Goal: Task Accomplishment & Management: Manage account settings

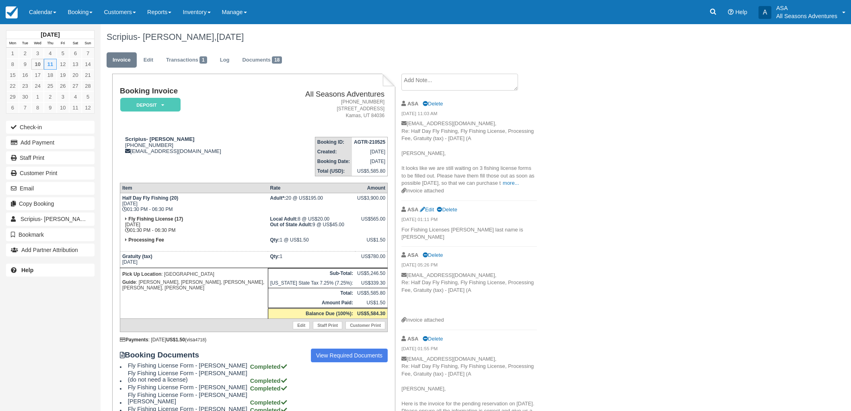
click at [93, 10] on link "Booking" at bounding box center [80, 12] width 36 height 24
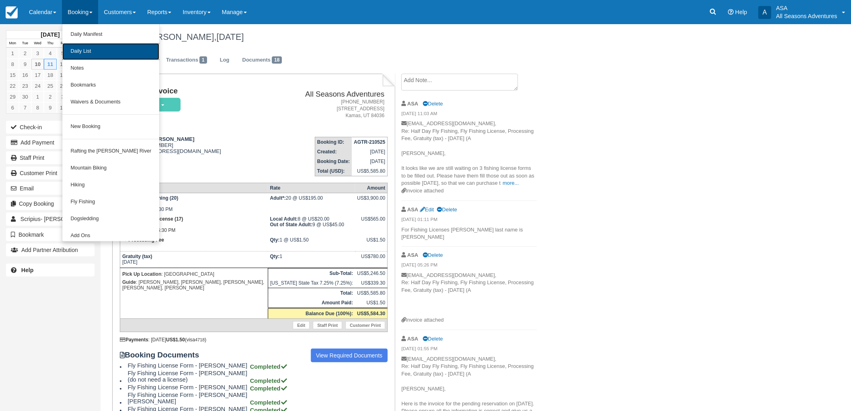
click at [93, 56] on link "Daily List" at bounding box center [110, 51] width 97 height 17
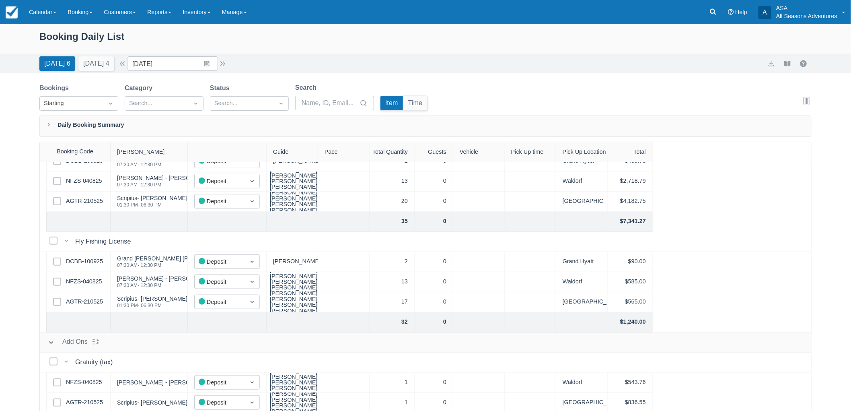
scroll to position [274, 0]
click at [90, 401] on link "AGTR-210525" at bounding box center [84, 400] width 37 height 9
click at [106, 59] on button "Tomorrow 4" at bounding box center [96, 63] width 36 height 14
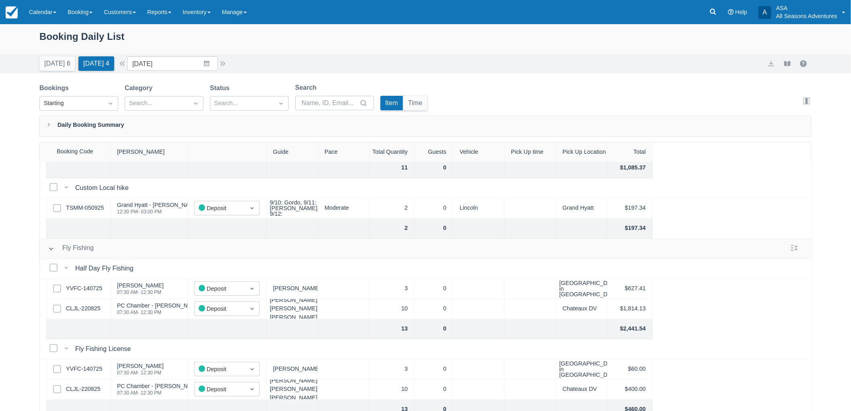
scroll to position [142, 0]
click at [82, 294] on link "YVFC-140725" at bounding box center [84, 290] width 36 height 9
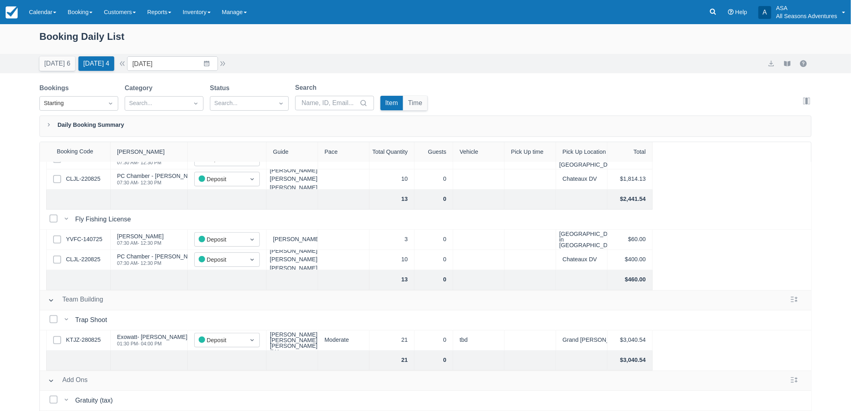
scroll to position [187, 0]
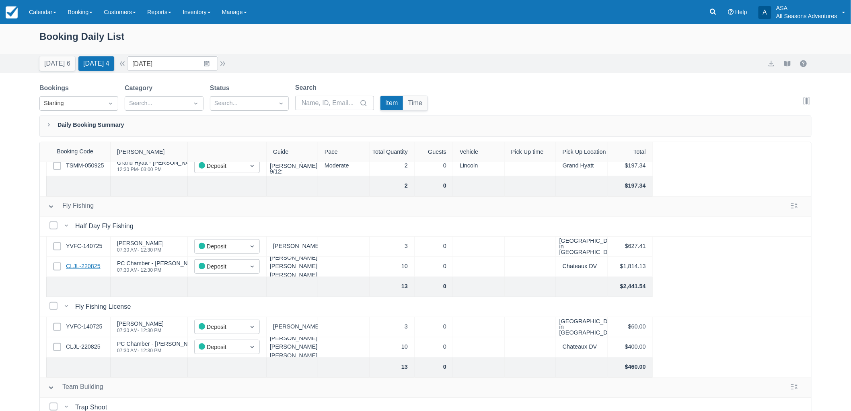
click at [94, 266] on link "CLJL-220825" at bounding box center [83, 266] width 35 height 9
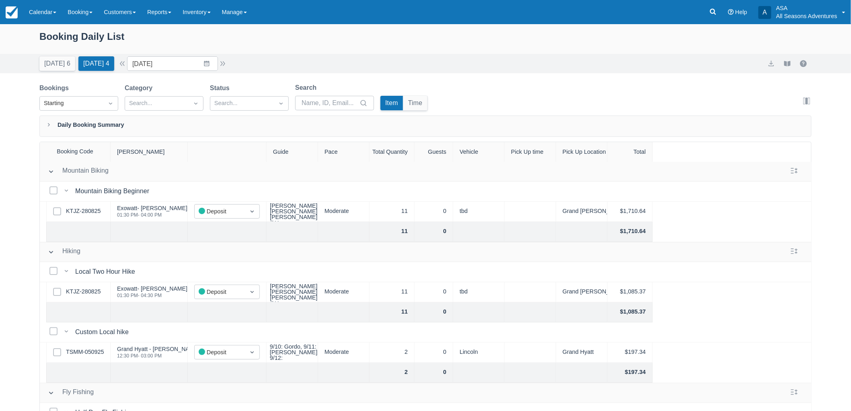
scroll to position [0, 0]
click at [58, 63] on button "Today 6" at bounding box center [57, 63] width 36 height 14
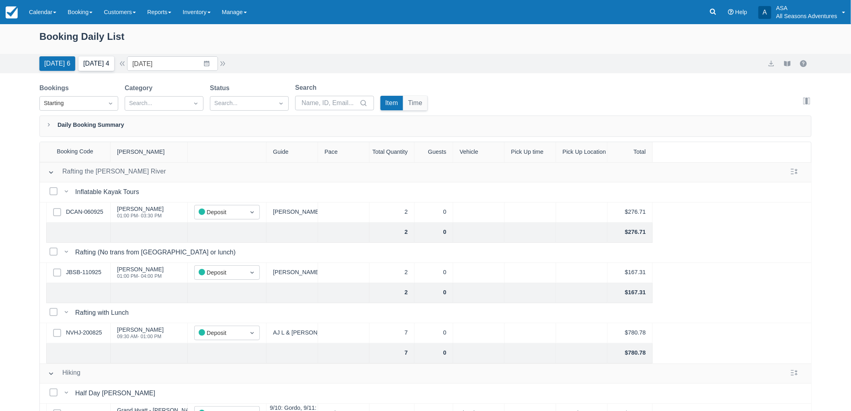
click at [113, 61] on button "Tomorrow 4" at bounding box center [96, 63] width 36 height 14
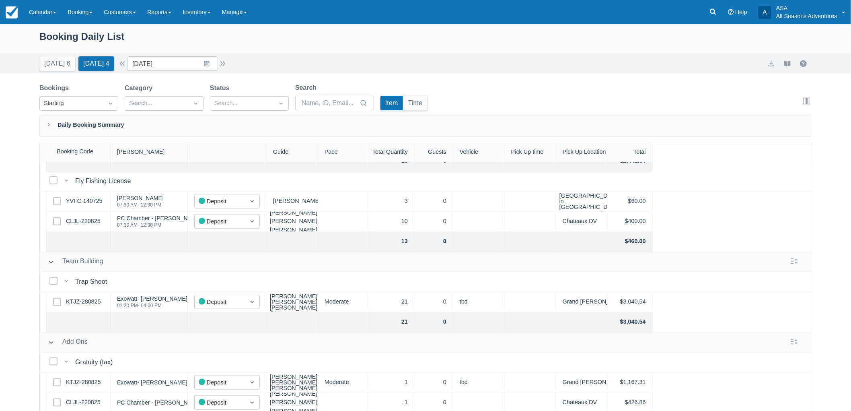
scroll to position [321, 0]
click at [78, 68] on button "Tomorrow 4" at bounding box center [96, 63] width 36 height 14
click at [41, 68] on button "Today 6" at bounding box center [57, 63] width 36 height 14
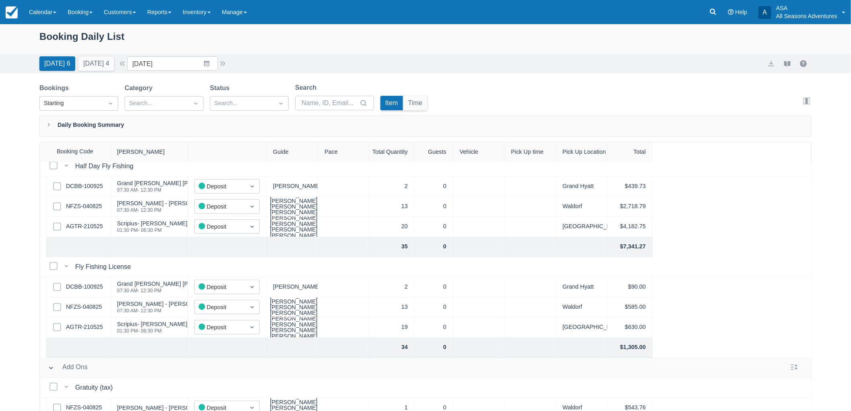
scroll to position [313, 0]
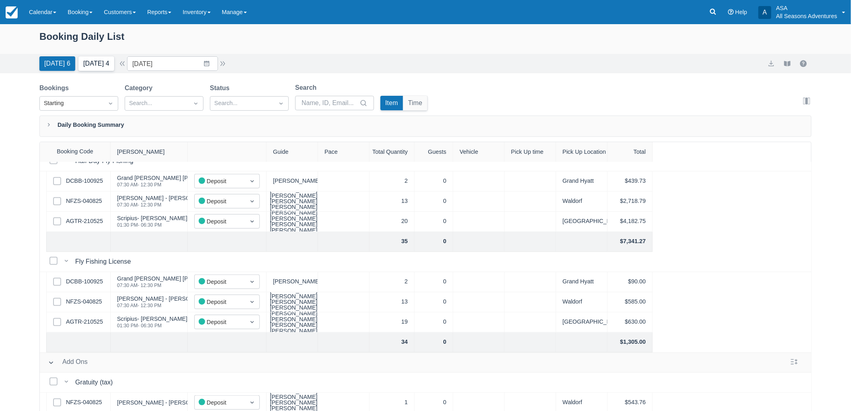
click at [109, 65] on button "Tomorrow 4" at bounding box center [96, 63] width 36 height 14
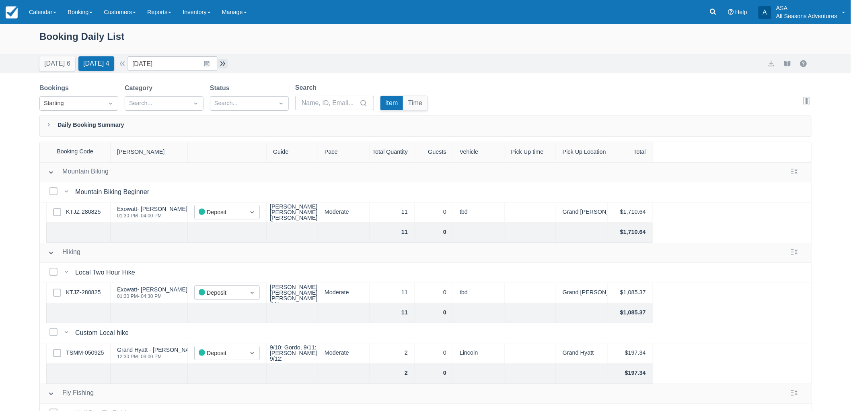
click at [228, 63] on button "button" at bounding box center [223, 64] width 10 height 10
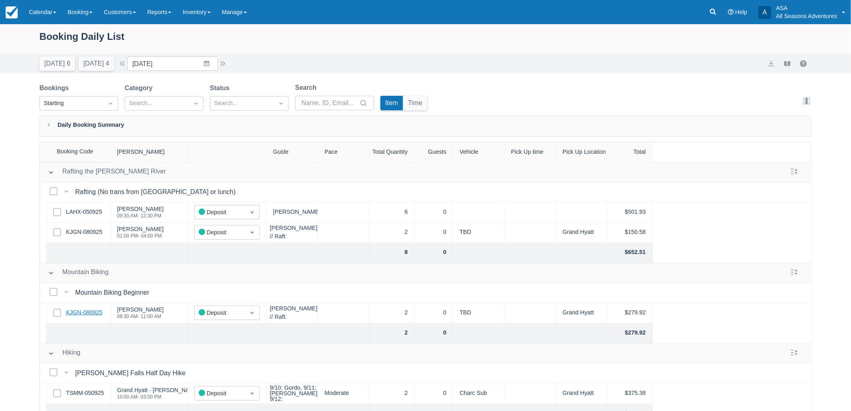
click at [80, 308] on link "KJGN-080925" at bounding box center [84, 312] width 36 height 9
click at [225, 67] on button "button" at bounding box center [223, 64] width 10 height 10
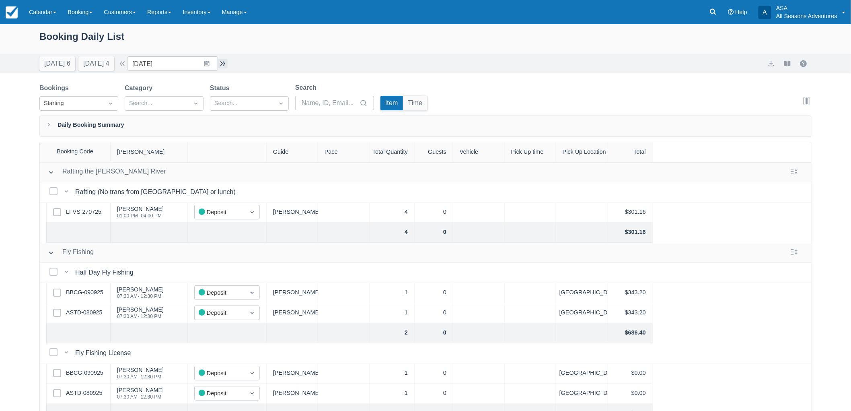
click at [228, 62] on button "button" at bounding box center [223, 64] width 10 height 10
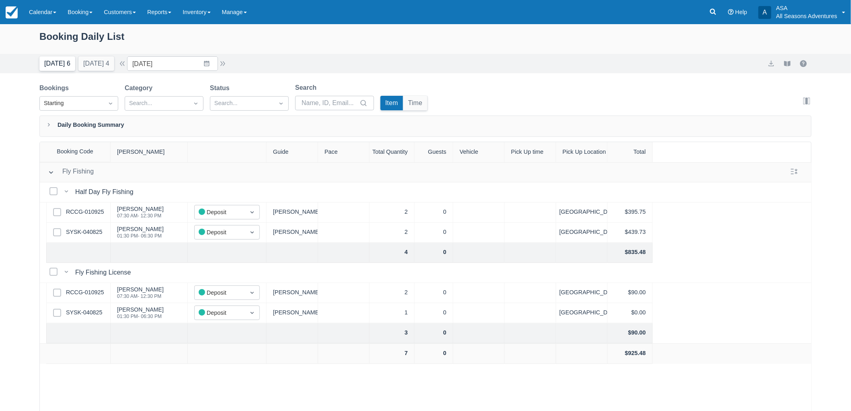
click at [61, 61] on button "[DATE] 6" at bounding box center [57, 63] width 36 height 14
type input "09/11/25"
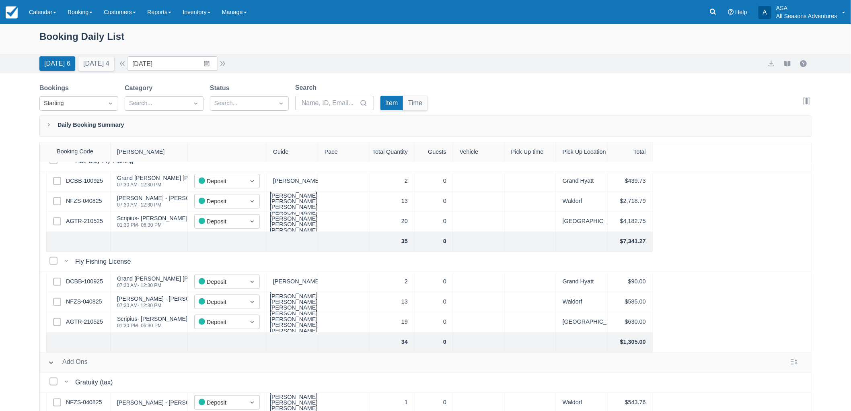
scroll to position [341, 0]
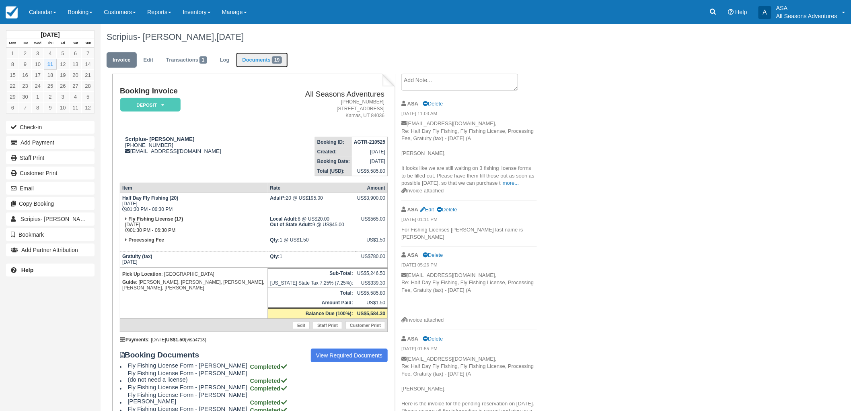
click at [267, 64] on link "Documents 19" at bounding box center [262, 60] width 52 height 16
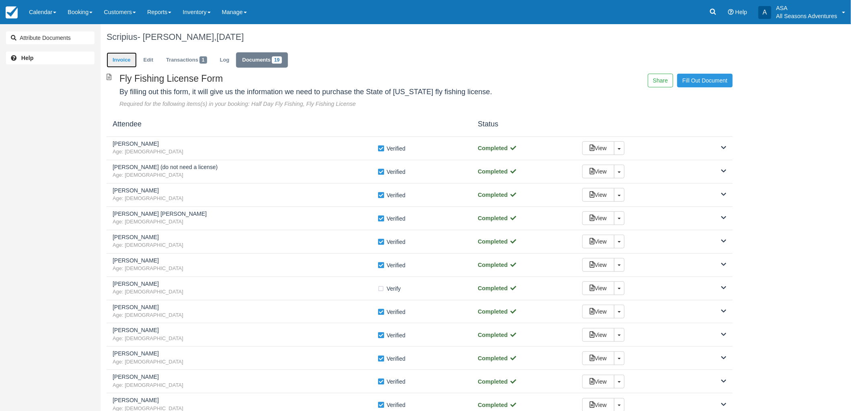
click at [130, 62] on link "Invoice" at bounding box center [122, 60] width 30 height 16
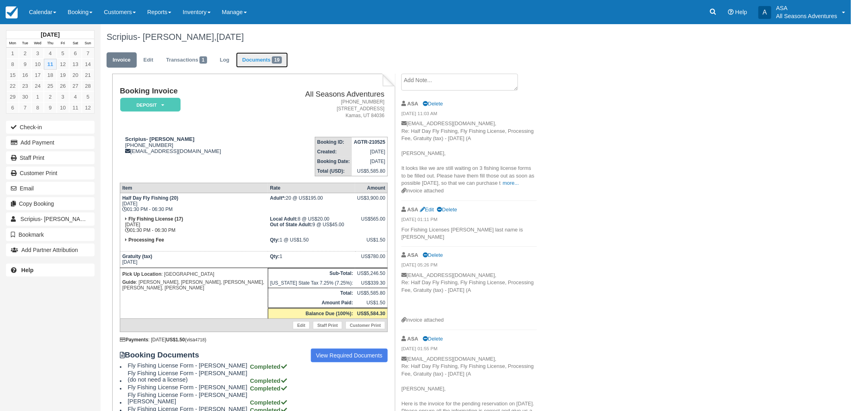
click at [266, 66] on link "Documents 19" at bounding box center [262, 60] width 52 height 16
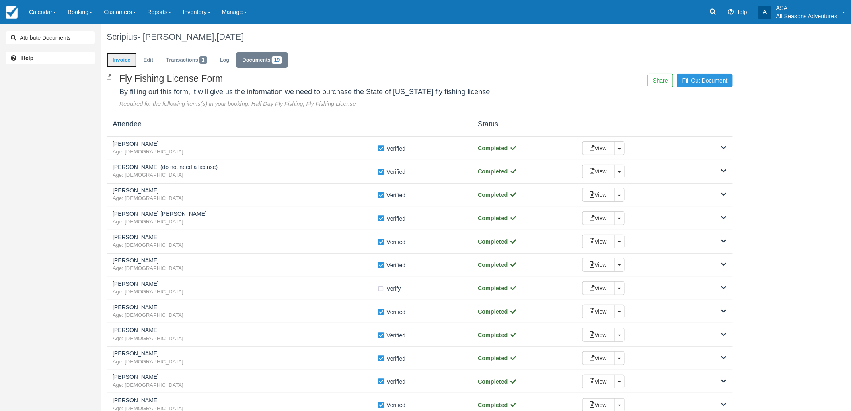
click at [122, 61] on link "Invoice" at bounding box center [122, 60] width 30 height 16
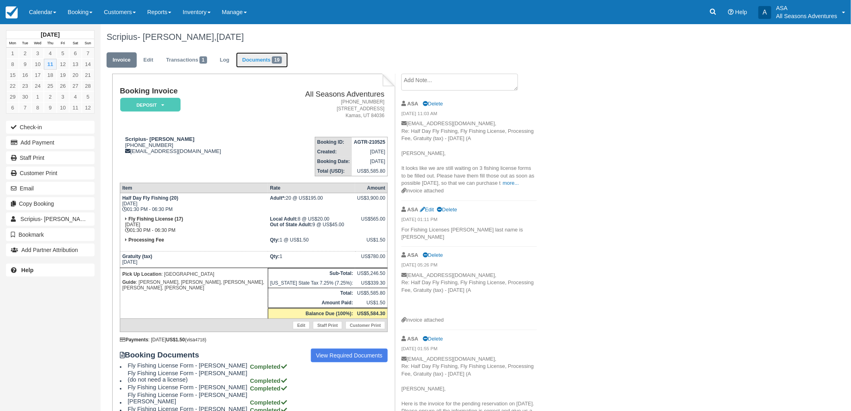
click at [270, 56] on link "Documents 19" at bounding box center [262, 60] width 52 height 16
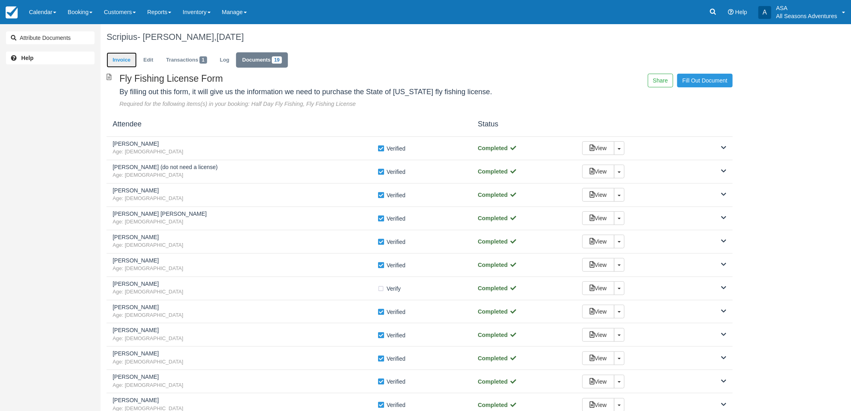
click at [117, 53] on link "Invoice" at bounding box center [122, 60] width 30 height 16
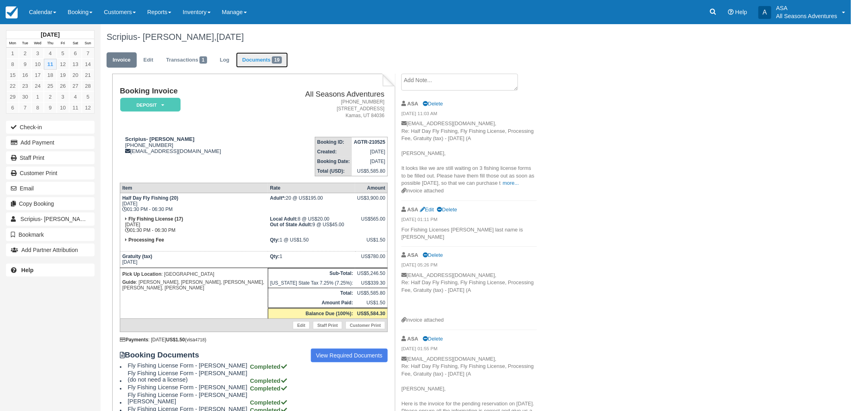
click at [278, 63] on span "19" at bounding box center [277, 59] width 10 height 7
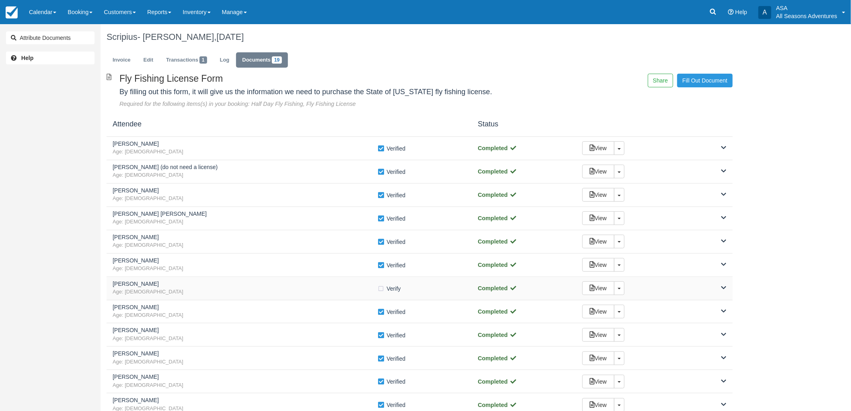
click at [317, 283] on h5 "[PERSON_NAME]" at bounding box center [245, 284] width 265 height 6
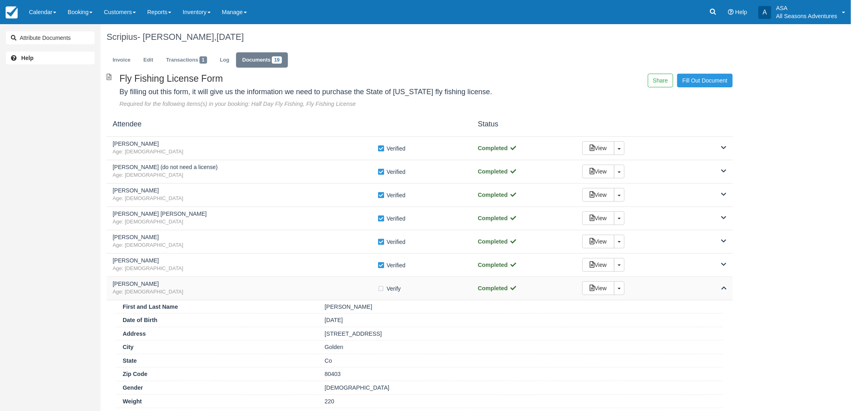
click at [317, 283] on h5 "[PERSON_NAME]" at bounding box center [245, 284] width 265 height 6
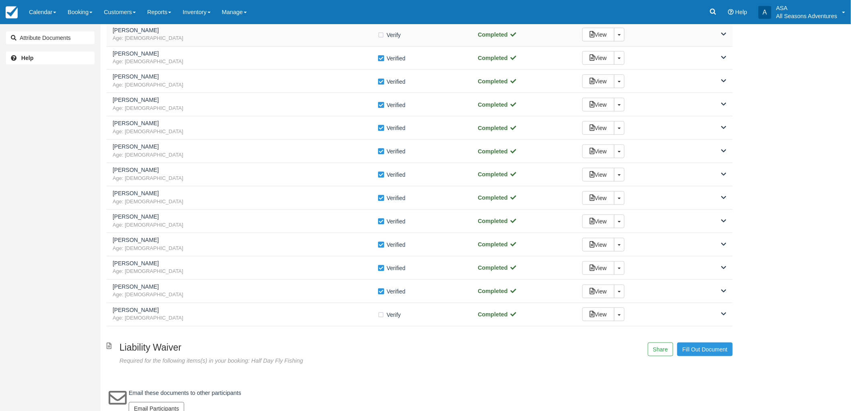
scroll to position [268, 0]
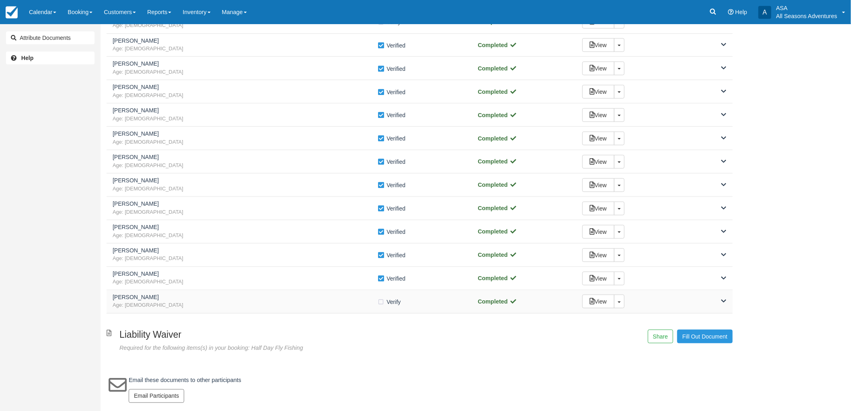
click at [319, 306] on span "Age: 45" at bounding box center [245, 305] width 265 height 8
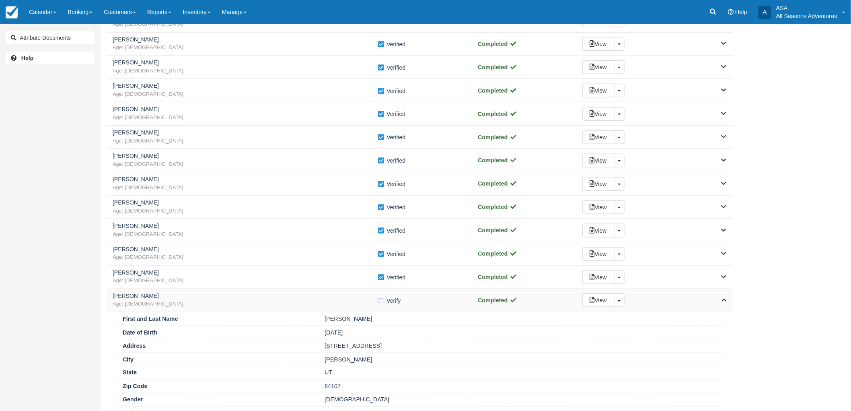
click at [319, 306] on span "Age: 45" at bounding box center [245, 304] width 265 height 8
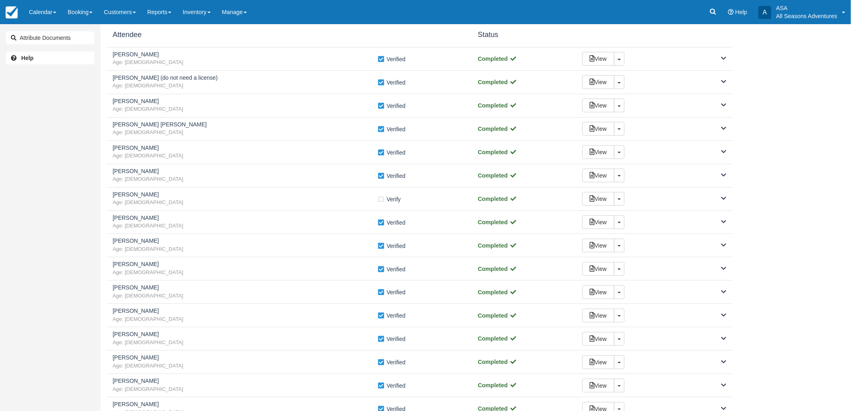
scroll to position [0, 0]
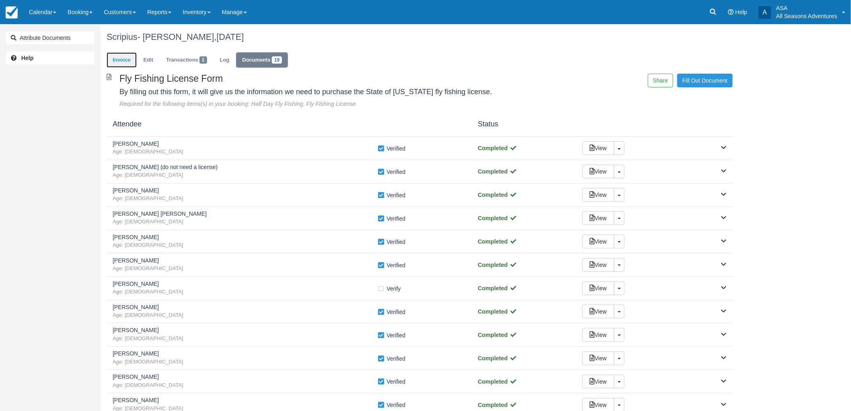
click at [110, 54] on link "Invoice" at bounding box center [122, 60] width 30 height 16
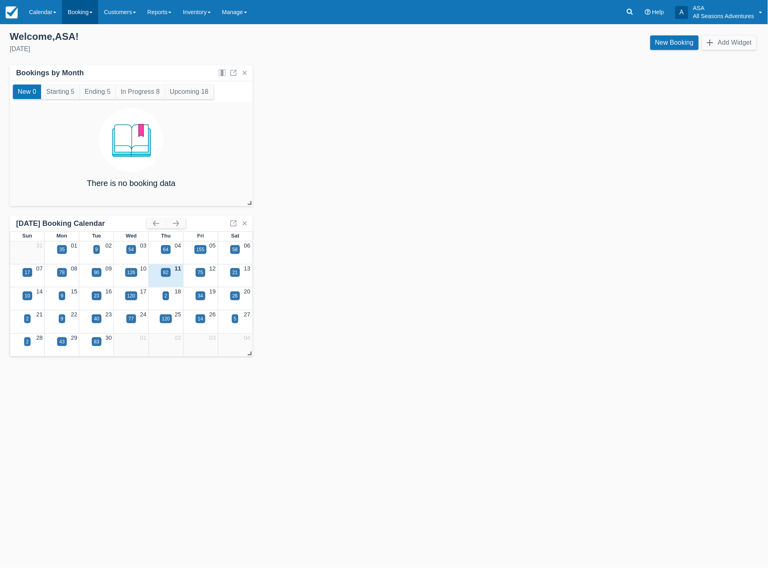
click at [88, 12] on link "Booking" at bounding box center [80, 12] width 36 height 24
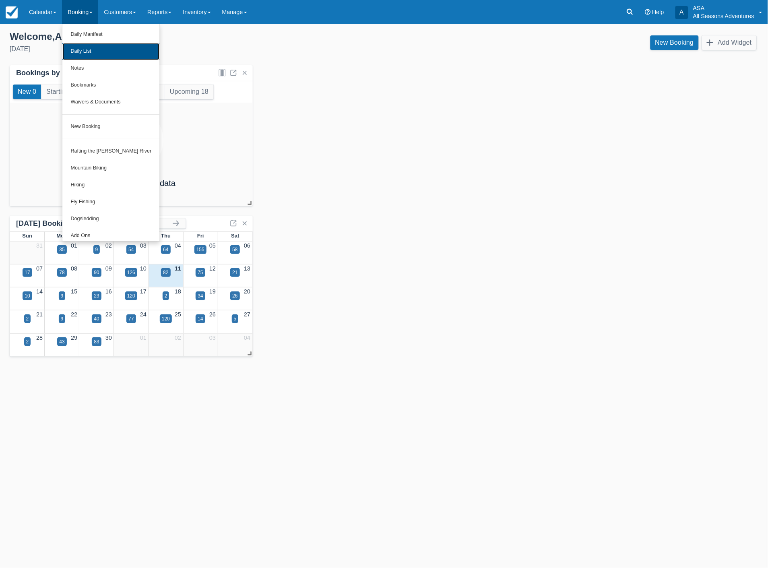
click at [91, 50] on link "Daily List" at bounding box center [110, 51] width 97 height 17
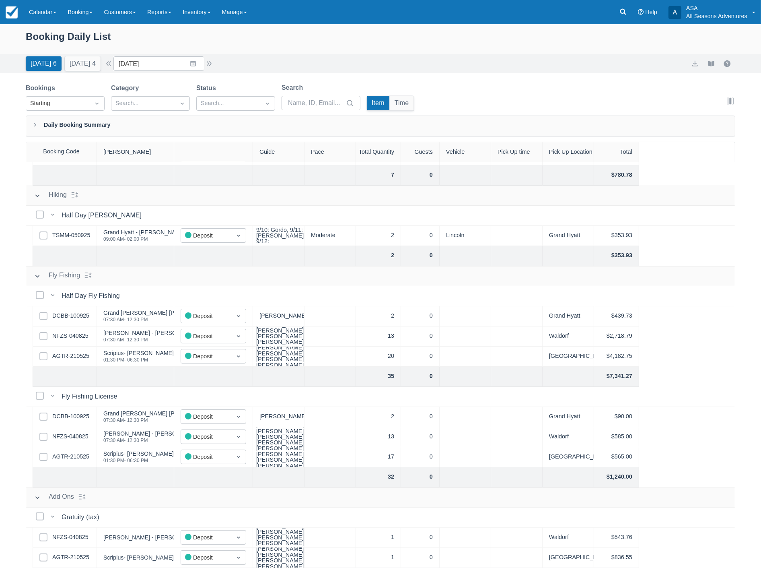
scroll to position [41, 0]
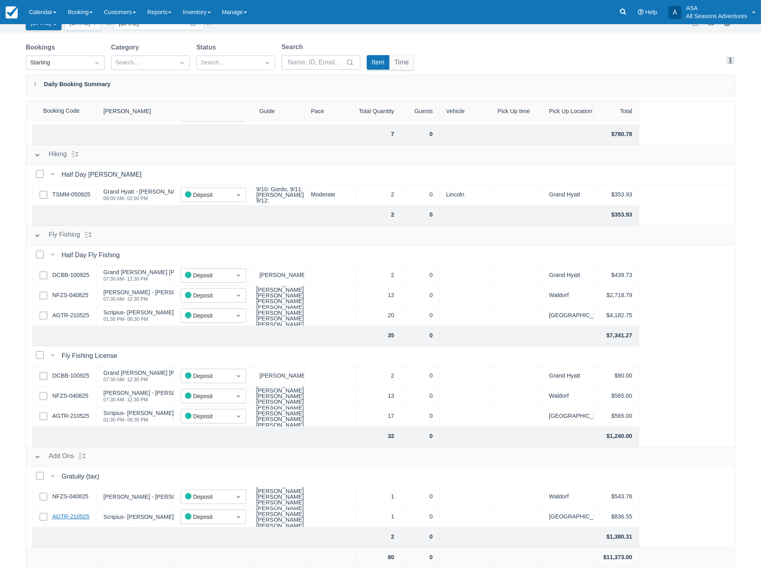
click at [87, 516] on link "AGTR-210525" at bounding box center [70, 516] width 37 height 9
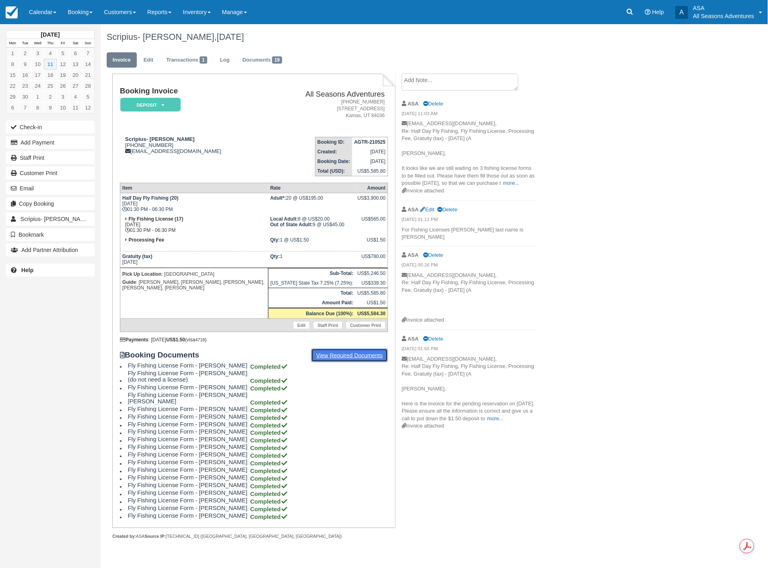
click at [357, 348] on link "View Required Documents" at bounding box center [349, 355] width 77 height 14
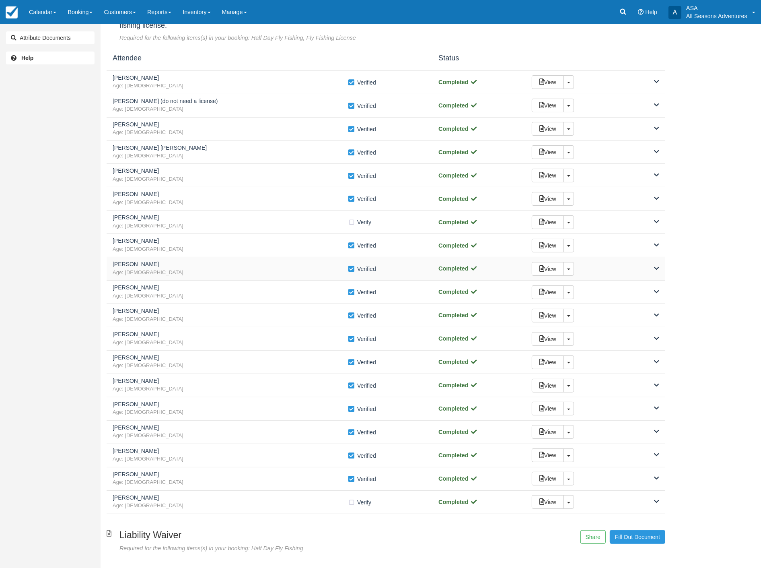
scroll to position [74, 0]
click at [85, 14] on link "Booking" at bounding box center [80, 12] width 36 height 24
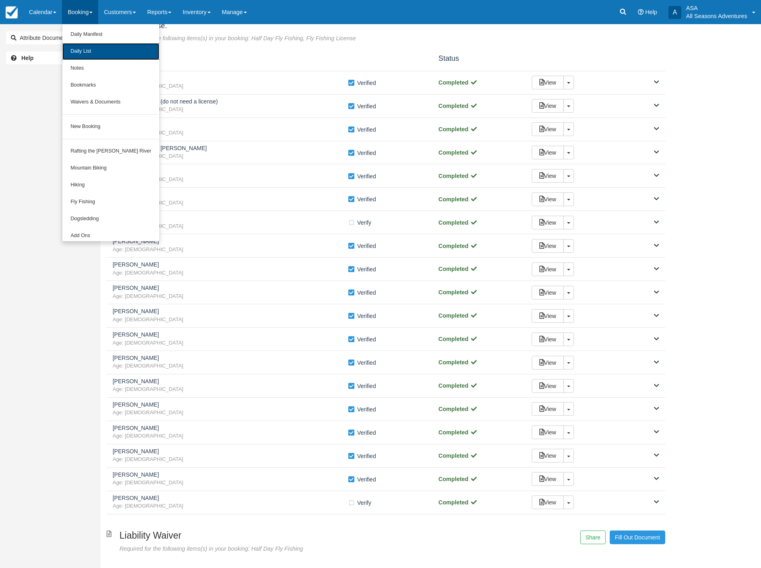
click at [91, 52] on link "Daily List" at bounding box center [110, 51] width 97 height 17
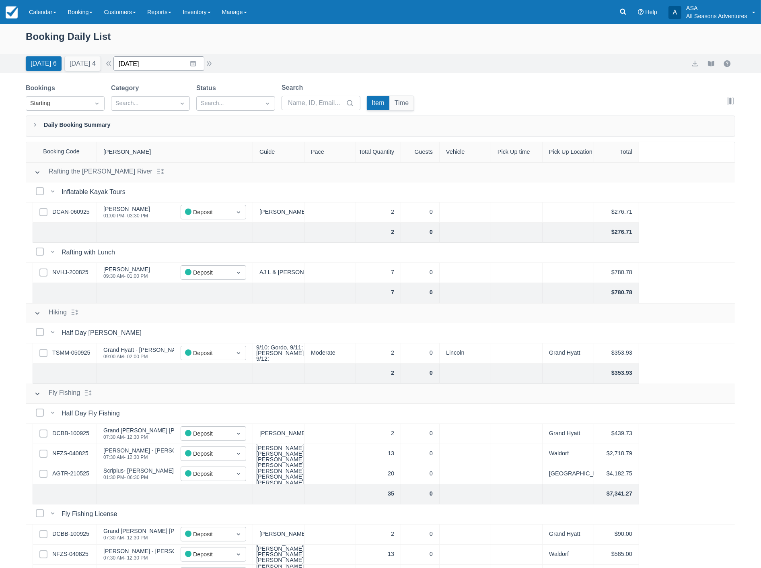
click at [166, 63] on input "[DATE]" at bounding box center [158, 63] width 91 height 14
click at [138, 98] on div "Move backward to switch to the previous month." at bounding box center [130, 96] width 16 height 13
click at [226, 123] on td "7" at bounding box center [225, 125] width 16 height 15
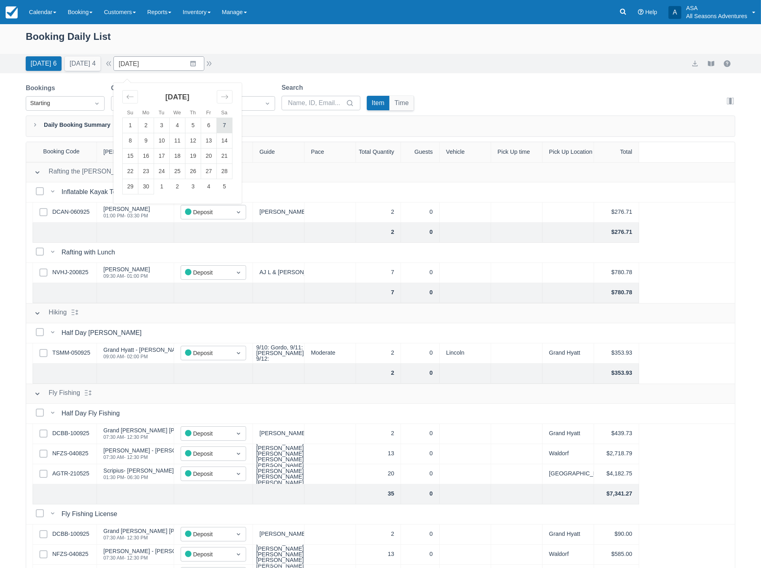
type input "06/07/25"
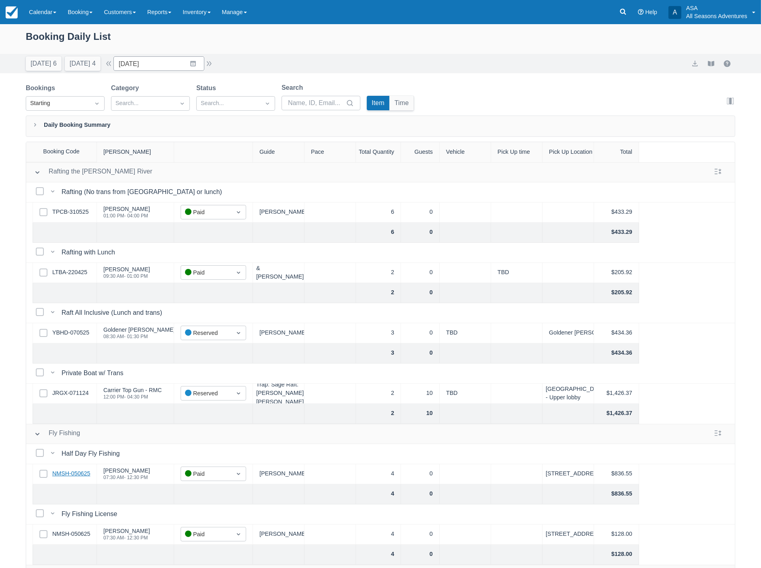
click at [76, 473] on link "NMSH-050625" at bounding box center [71, 473] width 38 height 9
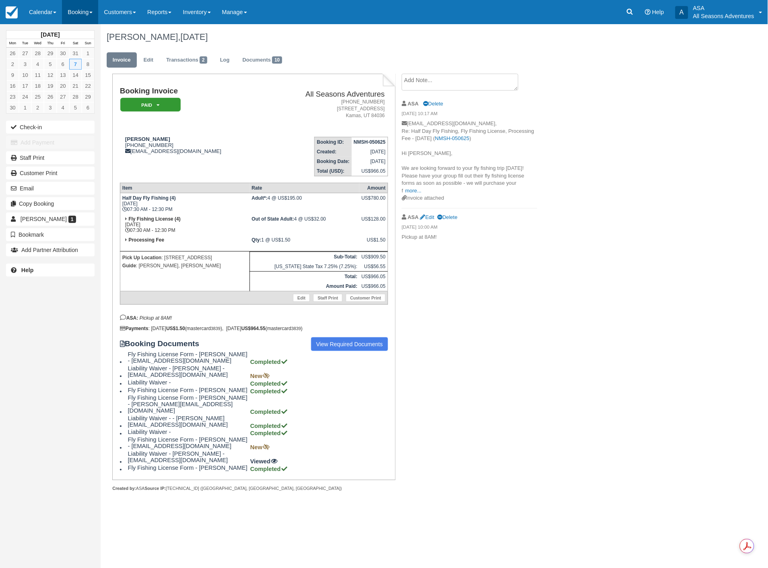
click at [79, 12] on link "Booking" at bounding box center [80, 12] width 36 height 24
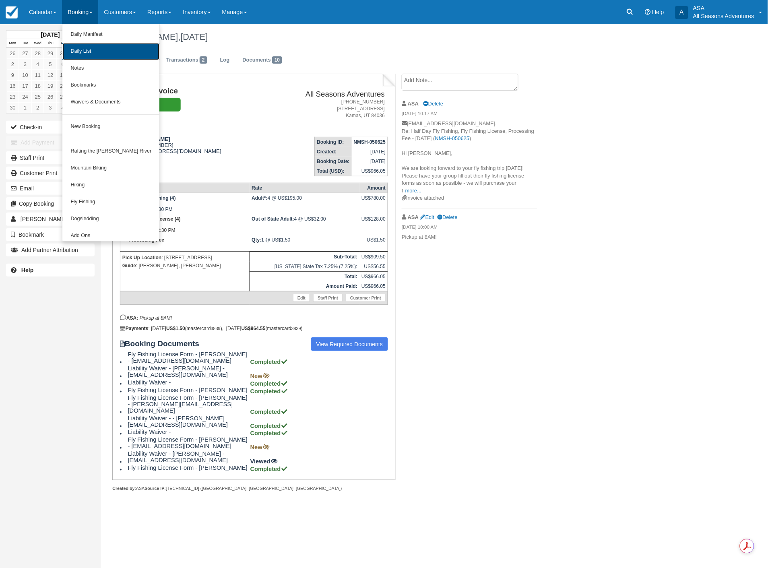
click at [93, 53] on link "Daily List" at bounding box center [110, 51] width 97 height 17
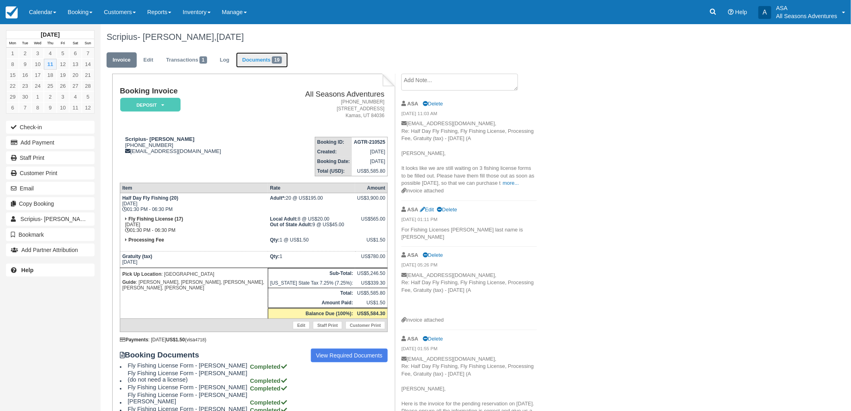
click at [244, 67] on link "Documents 19" at bounding box center [262, 60] width 52 height 16
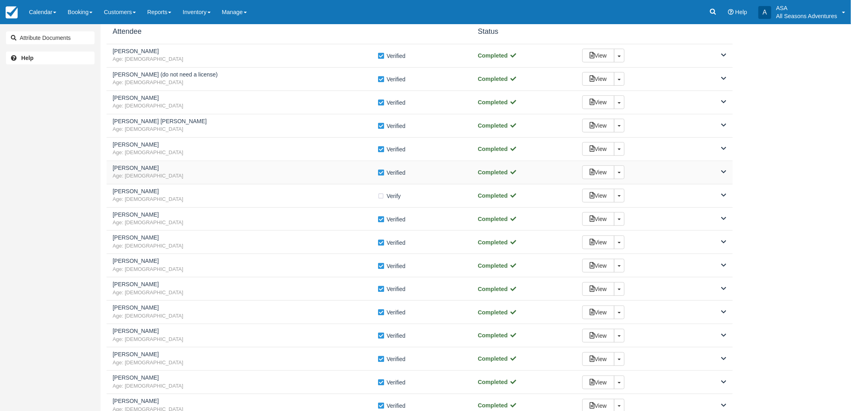
scroll to position [223, 0]
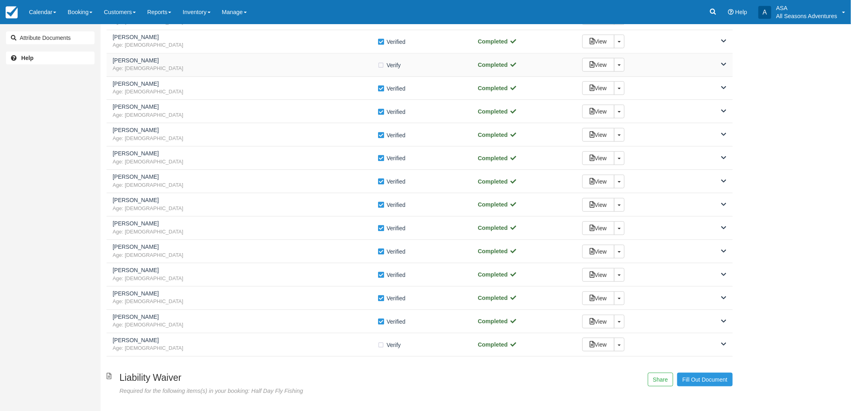
click at [312, 66] on span "Age: [DEMOGRAPHIC_DATA]" at bounding box center [245, 69] width 265 height 8
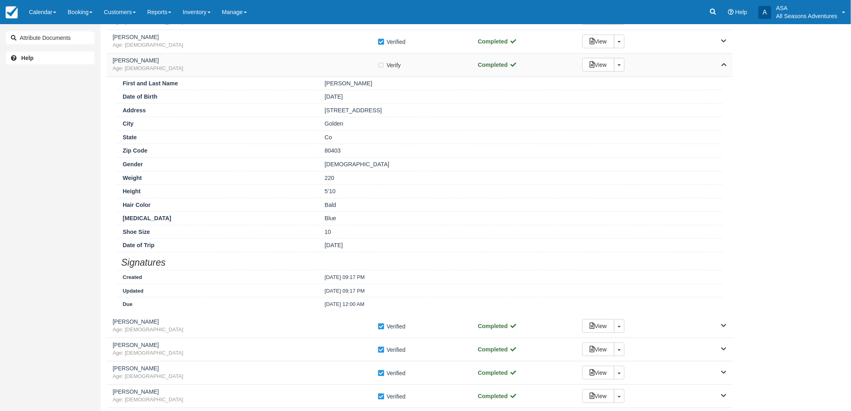
click at [381, 63] on label "Verify Verified" at bounding box center [392, 65] width 29 height 12
checkbox input "true"
click at [375, 65] on span "Age: [DEMOGRAPHIC_DATA]" at bounding box center [245, 69] width 265 height 8
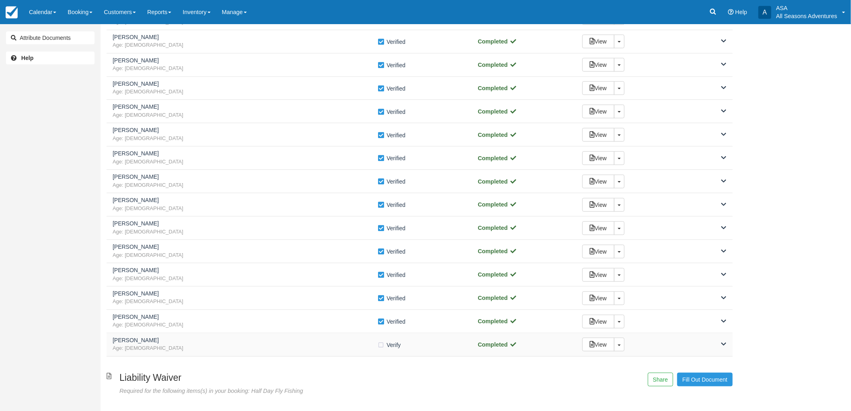
click at [295, 337] on div "[PERSON_NAME] Age: [DEMOGRAPHIC_DATA] Verify Verified Completed View Toggle Dro…" at bounding box center [420, 344] width 626 height 23
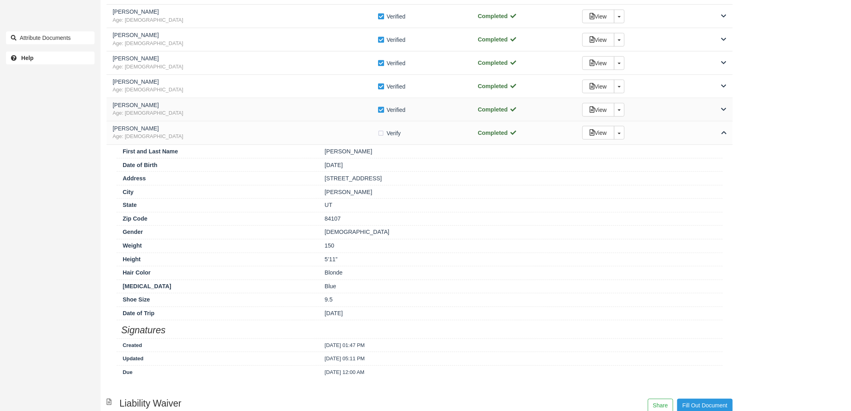
scroll to position [447, 0]
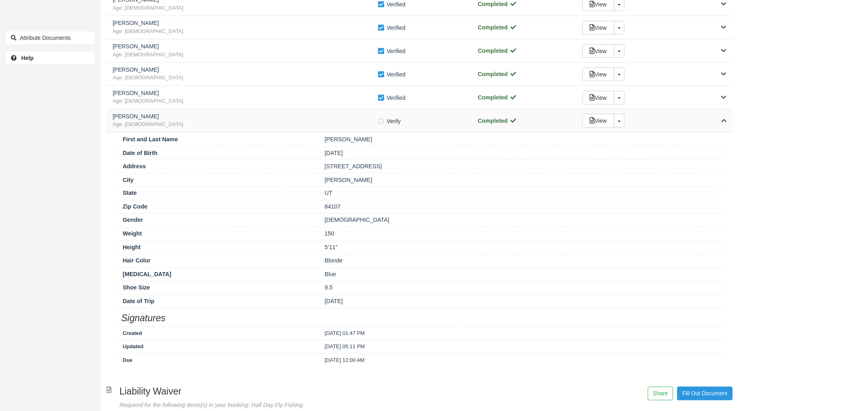
click at [381, 121] on label "Verify Verified" at bounding box center [392, 121] width 29 height 12
checkbox input "true"
click at [346, 127] on span "Age: [DEMOGRAPHIC_DATA]" at bounding box center [245, 125] width 265 height 8
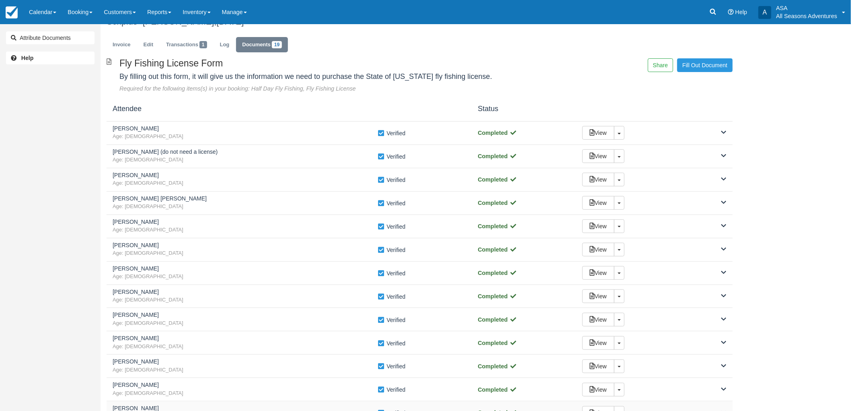
scroll to position [0, 0]
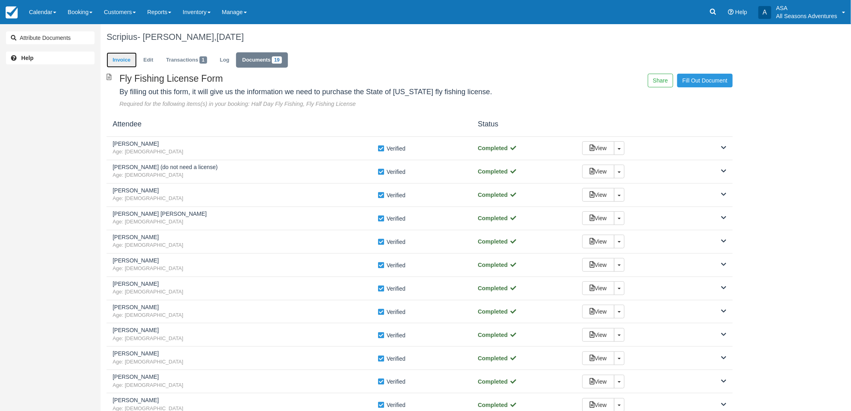
click at [130, 57] on link "Invoice" at bounding box center [122, 60] width 30 height 16
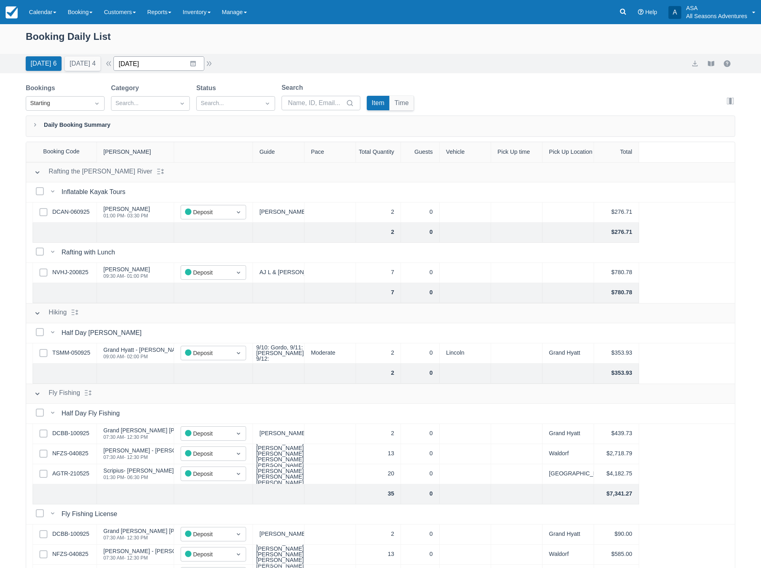
click at [168, 66] on input "09/11/25" at bounding box center [158, 63] width 91 height 14
click at [179, 155] on td "17" at bounding box center [178, 155] width 16 height 15
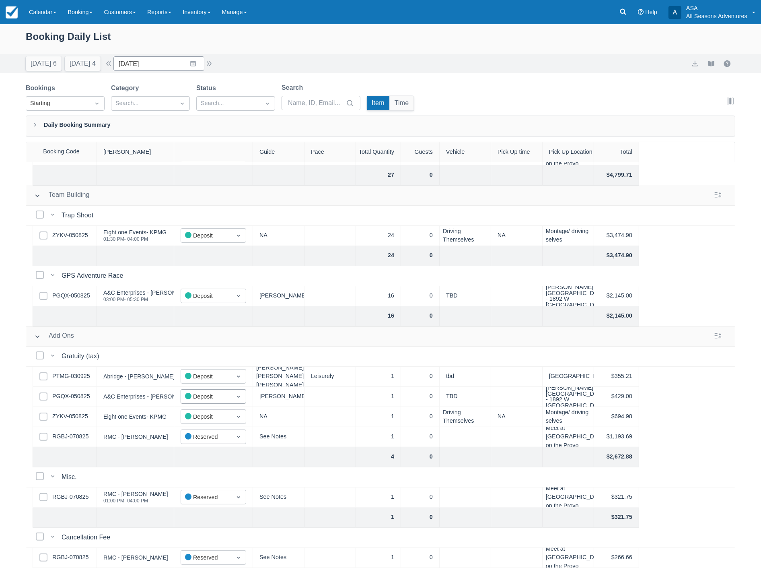
scroll to position [204, 0]
click at [168, 66] on input "09/17/25" at bounding box center [158, 63] width 91 height 14
click at [212, 153] on td "19" at bounding box center [209, 155] width 16 height 15
type input "09/19/25"
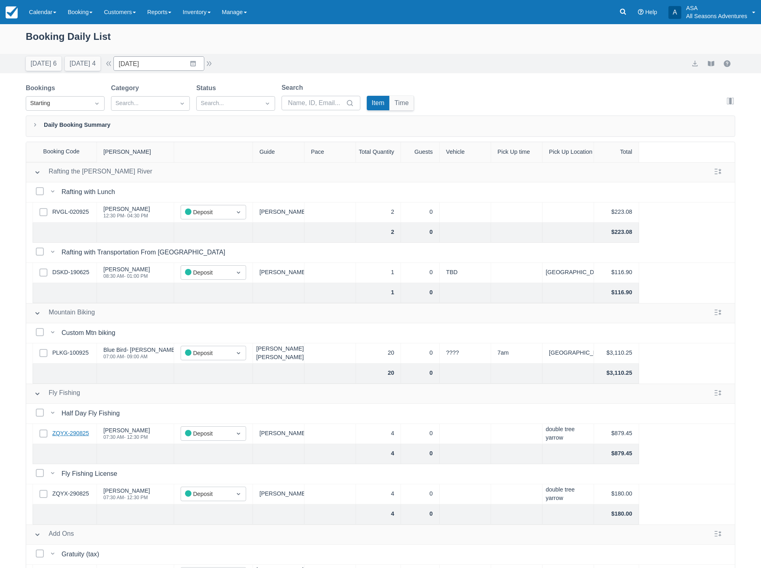
click at [76, 433] on link "ZQYX-290825" at bounding box center [70, 433] width 37 height 9
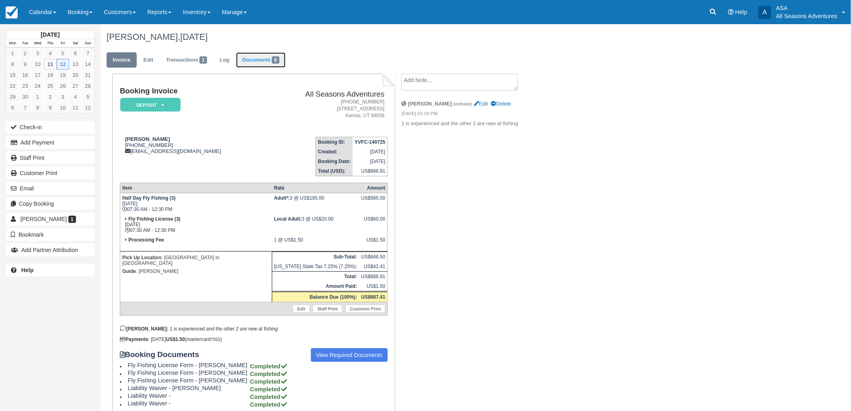
click at [251, 61] on link "Documents 6" at bounding box center [260, 60] width 49 height 16
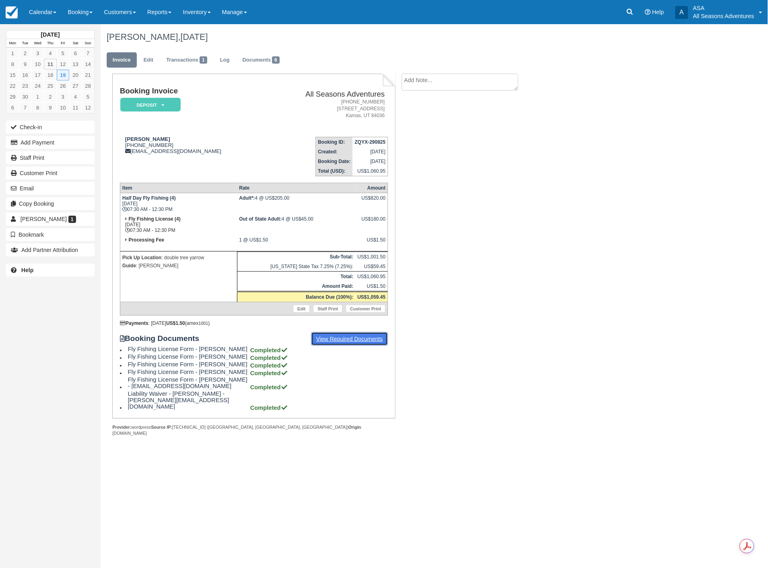
click at [356, 336] on link "View Required Documents" at bounding box center [349, 339] width 77 height 14
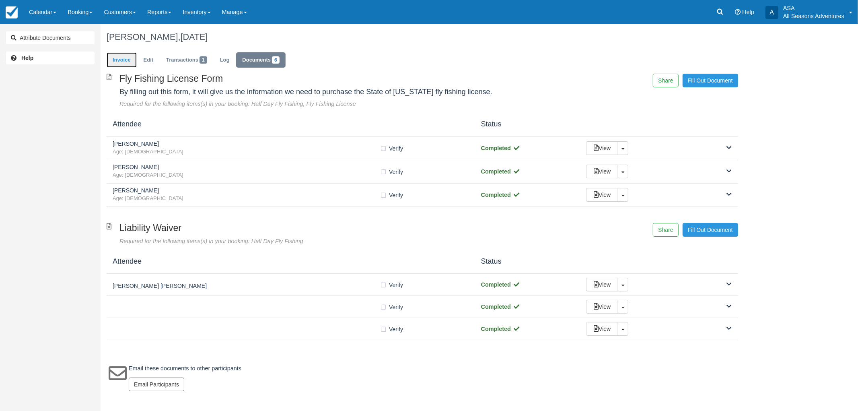
click at [116, 58] on link "Invoice" at bounding box center [122, 60] width 30 height 16
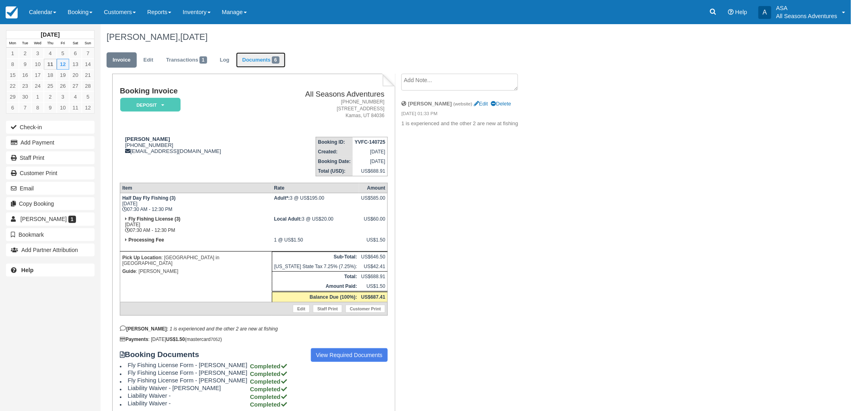
click at [259, 59] on link "Documents 6" at bounding box center [260, 60] width 49 height 16
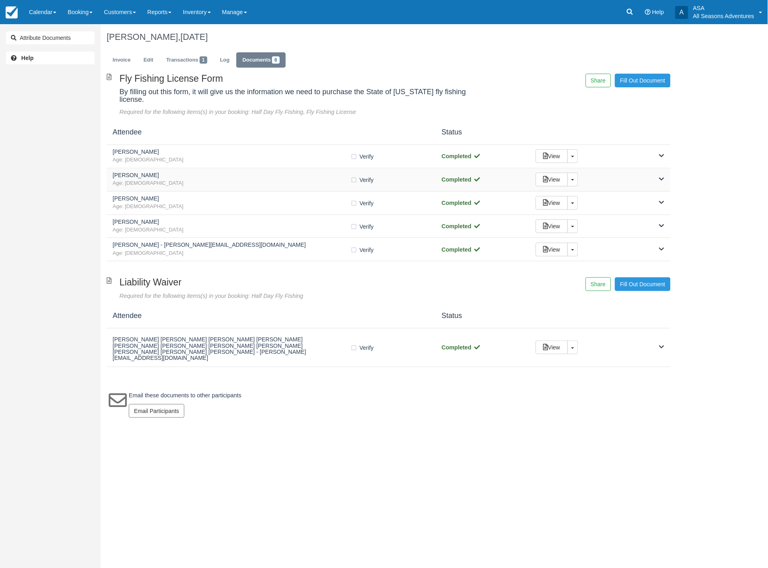
click at [665, 173] on div "View Toggle Dropdown Detach" at bounding box center [599, 180] width 141 height 14
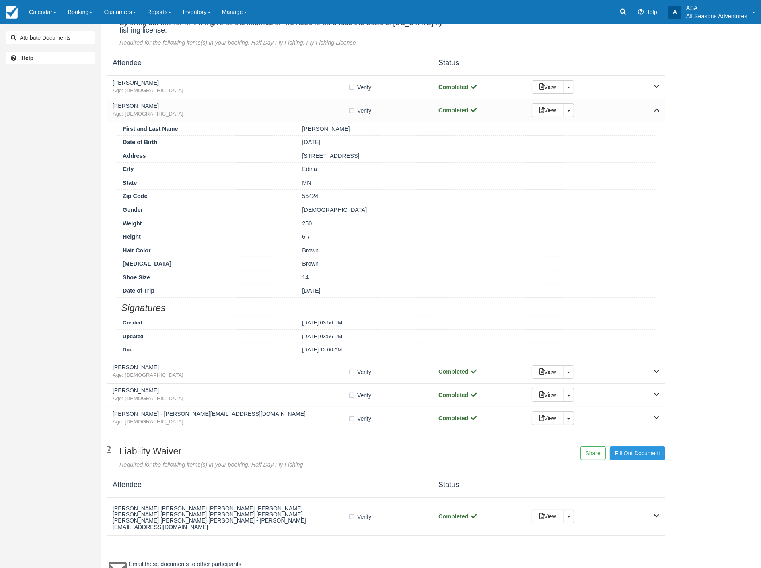
scroll to position [84, 0]
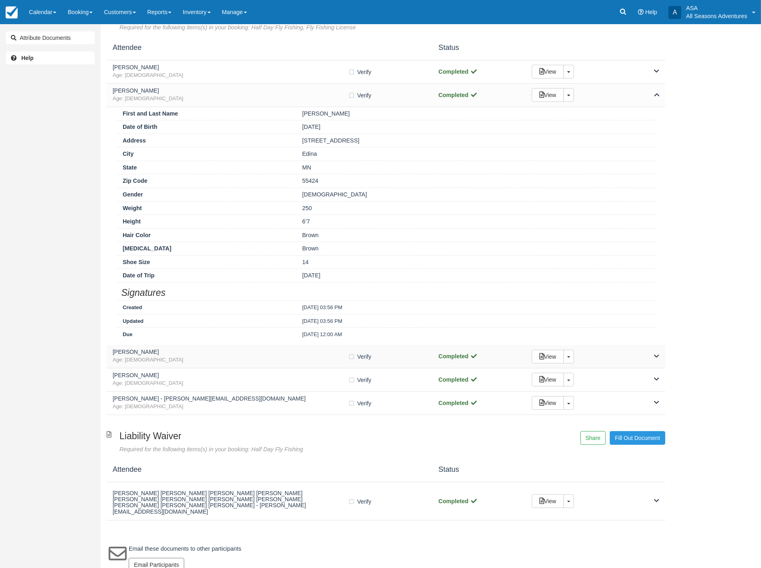
click at [660, 355] on div "View Toggle Dropdown Detach" at bounding box center [596, 357] width 140 height 14
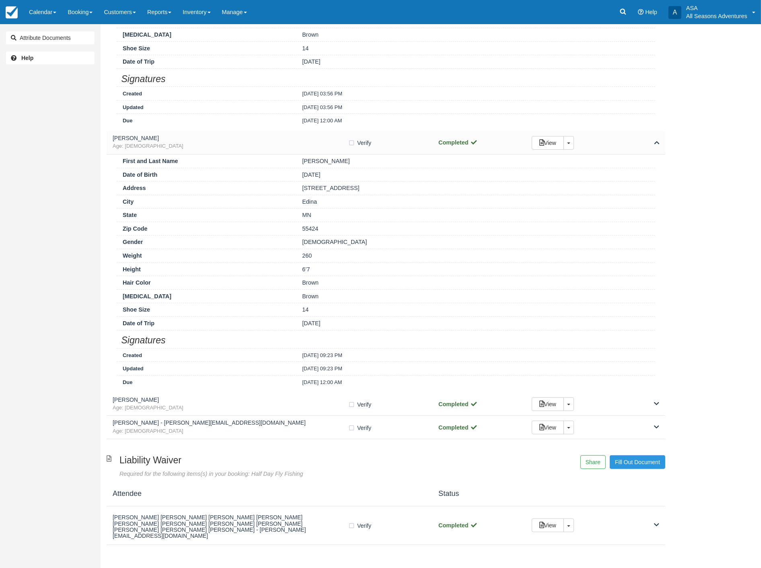
scroll to position [323, 0]
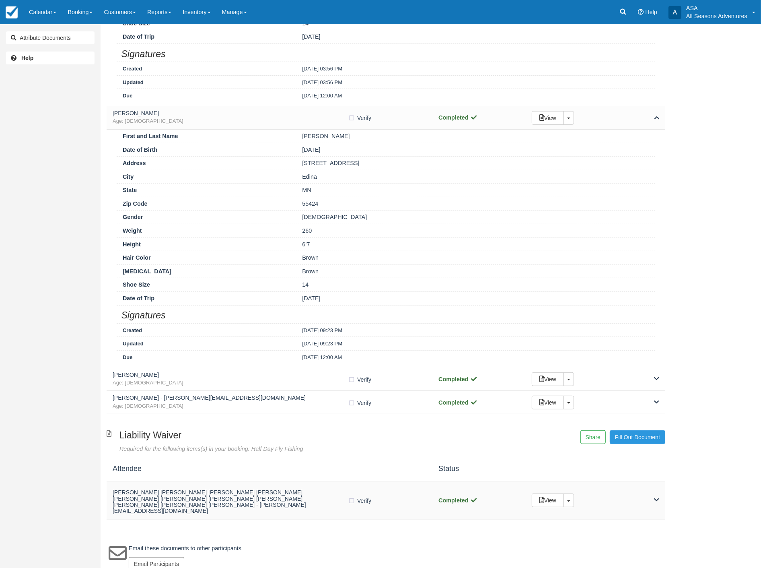
click at [657, 493] on div "View Toggle Dropdown Detach" at bounding box center [596, 500] width 140 height 14
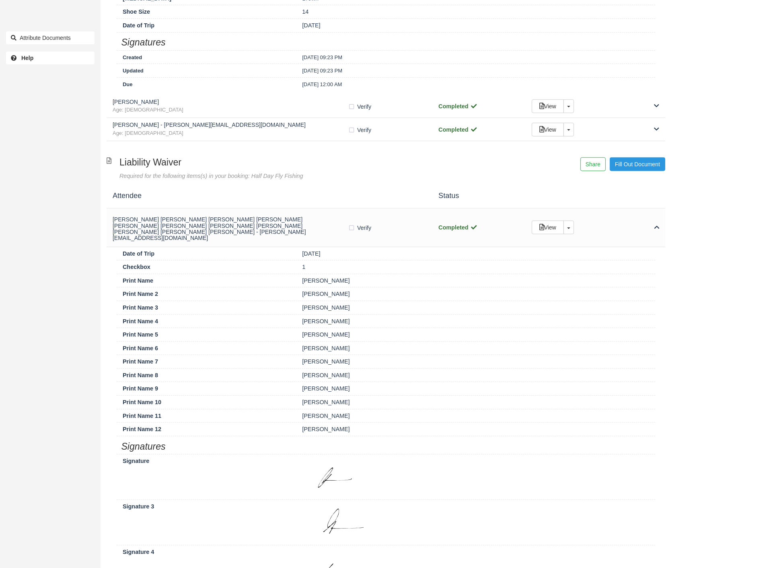
scroll to position [552, 0]
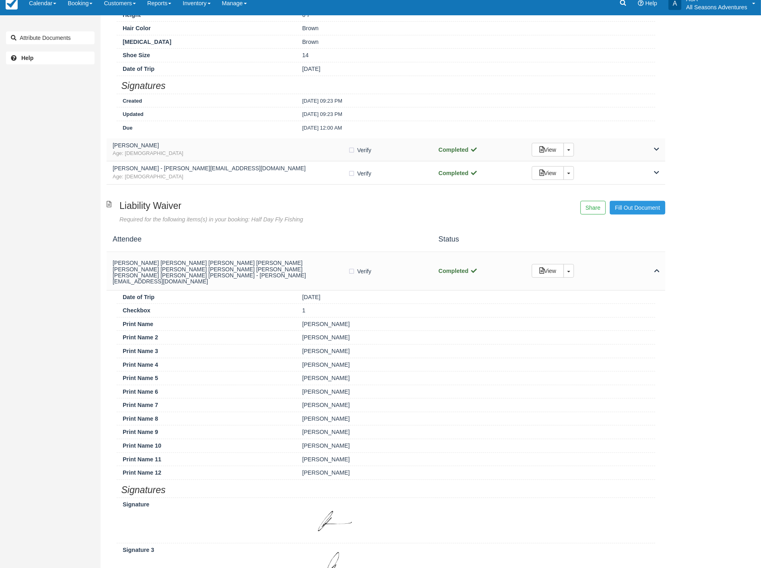
click at [656, 149] on icon at bounding box center [656, 149] width 5 height 6
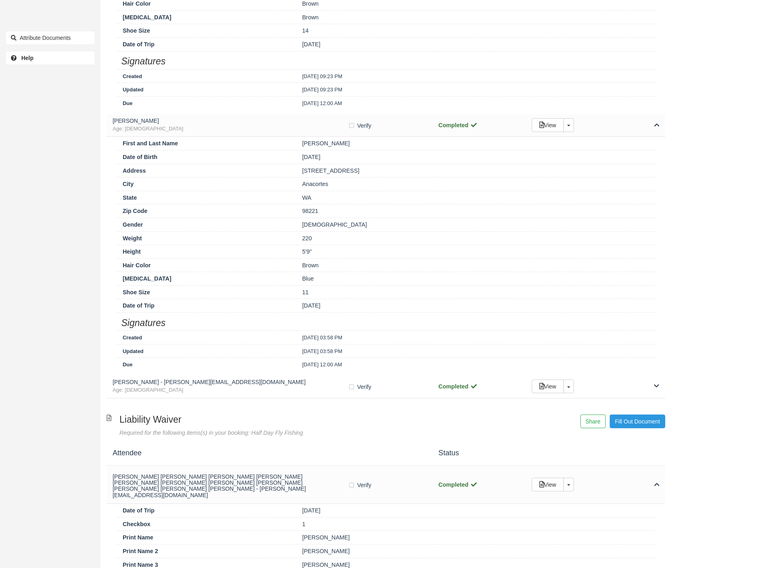
scroll to position [731, 0]
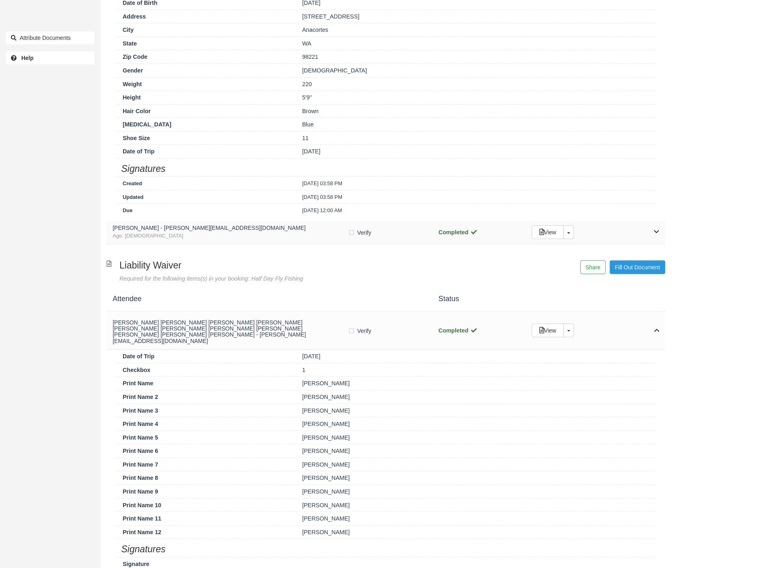
click at [661, 233] on div "View Toggle Dropdown Detach" at bounding box center [596, 232] width 140 height 14
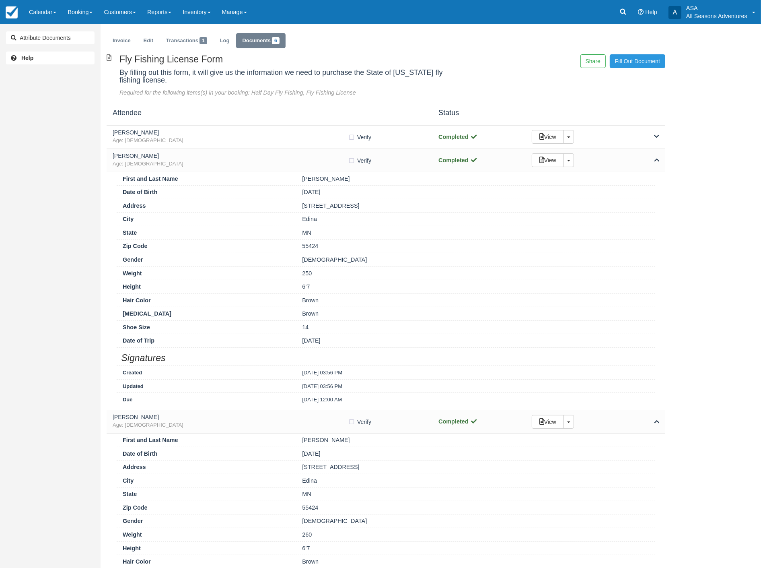
scroll to position [0, 0]
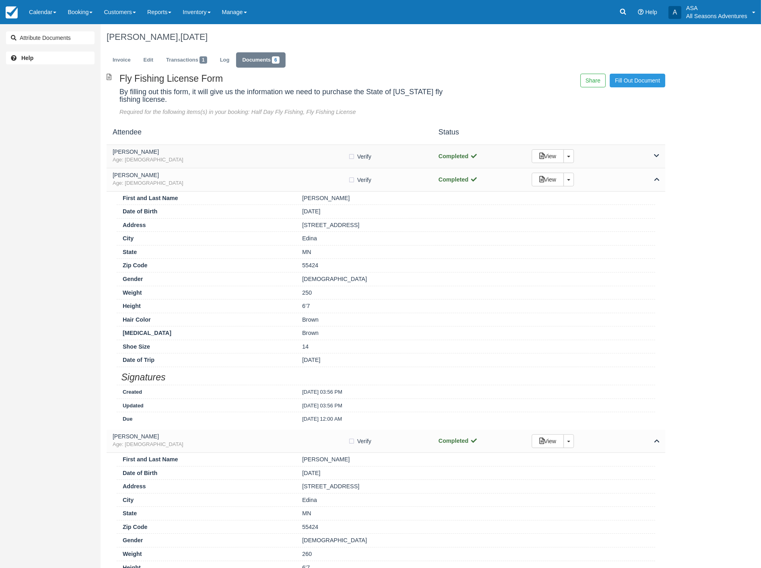
click at [657, 154] on icon at bounding box center [656, 156] width 5 height 6
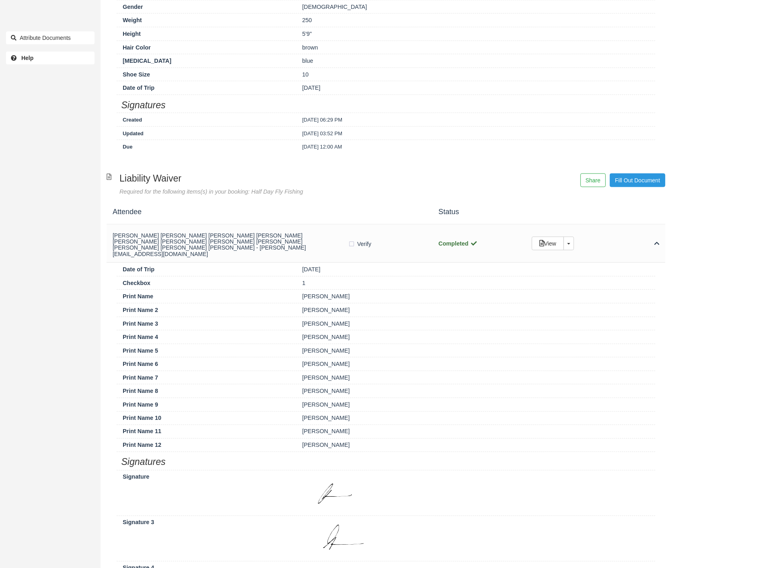
scroll to position [1268, 0]
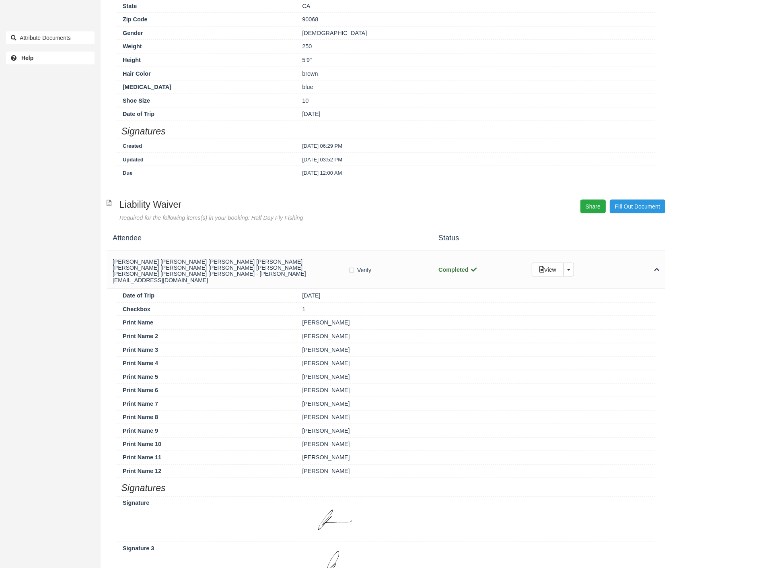
click at [593, 208] on button "Share" at bounding box center [593, 207] width 25 height 14
click at [626, 188] on span "Copy" at bounding box center [630, 184] width 23 height 14
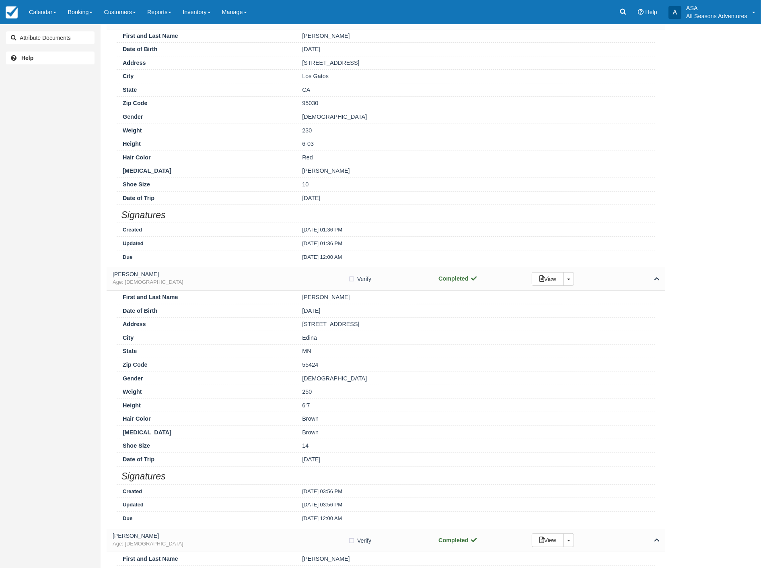
scroll to position [0, 0]
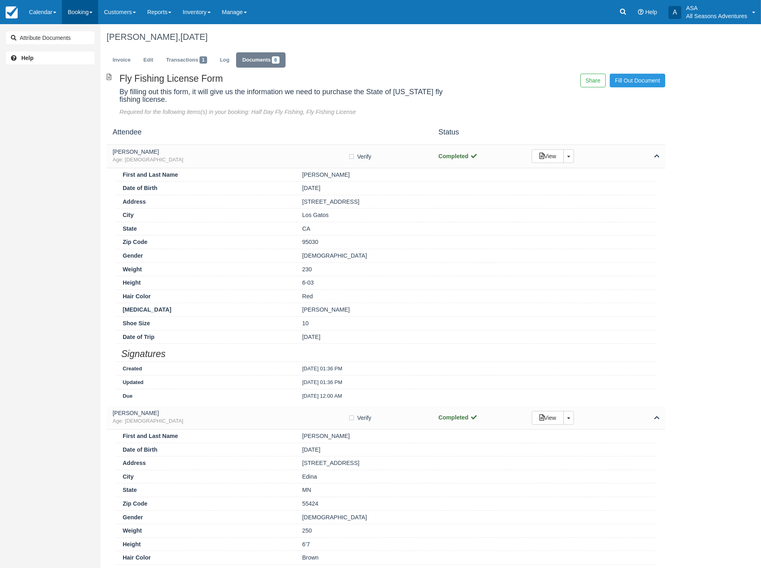
click at [92, 10] on link "Booking" at bounding box center [80, 12] width 36 height 24
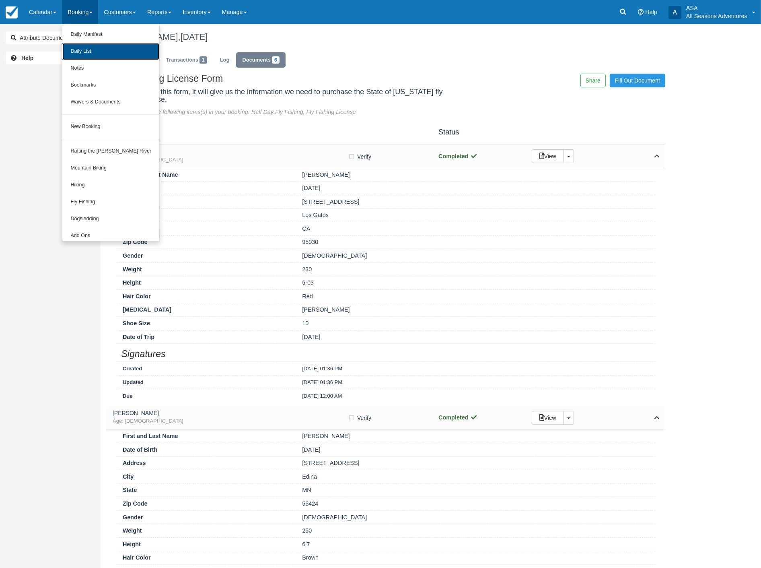
click at [86, 53] on link "Daily List" at bounding box center [110, 51] width 97 height 17
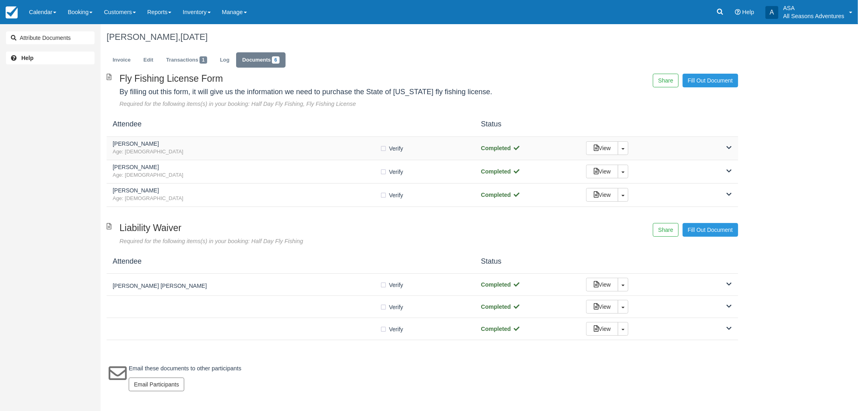
click at [275, 138] on div "Hannah Shelby Age: 42 Verify Verified Completed View Toggle Dropdown Detach" at bounding box center [423, 148] width 632 height 23
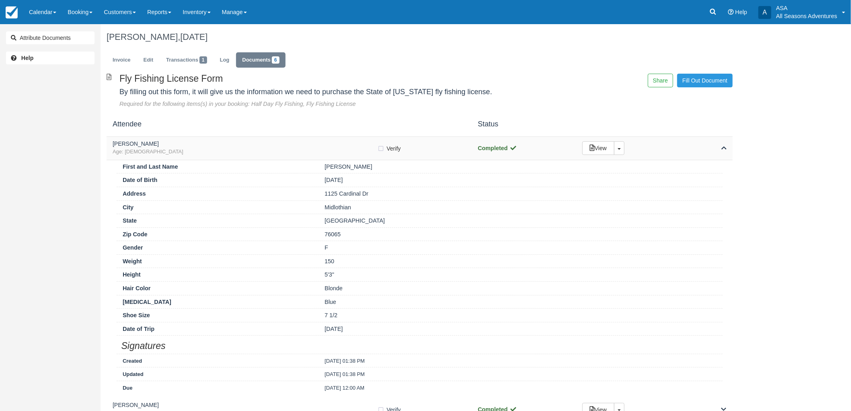
click at [383, 147] on label "Verify Verified" at bounding box center [392, 148] width 29 height 12
checkbox input "true"
click at [312, 151] on span "Age: 42" at bounding box center [245, 152] width 265 height 8
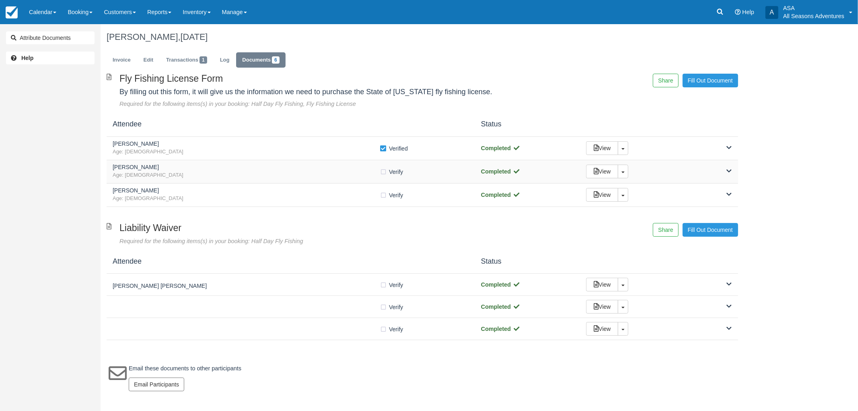
click at [320, 177] on span "Age: 50" at bounding box center [246, 175] width 267 height 8
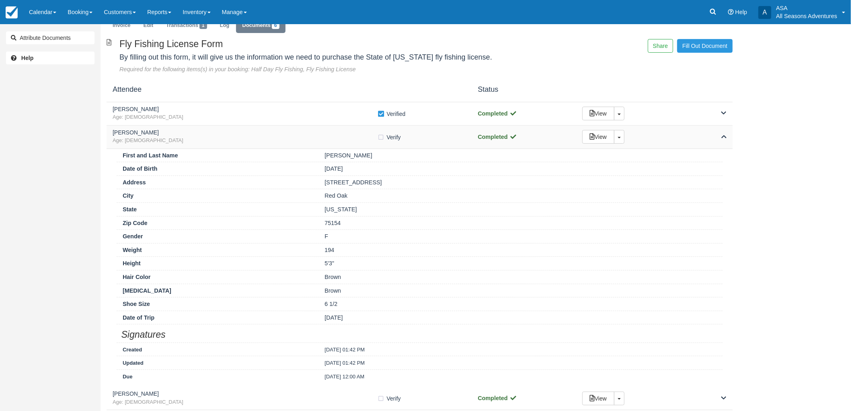
scroll to position [89, 0]
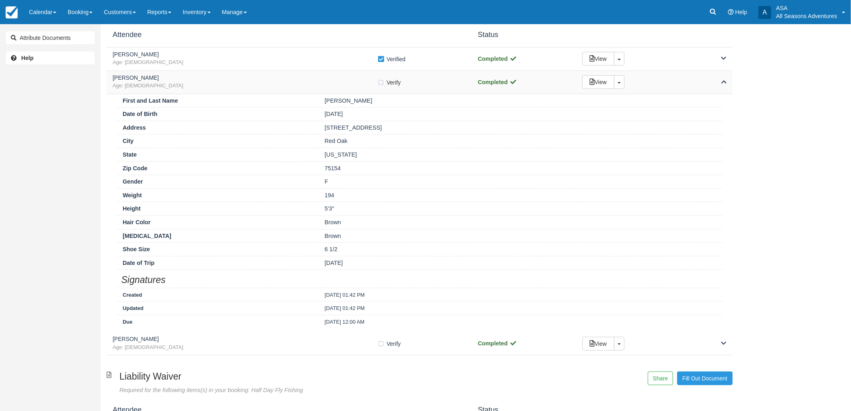
click at [382, 80] on label "Verify Verified" at bounding box center [392, 82] width 29 height 12
checkbox input "true"
click at [367, 86] on span "Age: 50" at bounding box center [245, 86] width 265 height 8
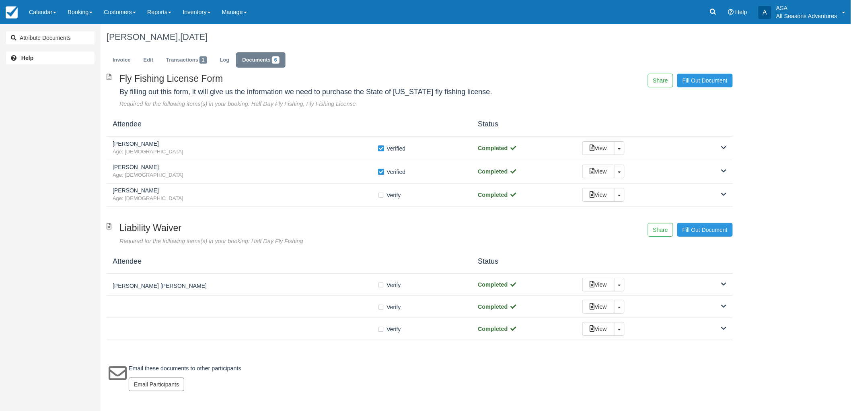
scroll to position [0, 0]
click at [292, 204] on div "Erin Guerrero Age: 44 Verify Verified Completed View Toggle Dropdown Detach" at bounding box center [423, 194] width 632 height 23
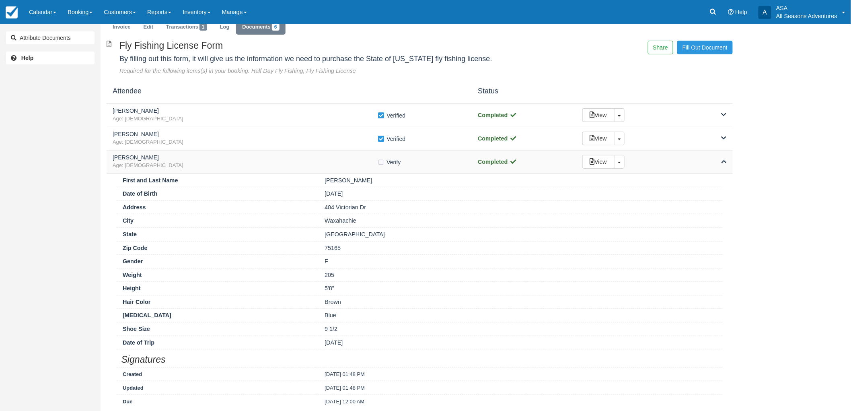
scroll to position [89, 0]
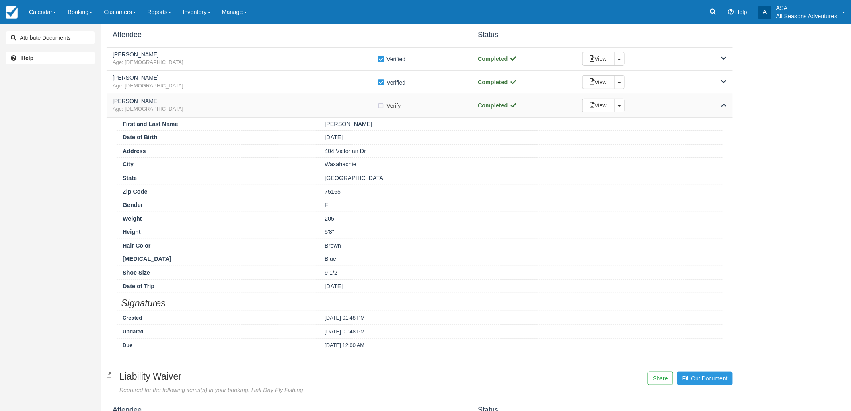
click at [380, 106] on label "Verify Verified" at bounding box center [392, 106] width 29 height 12
checkbox input "true"
click at [354, 109] on span "Age: 44" at bounding box center [245, 109] width 265 height 8
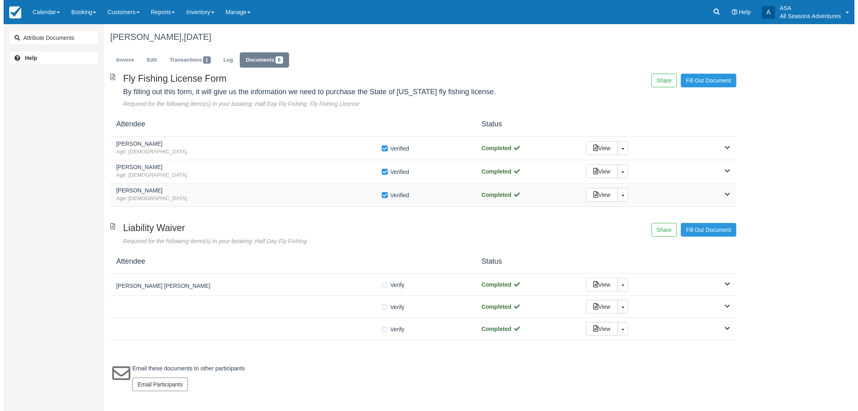
scroll to position [0, 0]
click at [115, 61] on link "Invoice" at bounding box center [122, 60] width 30 height 16
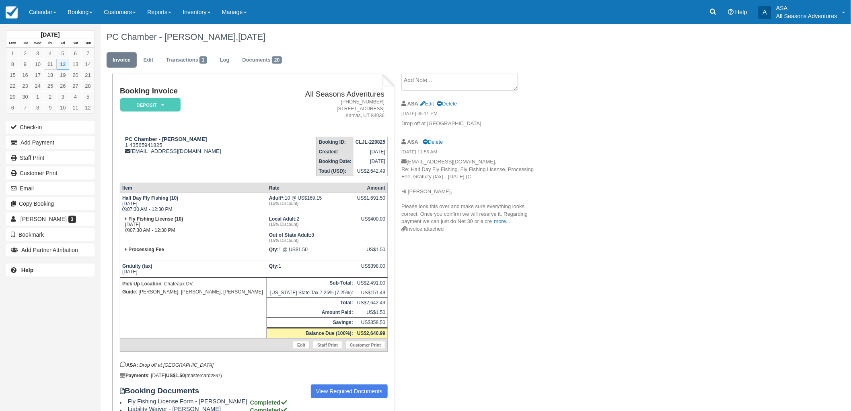
click at [251, 71] on ul "Invoice Edit Transactions 1 Log Documents 20" at bounding box center [420, 62] width 626 height 24
click at [252, 65] on link "Documents 20" at bounding box center [262, 60] width 52 height 16
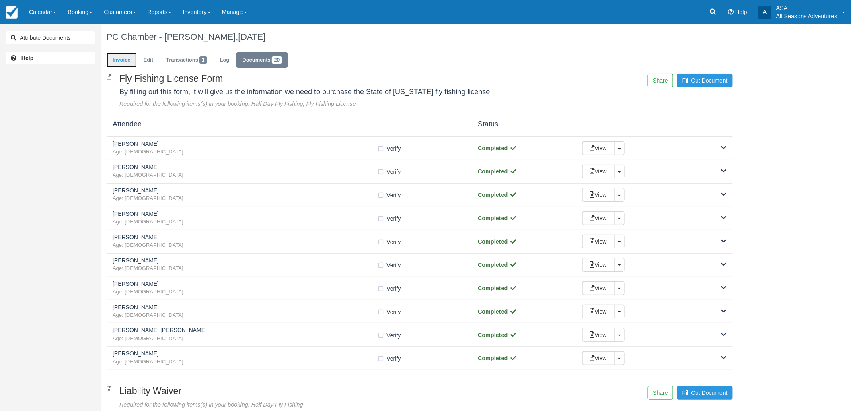
click at [125, 59] on link "Invoice" at bounding box center [122, 60] width 30 height 16
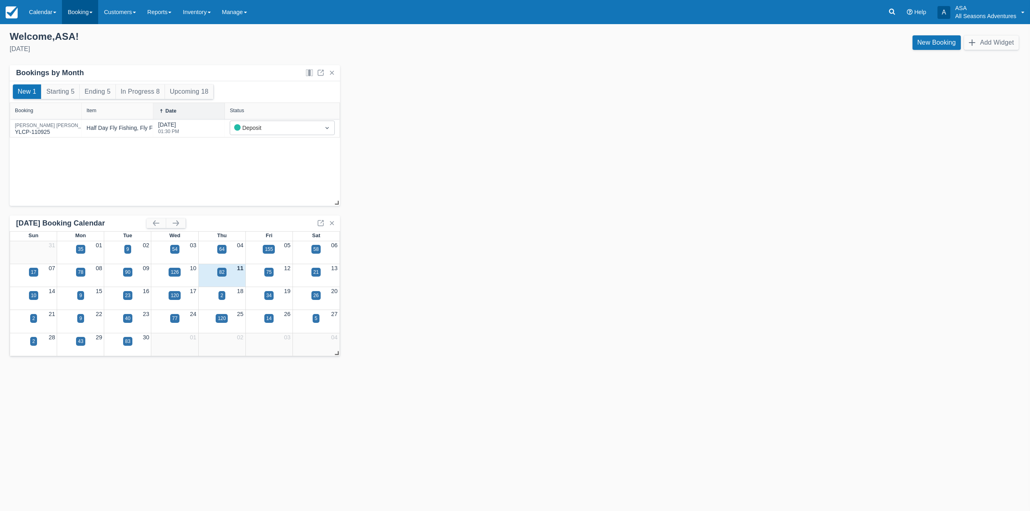
click at [93, 12] on span at bounding box center [90, 13] width 3 height 2
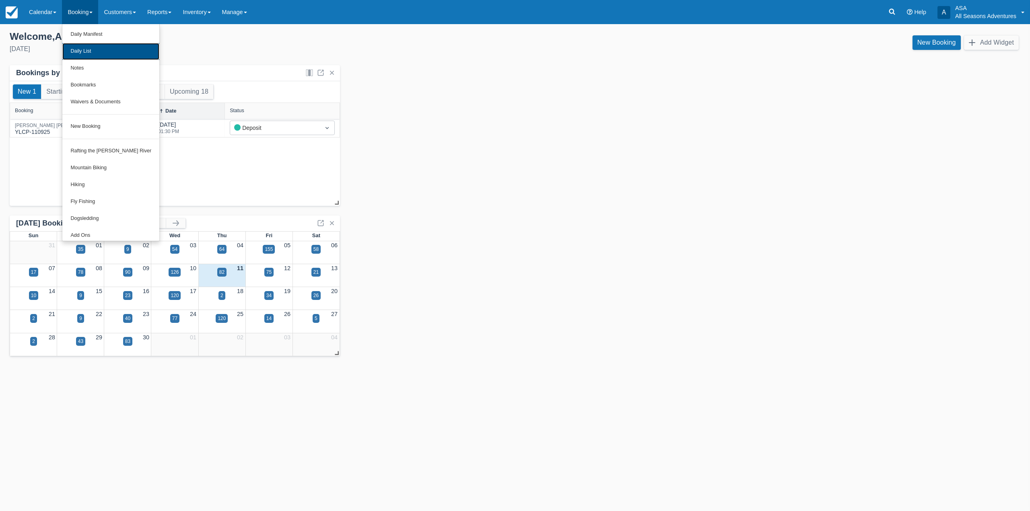
click at [93, 51] on link "Daily List" at bounding box center [110, 51] width 97 height 17
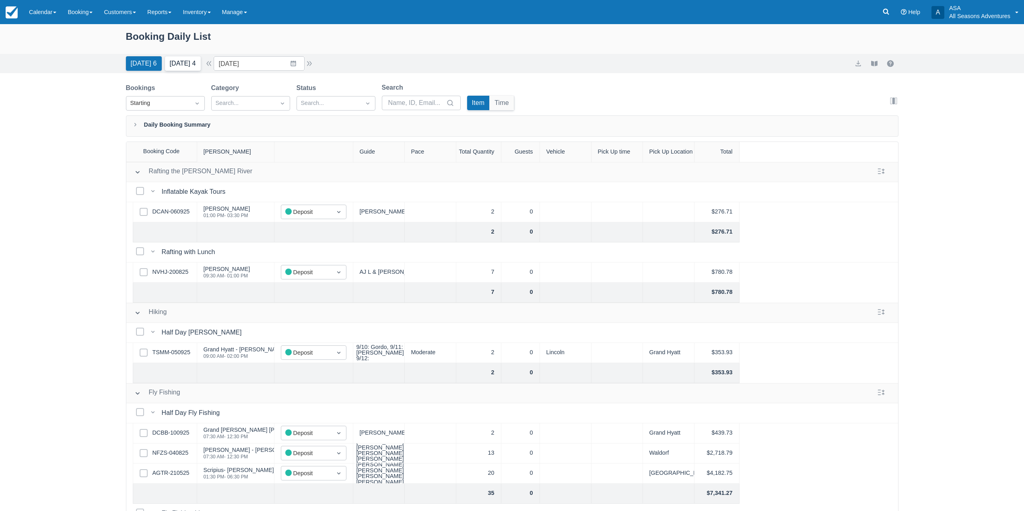
click at [171, 66] on button "[DATE] 4" at bounding box center [183, 63] width 36 height 14
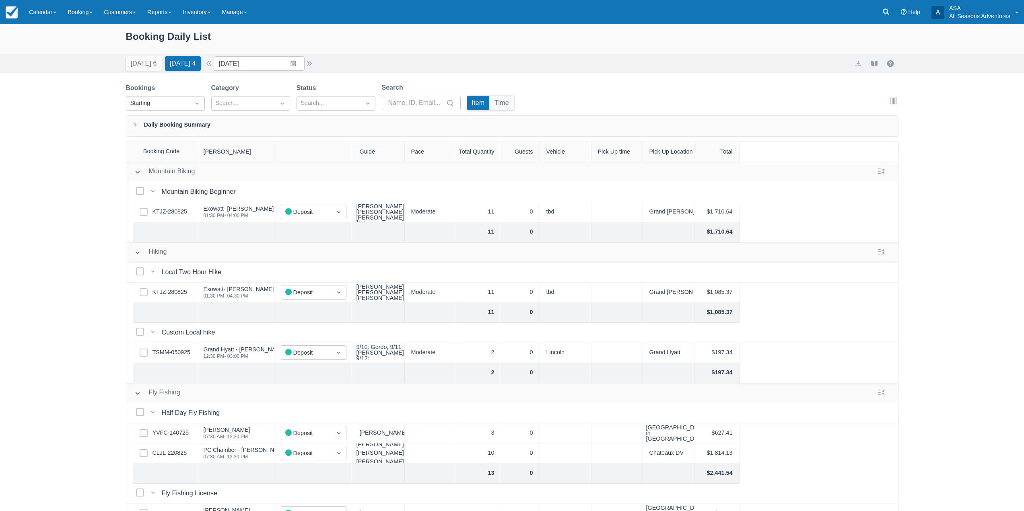
click at [124, 64] on div "[DATE] 6 [DATE] 4" at bounding box center [163, 62] width 81 height 18
click at [142, 61] on button "Today 6" at bounding box center [144, 63] width 36 height 14
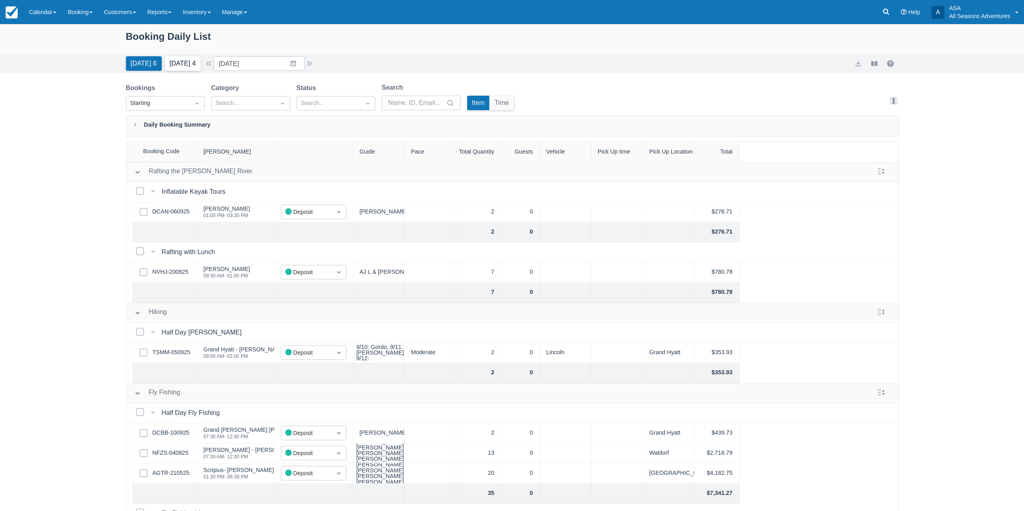
click at [199, 62] on button "Tomorrow 4" at bounding box center [183, 63] width 36 height 14
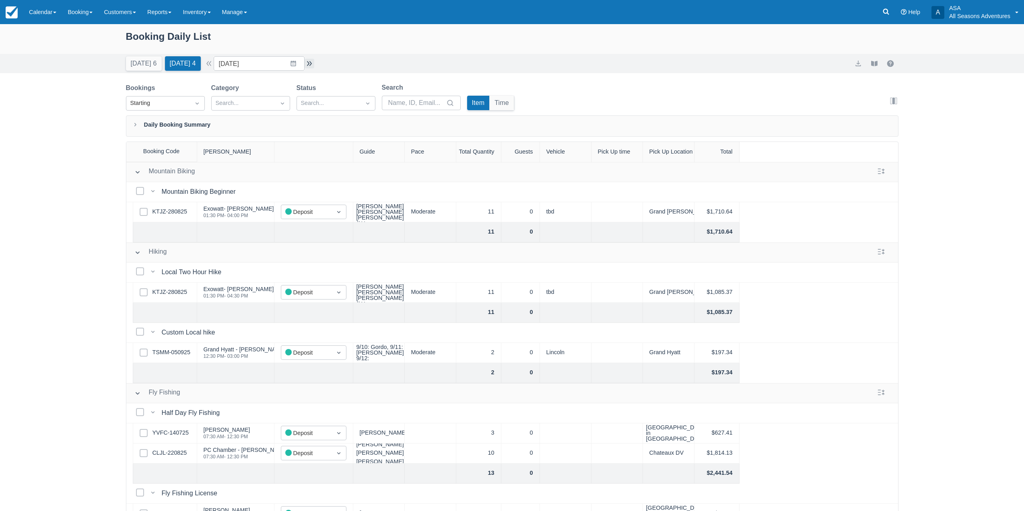
click at [311, 61] on button "button" at bounding box center [310, 64] width 10 height 10
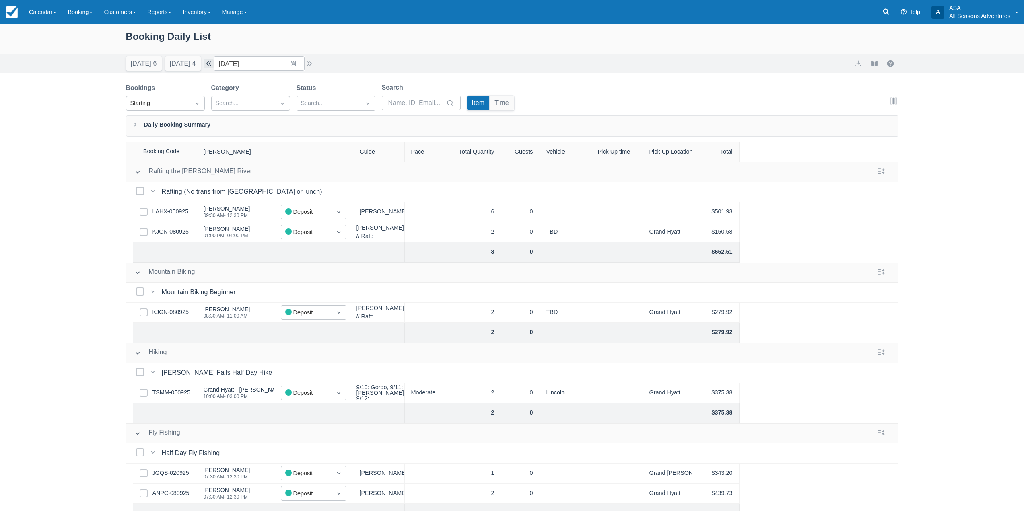
click at [214, 63] on button "button" at bounding box center [209, 64] width 10 height 10
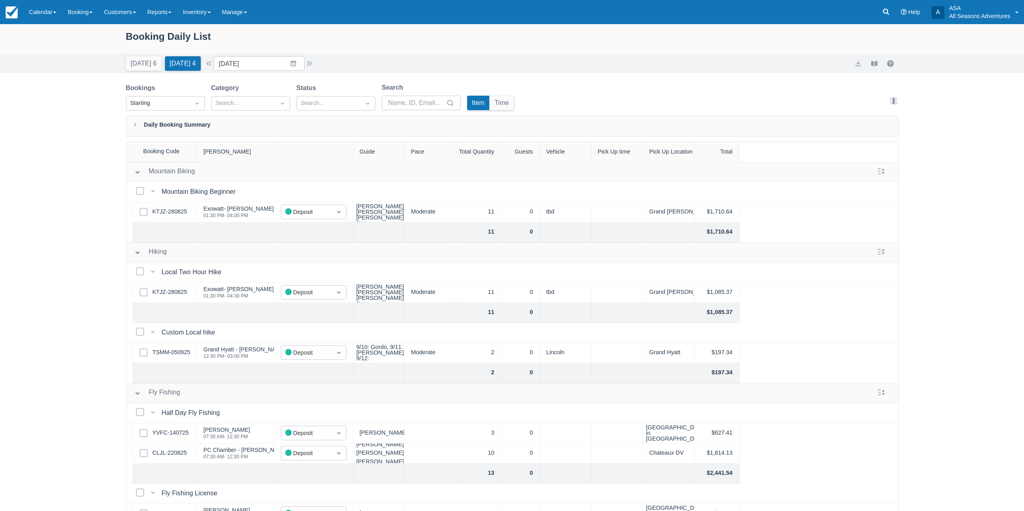
scroll to position [220, 0]
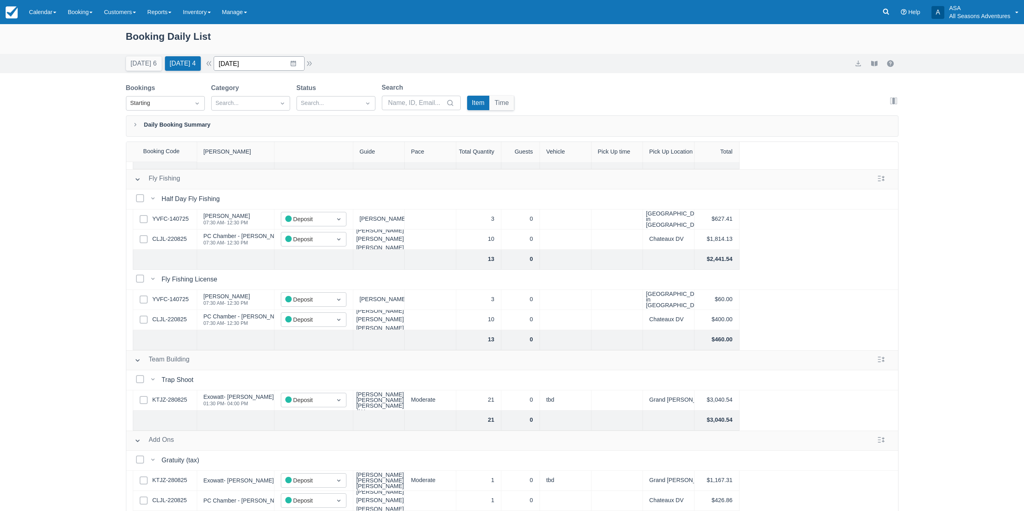
click at [297, 60] on input "09/12/25" at bounding box center [259, 63] width 91 height 14
click at [369, 75] on div "Booking Daily List Today 6 Tomorrow 4 Date 09/12/25 Navigate forward to interac…" at bounding box center [512, 288] width 1024 height 528
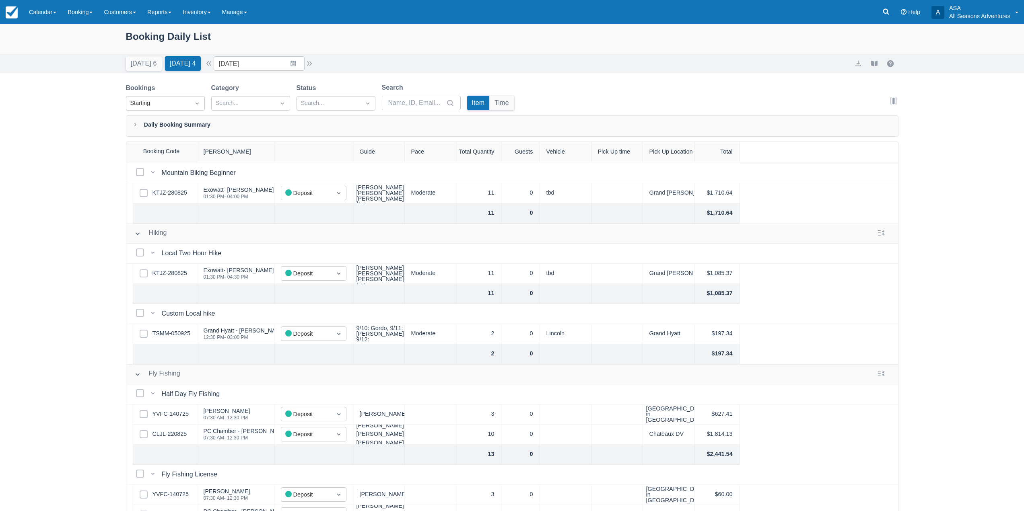
scroll to position [0, 0]
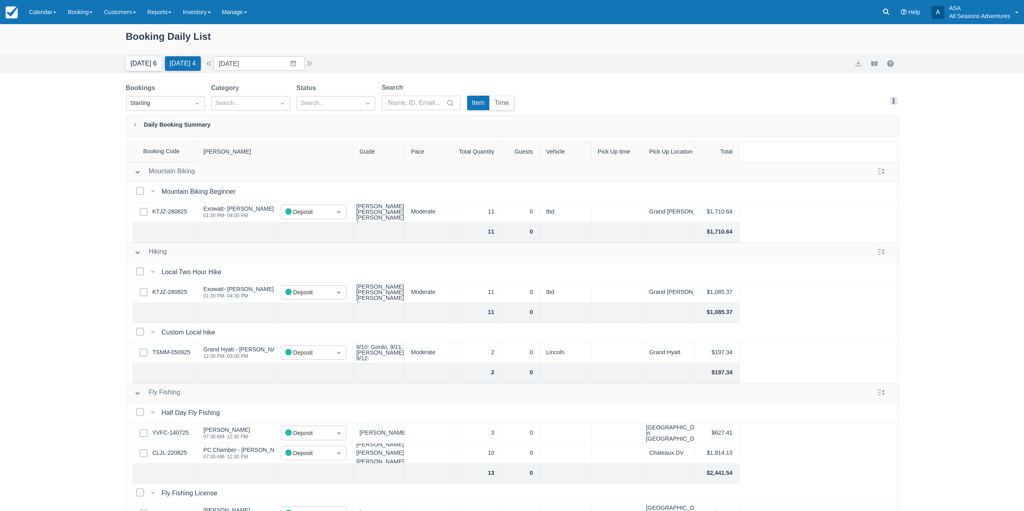
click at [140, 63] on button "Today 6" at bounding box center [144, 63] width 36 height 14
type input "[DATE]"
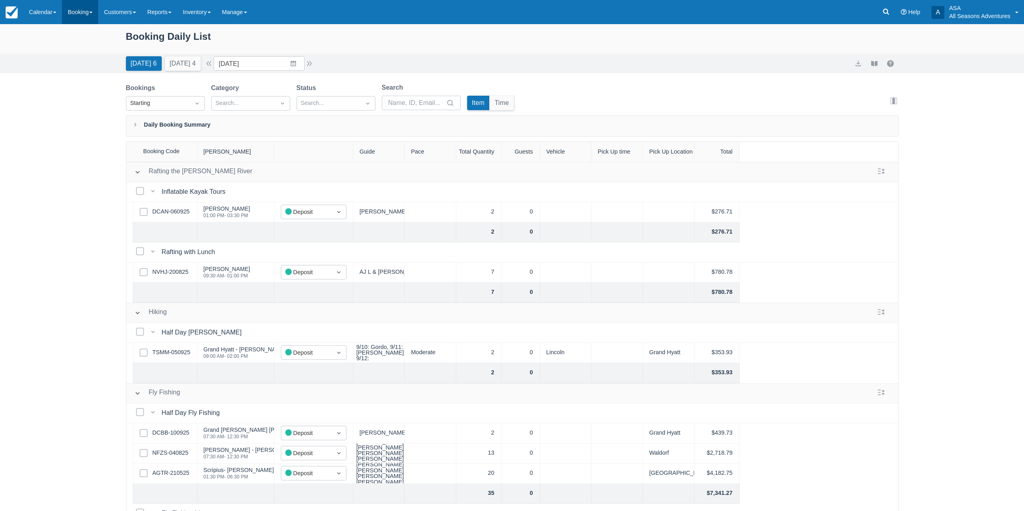
click at [86, 20] on link "Booking" at bounding box center [80, 12] width 36 height 24
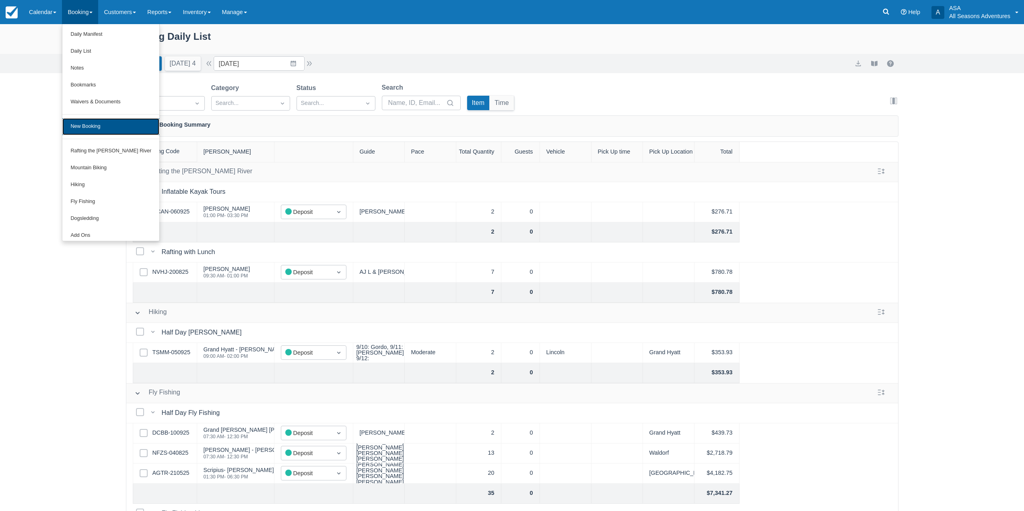
click at [119, 127] on link "New Booking" at bounding box center [110, 126] width 97 height 17
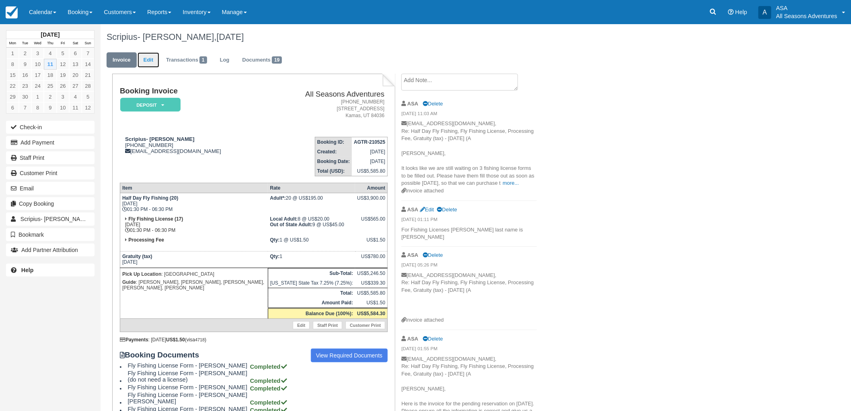
click at [155, 59] on link "Edit" at bounding box center [149, 60] width 22 height 16
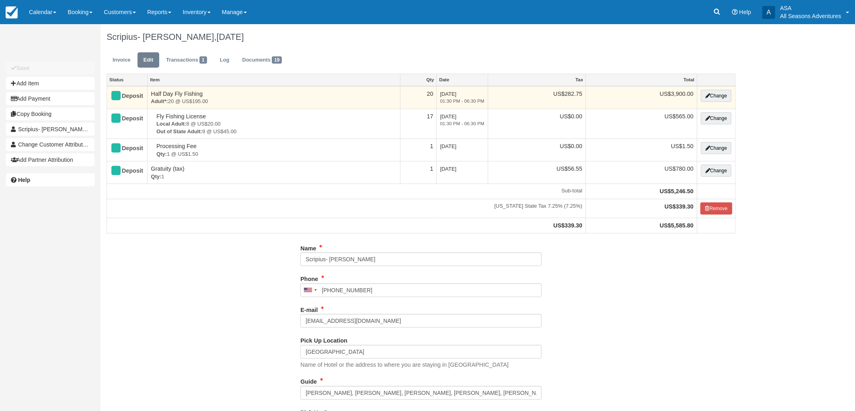
type input "[PHONE_NUMBER]"
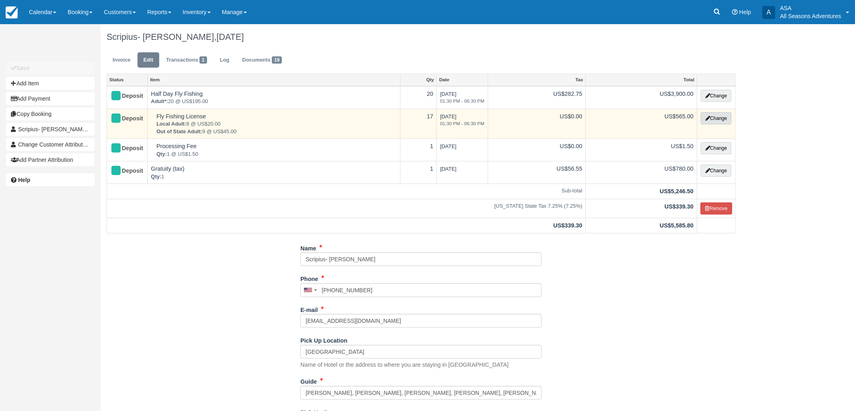
click at [706, 114] on button "Change" at bounding box center [716, 118] width 31 height 12
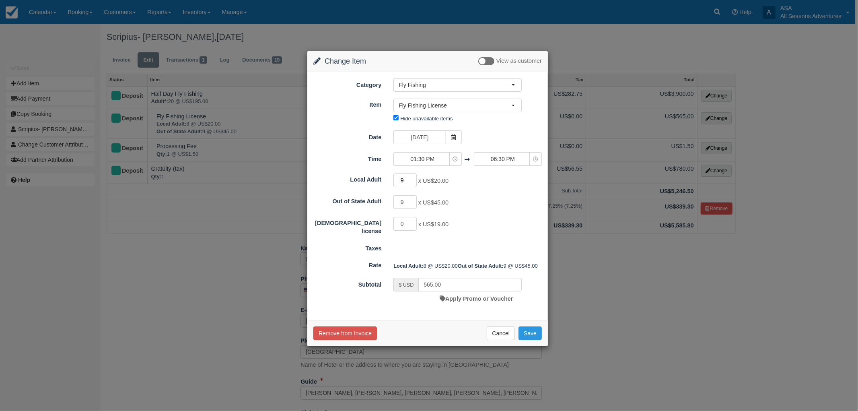
type input "9"
click at [412, 178] on input "9" at bounding box center [404, 180] width 23 height 14
type input "585.00"
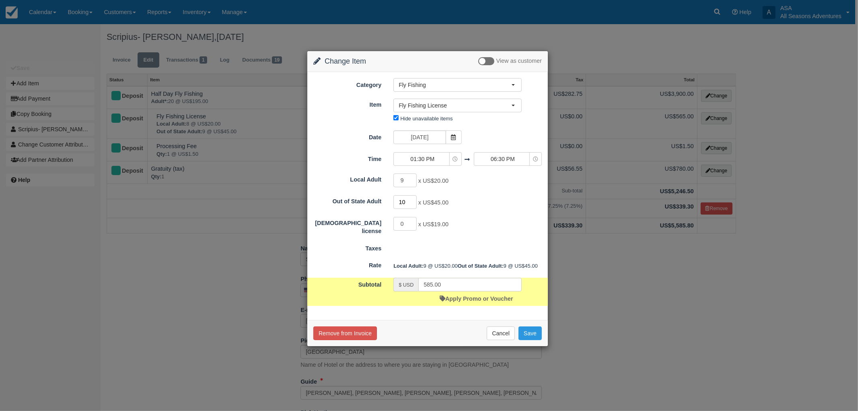
type input "10"
click at [413, 200] on input "10" at bounding box center [404, 202] width 23 height 14
type input "630.00"
click at [529, 340] on button "Save" at bounding box center [530, 333] width 23 height 14
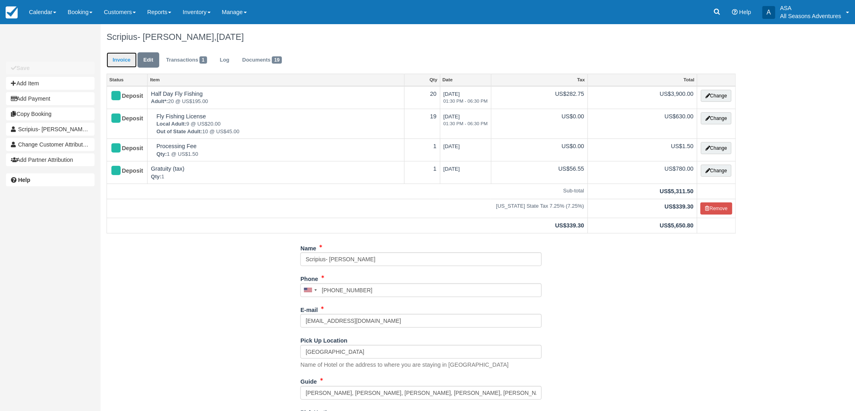
click at [126, 66] on link "Invoice" at bounding box center [122, 60] width 30 height 16
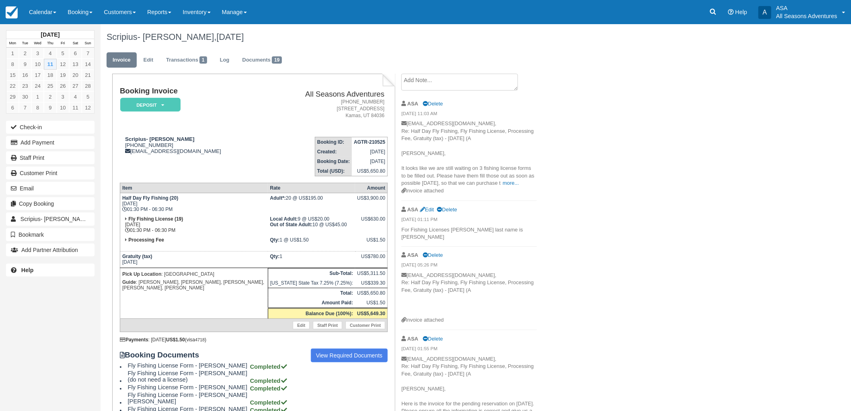
click at [456, 79] on textarea at bounding box center [459, 82] width 117 height 17
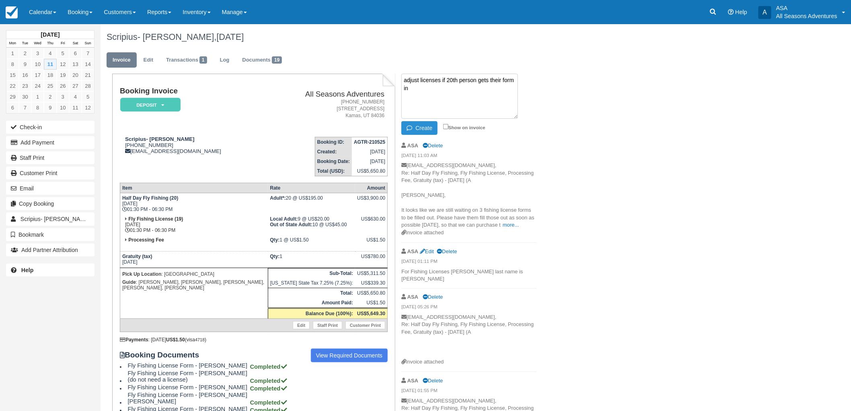
type textarea "adjust licenses if 20th person gets their form in"
click at [423, 131] on button "Create" at bounding box center [419, 128] width 36 height 14
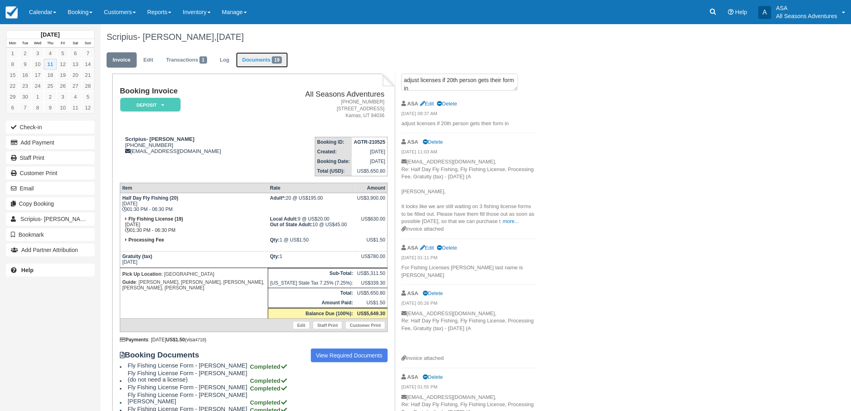
click at [257, 64] on link "Documents 19" at bounding box center [262, 60] width 52 height 16
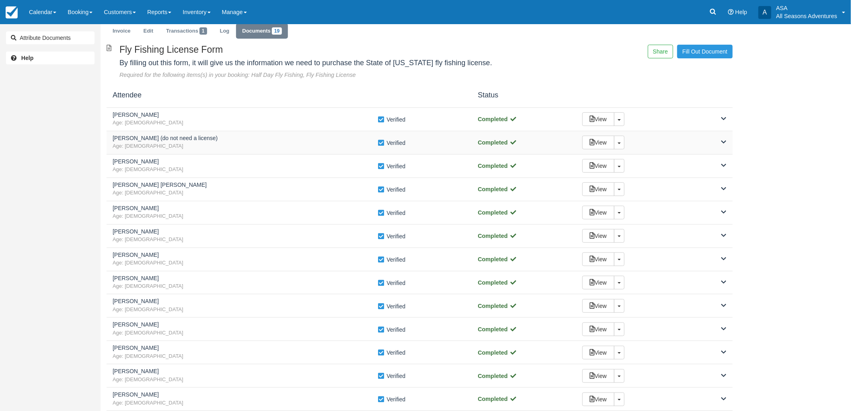
scroll to position [45, 0]
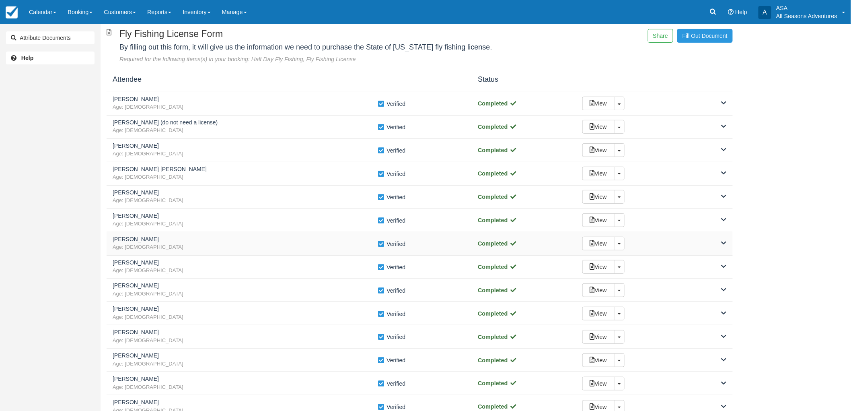
click at [199, 246] on span "Age: [DEMOGRAPHIC_DATA]" at bounding box center [245, 247] width 265 height 8
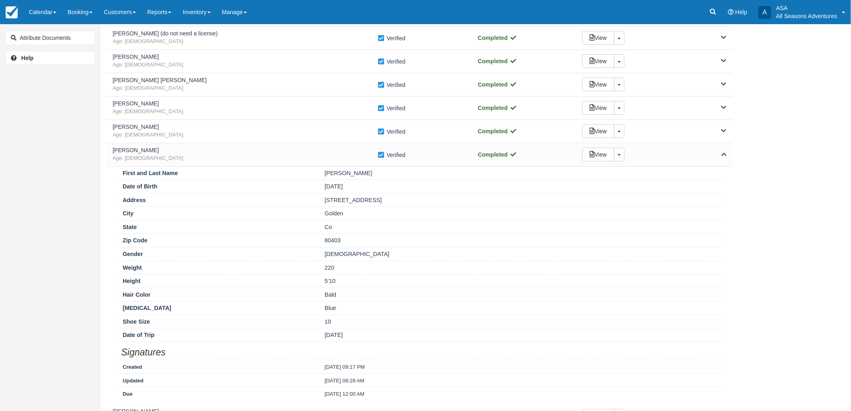
scroll to position [134, 0]
click at [222, 161] on span "Age: 57" at bounding box center [245, 158] width 265 height 8
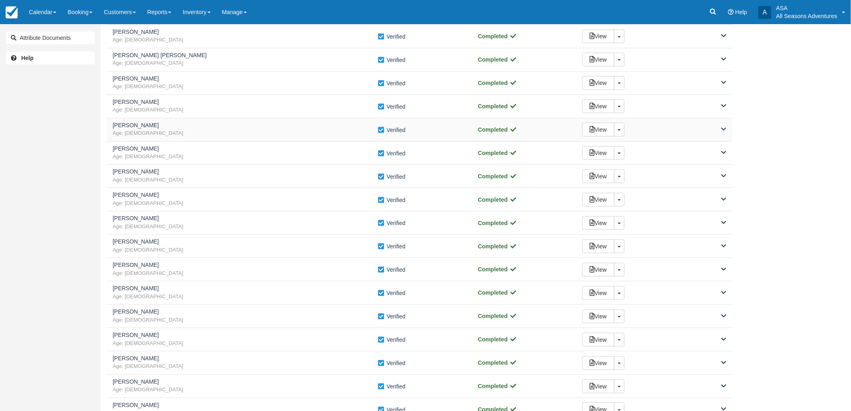
scroll to position [268, 0]
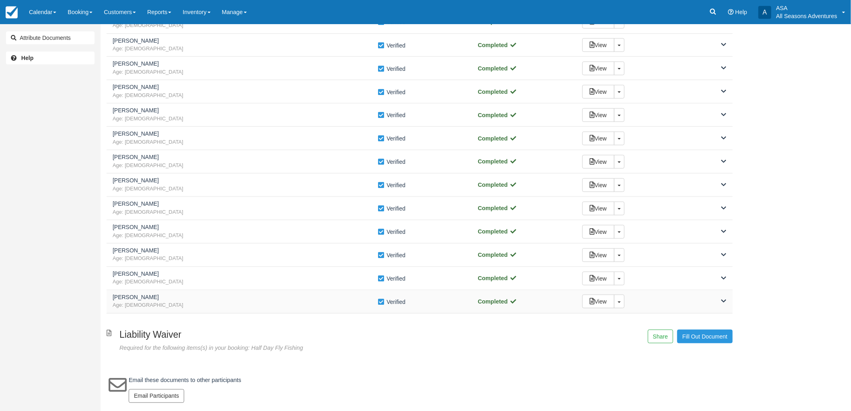
click at [219, 294] on h5 "Marlow Mitchell" at bounding box center [245, 297] width 265 height 6
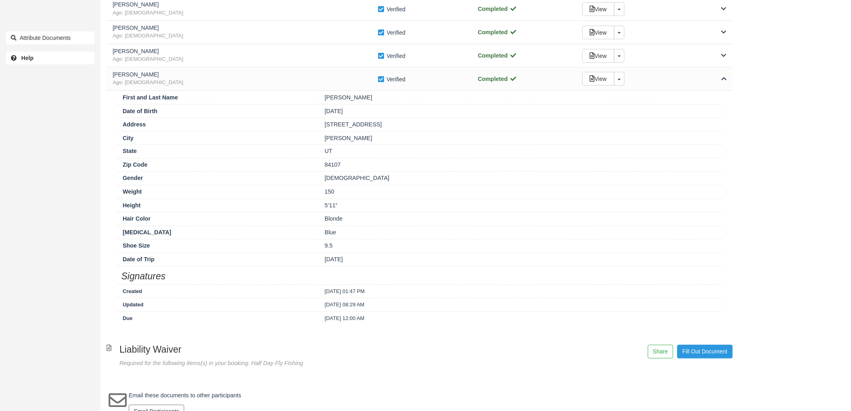
scroll to position [491, 0]
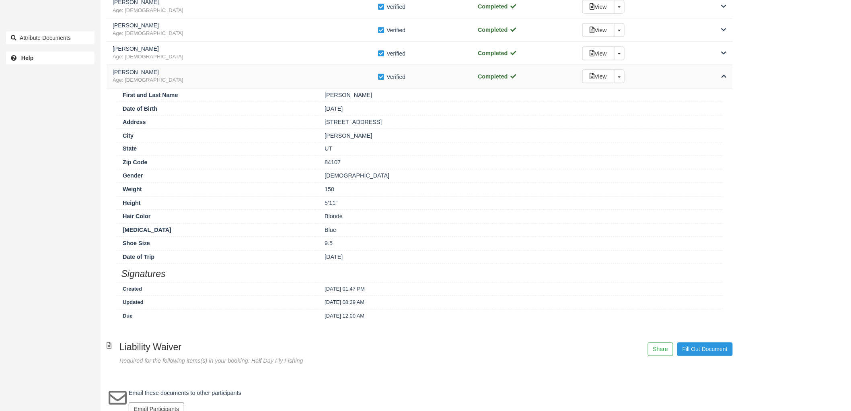
click at [280, 83] on span "Age: 45" at bounding box center [245, 80] width 265 height 8
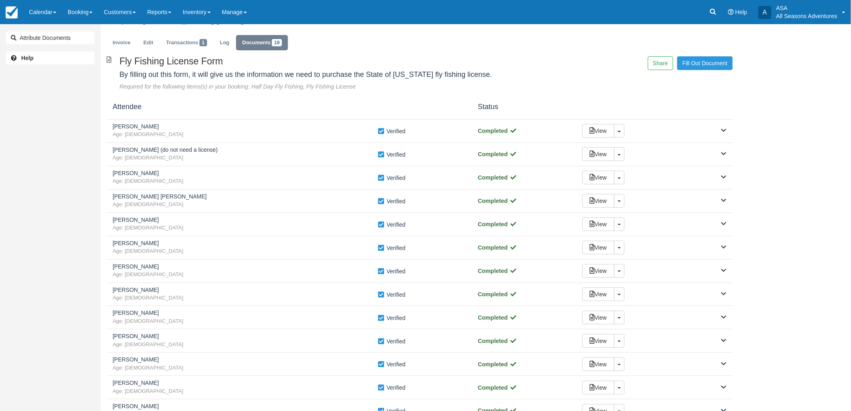
scroll to position [0, 0]
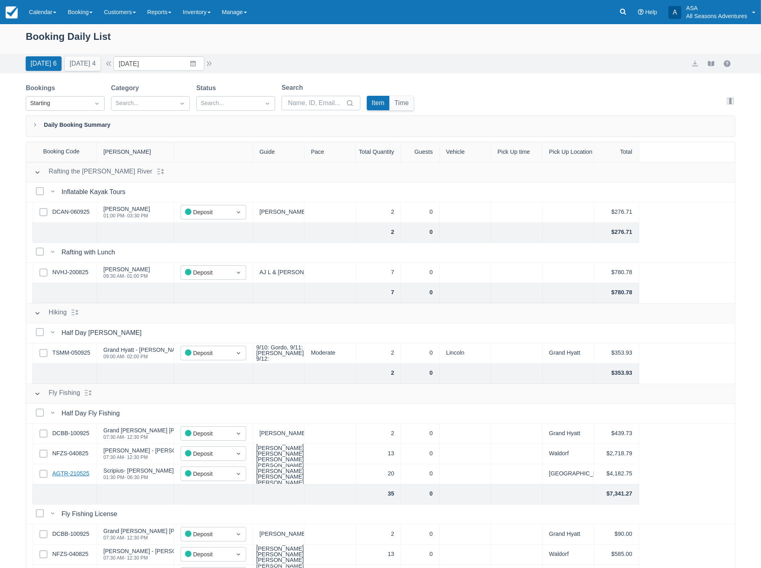
click at [76, 472] on link "AGTR-210525" at bounding box center [70, 473] width 37 height 9
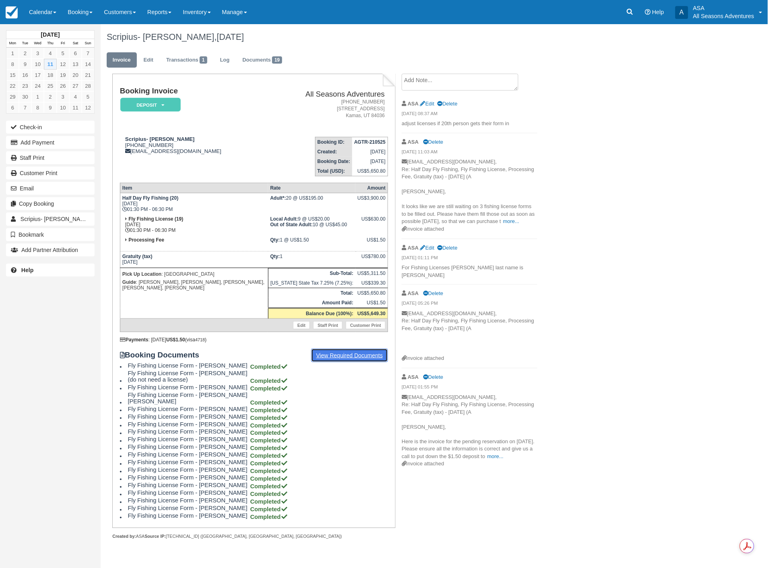
click at [363, 351] on link "View Required Documents" at bounding box center [349, 355] width 77 height 14
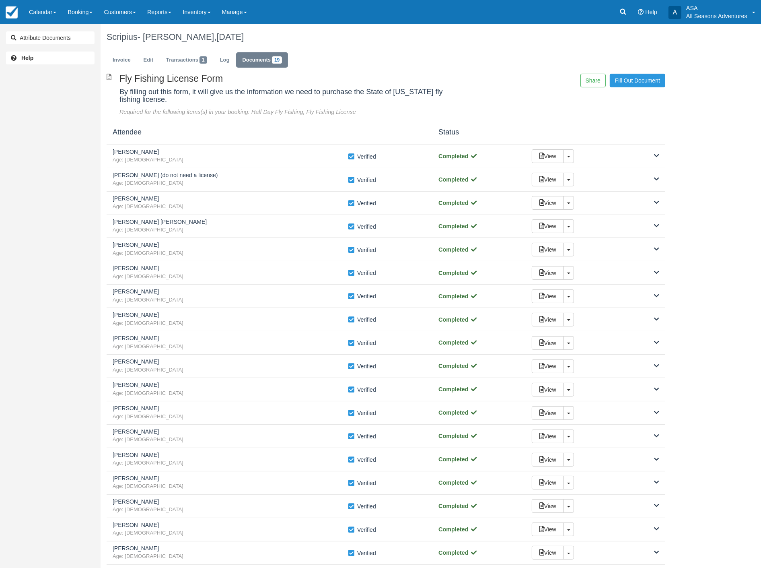
scroll to position [118, 0]
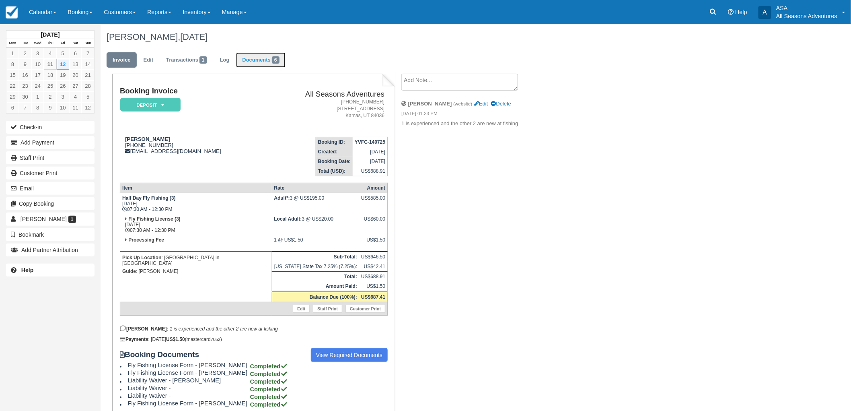
click at [256, 62] on link "Documents 6" at bounding box center [260, 60] width 49 height 16
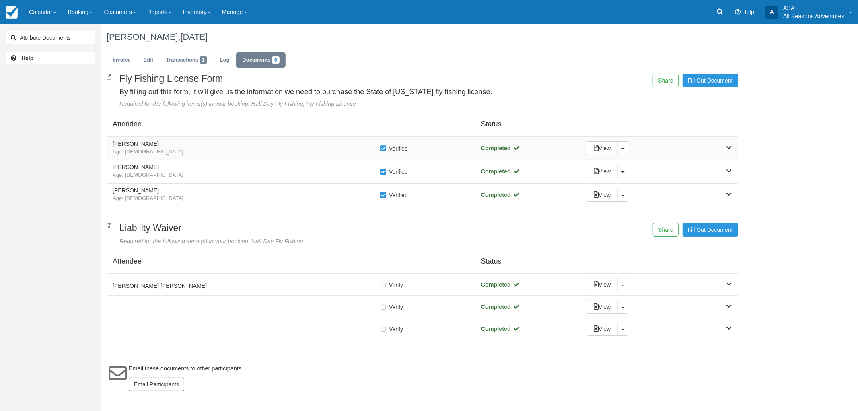
click at [243, 150] on span "Age: [DEMOGRAPHIC_DATA]" at bounding box center [246, 152] width 267 height 8
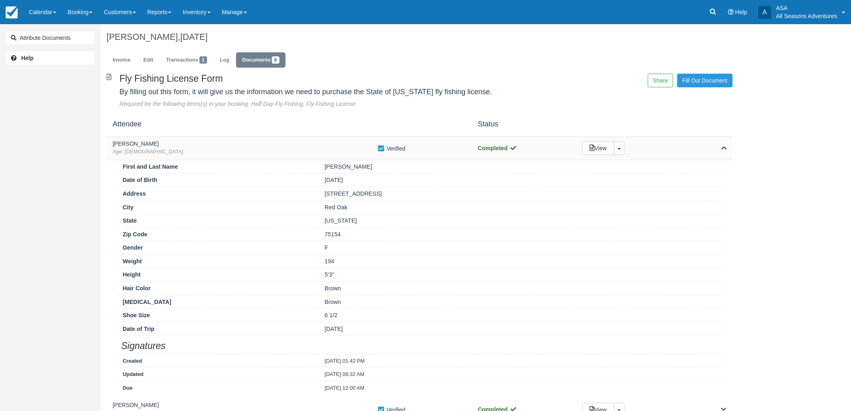
click at [243, 150] on span "Age: [DEMOGRAPHIC_DATA]" at bounding box center [245, 152] width 265 height 8
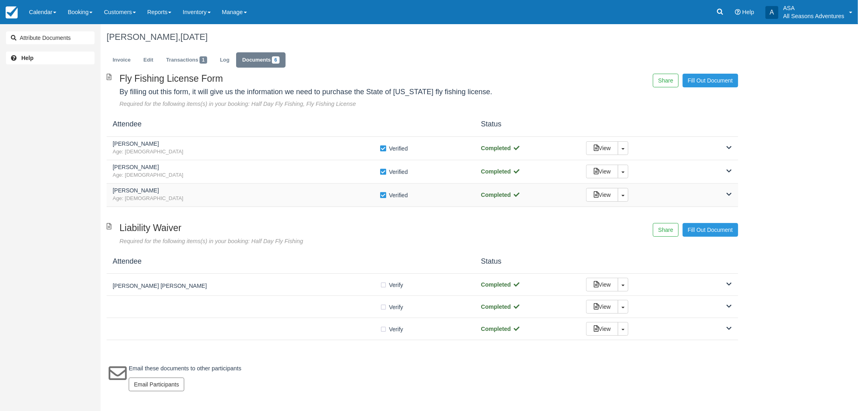
click at [234, 199] on span "Age: 42" at bounding box center [246, 199] width 267 height 8
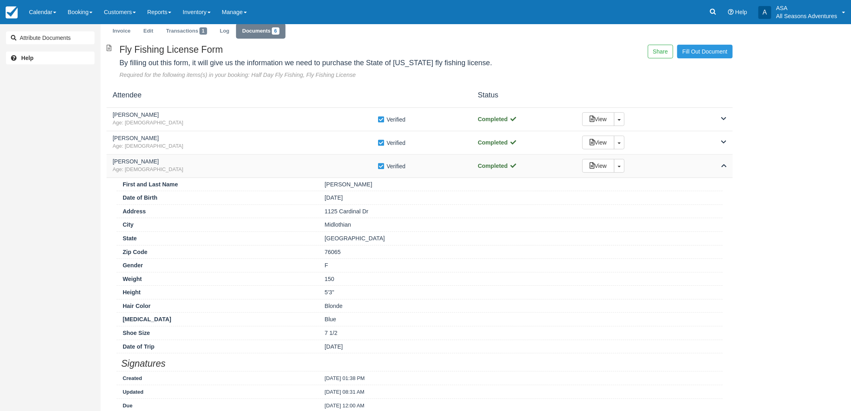
scroll to position [45, 0]
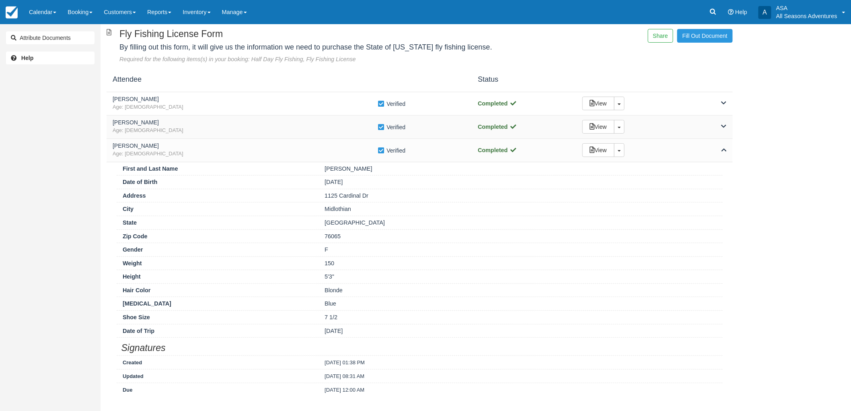
click at [242, 126] on div "Erin Guerrero Age: 44" at bounding box center [245, 126] width 265 height 15
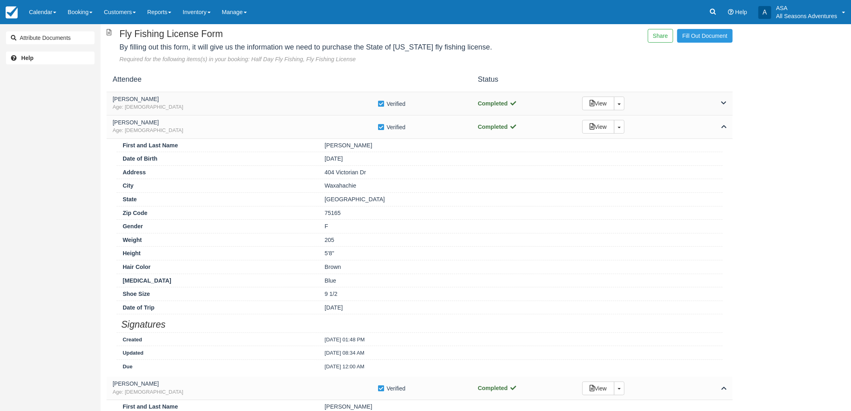
click at [240, 109] on span "Age: 50" at bounding box center [245, 107] width 265 height 8
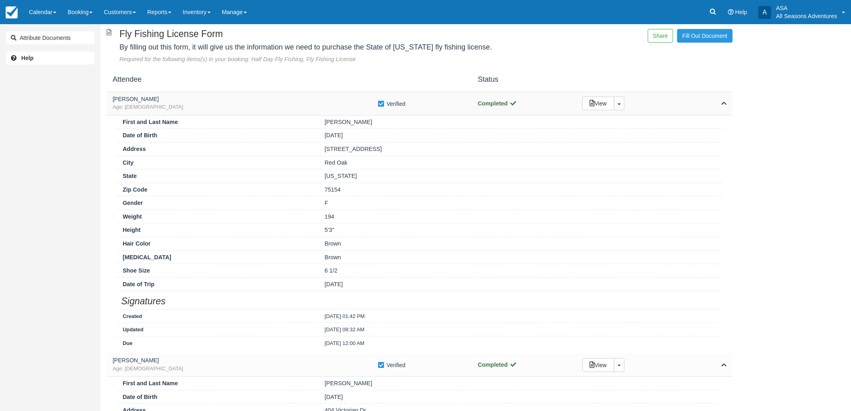
click at [240, 109] on span "Age: 50" at bounding box center [245, 107] width 265 height 8
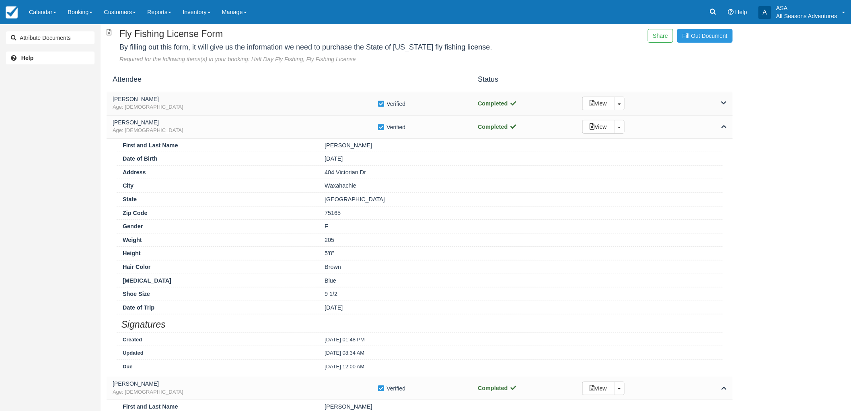
click at [297, 103] on span "Age: 50" at bounding box center [245, 107] width 265 height 8
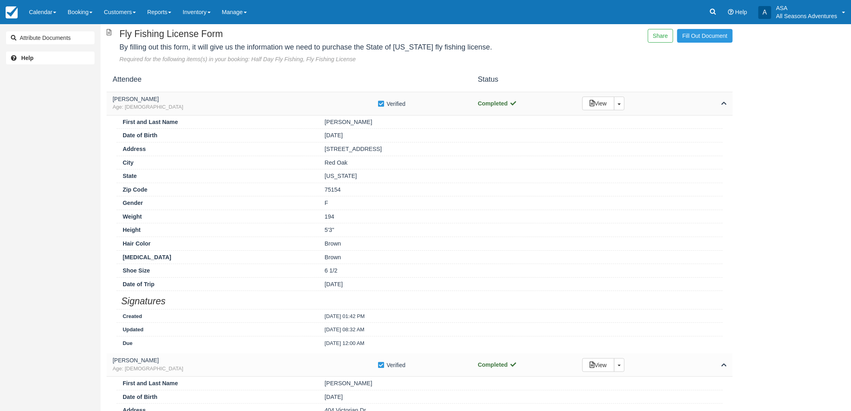
click at [297, 103] on span "Age: [DEMOGRAPHIC_DATA]" at bounding box center [245, 107] width 265 height 8
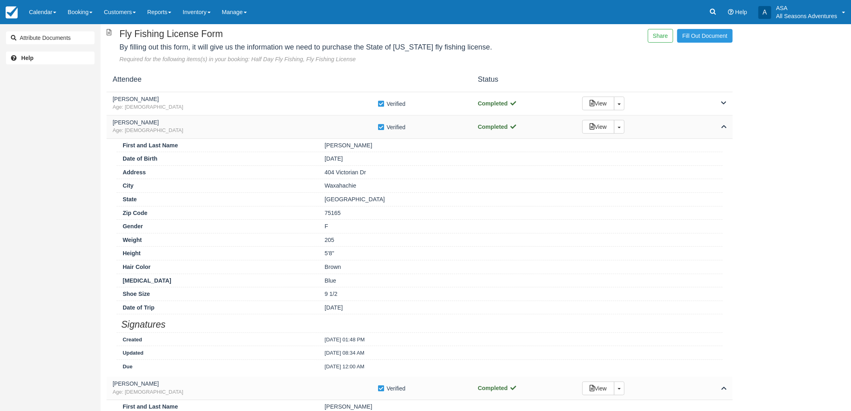
click at [297, 133] on span "Age: [DEMOGRAPHIC_DATA]" at bounding box center [245, 131] width 265 height 8
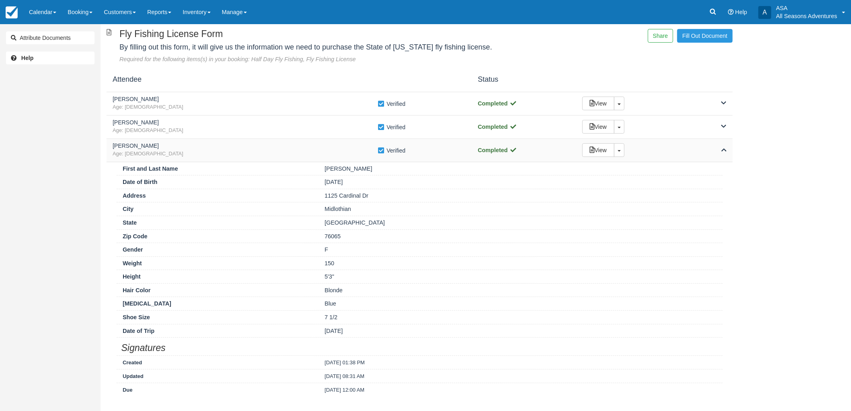
click at [292, 147] on h5 "Hannah Shelby" at bounding box center [245, 146] width 265 height 6
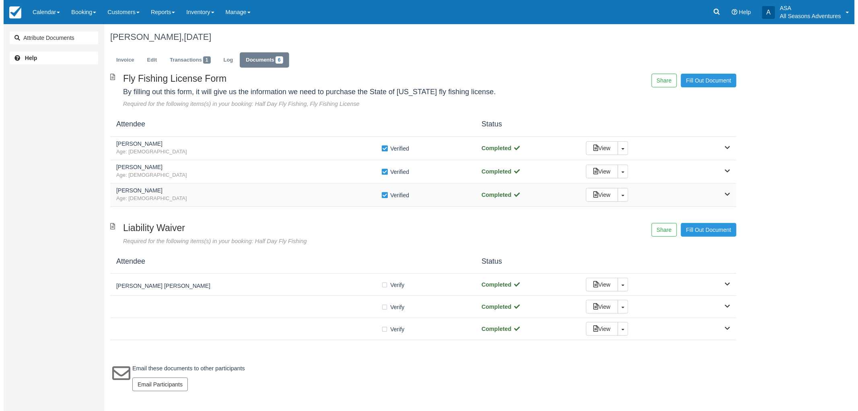
scroll to position [0, 0]
click at [117, 63] on link "Invoice" at bounding box center [122, 60] width 30 height 16
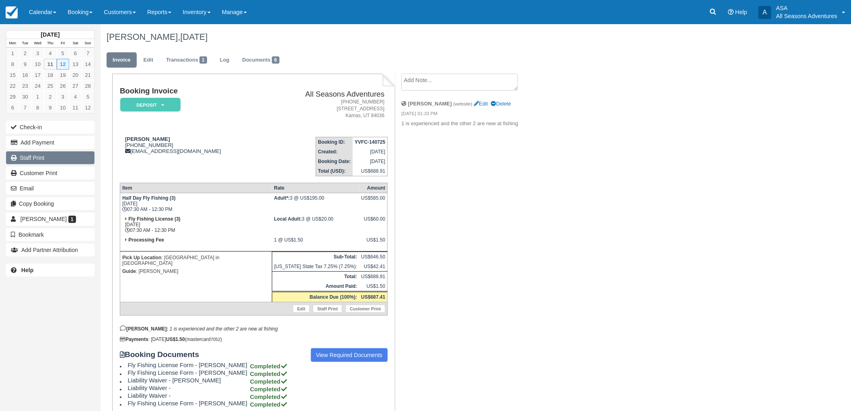
click at [33, 158] on link "Staff Print" at bounding box center [50, 157] width 89 height 13
click at [268, 56] on link "Documents 6" at bounding box center [260, 60] width 49 height 16
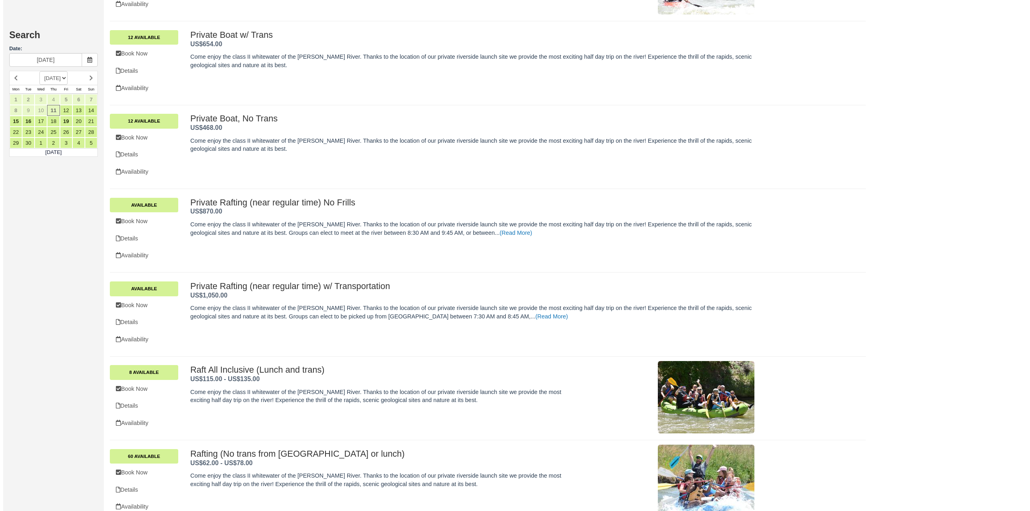
scroll to position [744, 0]
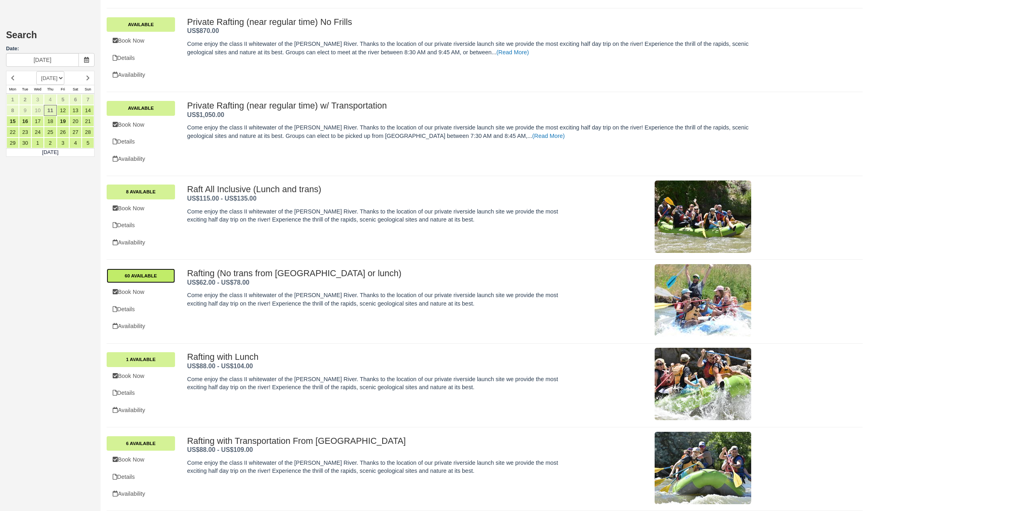
click at [139, 276] on link "60 Available" at bounding box center [141, 276] width 68 height 14
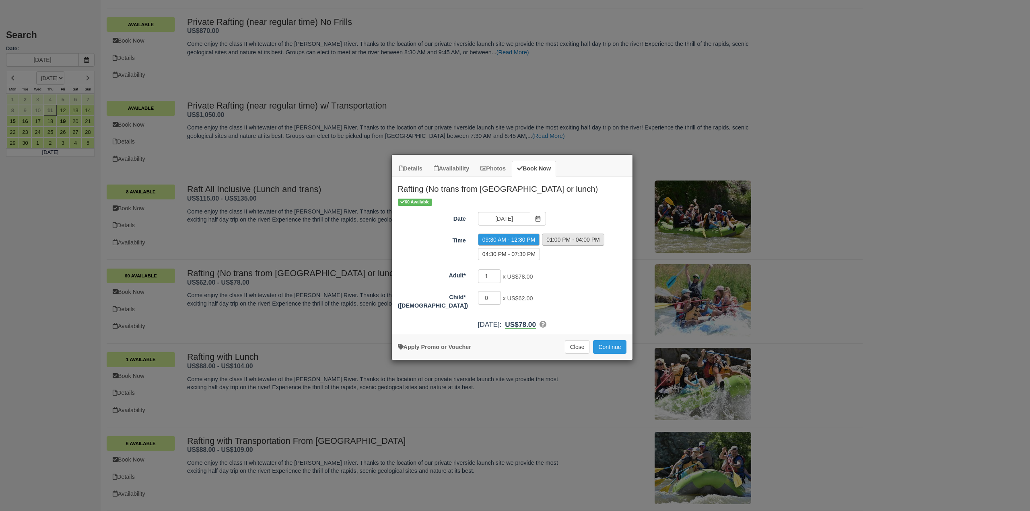
click at [553, 243] on label "01:00 PM - 04:00 PM" at bounding box center [573, 240] width 62 height 12
radio input "true"
drag, startPoint x: 492, startPoint y: 278, endPoint x: 457, endPoint y: 284, distance: 36.3
click at [457, 284] on div "Adult* 1 x US$78.00 Required." at bounding box center [512, 277] width 241 height 16
type input "2"
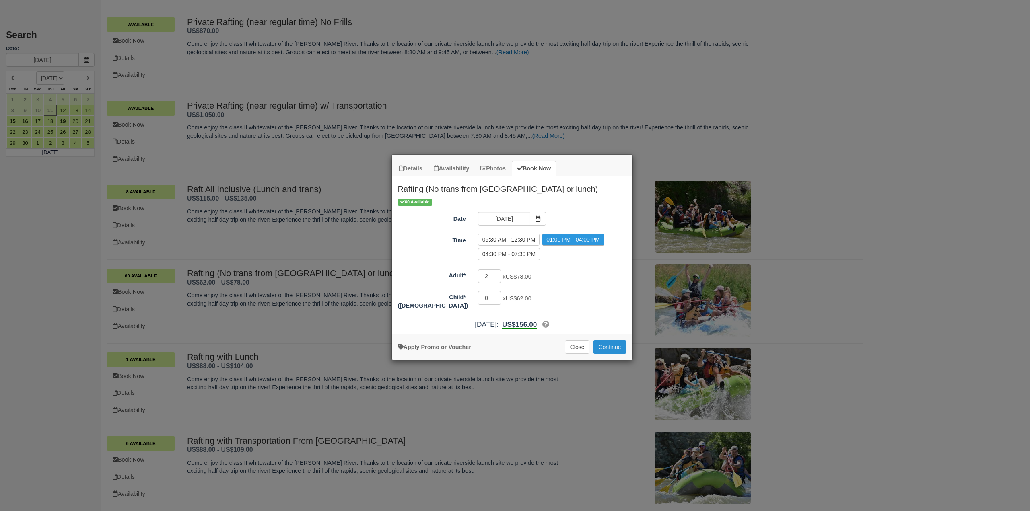
drag, startPoint x: 612, startPoint y: 351, endPoint x: 616, endPoint y: 348, distance: 4.4
click at [613, 351] on div "Apply Promo or Voucher Close Continue Searching..." at bounding box center [512, 347] width 241 height 26
click at [618, 348] on button "Continue" at bounding box center [609, 347] width 33 height 14
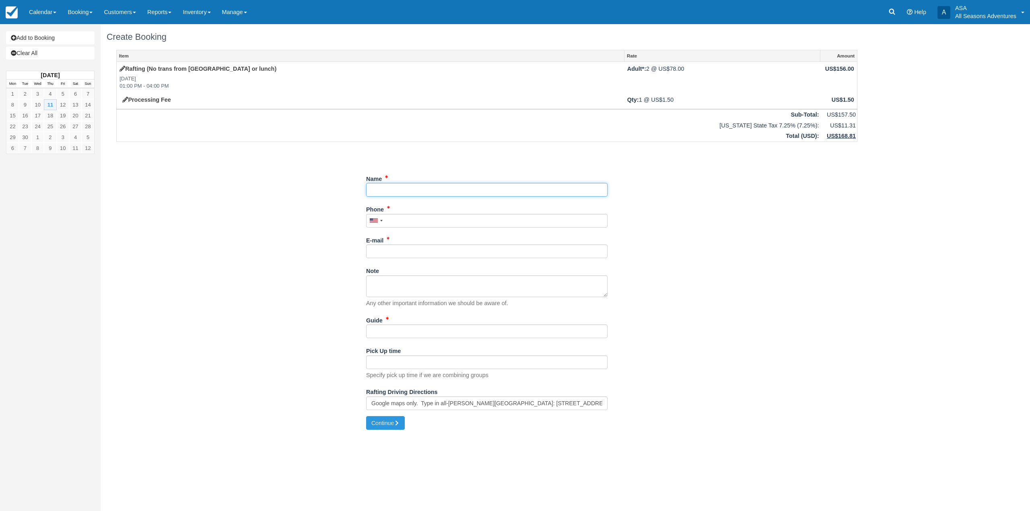
click at [414, 194] on input "Name" at bounding box center [486, 190] width 241 height 14
type input "T"
type input "Tali Azargin"
click at [397, 222] on input "Phone" at bounding box center [484, 221] width 241 height 14
type input "(310) 922-8005"
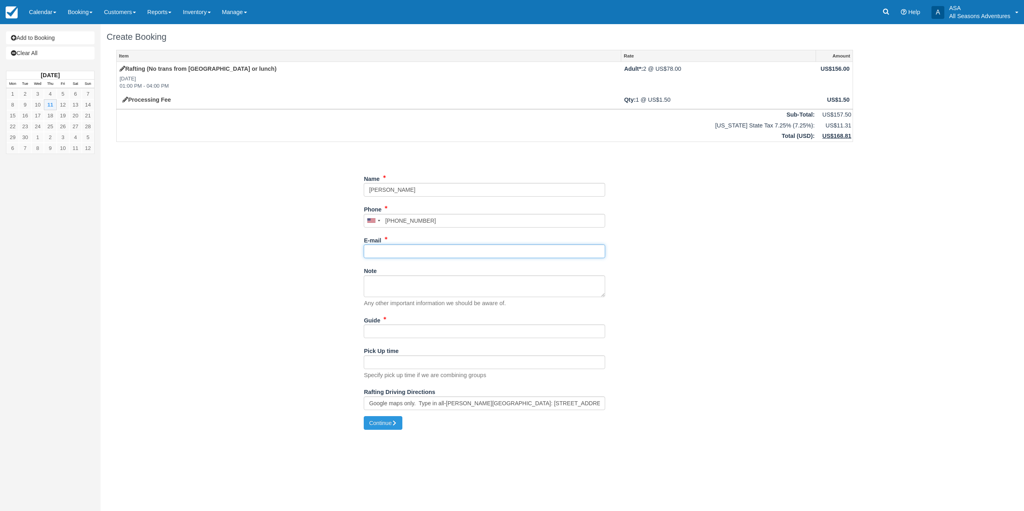
click at [397, 253] on input "E-mail" at bounding box center [484, 252] width 241 height 14
type input "[EMAIL_ADDRESS][DOMAIN_NAME]"
drag, startPoint x: 653, startPoint y: 15, endPoint x: 383, endPoint y: 332, distance: 416.1
click at [383, 332] on input "Guide" at bounding box center [484, 332] width 241 height 14
type input "AJ L"
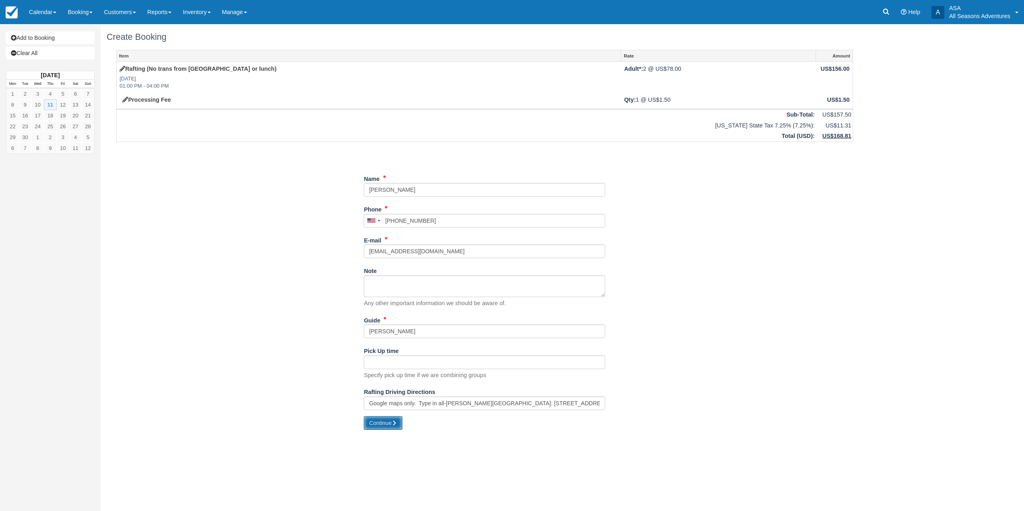
click at [370, 425] on button "Continue" at bounding box center [383, 423] width 39 height 14
type input "+13109228005"
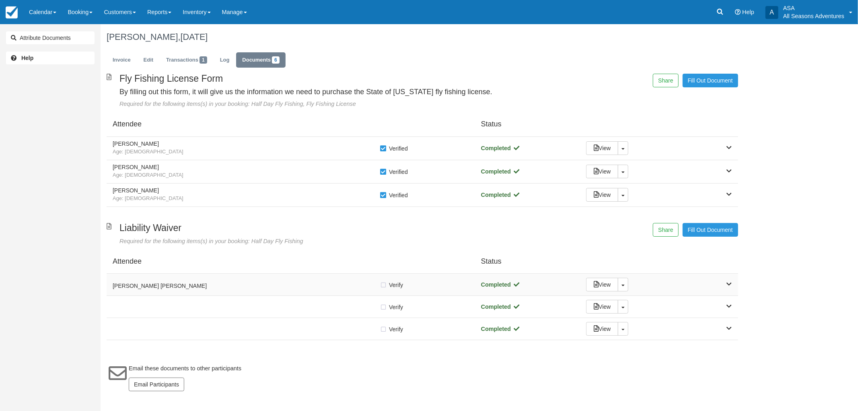
click at [200, 280] on div "Erin Guerrero Cynthia Luna" at bounding box center [246, 284] width 267 height 11
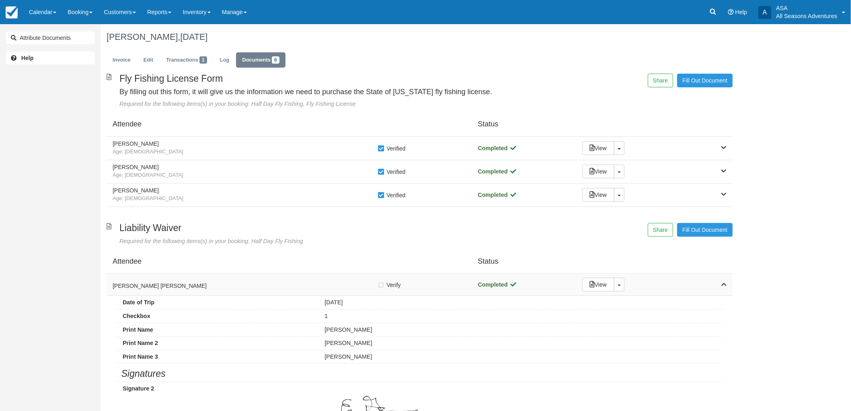
click at [200, 280] on div "Erin Guerrero Cynthia Luna" at bounding box center [245, 284] width 265 height 11
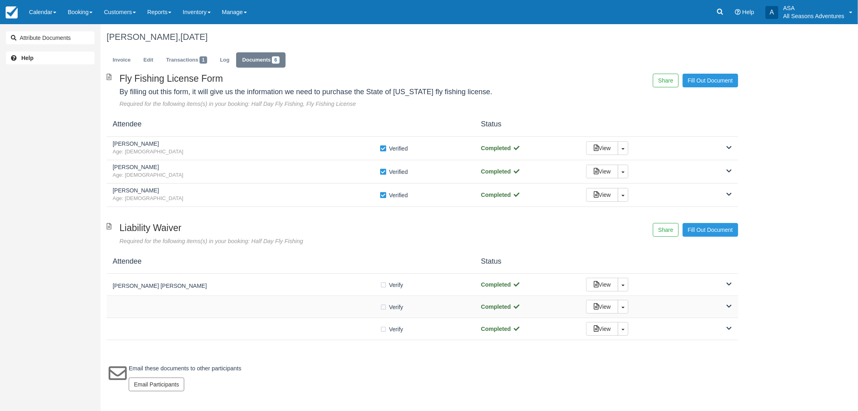
click at [232, 302] on div "Verify Verified Completed View Toggle Dropdown Detach" at bounding box center [423, 307] width 632 height 22
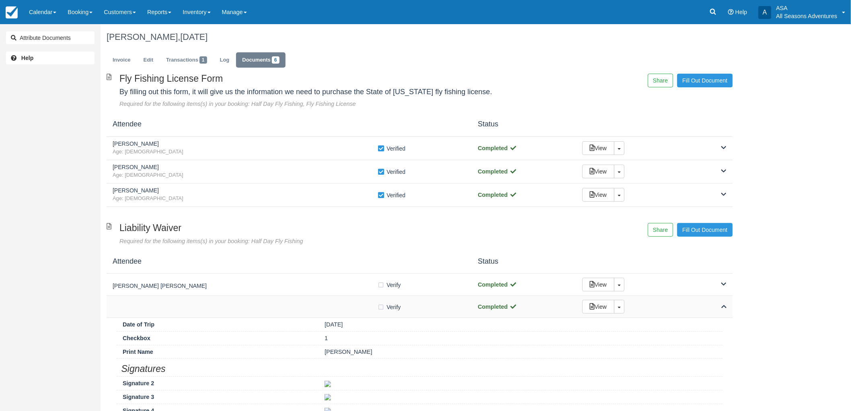
click at [232, 302] on div "Verify Verified Completed View Toggle Dropdown Detach" at bounding box center [420, 307] width 626 height 22
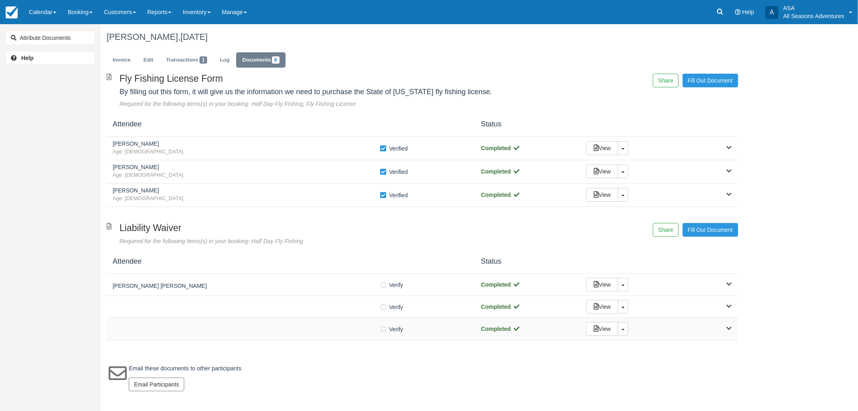
click at [253, 331] on div at bounding box center [246, 329] width 267 height 4
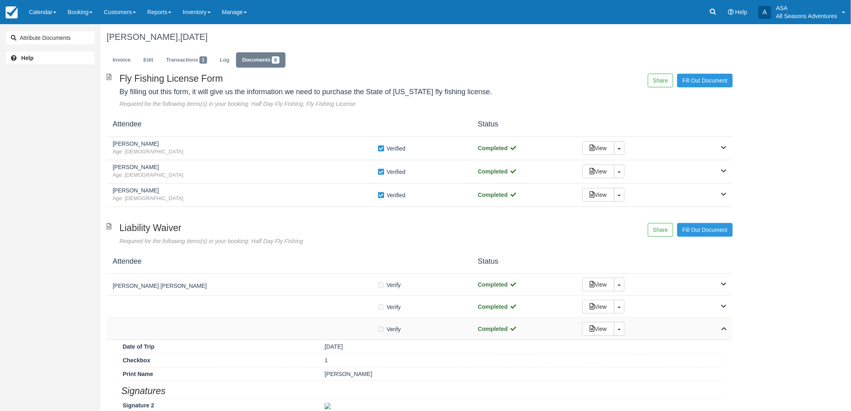
click at [253, 331] on div at bounding box center [245, 329] width 265 height 4
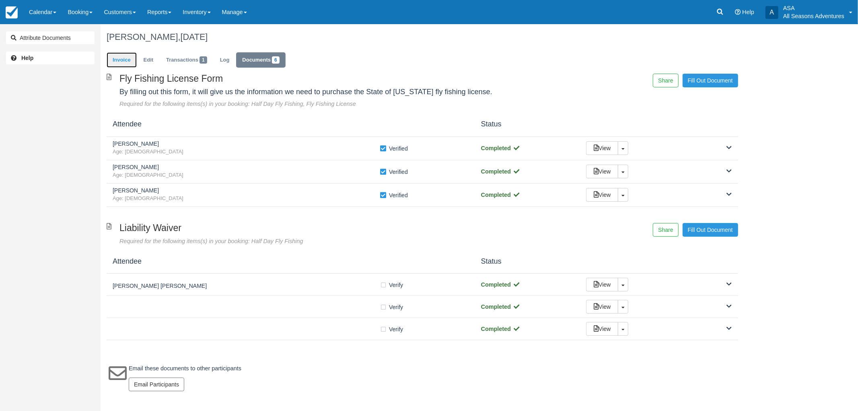
click at [117, 57] on link "Invoice" at bounding box center [122, 60] width 30 height 16
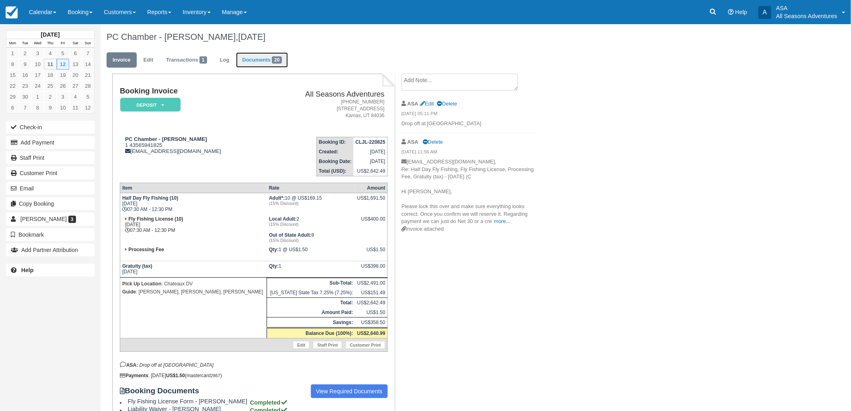
click at [280, 55] on link "Documents 20" at bounding box center [262, 60] width 52 height 16
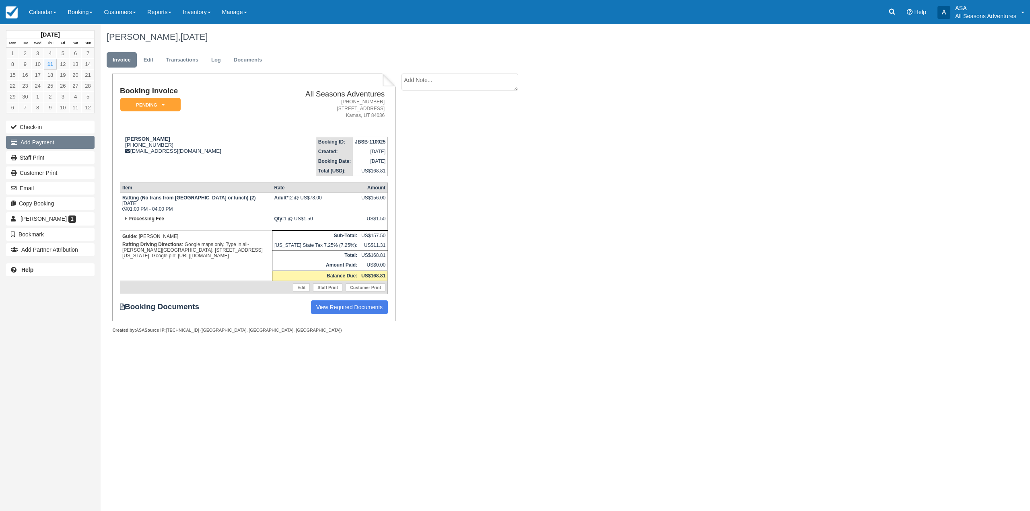
click at [38, 142] on button "Add Payment" at bounding box center [50, 142] width 89 height 13
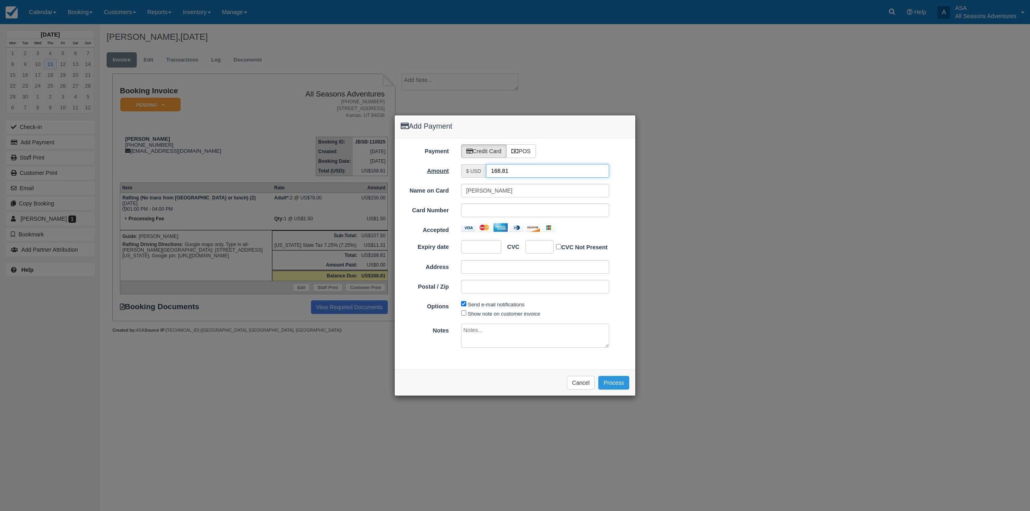
drag, startPoint x: 546, startPoint y: 165, endPoint x: 441, endPoint y: 168, distance: 104.2
click at [441, 168] on div "Amount $ USD 168.81" at bounding box center [515, 171] width 241 height 14
type input "1.5"
click at [467, 202] on div "Name on Card Tali Azargin Card Number Accepted Expiry date CVC CVC Not Present …" at bounding box center [515, 242] width 229 height 116
click at [469, 217] on div at bounding box center [535, 211] width 148 height 14
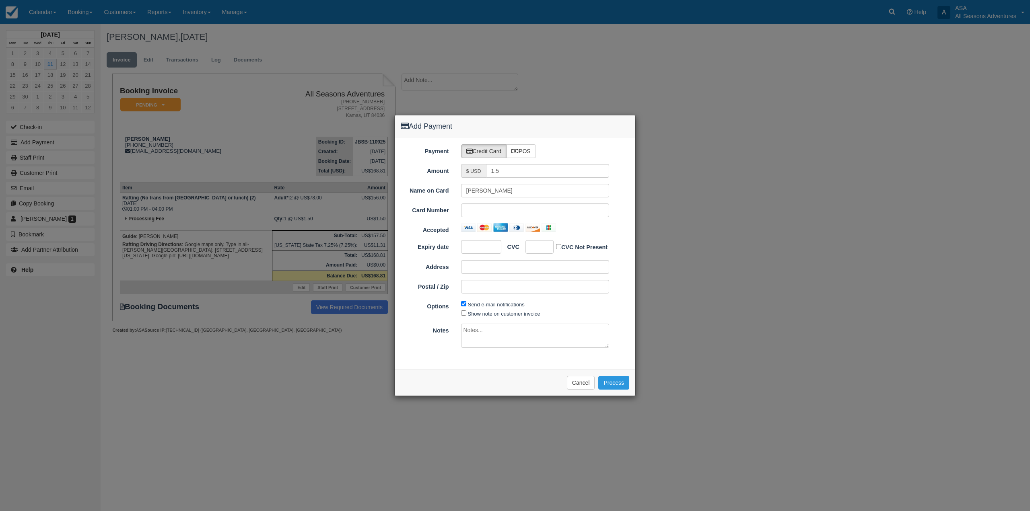
drag, startPoint x: 508, startPoint y: 374, endPoint x: 521, endPoint y: 374, distance: 12.1
click at [508, 374] on div "Please wait while the payment is processed ... Cancel Process" at bounding box center [515, 383] width 241 height 26
click at [620, 387] on button "Process" at bounding box center [613, 383] width 31 height 14
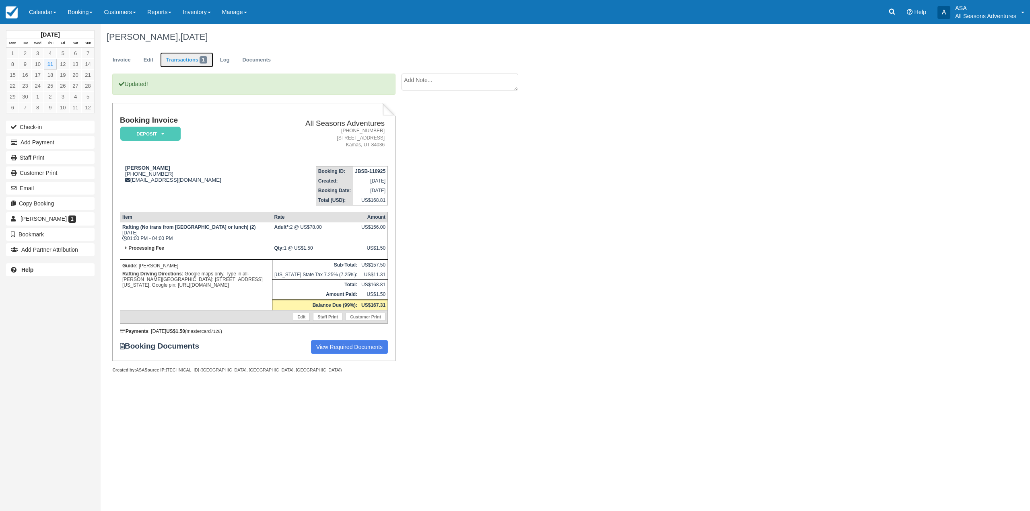
click at [179, 56] on link "Transactions 1" at bounding box center [186, 60] width 53 height 16
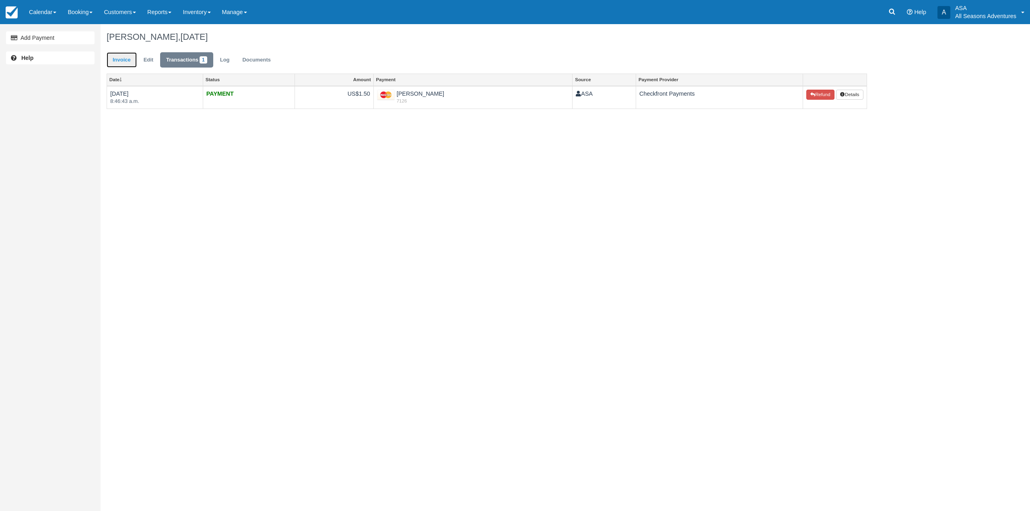
click at [111, 56] on link "Invoice" at bounding box center [122, 60] width 30 height 16
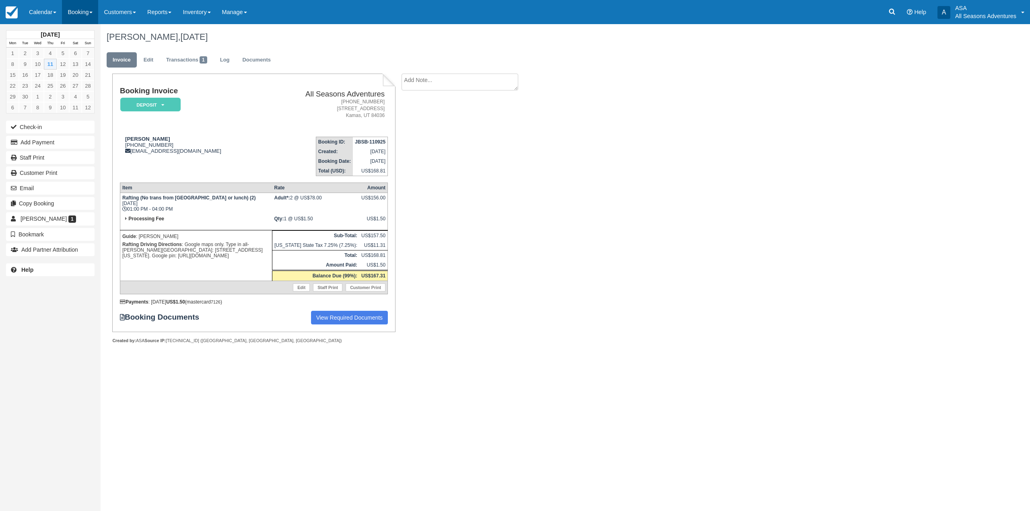
click at [76, 13] on link "Booking" at bounding box center [80, 12] width 36 height 24
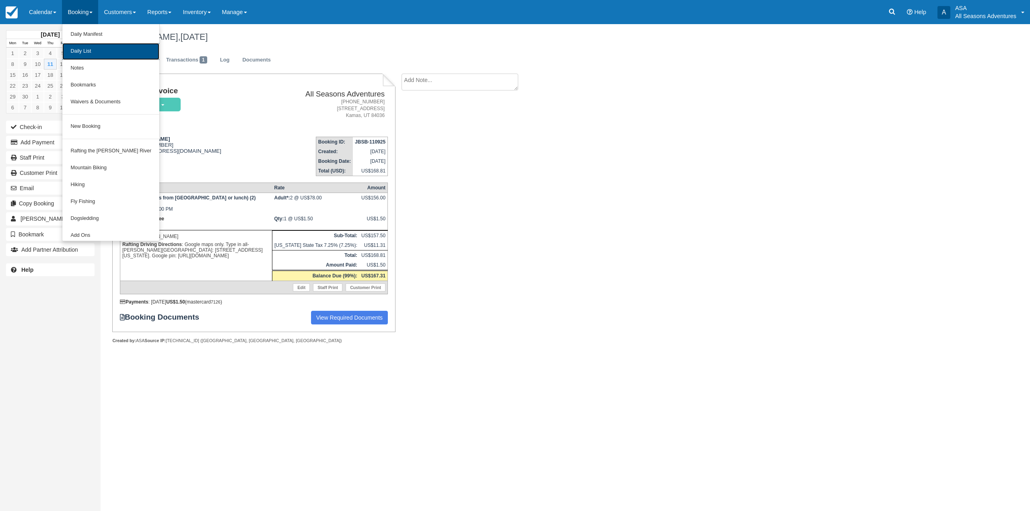
click at [78, 57] on link "Daily List" at bounding box center [110, 51] width 97 height 17
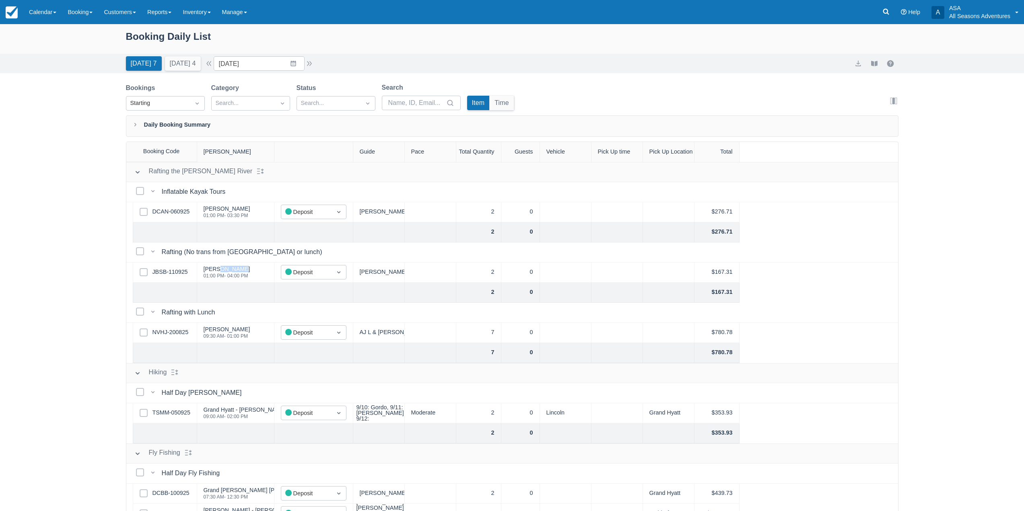
drag, startPoint x: 234, startPoint y: 272, endPoint x: 215, endPoint y: 271, distance: 19.3
click at [215, 271] on div "[PERSON_NAME] 01:00 PM - 04:00 PM" at bounding box center [227, 272] width 47 height 15
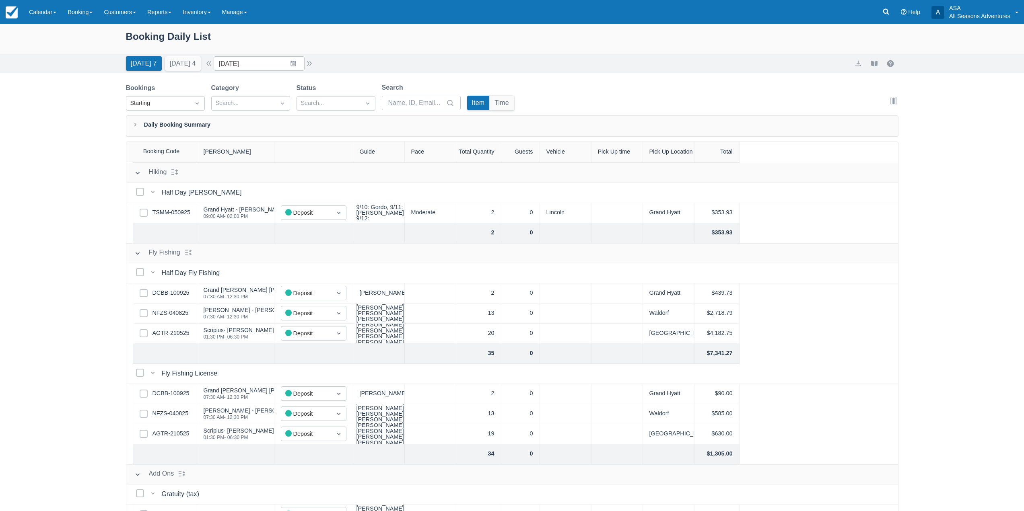
scroll to position [40, 0]
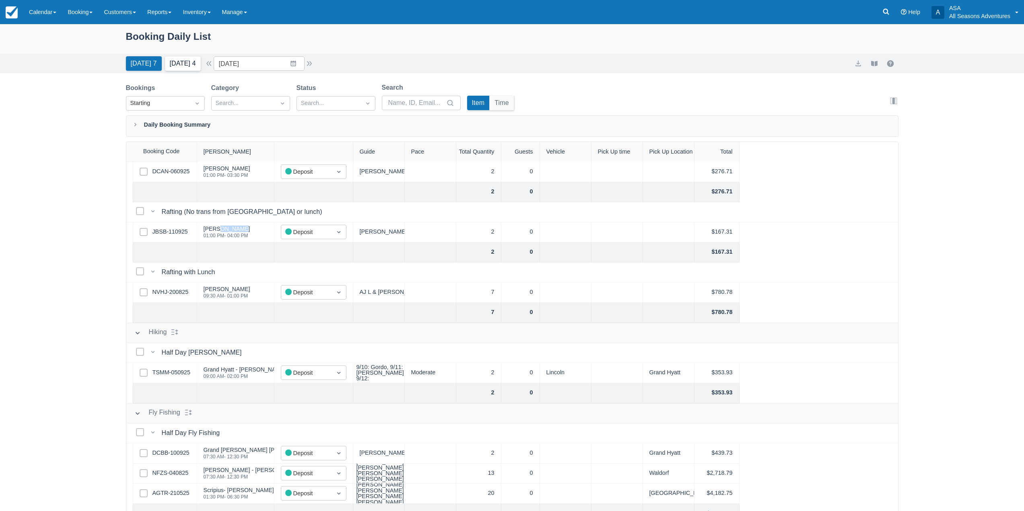
click at [200, 64] on button "Tomorrow 4" at bounding box center [183, 63] width 36 height 14
type input "09/12/25"
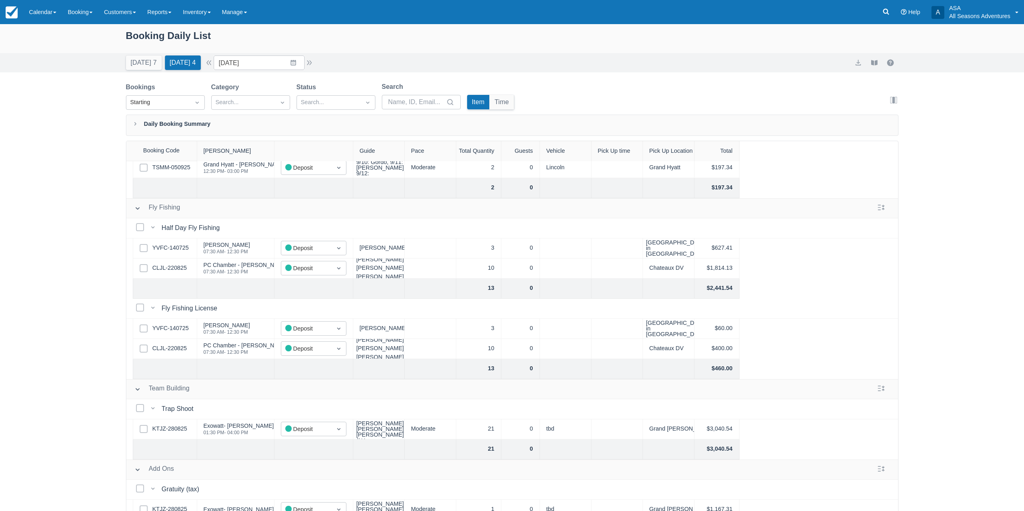
scroll to position [220, 0]
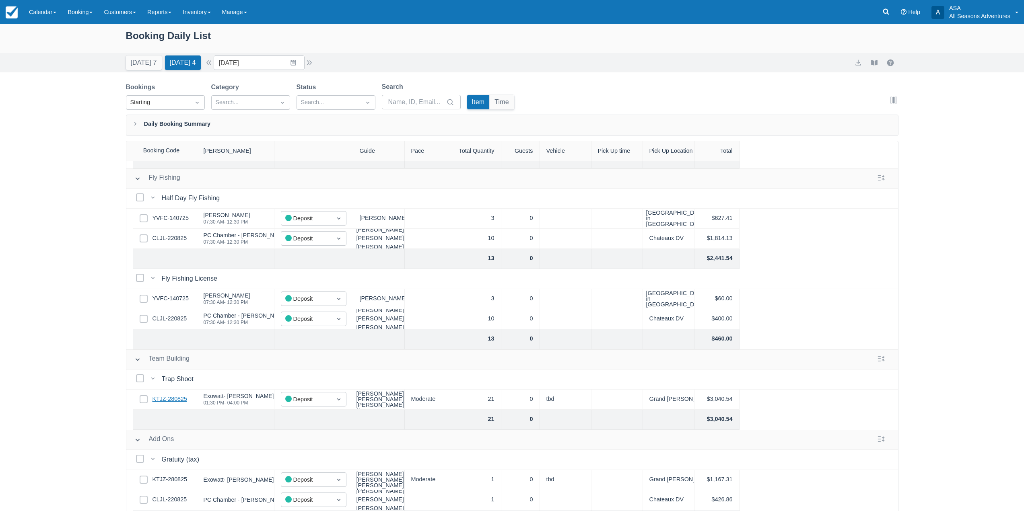
click at [179, 396] on link "KTJZ-280825" at bounding box center [169, 399] width 35 height 9
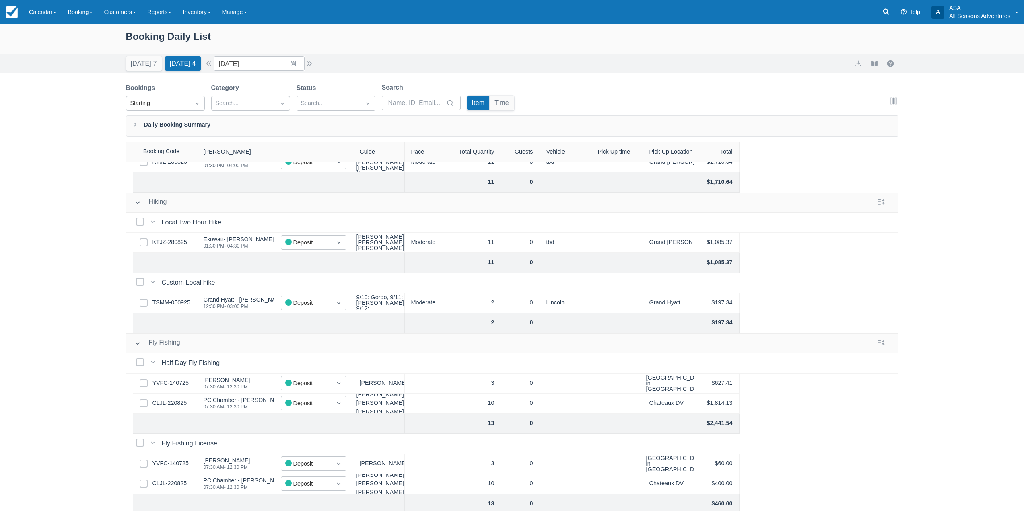
scroll to position [40, 0]
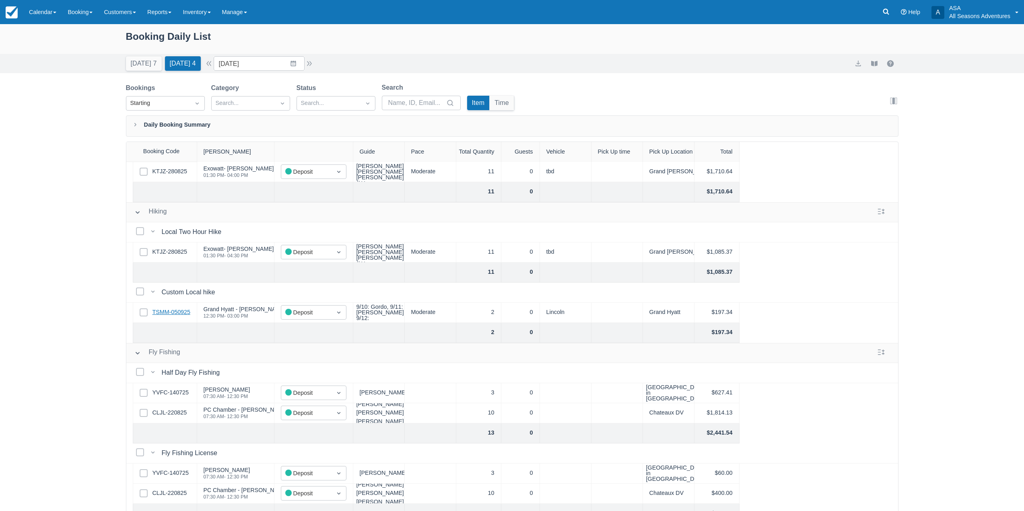
click at [187, 314] on link "TSMM-050925" at bounding box center [171, 312] width 38 height 9
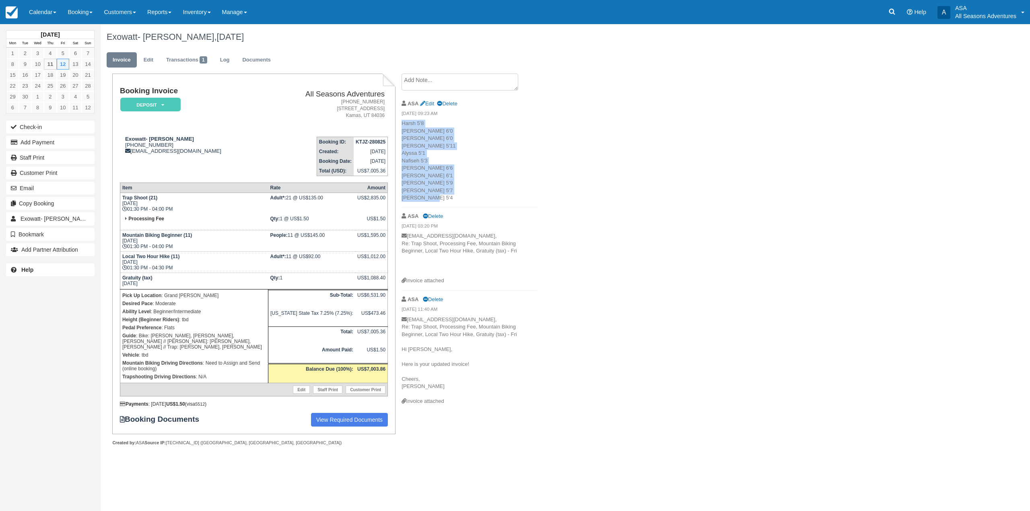
drag, startPoint x: 409, startPoint y: 127, endPoint x: 465, endPoint y: 196, distance: 88.4
click at [465, 196] on p "Harsh 5'8 Vince 6'0 Neerav 6'0 Maaz 5'11 Alyssa 5'1 Nafiseh 5'3 Luis 6'6 Kevin …" at bounding box center [469, 161] width 136 height 82
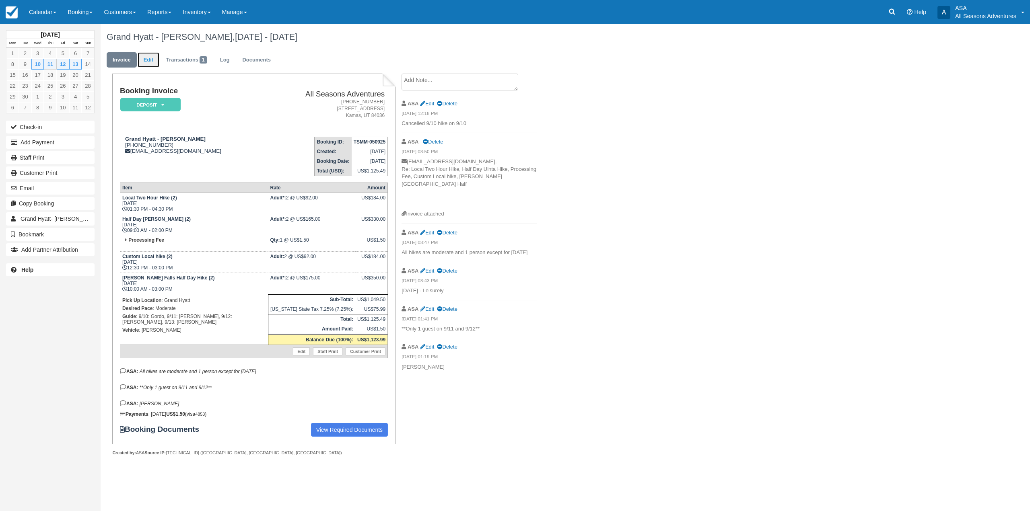
drag, startPoint x: 154, startPoint y: 56, endPoint x: 150, endPoint y: 59, distance: 4.4
click at [154, 56] on link "Edit" at bounding box center [149, 60] width 22 height 16
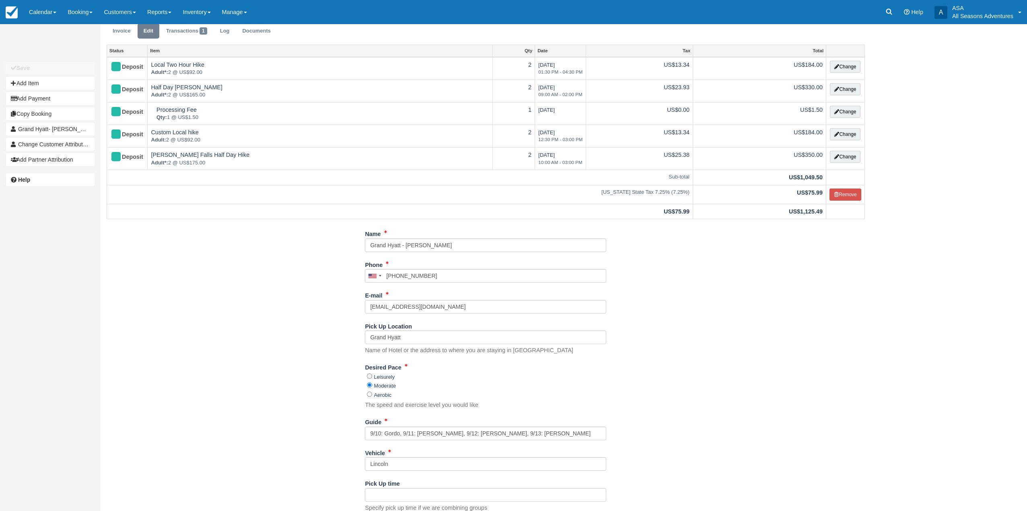
scroll to position [56, 0]
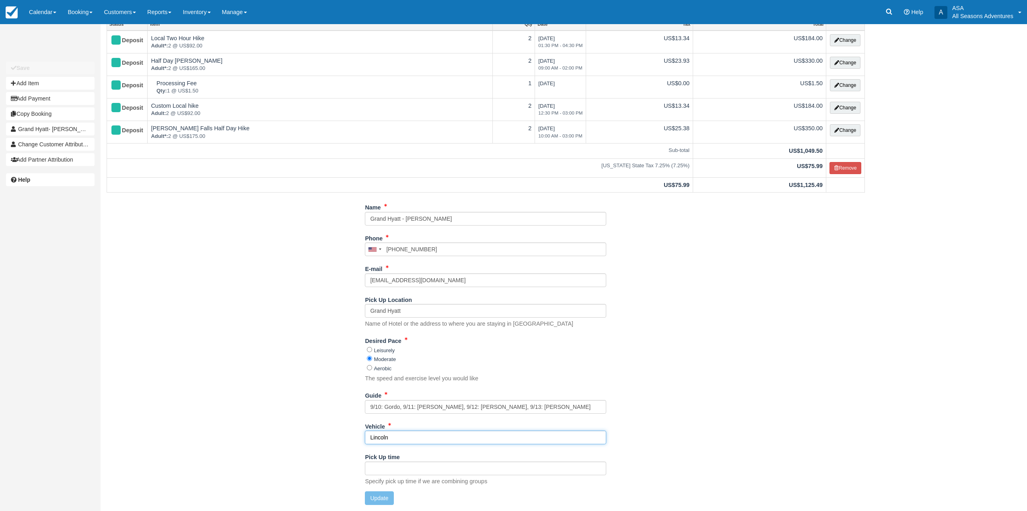
drag, startPoint x: 416, startPoint y: 438, endPoint x: 287, endPoint y: 445, distance: 128.5
click at [287, 445] on div "Name Grand Hyatt - Harshpal Singh Phone United States +1 Canada +1 United Kingd…" at bounding box center [486, 356] width 770 height 311
type input "Charc Sub"
click at [382, 497] on button "Update" at bounding box center [379, 499] width 29 height 14
type input "+15166523756"
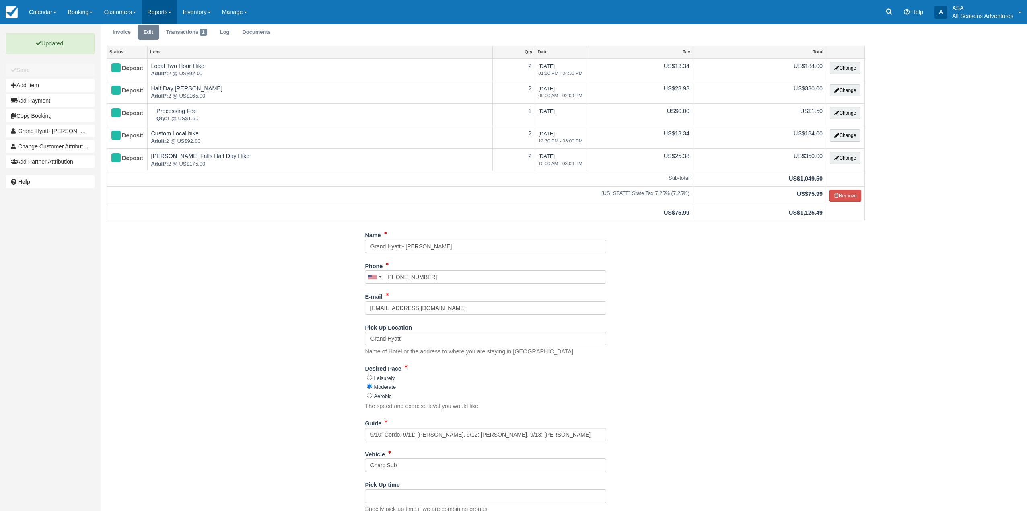
scroll to position [0, 0]
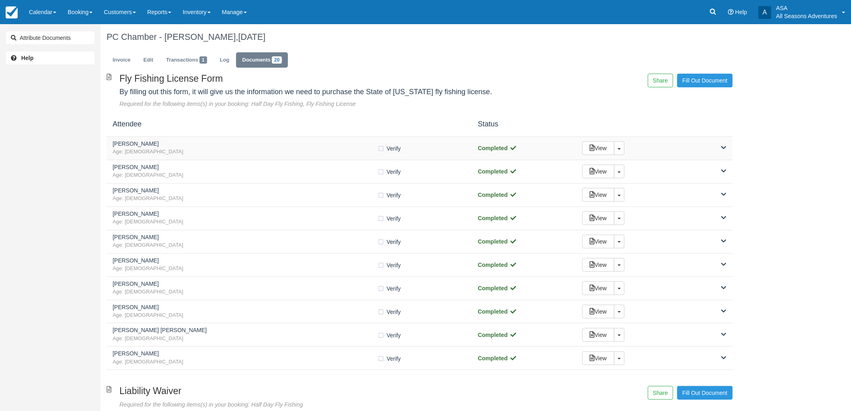
click at [292, 150] on span "Age: 70" at bounding box center [245, 152] width 265 height 8
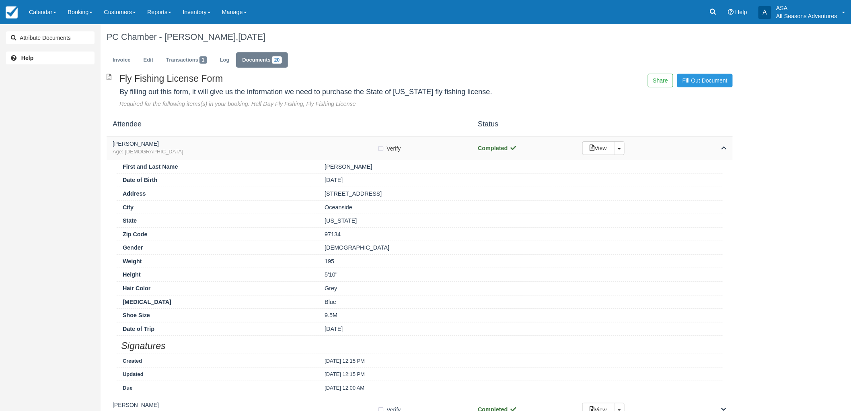
click at [379, 146] on label "Verify Verified" at bounding box center [392, 148] width 29 height 12
checkbox input "true"
click at [358, 143] on h5 "David Greenberg" at bounding box center [245, 144] width 265 height 6
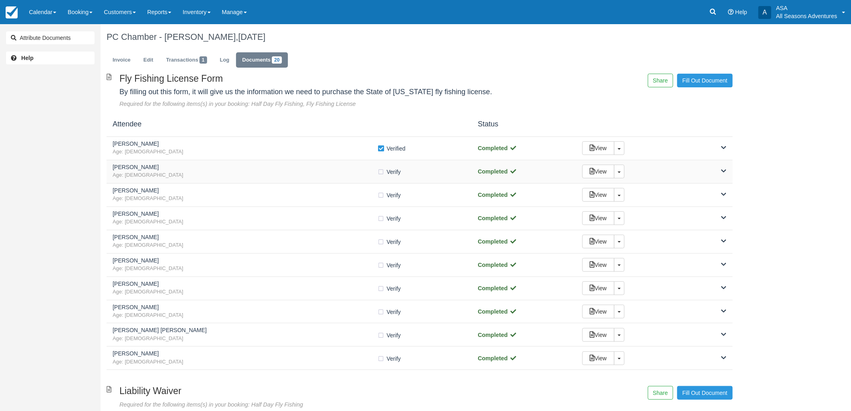
click at [358, 172] on span "Age: 64" at bounding box center [245, 175] width 265 height 8
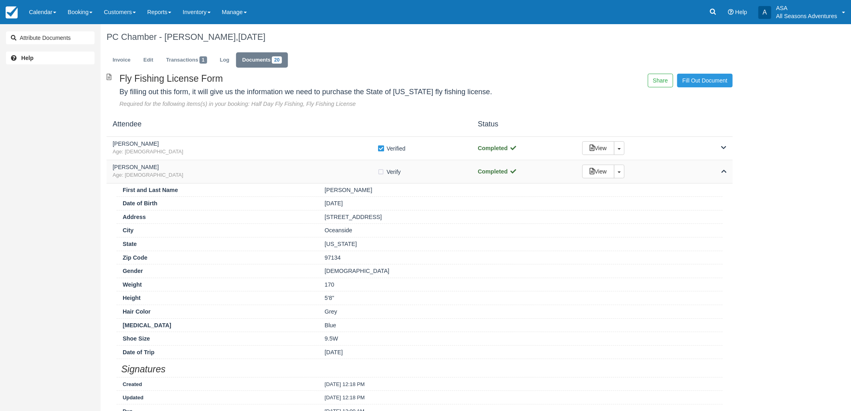
scroll to position [45, 0]
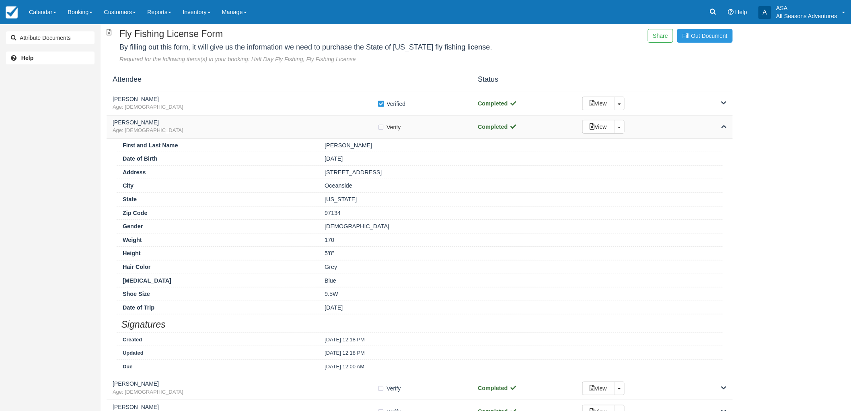
click at [383, 127] on label "Verify Verified" at bounding box center [392, 127] width 29 height 12
checkbox input "true"
click at [340, 126] on h5 "Susan Andrew" at bounding box center [245, 122] width 265 height 6
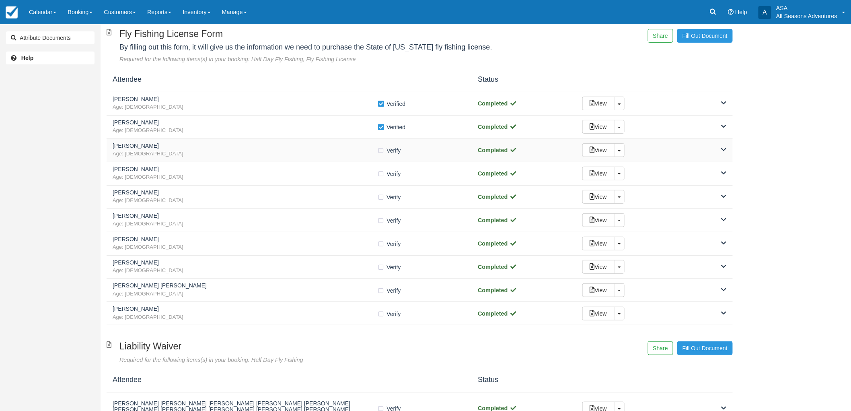
click at [341, 152] on span "Age: 59" at bounding box center [245, 154] width 265 height 8
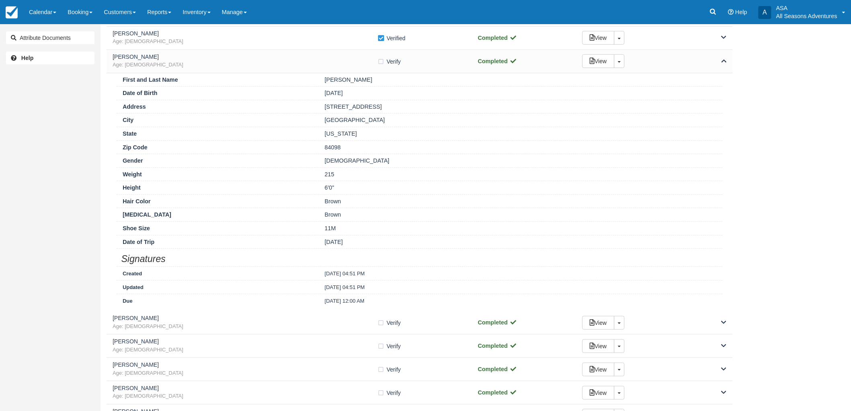
scroll to position [134, 0]
drag, startPoint x: 381, startPoint y: 61, endPoint x: 373, endPoint y: 62, distance: 7.4
click at [381, 61] on label "Verify Verified" at bounding box center [392, 61] width 29 height 12
checkbox input "true"
click at [364, 64] on span "Age: 59" at bounding box center [245, 65] width 265 height 8
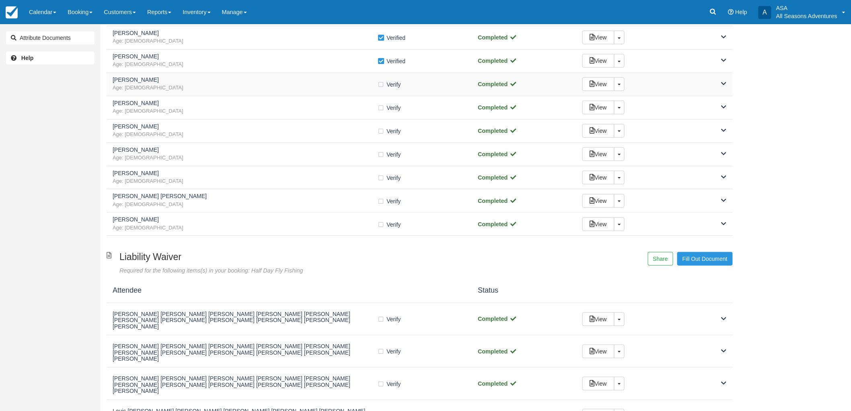
click at [346, 91] on span "Age: 46" at bounding box center [245, 88] width 265 height 8
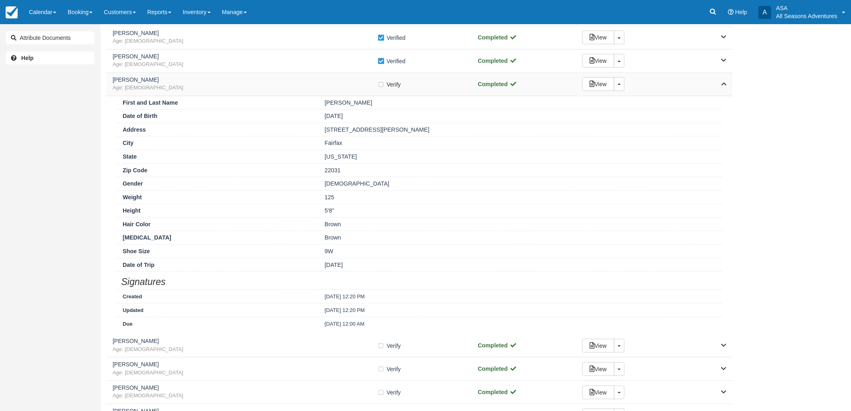
click at [380, 83] on label "Verify Verified" at bounding box center [392, 84] width 29 height 12
checkbox input "true"
click at [348, 89] on span "Age: 46" at bounding box center [245, 88] width 265 height 8
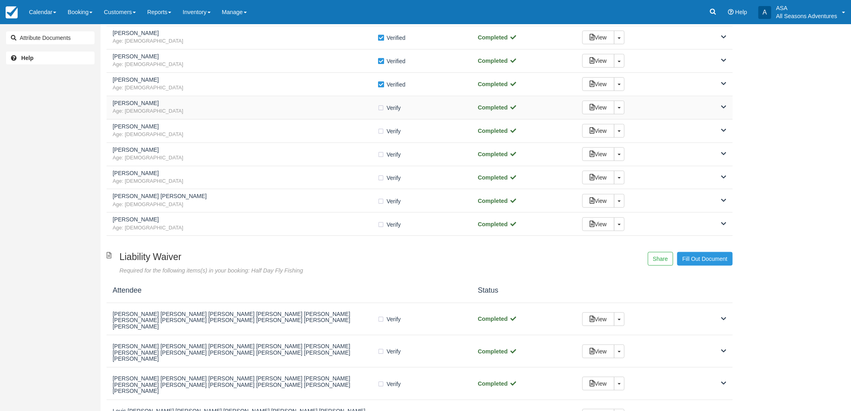
click at [316, 109] on span "Age: 27" at bounding box center [245, 111] width 265 height 8
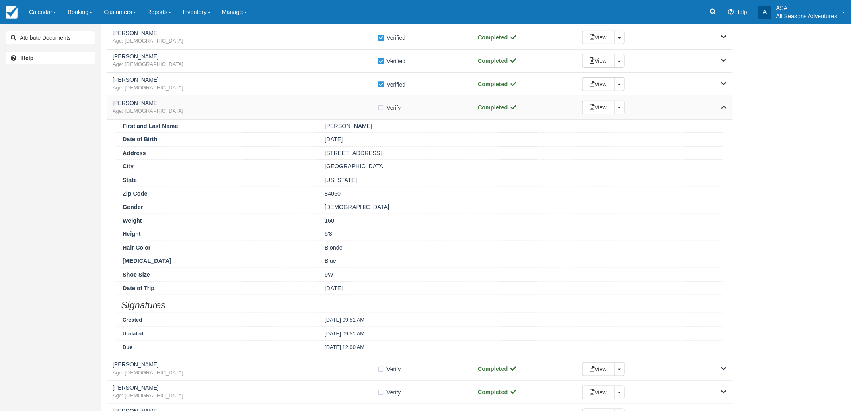
click at [381, 108] on label "Verify Verified" at bounding box center [392, 108] width 29 height 12
checkbox input "true"
click at [350, 117] on div "Courtney Ryan Age: 27 Verify Verified Completed View Toggle Dropdown Detach" at bounding box center [420, 107] width 626 height 23
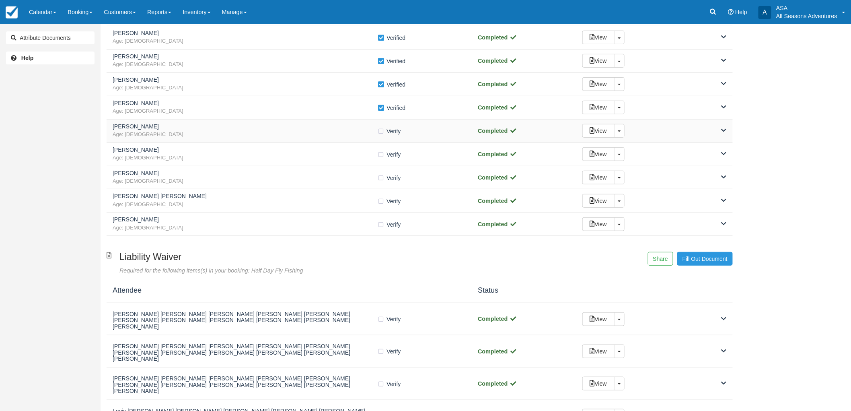
click at [333, 126] on h5 "Amy Mutscher" at bounding box center [245, 127] width 265 height 6
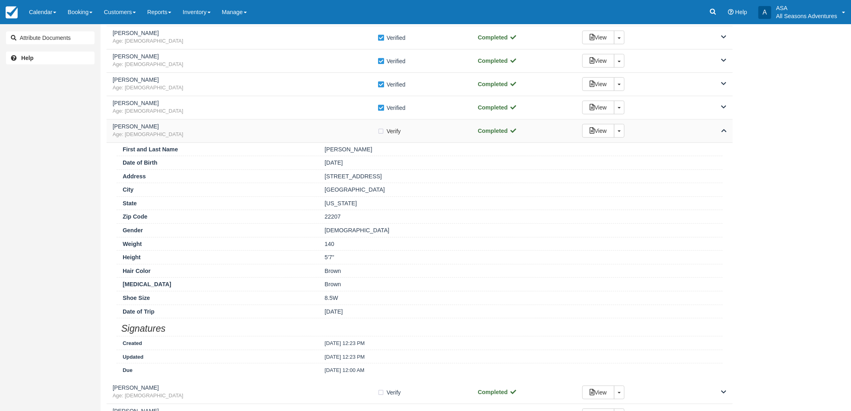
click at [383, 131] on label "Verify Verified" at bounding box center [392, 131] width 29 height 12
checkbox input "true"
click at [278, 129] on h5 "Amy Mutscher" at bounding box center [245, 127] width 265 height 6
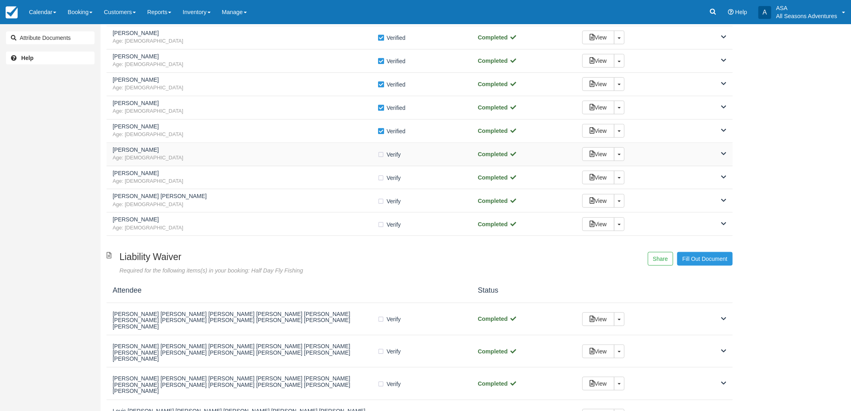
click at [316, 155] on span "Age: 61" at bounding box center [245, 158] width 265 height 8
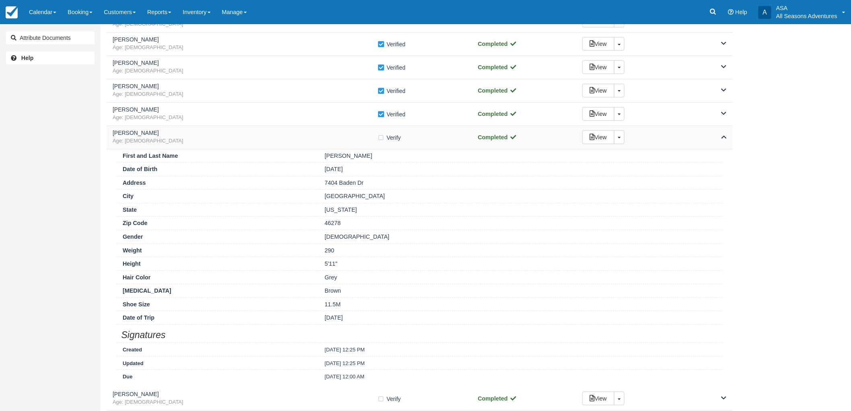
scroll to position [179, 0]
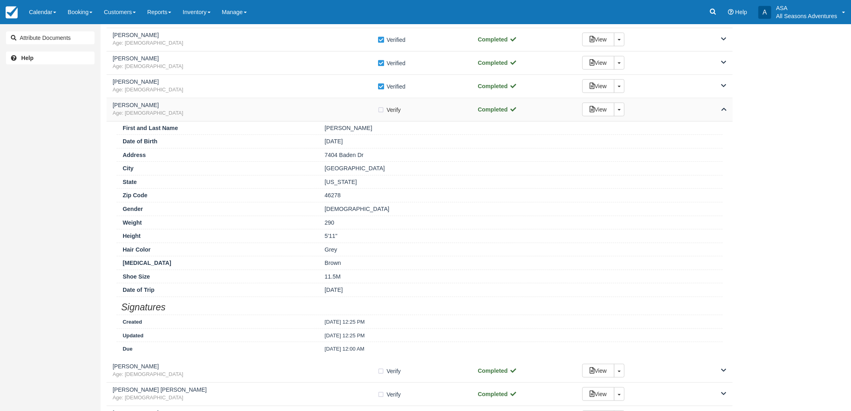
click at [382, 107] on label "Verify Verified" at bounding box center [392, 110] width 29 height 12
checkbox input "true"
click at [371, 111] on span "Age: 61" at bounding box center [245, 113] width 265 height 8
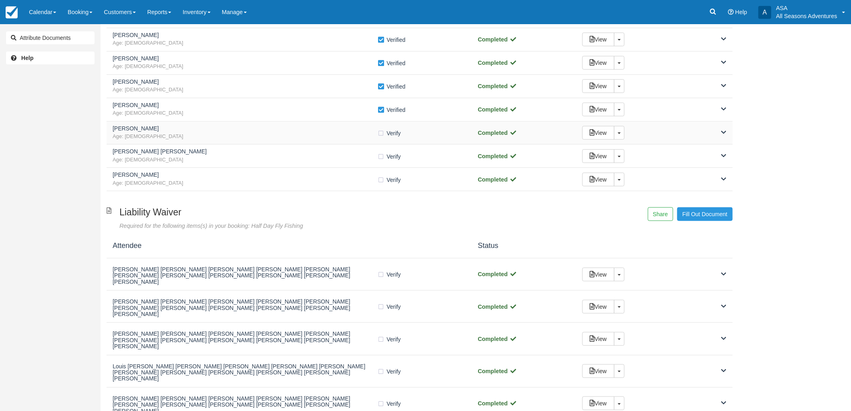
click at [360, 130] on h5 "Ronda Parag" at bounding box center [245, 129] width 265 height 6
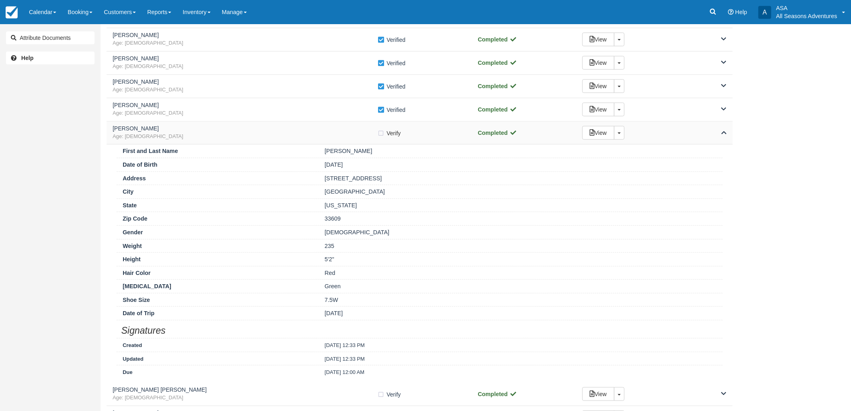
click at [379, 131] on label "Verify Verified" at bounding box center [392, 133] width 29 height 12
checkbox input "true"
click at [361, 136] on span "Age: 60" at bounding box center [245, 137] width 265 height 8
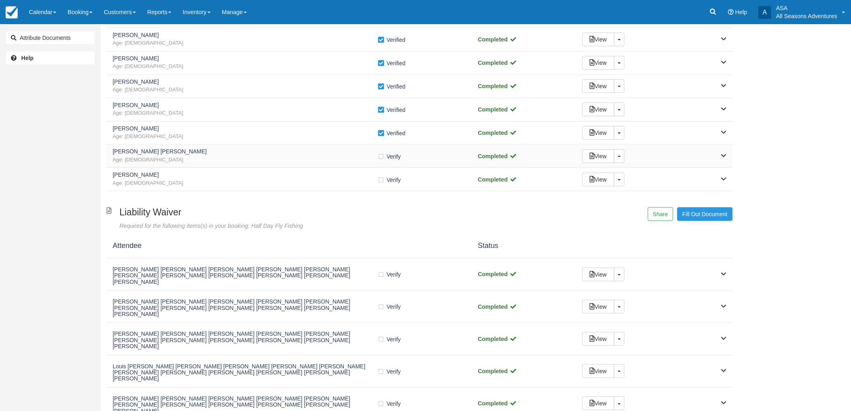
click at [337, 159] on span "Age: 61" at bounding box center [245, 160] width 265 height 8
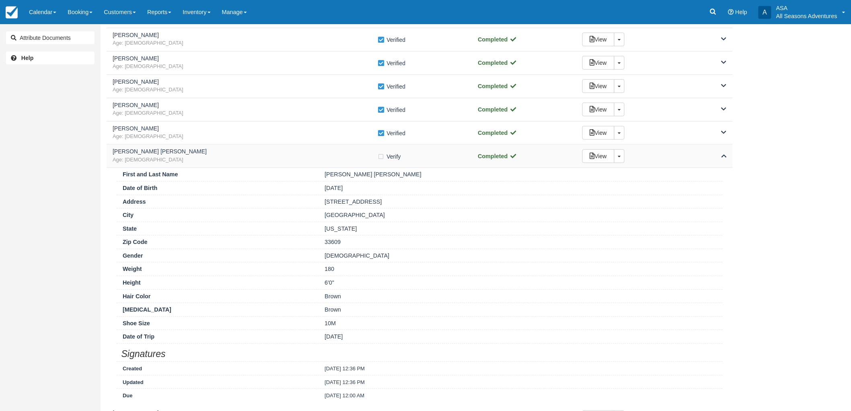
scroll to position [223, 0]
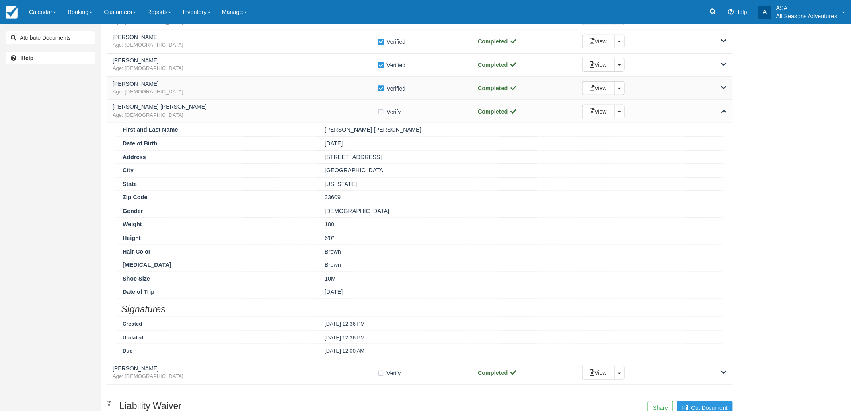
click at [252, 85] on h5 "Ronda Parag" at bounding box center [245, 84] width 265 height 6
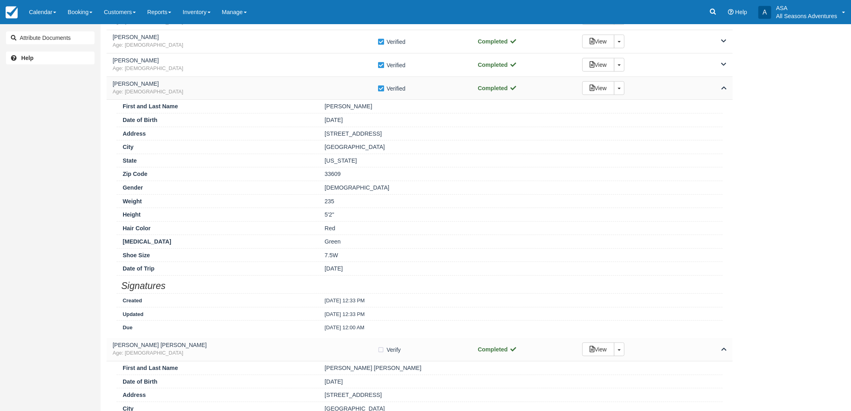
click at [252, 85] on h5 "Ronda Parag" at bounding box center [245, 84] width 265 height 6
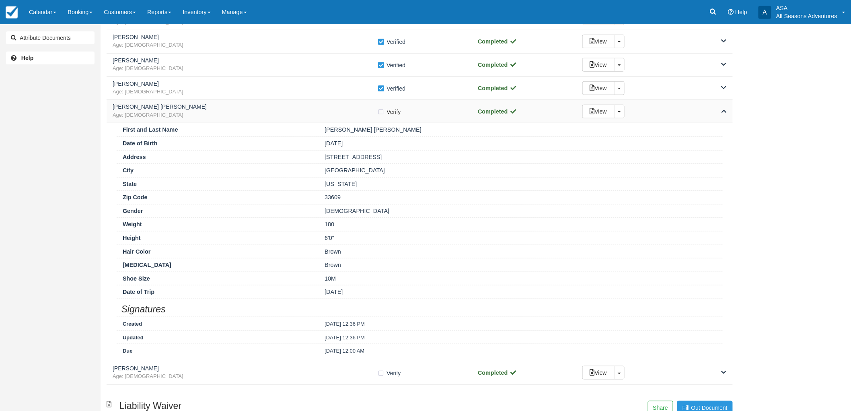
click at [383, 110] on label "Verify Verified" at bounding box center [392, 112] width 29 height 12
checkbox input "true"
click at [296, 113] on span "Age: 61" at bounding box center [245, 115] width 265 height 8
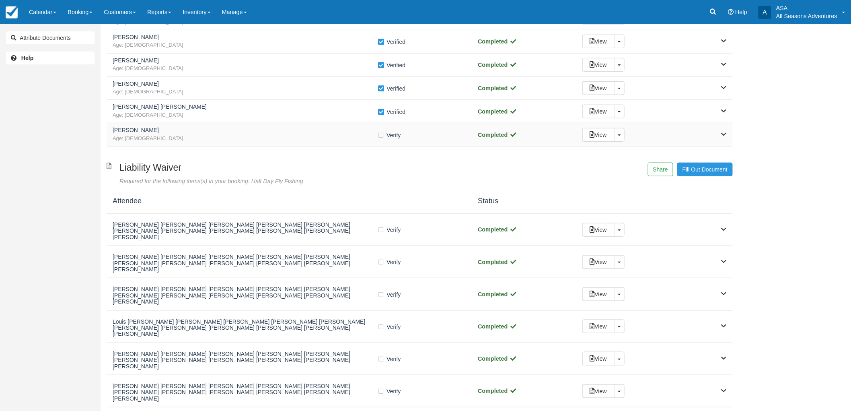
click at [274, 128] on h5 "Brittany Timms" at bounding box center [245, 130] width 265 height 6
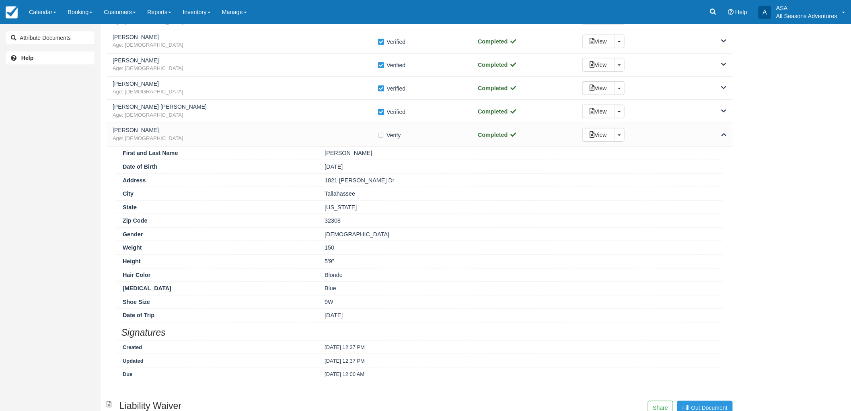
scroll to position [268, 0]
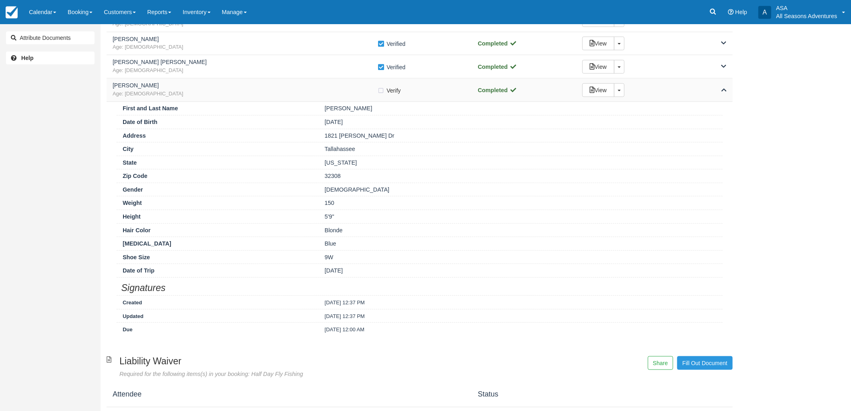
click at [383, 91] on label "Verify Verified" at bounding box center [392, 90] width 29 height 12
click at [381, 93] on label "Verify Verified" at bounding box center [394, 90] width 33 height 12
checkbox input "false"
click at [381, 65] on label "Verify Verified" at bounding box center [394, 67] width 33 height 12
checkbox input "false"
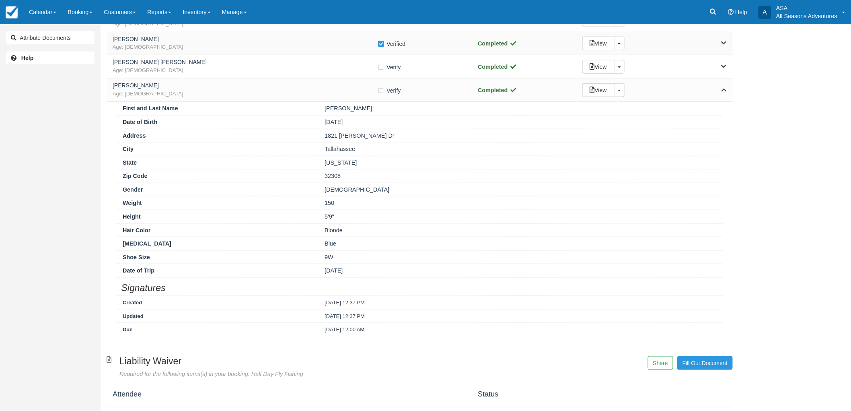
click at [385, 42] on label "Verify Verified" at bounding box center [394, 44] width 33 height 12
checkbox input "false"
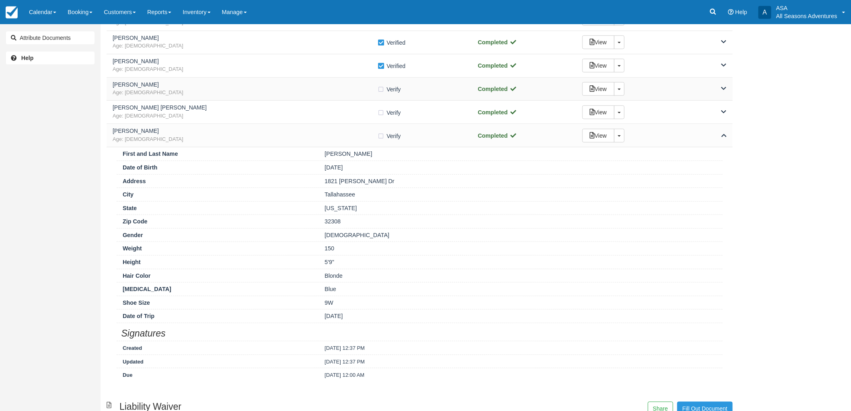
scroll to position [89, 0]
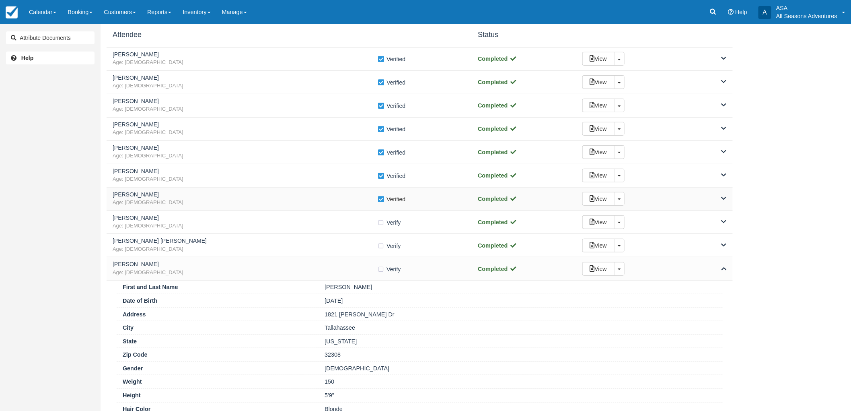
click at [382, 199] on label "Verify Verified" at bounding box center [394, 199] width 33 height 12
checkbox input "false"
click at [384, 171] on label "Verify Verified" at bounding box center [394, 176] width 33 height 12
click at [340, 277] on div "Brittany Timms Age: 33 Verify Verified Completed View Toggle Dropdown Detach" at bounding box center [420, 268] width 626 height 23
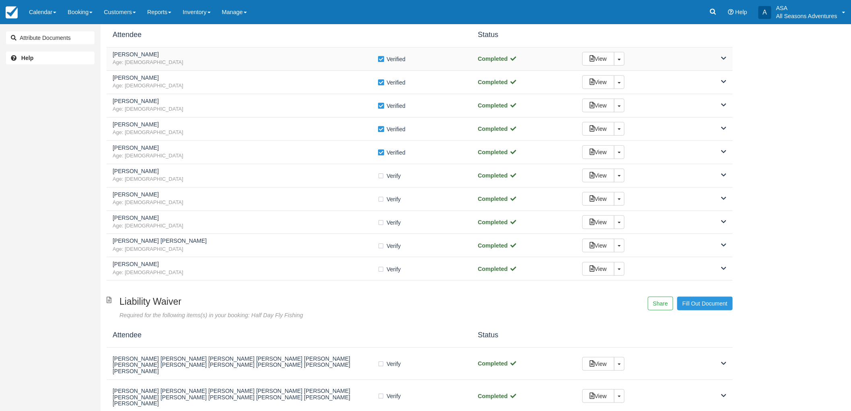
click at [220, 66] on span "Age: 70" at bounding box center [245, 63] width 265 height 8
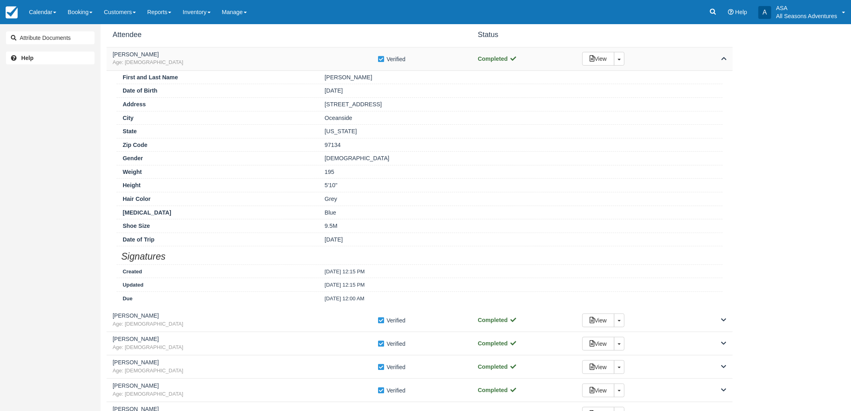
click at [236, 47] on div "David Greenberg Age: 70 Verify Verified Completed View Toggle Dropdown Detach" at bounding box center [420, 58] width 626 height 23
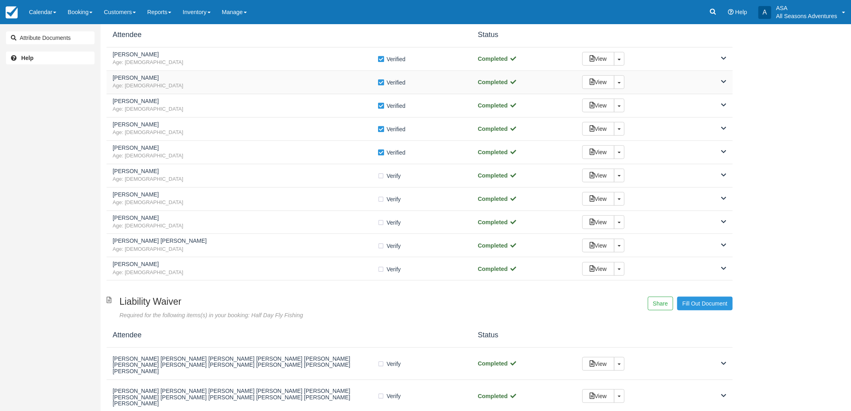
click at [233, 78] on h5 "Susan Andrew" at bounding box center [245, 78] width 265 height 6
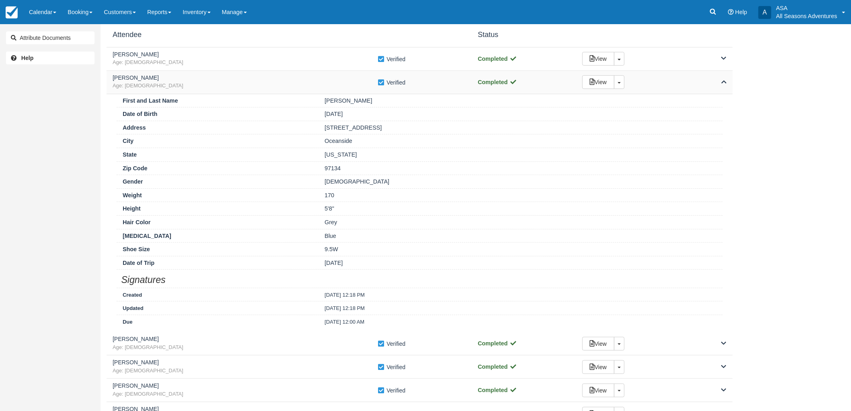
click at [233, 78] on h5 "Susan Andrew" at bounding box center [245, 78] width 265 height 6
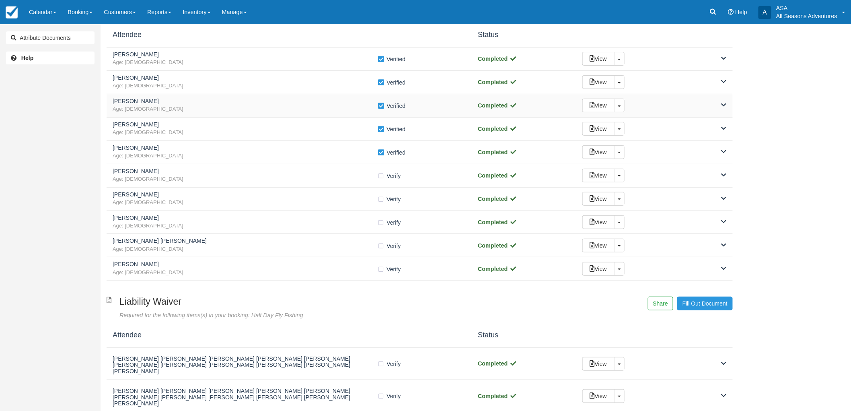
click at [231, 99] on h5 "Dan Howard" at bounding box center [245, 101] width 265 height 6
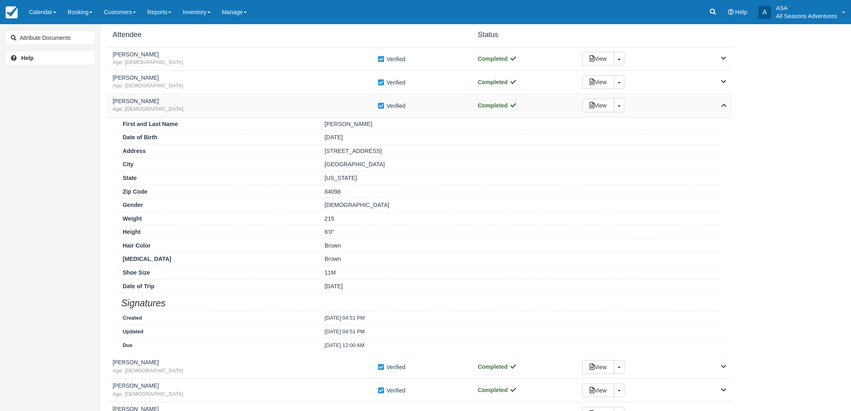
click at [231, 99] on h5 "Dan Howard" at bounding box center [245, 101] width 265 height 6
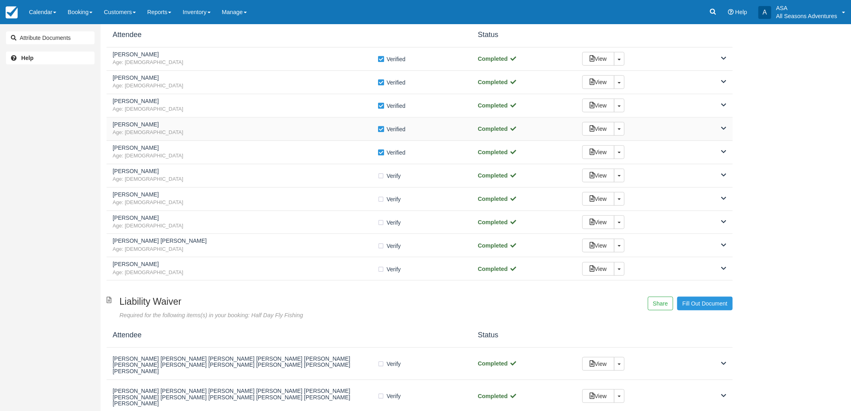
click at [242, 131] on span "Age: 46" at bounding box center [245, 133] width 265 height 8
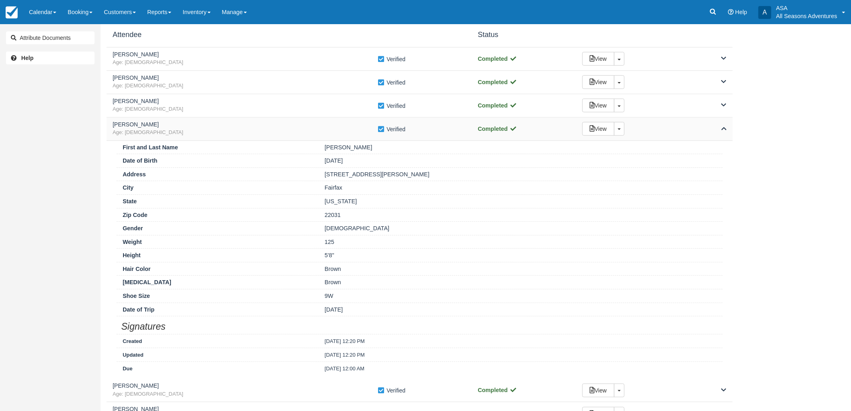
click at [242, 131] on span "Age: 46" at bounding box center [245, 133] width 265 height 8
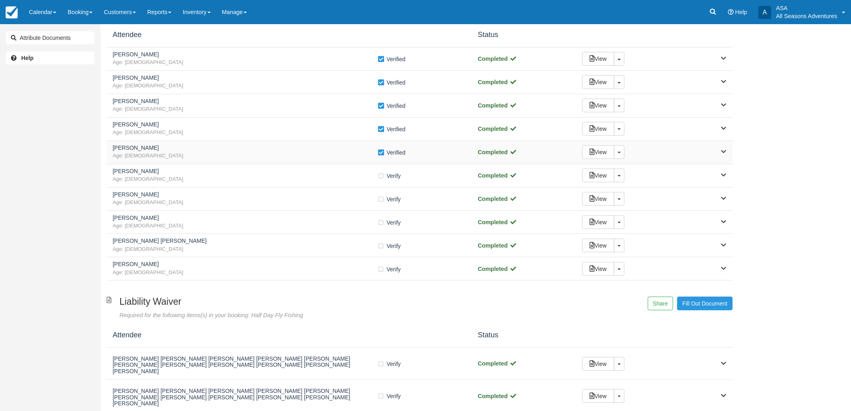
click at [246, 148] on h5 "Courtney Ryan" at bounding box center [245, 148] width 265 height 6
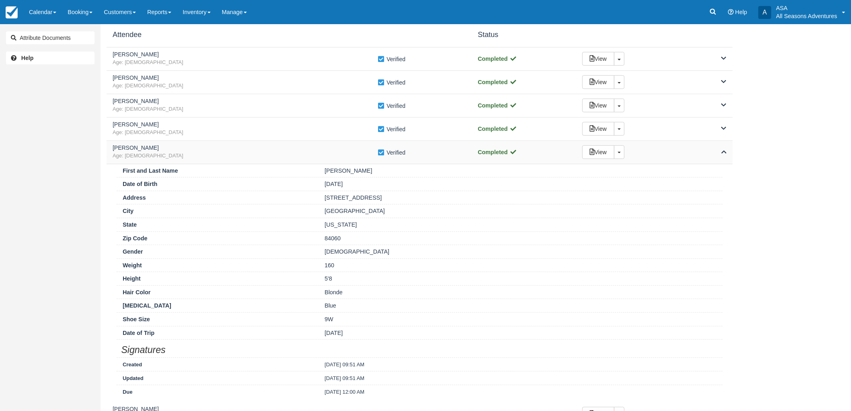
click at [246, 148] on h5 "Courtney Ryan" at bounding box center [245, 148] width 265 height 6
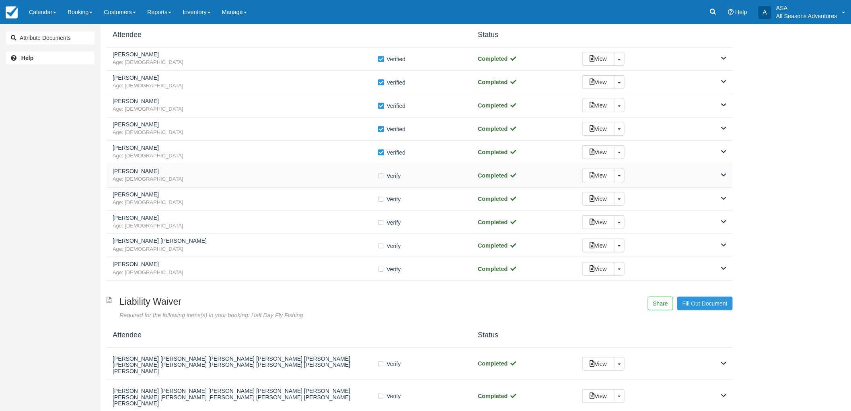
click at [237, 180] on span "Age: 54" at bounding box center [245, 179] width 265 height 8
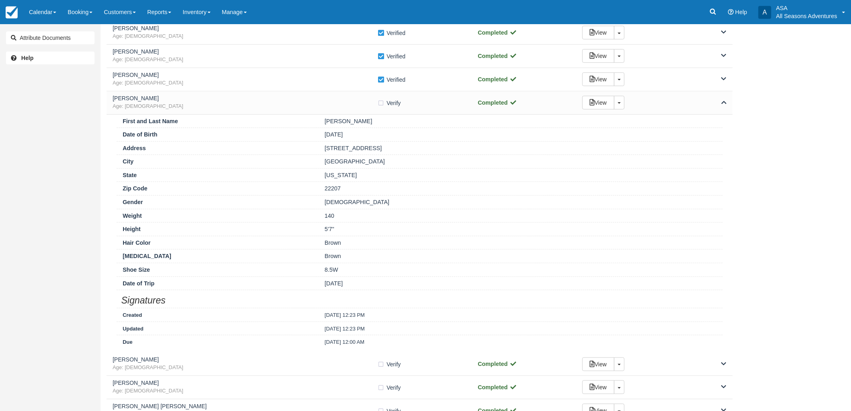
scroll to position [134, 0]
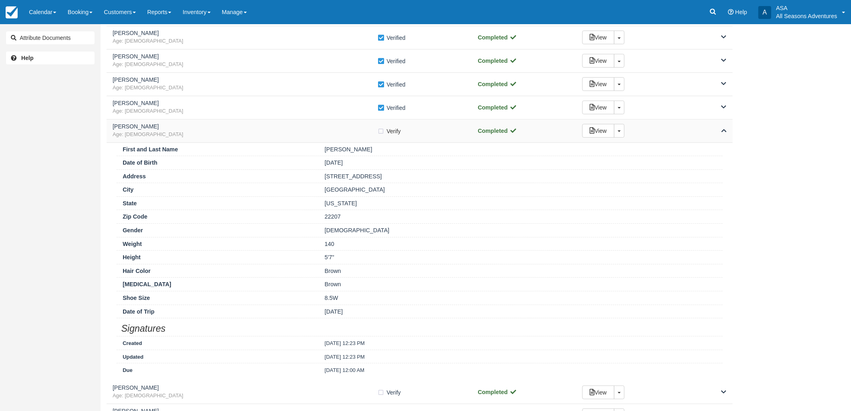
click at [381, 130] on label "Verify Verified" at bounding box center [392, 131] width 29 height 12
checkbox input "true"
click at [348, 135] on span "Age: 54" at bounding box center [245, 135] width 265 height 8
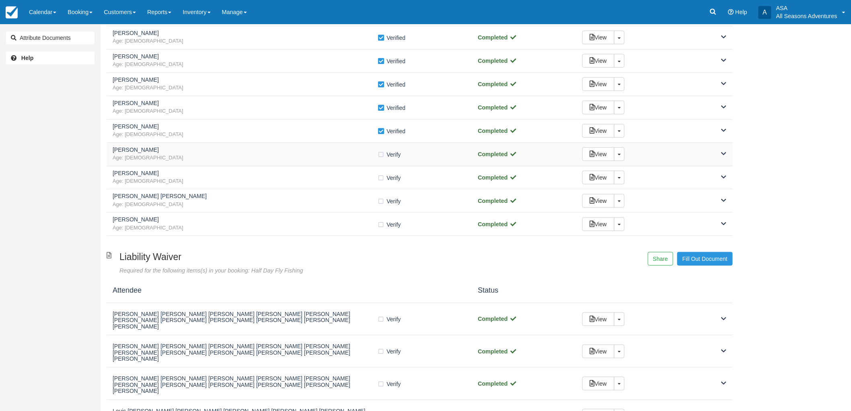
click at [340, 157] on span "Age: 61" at bounding box center [245, 158] width 265 height 8
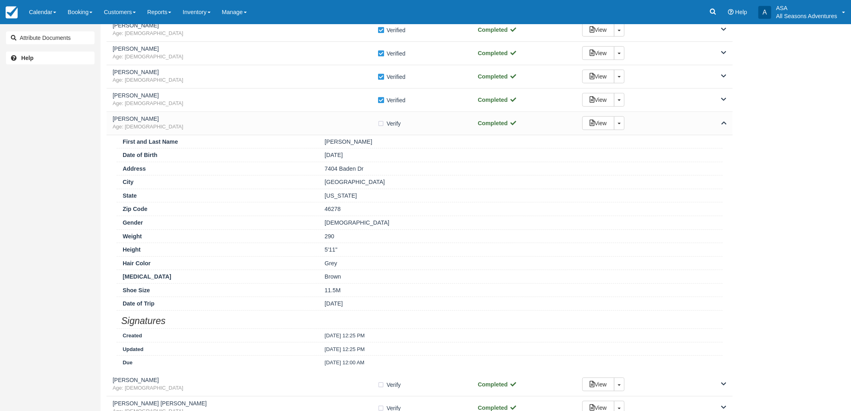
scroll to position [179, 0]
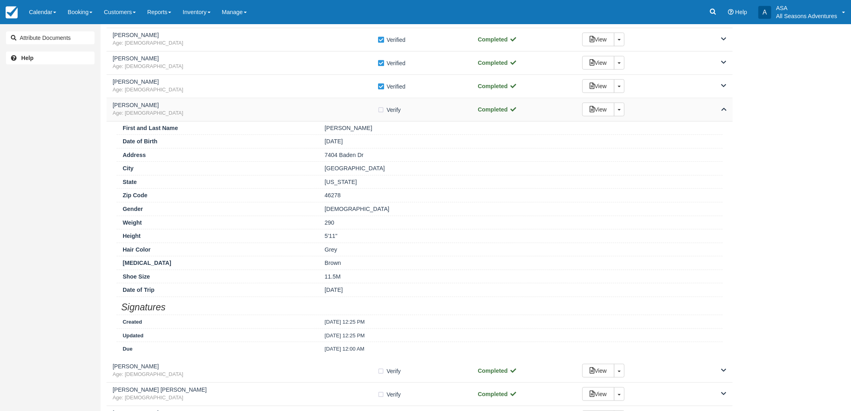
drag, startPoint x: 380, startPoint y: 109, endPoint x: 352, endPoint y: 109, distance: 27.8
click at [380, 109] on label "Verify Verified" at bounding box center [392, 110] width 29 height 12
checkbox input "true"
click at [333, 110] on span "Age: 61" at bounding box center [245, 113] width 265 height 8
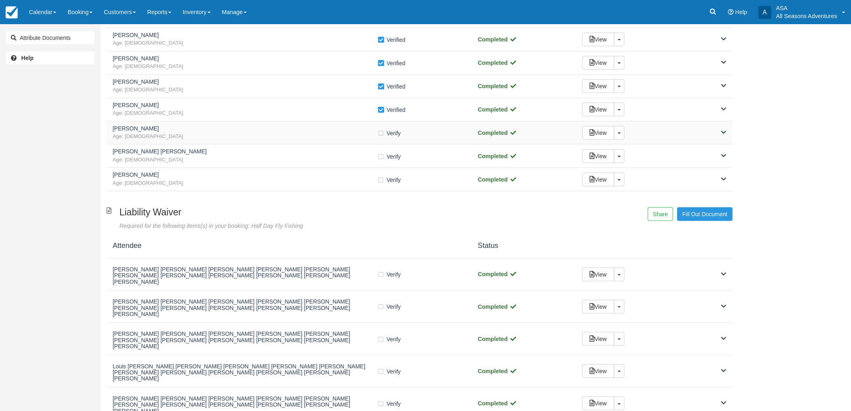
click at [327, 138] on span "Age: 60" at bounding box center [245, 137] width 265 height 8
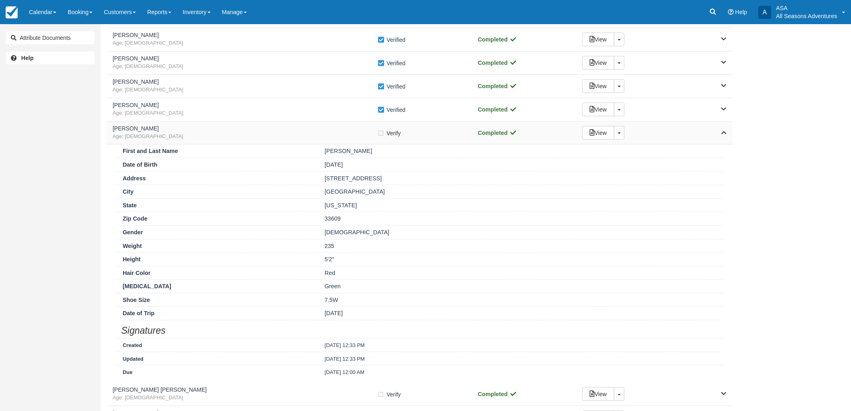
click at [381, 134] on label "Verify Verified" at bounding box center [392, 133] width 29 height 12
checkbox input "true"
click at [355, 138] on span "Age: 60" at bounding box center [245, 137] width 265 height 8
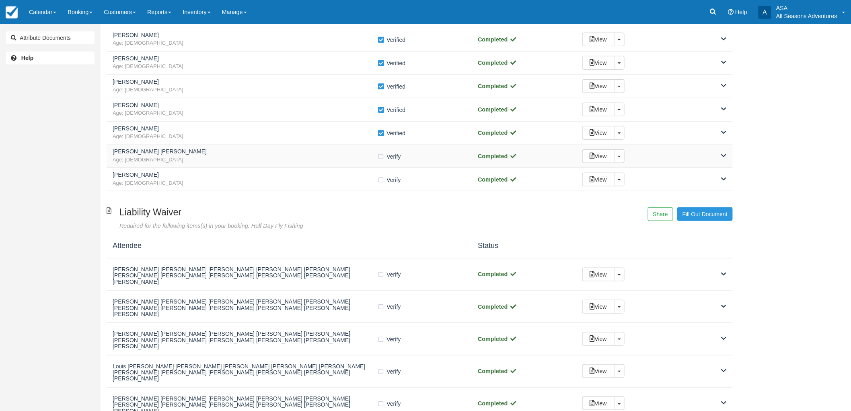
click at [342, 154] on h5 "Stephen Parag II" at bounding box center [245, 151] width 265 height 6
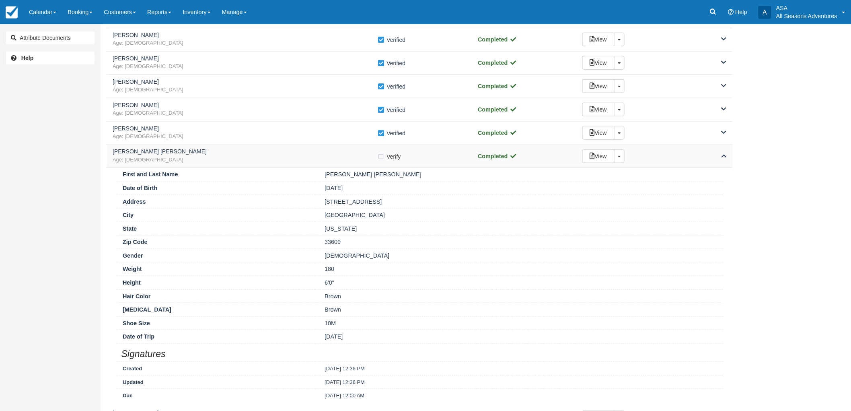
click at [379, 155] on label "Verify Verified" at bounding box center [392, 156] width 29 height 12
checkbox input "true"
click at [365, 159] on span "Age: 61" at bounding box center [245, 160] width 265 height 8
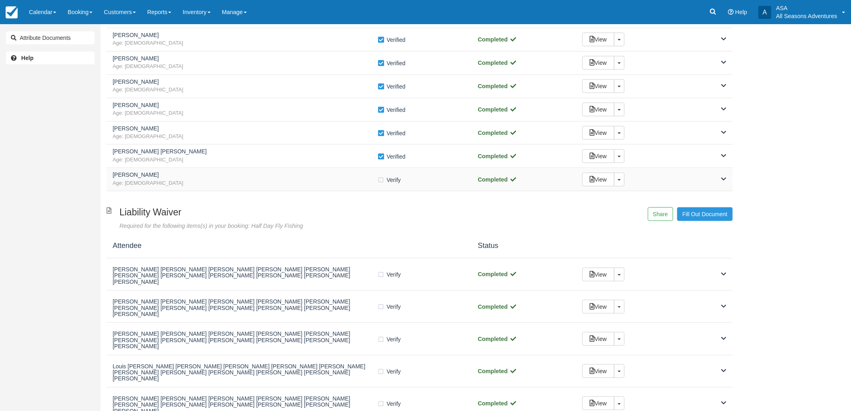
click at [356, 187] on div "Brittany Timms Age: 33 Verify Verified Completed View Toggle Dropdown Detach" at bounding box center [420, 179] width 626 height 23
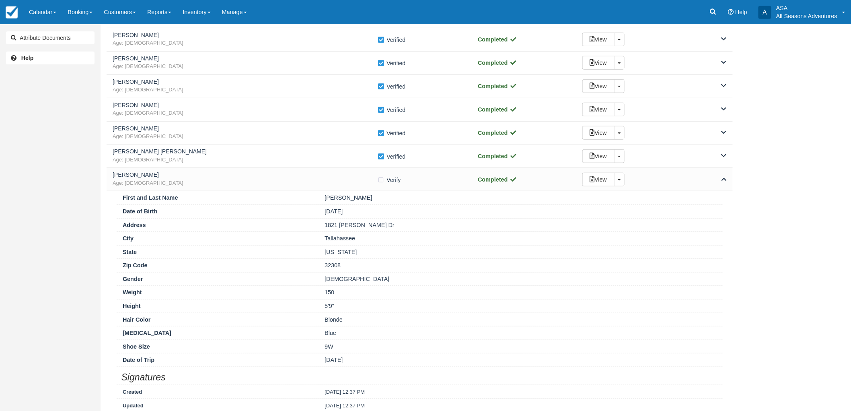
scroll to position [223, 0]
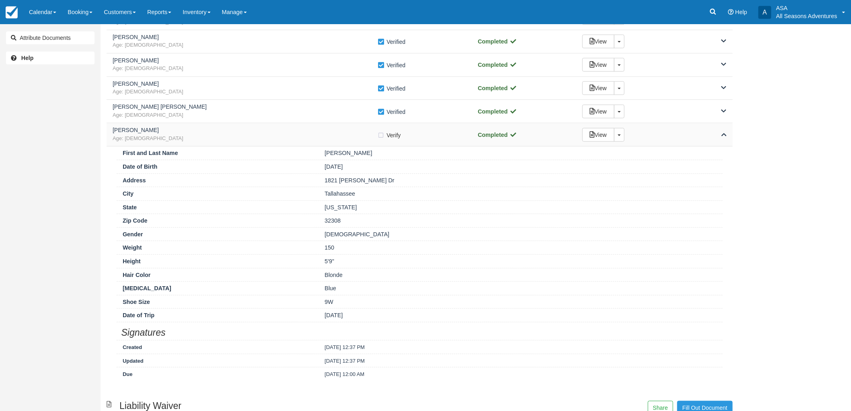
click at [383, 136] on label "Verify Verified" at bounding box center [392, 135] width 29 height 12
checkbox input "true"
click at [312, 141] on span "Age: 33" at bounding box center [245, 139] width 265 height 8
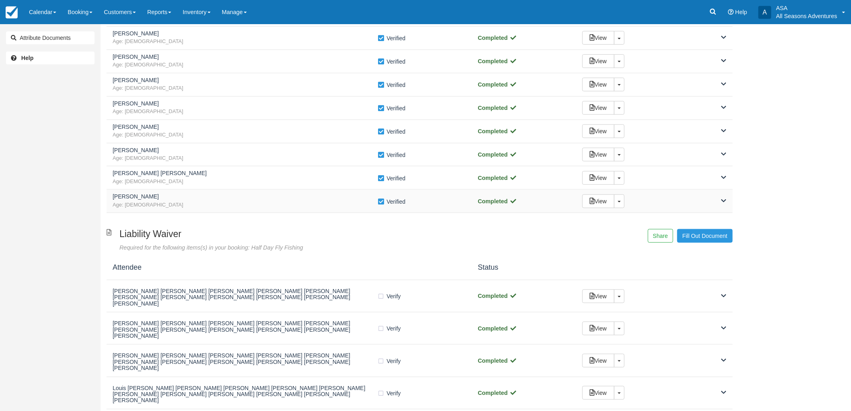
scroll to position [134, 0]
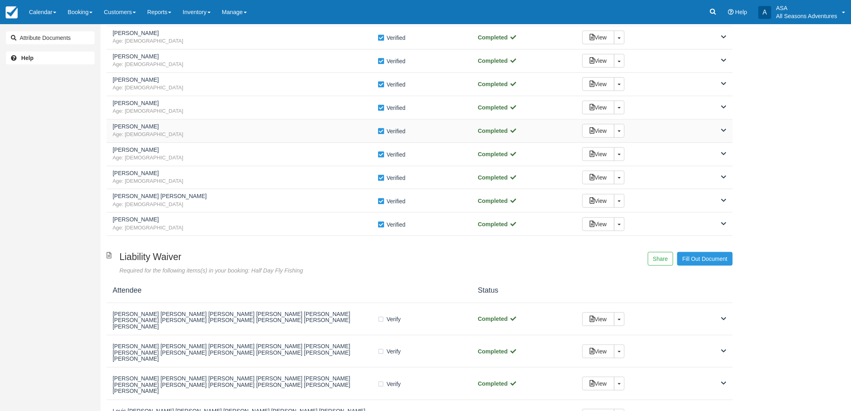
click at [234, 125] on h5 "Amy Mutscher" at bounding box center [245, 127] width 265 height 6
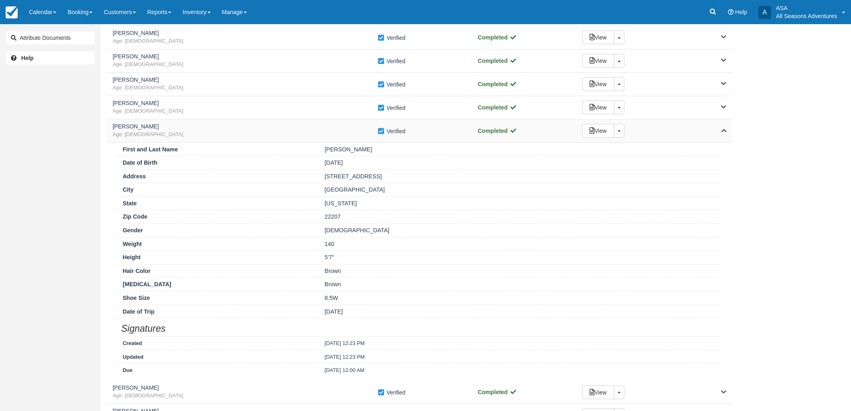
click at [234, 125] on h5 "Amy Mutscher" at bounding box center [245, 127] width 265 height 6
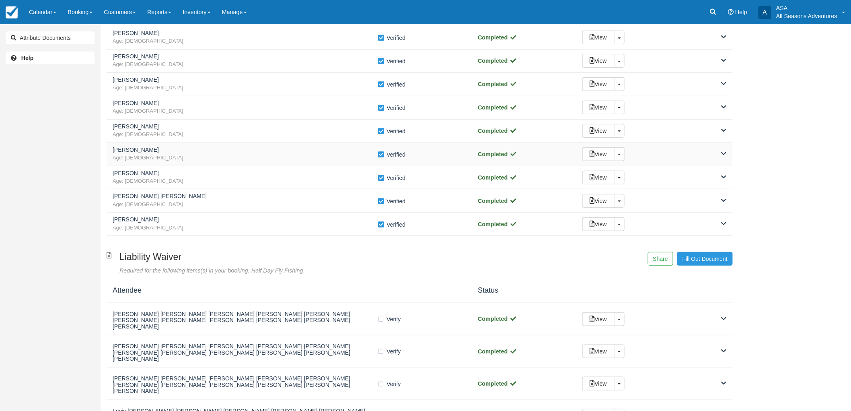
click at [244, 148] on h5 "Louis Harry" at bounding box center [245, 150] width 265 height 6
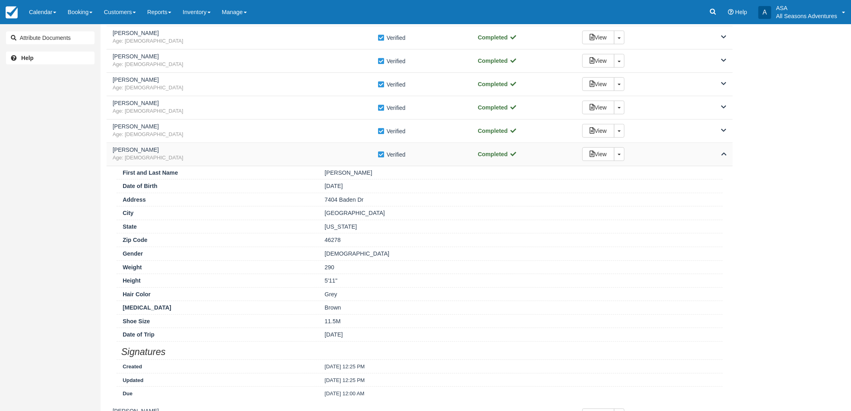
click at [244, 148] on h5 "Louis Harry" at bounding box center [245, 150] width 265 height 6
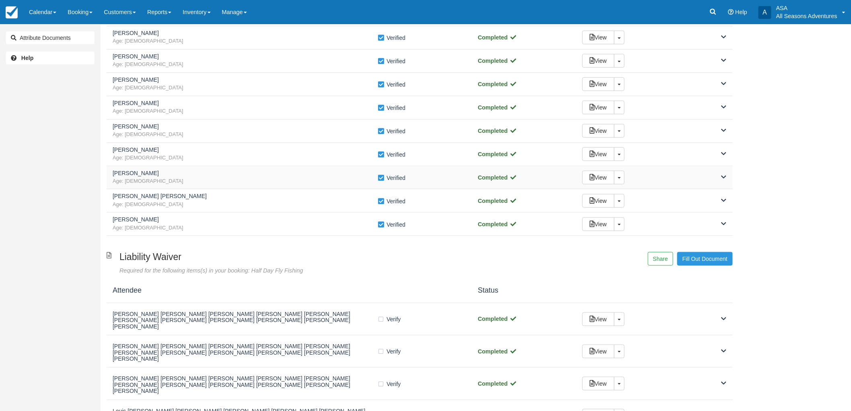
click at [251, 172] on h5 "Ronda Parag" at bounding box center [245, 173] width 265 height 6
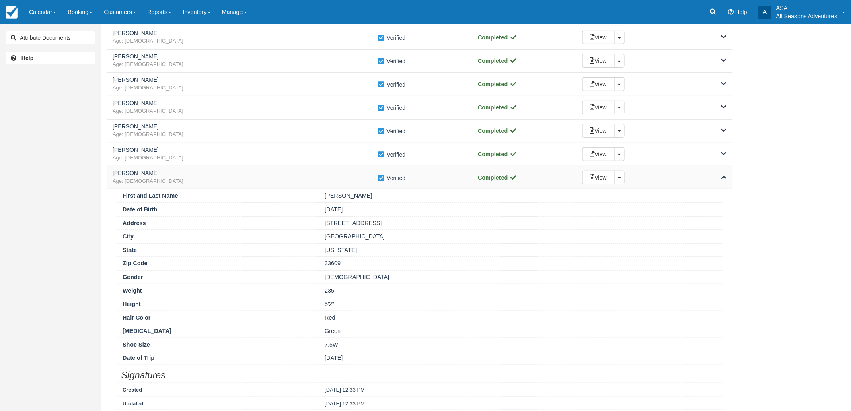
click at [251, 172] on h5 "Ronda Parag" at bounding box center [245, 173] width 265 height 6
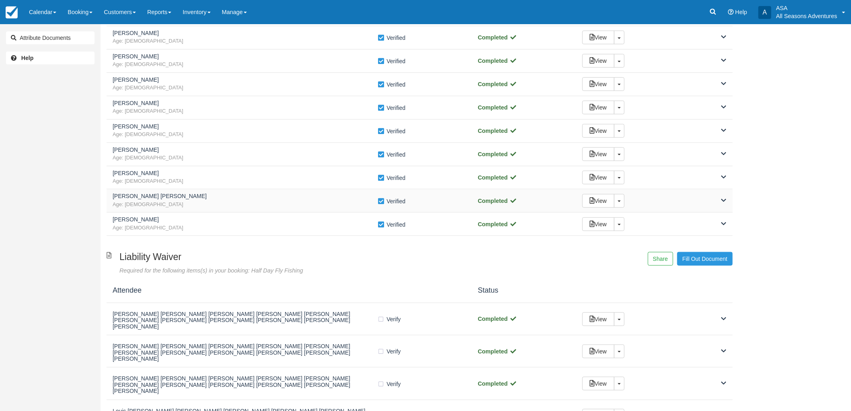
click at [258, 191] on div "Stephen Parag II Age: 61 Verify Verified Completed View Toggle Dropdown Detach" at bounding box center [420, 200] width 626 height 23
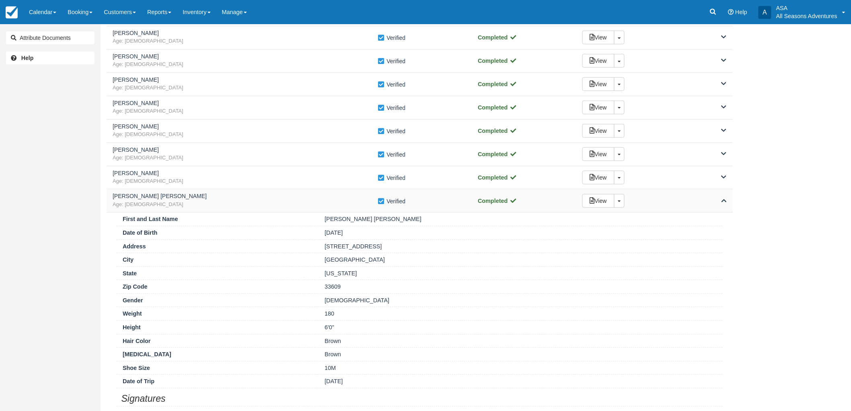
click at [258, 191] on div "Stephen Parag II Age: 61 Verify Verified Completed View Toggle Dropdown Detach" at bounding box center [420, 200] width 626 height 23
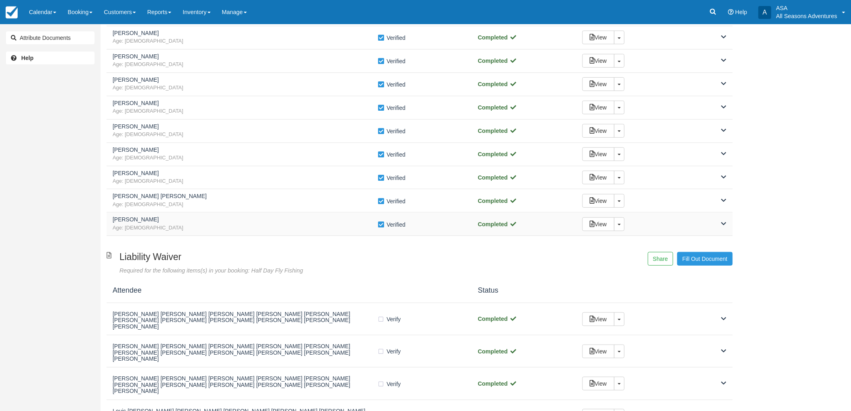
click at [255, 215] on div "Brittany Timms Age: 33 Verify Verified Completed View Toggle Dropdown Detach" at bounding box center [420, 223] width 626 height 23
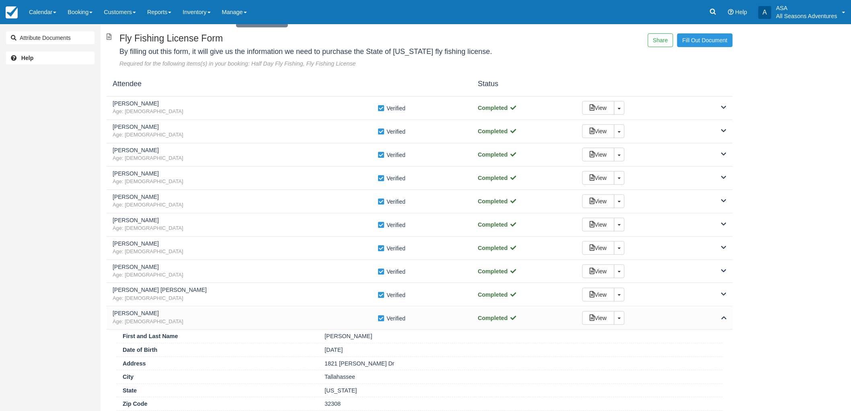
scroll to position [0, 0]
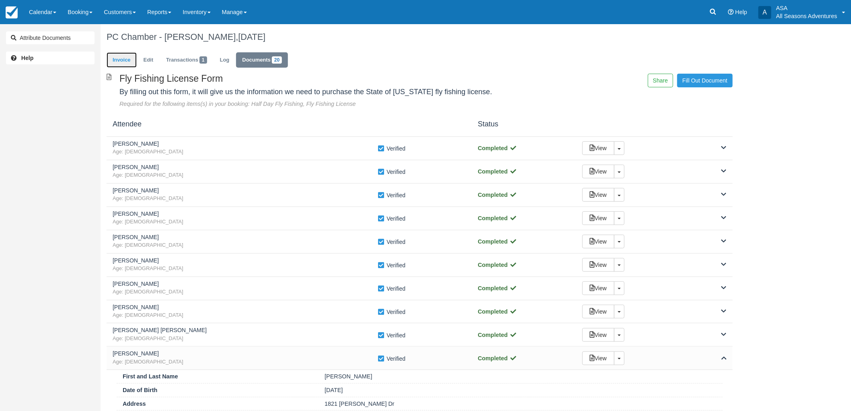
click at [121, 57] on link "Invoice" at bounding box center [122, 60] width 30 height 16
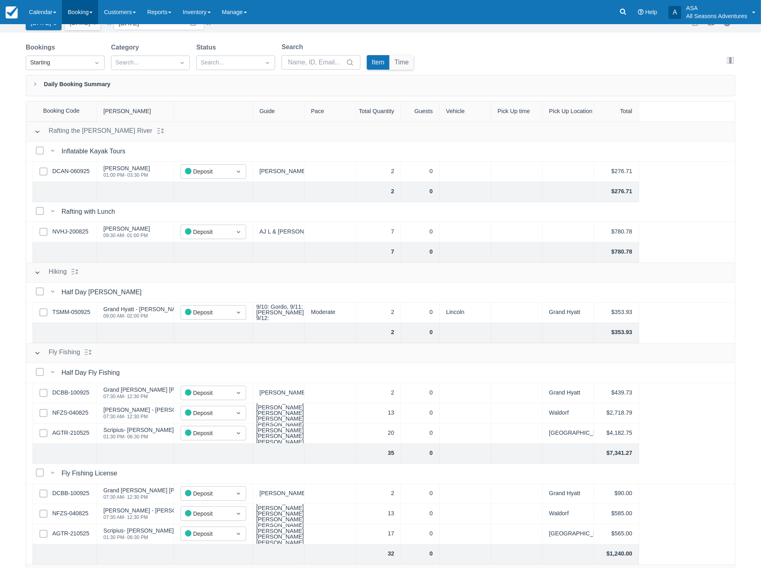
click at [82, 10] on link "Booking" at bounding box center [80, 12] width 36 height 24
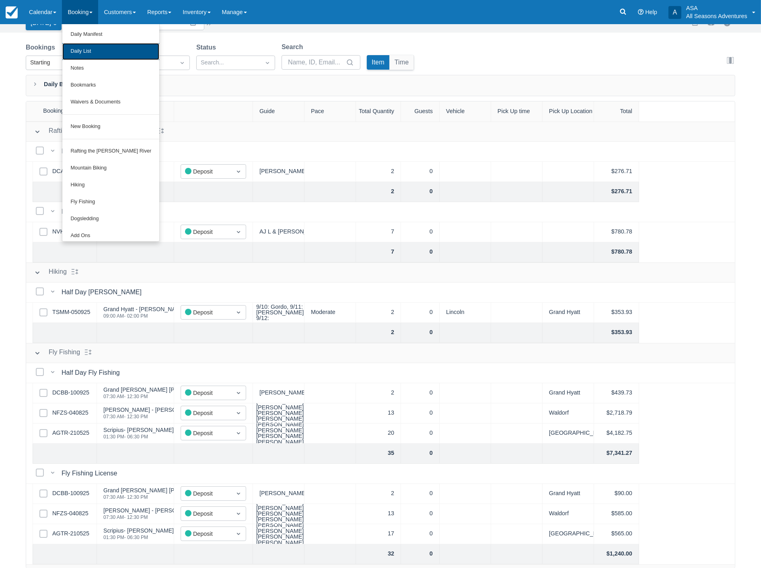
click at [85, 51] on link "Daily List" at bounding box center [110, 51] width 97 height 17
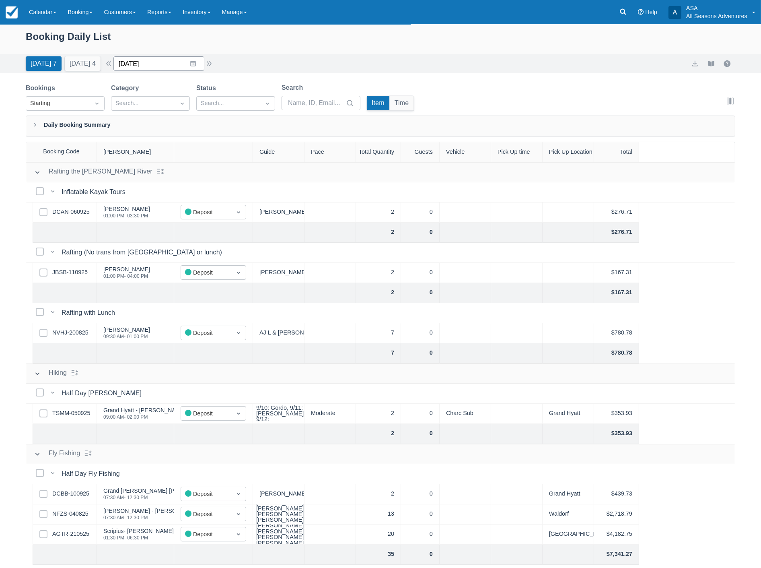
click at [162, 67] on input "[DATE]" at bounding box center [158, 63] width 91 height 14
click at [182, 183] on td "1" at bounding box center [178, 186] width 16 height 15
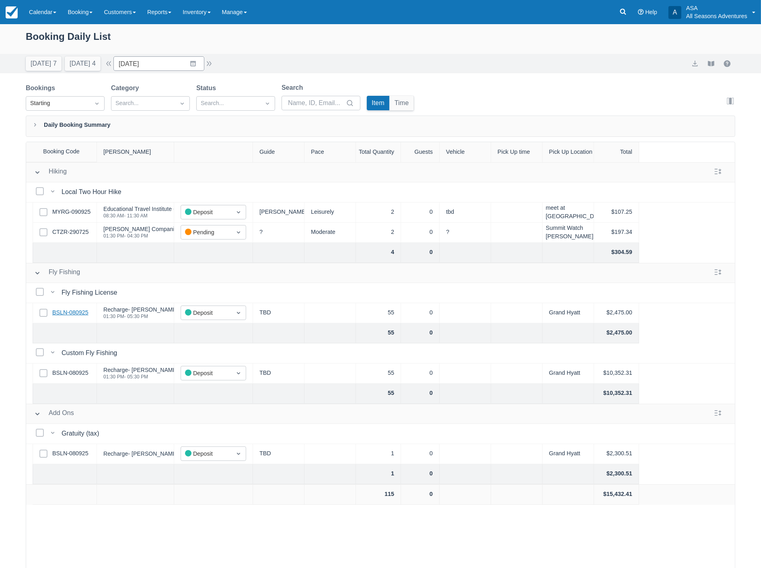
click at [70, 310] on link "BSLN-080925" at bounding box center [70, 312] width 36 height 9
click at [155, 65] on input "10/01/25" at bounding box center [158, 63] width 91 height 14
click at [134, 95] on icon "Move backward to switch to the previous month." at bounding box center [130, 97] width 8 height 8
click at [185, 164] on td "24" at bounding box center [178, 171] width 16 height 15
type input "09/24/25"
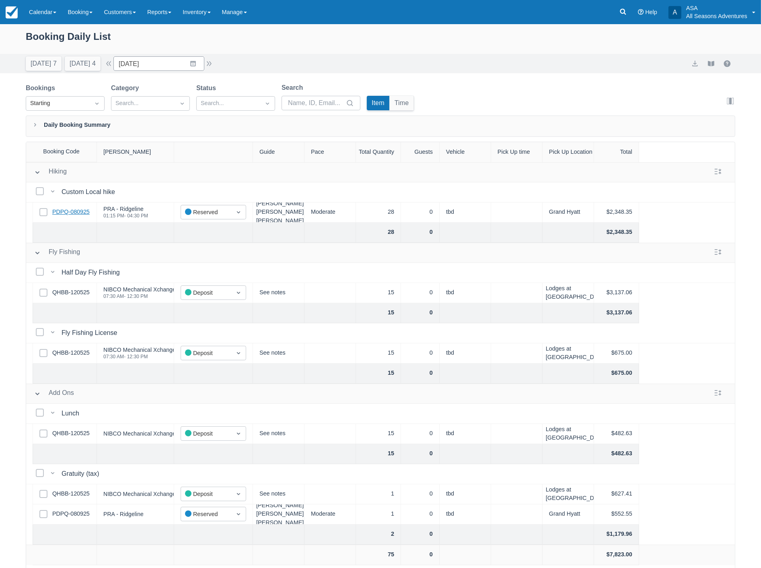
click at [78, 214] on link "PDPQ-080925" at bounding box center [70, 212] width 37 height 9
click at [81, 15] on link "Booking" at bounding box center [80, 12] width 36 height 24
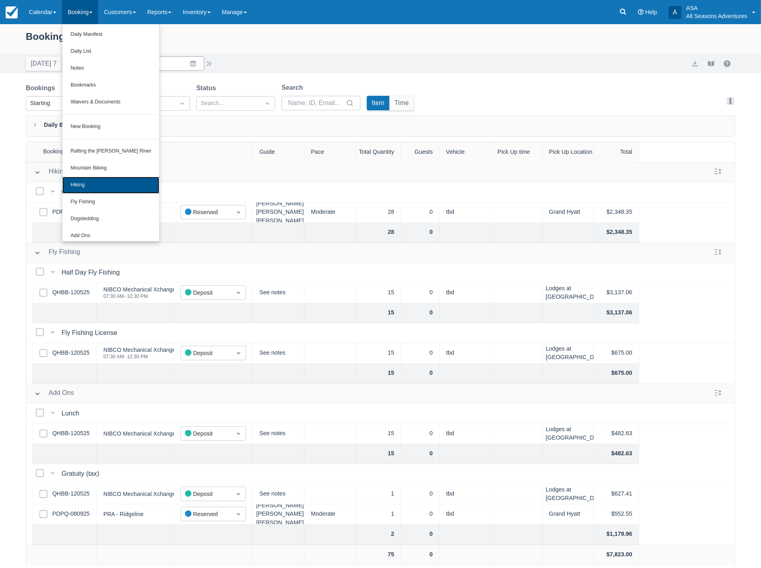
click at [84, 187] on link "Hiking" at bounding box center [110, 185] width 97 height 17
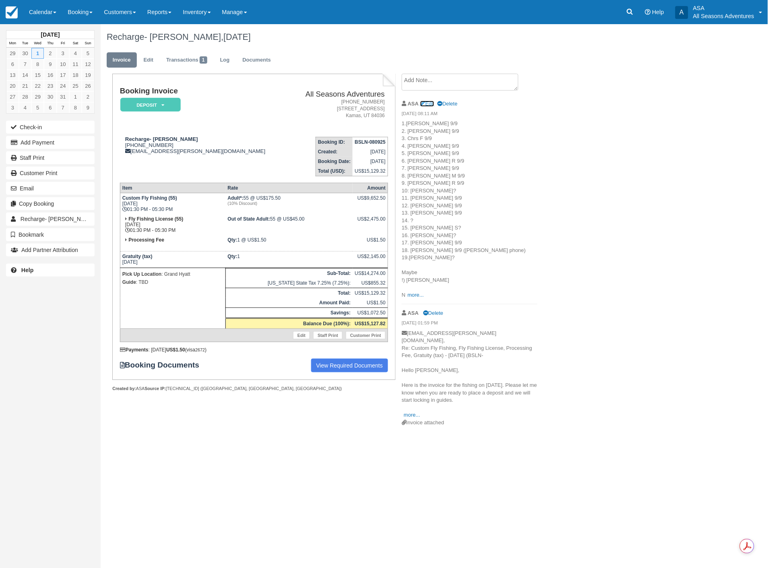
click at [428, 103] on link "Edit" at bounding box center [427, 104] width 14 height 6
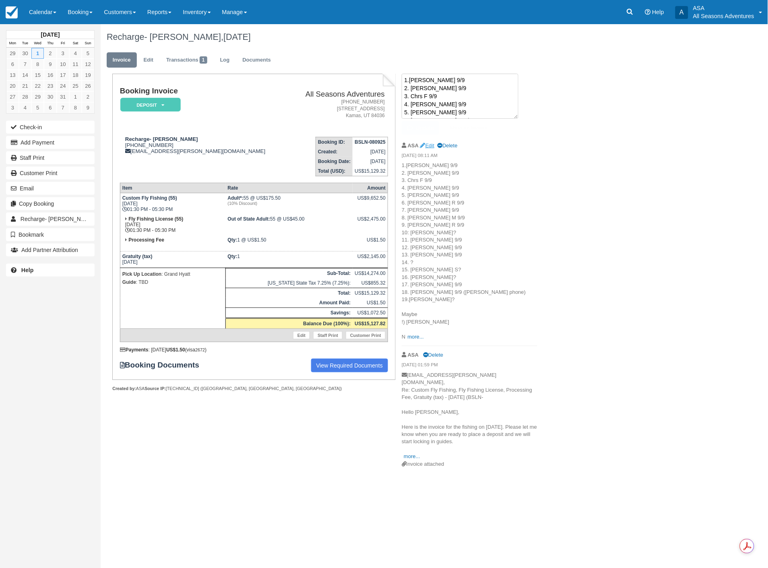
scroll to position [161, 0]
click at [418, 261] on p "1.[PERSON_NAME] 9/9 2. [PERSON_NAME] 9/9 3. Chrs F 9/9 4. [PERSON_NAME] 9/9 5. …" at bounding box center [469, 251] width 136 height 179
drag, startPoint x: 413, startPoint y: 93, endPoint x: 425, endPoint y: 93, distance: 12.1
click at [414, 93] on textarea "1.Scott 9/9 2. Clark 9/9 3. Chrs F 9/9 4. Tyler 9/9 5. Sammy 9/9 6. James R 9/9…" at bounding box center [459, 96] width 117 height 45
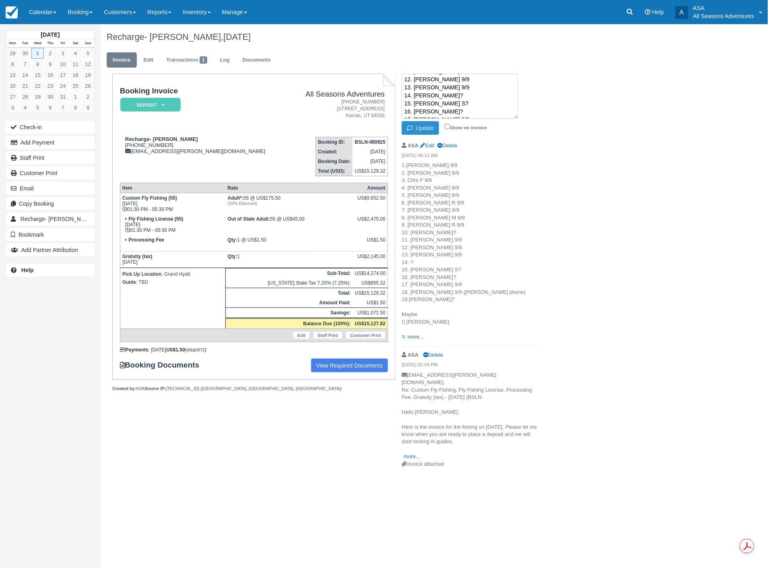
click at [426, 129] on button "Update" at bounding box center [419, 128] width 37 height 14
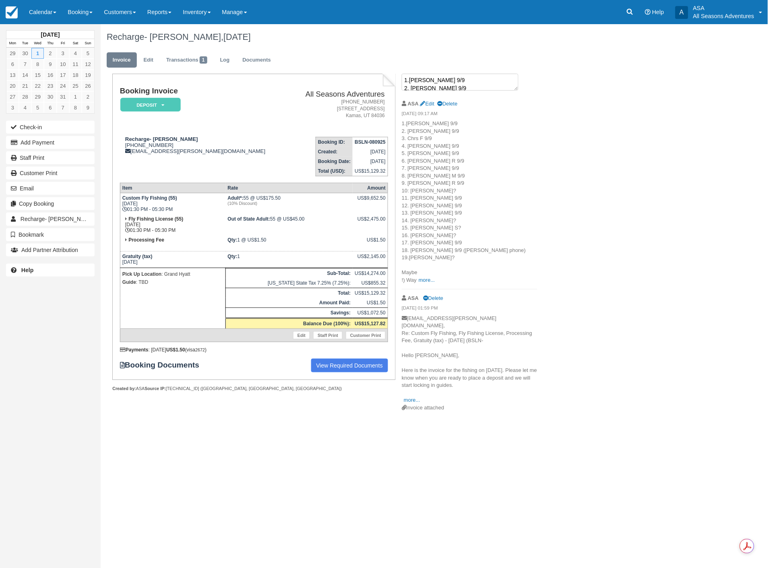
click at [431, 82] on textarea "1.Scott 9/9 2. Clark 9/9 3. Chrs F 9/9 4. Tyler 9/9 5. Sammy 9/9 6. James R 9/9…" at bounding box center [459, 82] width 117 height 17
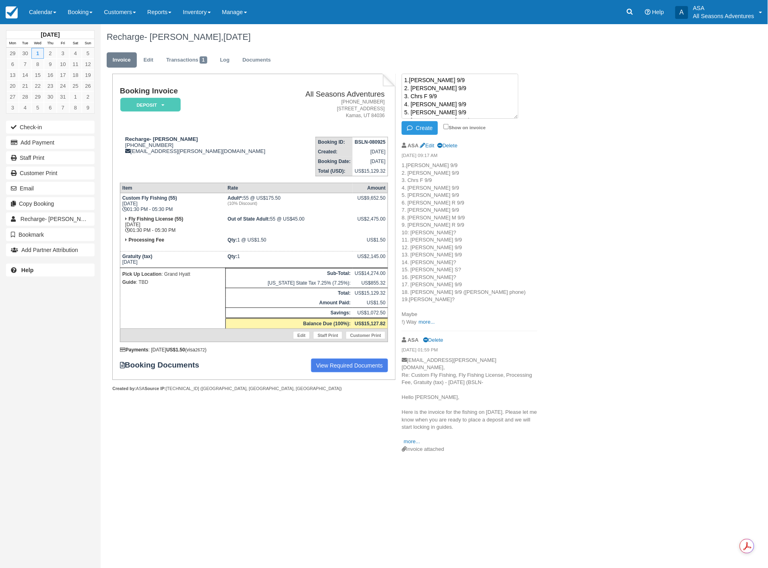
drag, startPoint x: 524, startPoint y: 165, endPoint x: 510, endPoint y: 155, distance: 17.3
click at [525, 165] on p "1.Scott 9/9 2. Clark 9/9 3. Chrs F 9/9 4. Tyler 9/9 5. Sammy 9/9 6. James R 9/9…" at bounding box center [469, 244] width 136 height 164
click at [431, 146] on link "Edit" at bounding box center [427, 145] width 14 height 6
click at [433, 107] on textarea "1.Scott 9/9 2. Clark 9/9 3. Chrs F 9/9 4. Tyler 9/9 5. Sammy 9/9 6. James R 9/9…" at bounding box center [459, 96] width 117 height 45
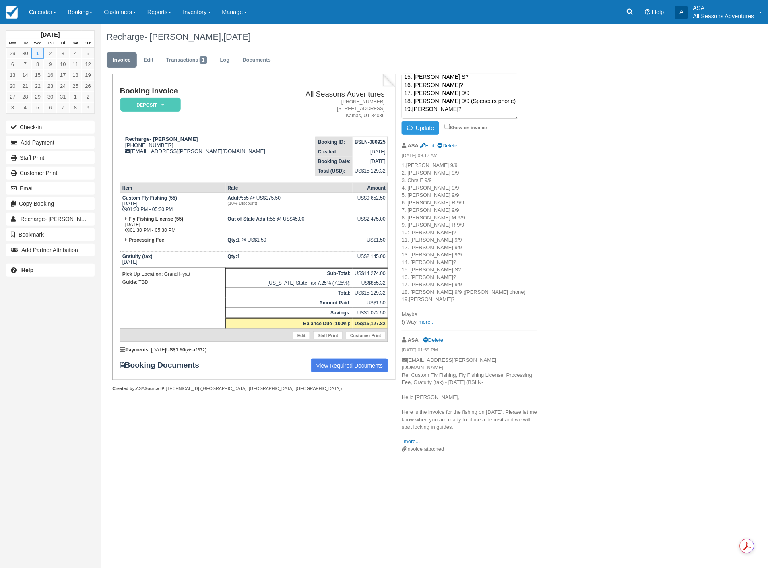
scroll to position [117, 0]
type textarea "1.Scott 9/9 2. Clark 9/9 3. Chrs F 9/9 4. Tyler 9/9 5. Sammy 9/9 6. James R 9/9…"
click at [426, 125] on button "Update" at bounding box center [419, 128] width 37 height 14
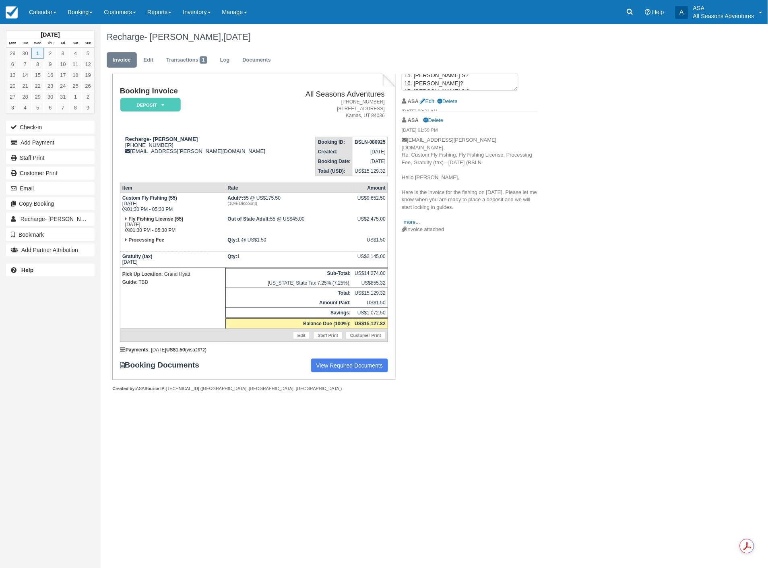
scroll to position [0, 0]
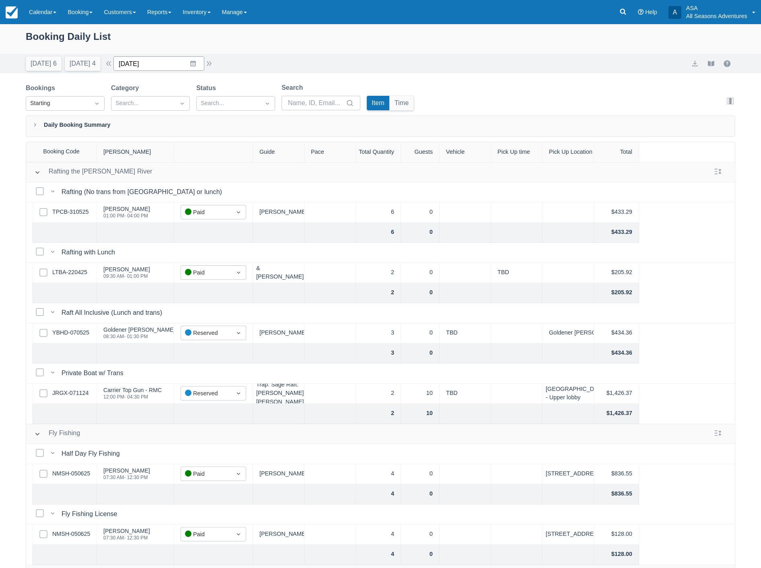
click at [157, 64] on input "[DATE]" at bounding box center [158, 63] width 91 height 14
click at [226, 94] on icon "Move forward to switch to the next month." at bounding box center [225, 97] width 8 height 8
click at [226, 93] on icon "Move forward to switch to the next month." at bounding box center [225, 97] width 8 height 8
click at [185, 172] on td "24" at bounding box center [178, 171] width 16 height 15
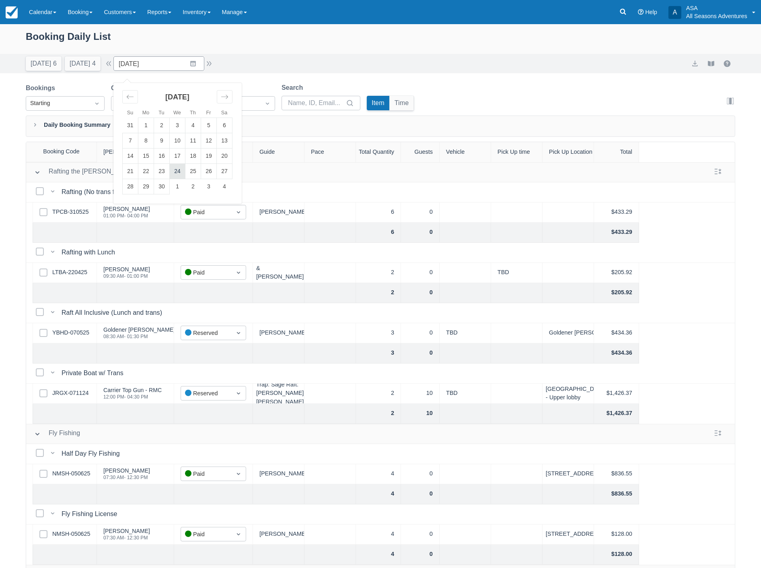
type input "09/24/25"
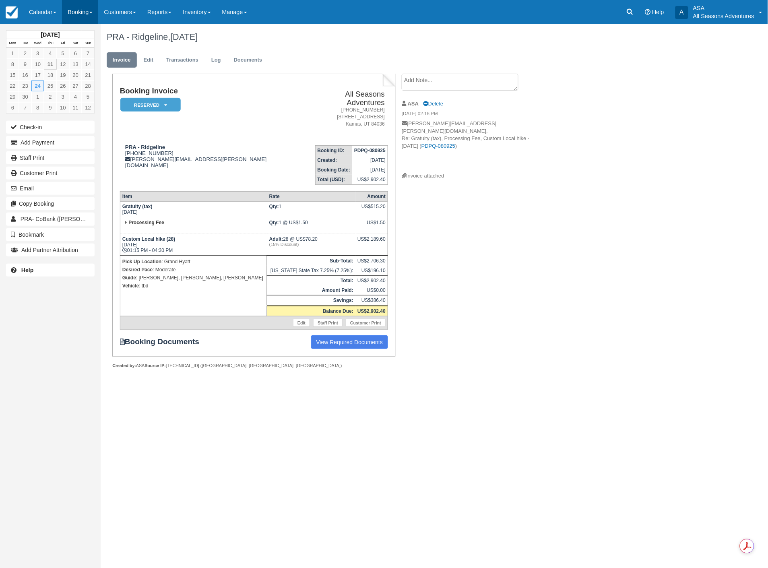
click at [83, 13] on link "Booking" at bounding box center [80, 12] width 36 height 24
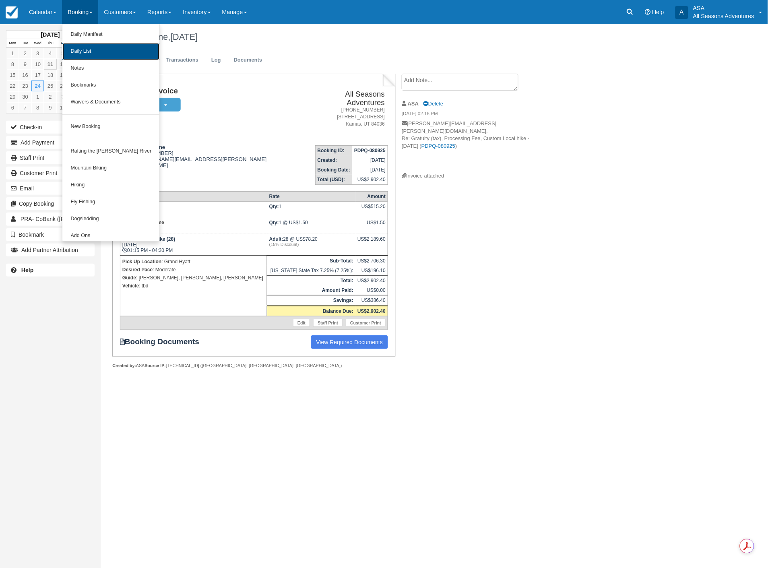
click at [78, 51] on link "Daily List" at bounding box center [110, 51] width 97 height 17
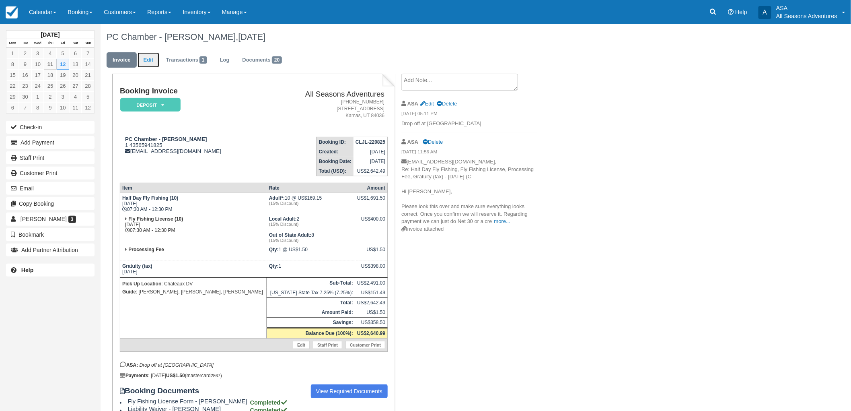
click at [153, 58] on link "Edit" at bounding box center [149, 60] width 22 height 16
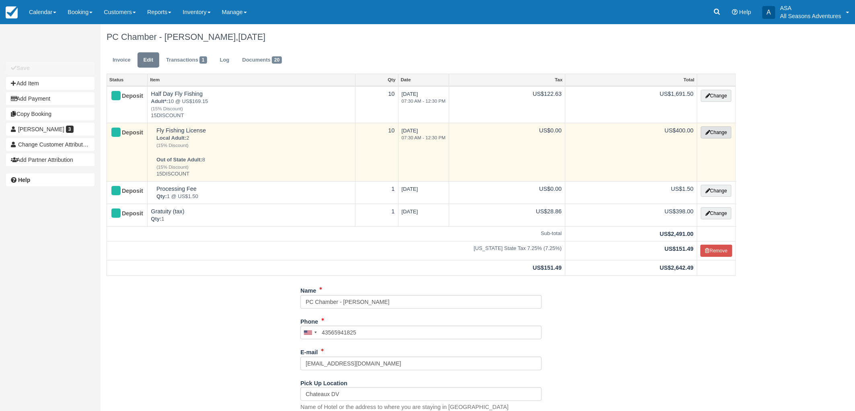
click at [722, 134] on button "Change" at bounding box center [716, 132] width 31 height 12
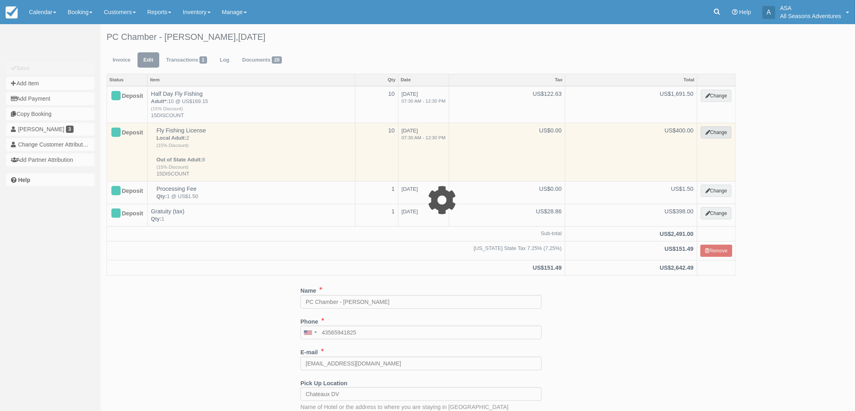
select select "8"
type input "400.00"
type input "15DISCOUNT"
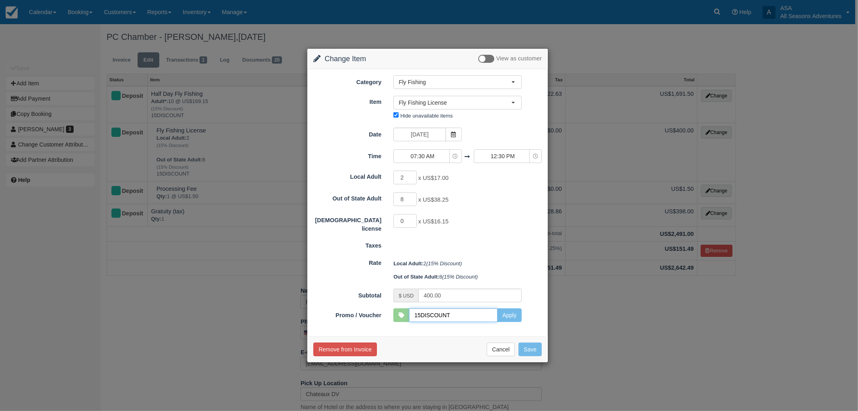
drag, startPoint x: 467, startPoint y: 313, endPoint x: 384, endPoint y: 303, distance: 84.3
click at [384, 303] on form "Category Fly Fishing Rafting the Weber River Mountain Biking Hiking Fly Fishing…" at bounding box center [427, 198] width 229 height 246
click at [509, 312] on button "Apply" at bounding box center [509, 315] width 25 height 14
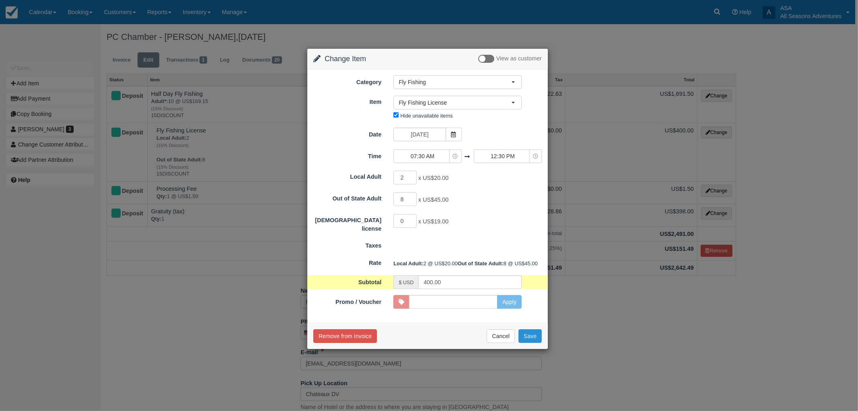
click at [536, 343] on button "Save" at bounding box center [530, 336] width 23 height 14
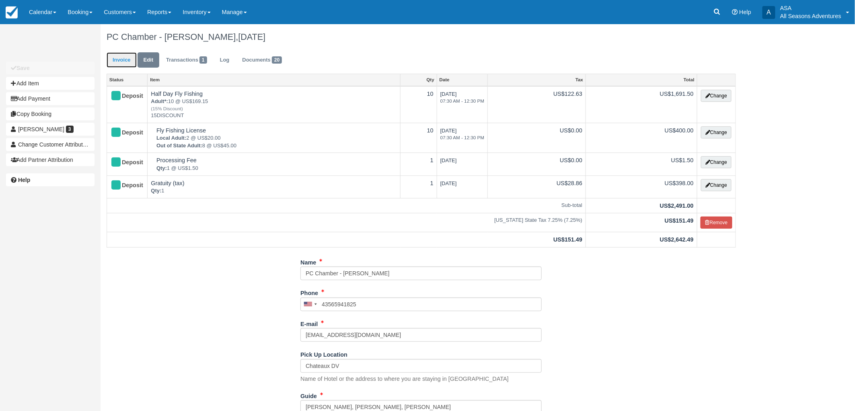
click at [134, 65] on link "Invoice" at bounding box center [122, 60] width 30 height 16
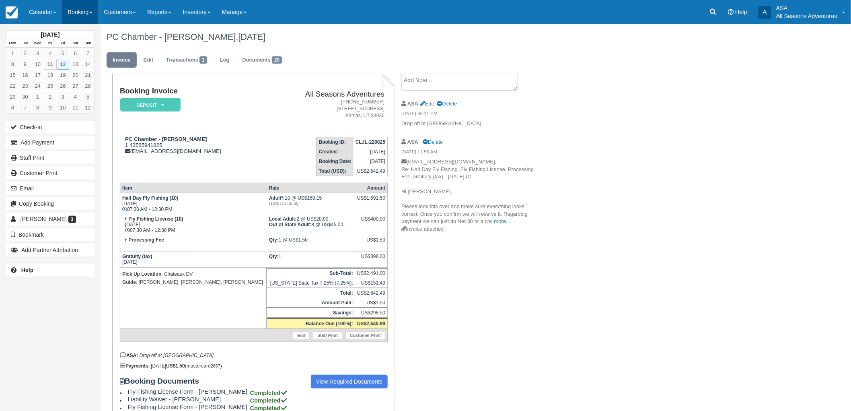
click at [64, 15] on link "Booking" at bounding box center [80, 12] width 36 height 24
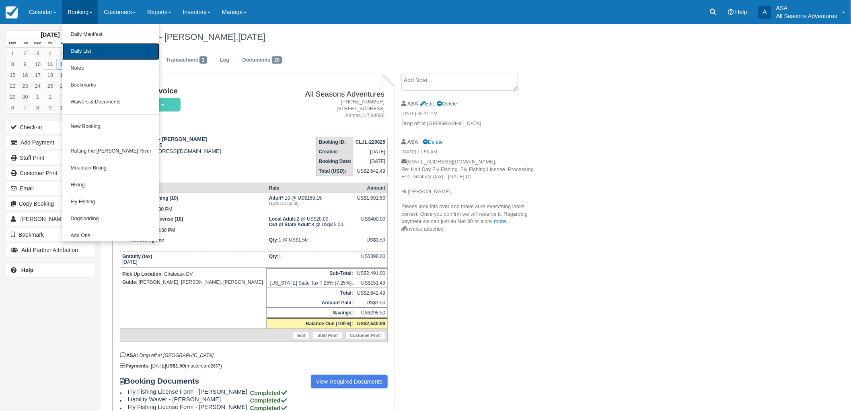
click at [82, 58] on link "Daily List" at bounding box center [110, 51] width 97 height 17
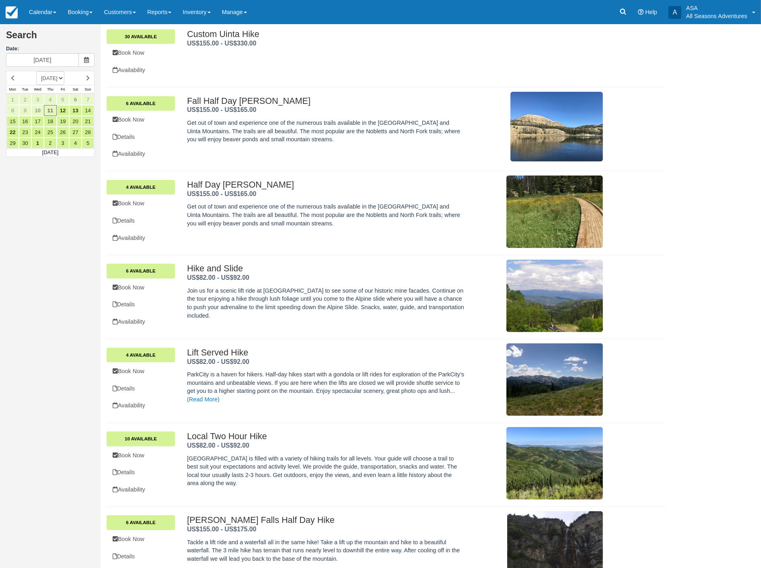
scroll to position [186, 0]
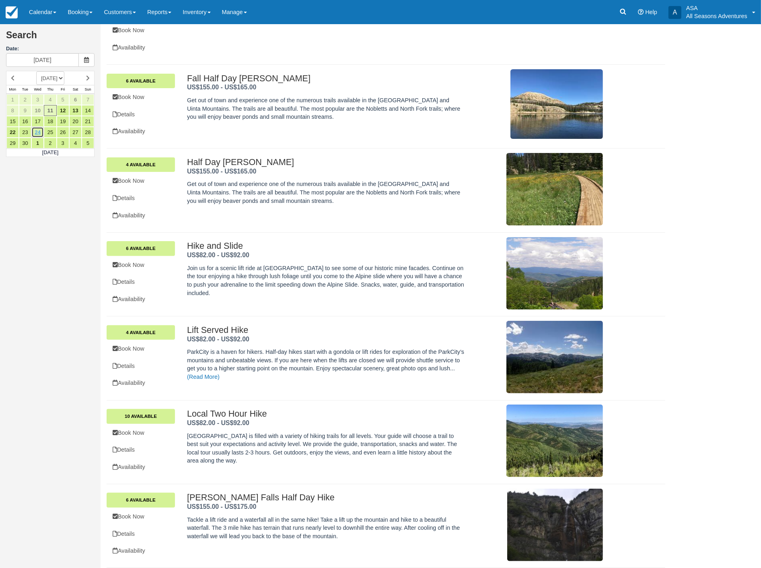
click at [38, 134] on link "24" at bounding box center [37, 132] width 12 height 11
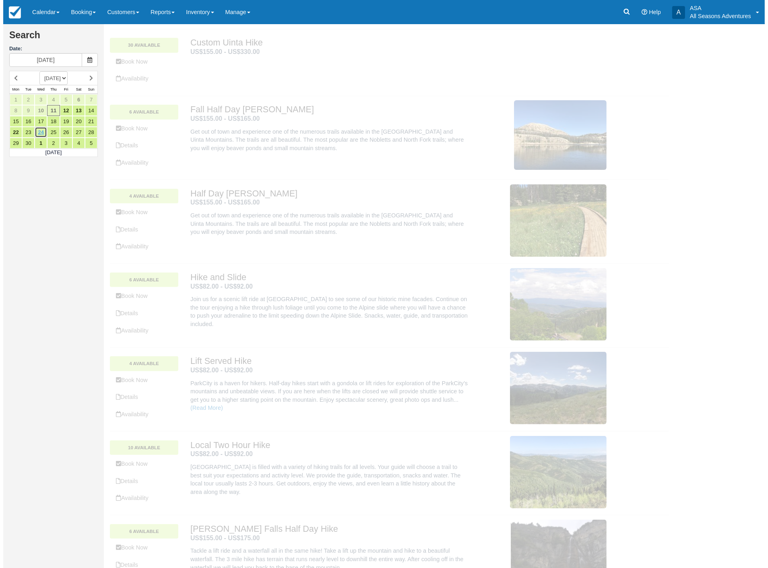
scroll to position [0, 0]
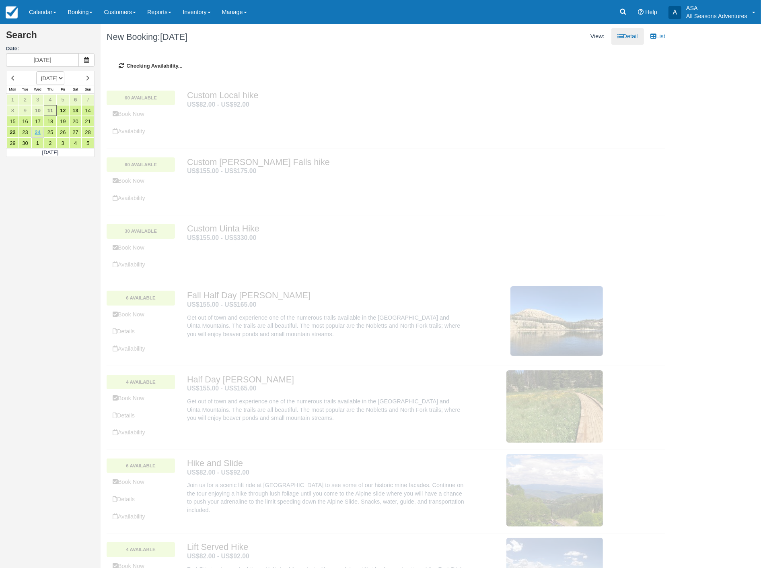
type input "[DATE]"
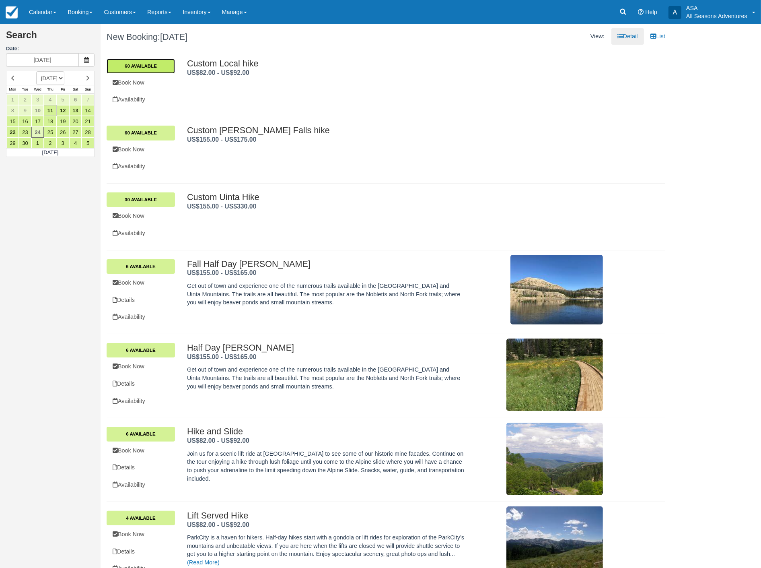
click at [148, 67] on link "60 Available" at bounding box center [141, 66] width 68 height 14
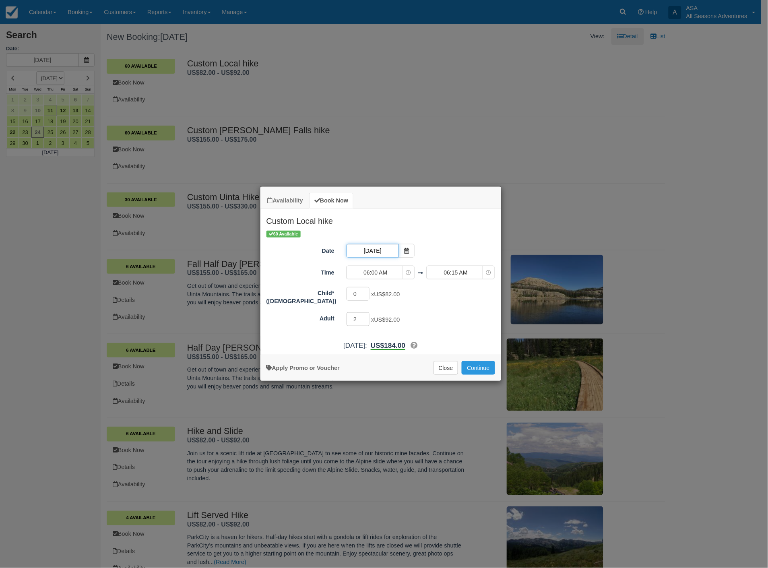
click at [383, 250] on input "[DATE]" at bounding box center [372, 251] width 52 height 14
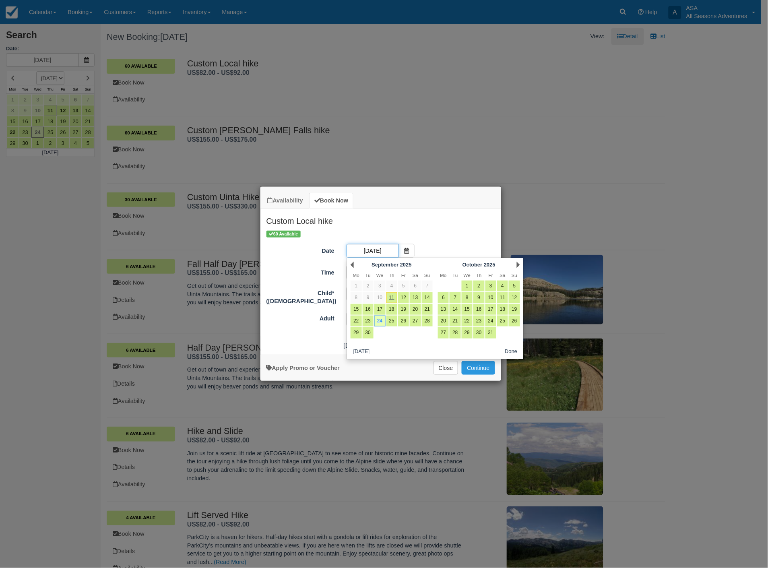
click at [383, 250] on input "[DATE]" at bounding box center [372, 251] width 52 height 14
click at [404, 250] on icon "Item Modal" at bounding box center [406, 251] width 6 height 6
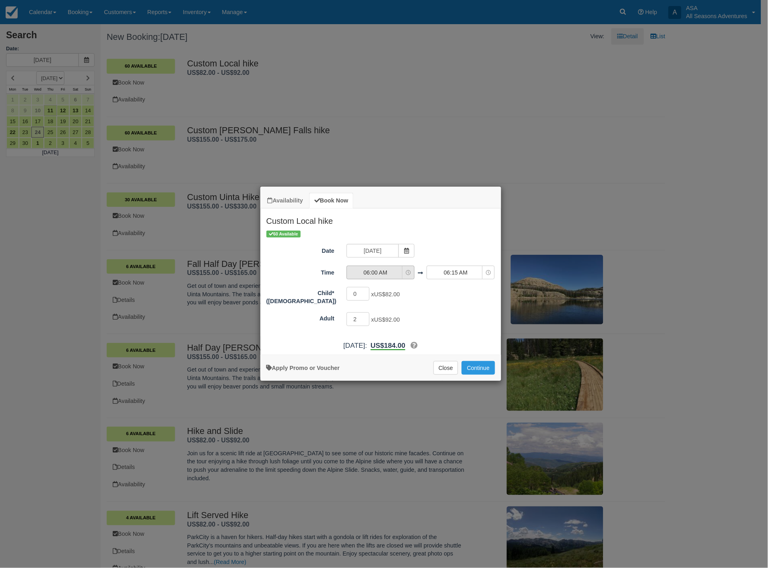
click at [384, 270] on span "06:00 AM" at bounding box center [375, 272] width 57 height 8
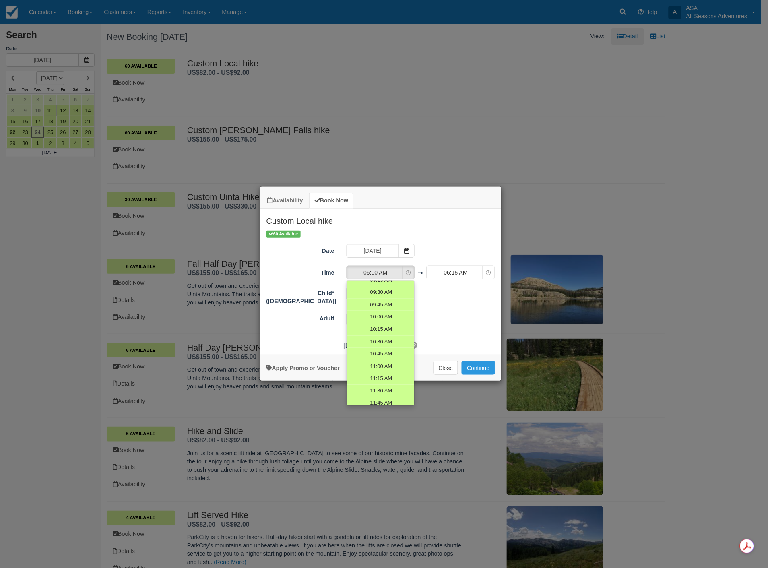
scroll to position [179, 0]
click at [385, 327] on span "10:30 AM" at bounding box center [380, 330] width 23 height 8
select select "10:30"
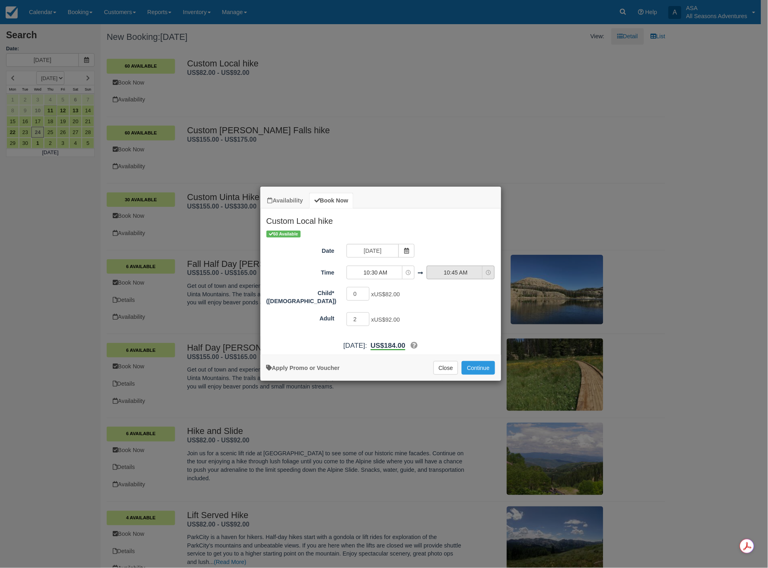
click at [456, 270] on span "10:45 AM" at bounding box center [455, 272] width 57 height 8
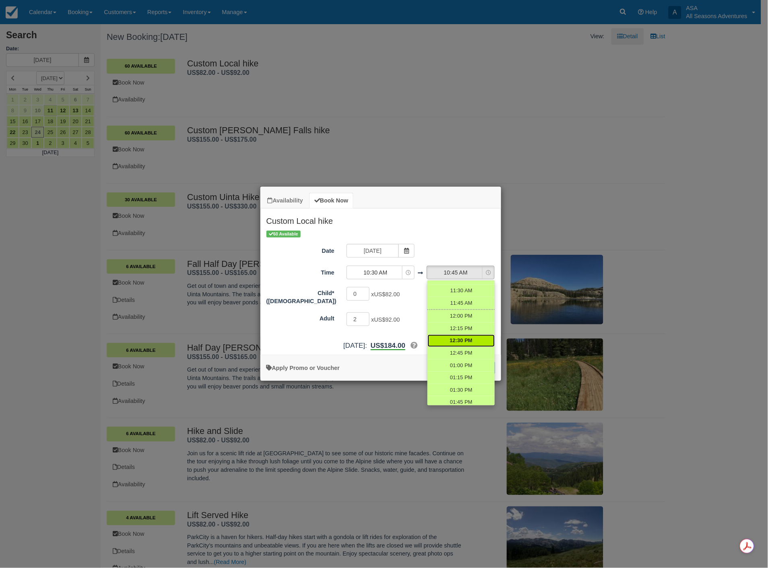
scroll to position [210, 0]
click at [456, 397] on span "12:45 PM" at bounding box center [460, 398] width 23 height 8
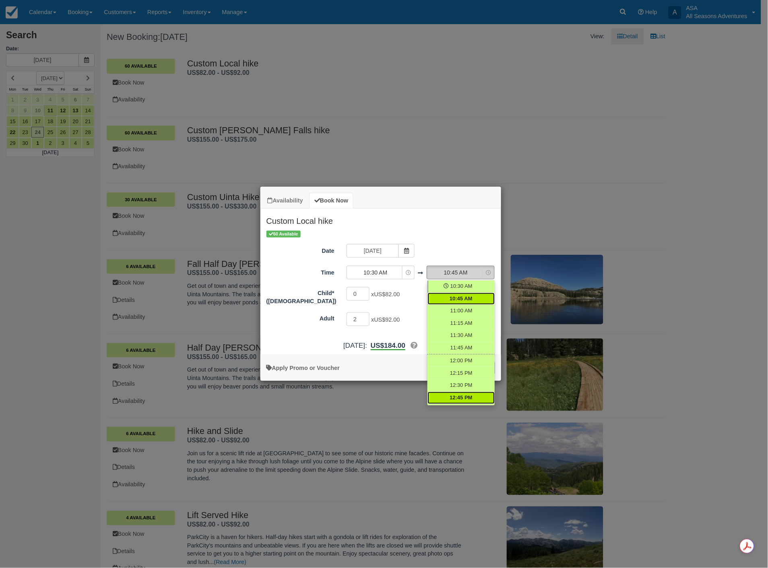
select select "12:45"
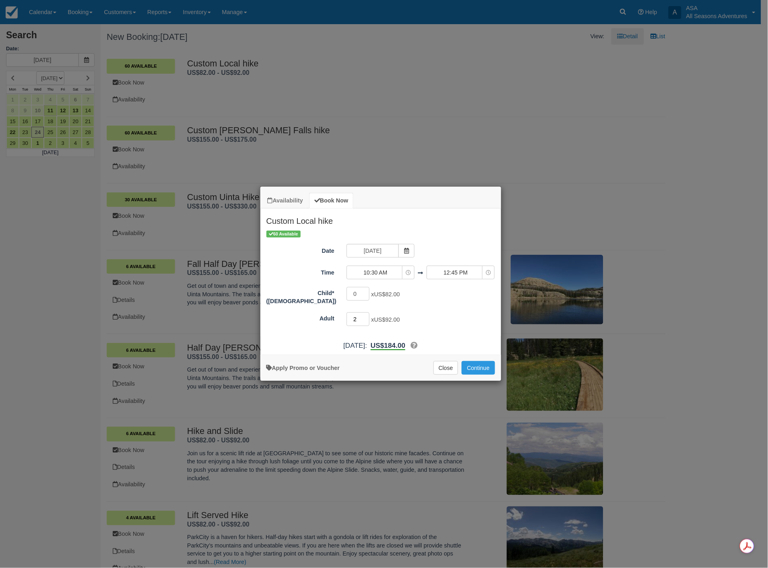
drag, startPoint x: 361, startPoint y: 315, endPoint x: 349, endPoint y: 313, distance: 12.6
click at [350, 314] on input "2" at bounding box center [357, 319] width 23 height 14
type input "20"
click at [479, 367] on button "Continue" at bounding box center [477, 368] width 33 height 14
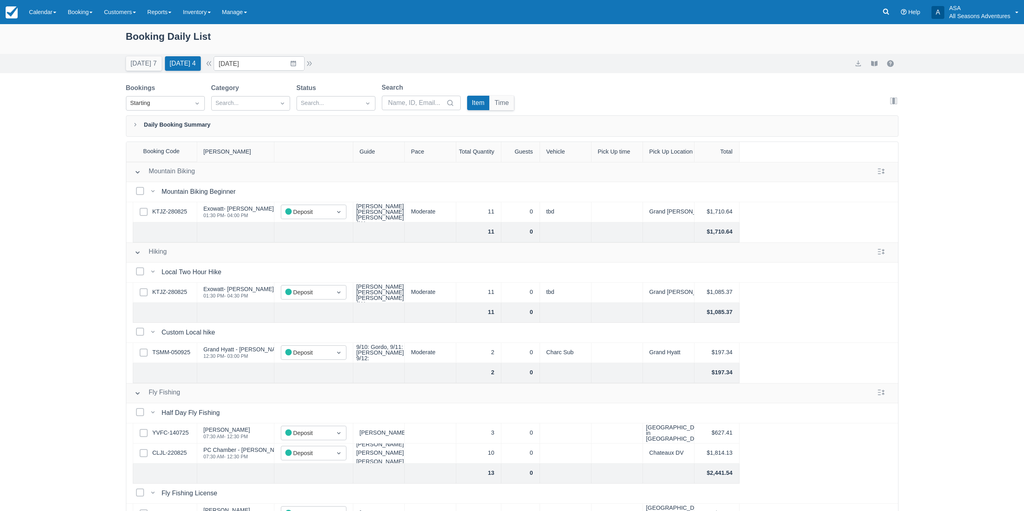
scroll to position [41, 0]
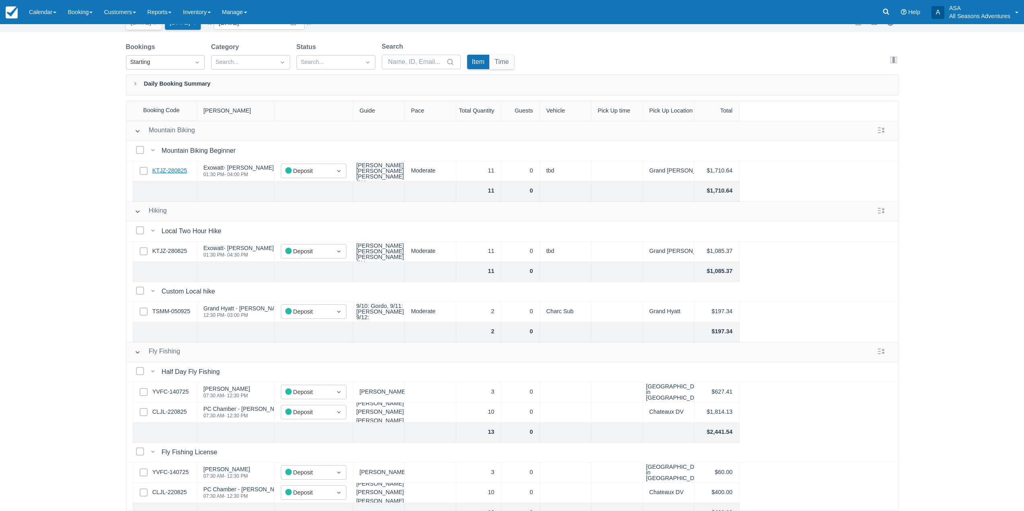
click at [165, 169] on link "KTJZ-280825" at bounding box center [169, 171] width 35 height 9
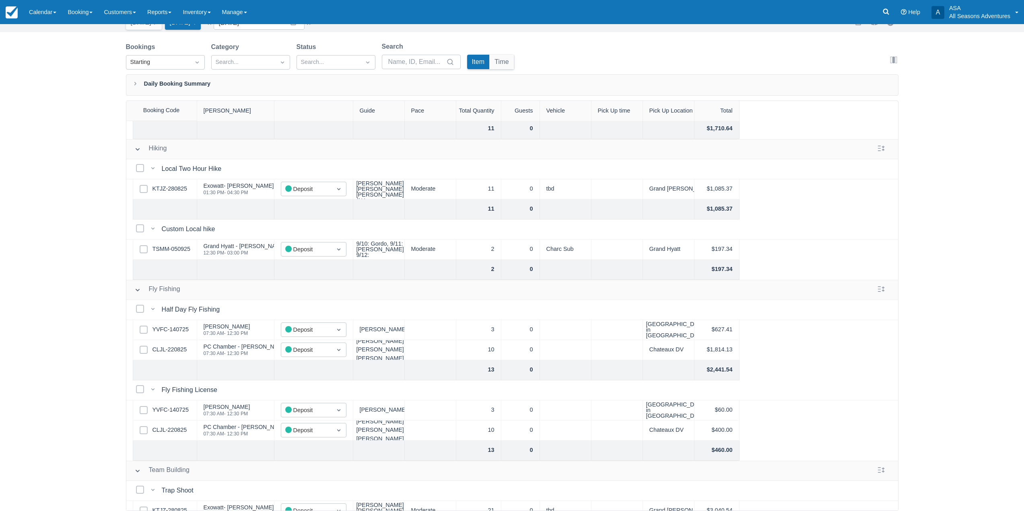
scroll to position [59, 0]
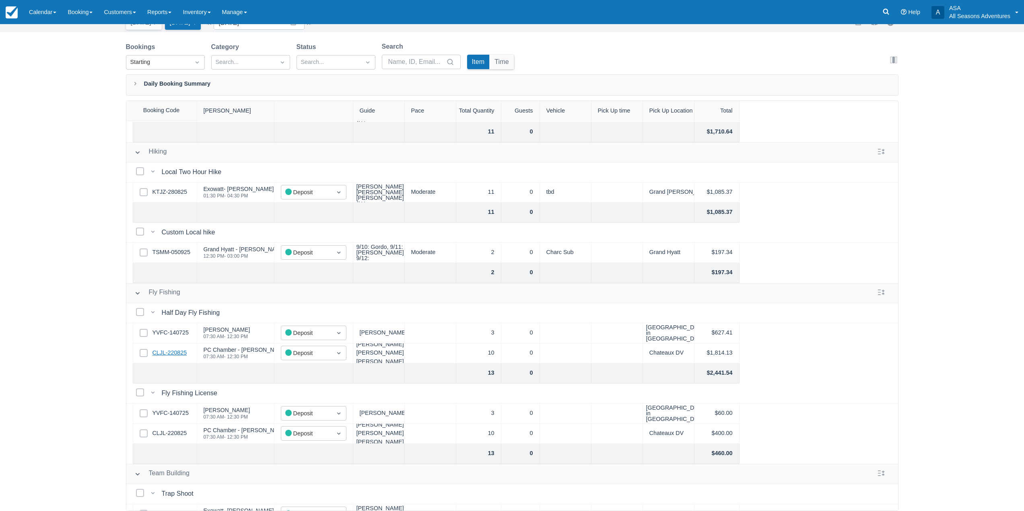
click at [164, 355] on link "CLJL-220825" at bounding box center [169, 353] width 35 height 9
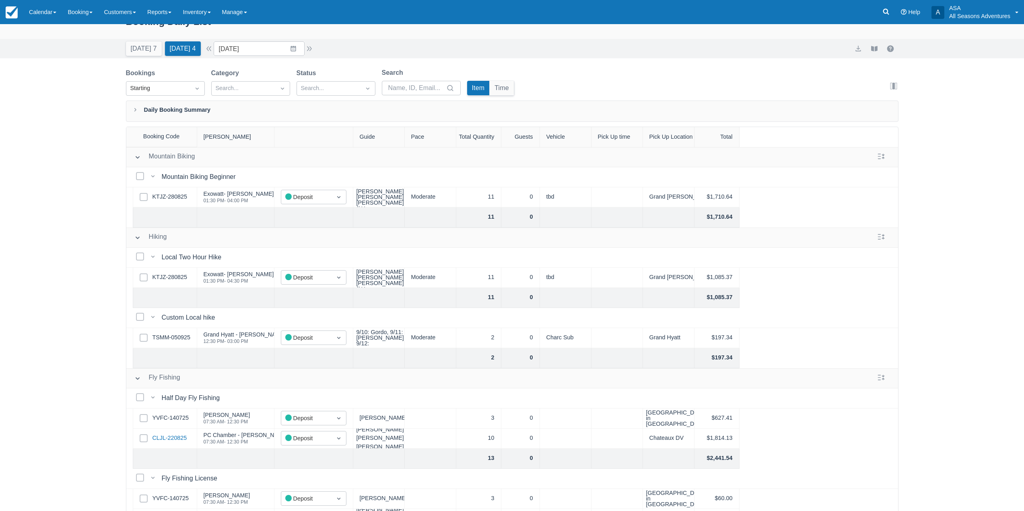
scroll to position [0, 0]
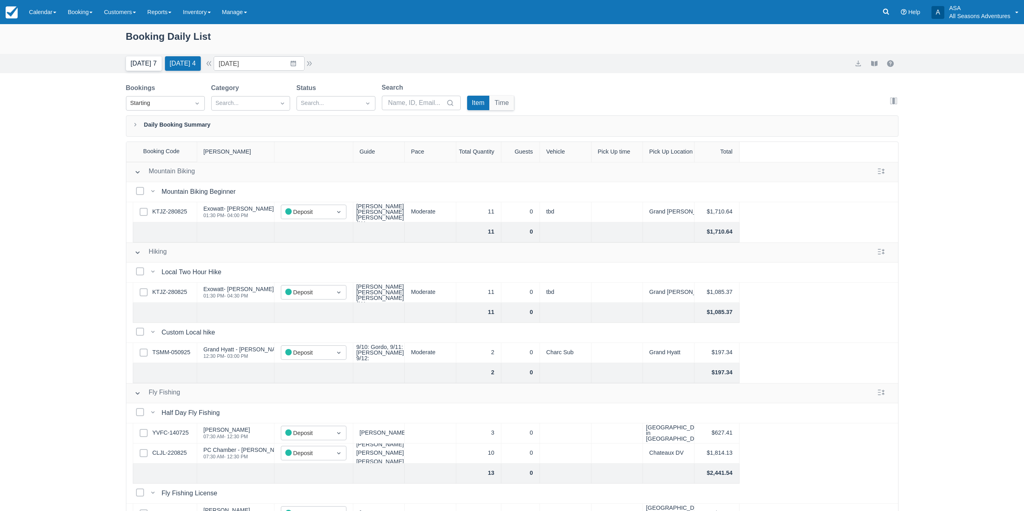
click at [145, 64] on button "Today 7" at bounding box center [144, 63] width 36 height 14
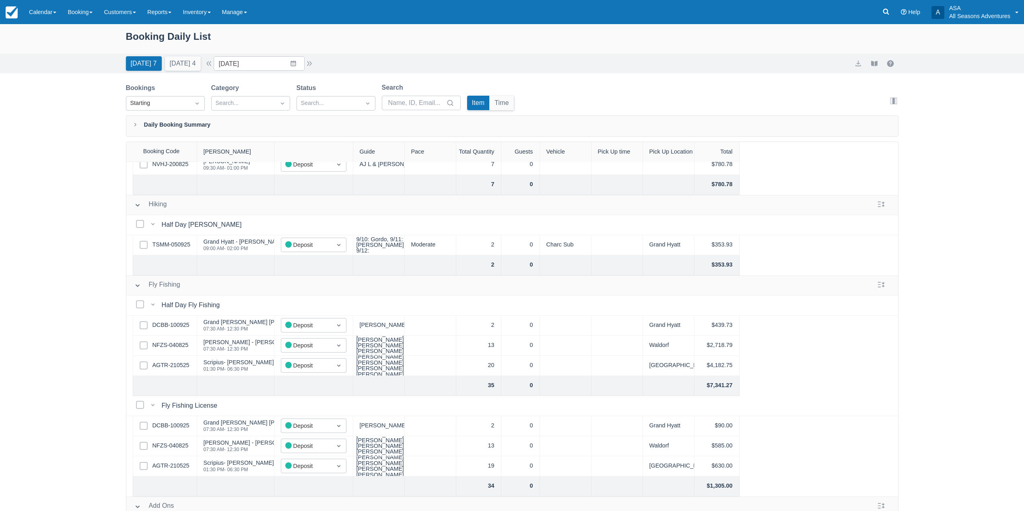
scroll to position [240, 0]
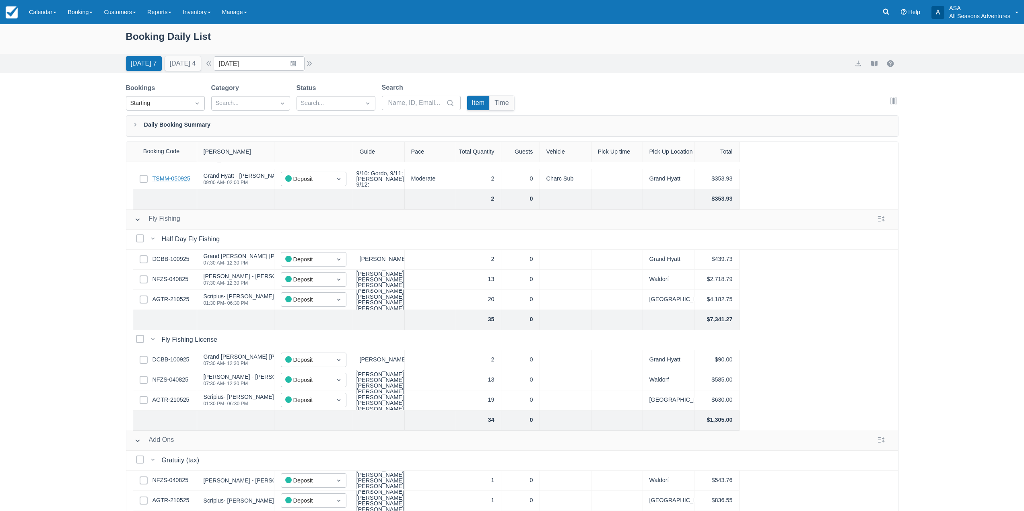
click at [181, 175] on link "TSMM-050925" at bounding box center [171, 179] width 38 height 9
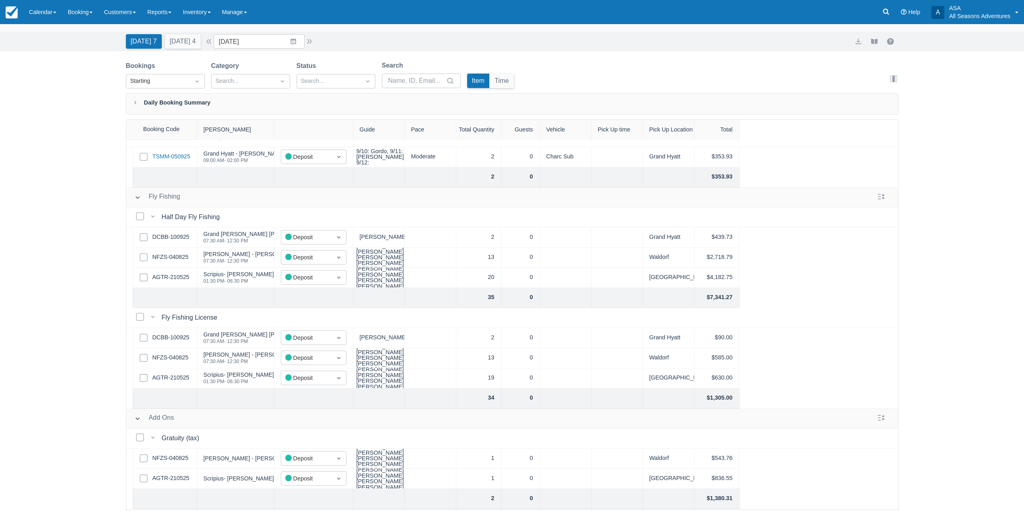
scroll to position [41, 0]
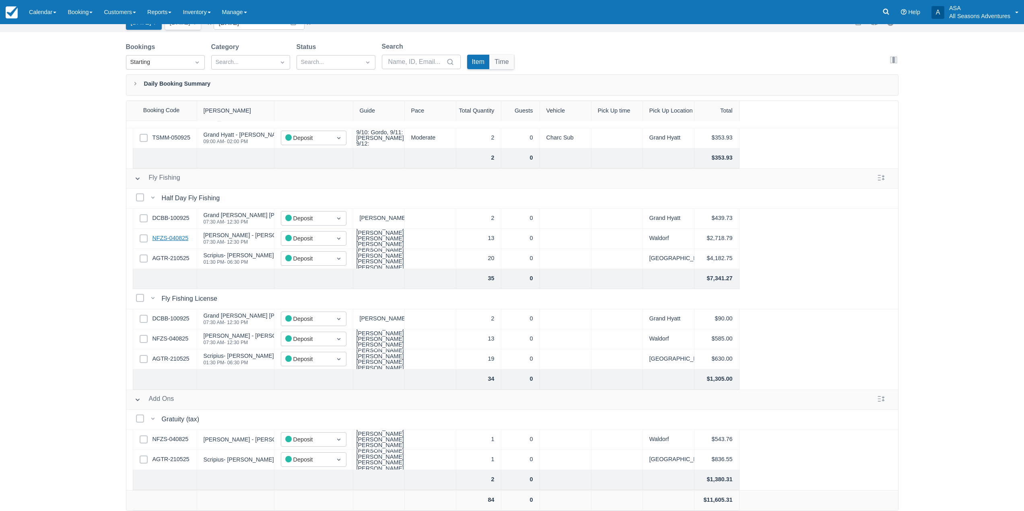
click at [173, 234] on link "NFZS-040825" at bounding box center [170, 238] width 36 height 9
click at [171, 214] on link "DCBB-100925" at bounding box center [170, 218] width 37 height 9
click at [168, 254] on link "AGTR-210525" at bounding box center [170, 258] width 37 height 9
click at [172, 234] on link "NFZS-040825" at bounding box center [170, 238] width 36 height 9
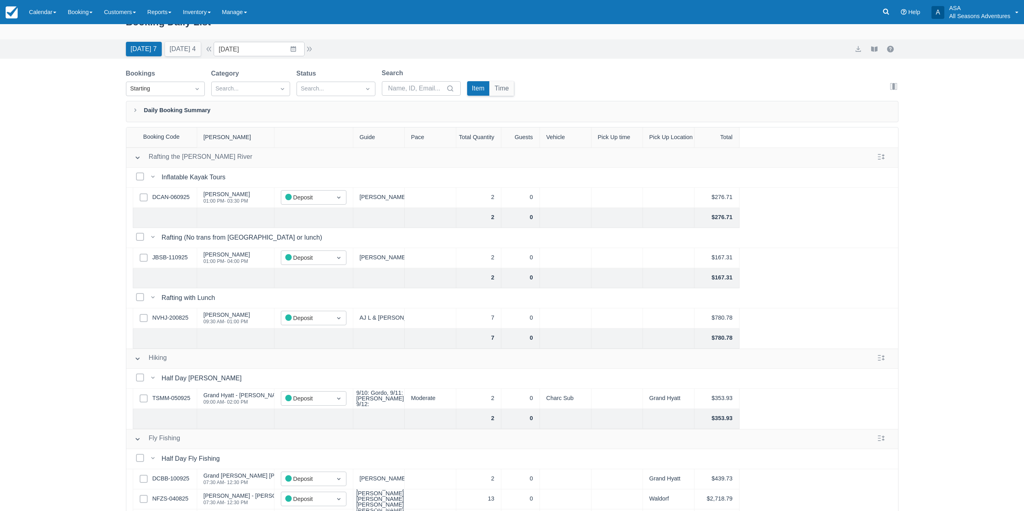
scroll to position [0, 0]
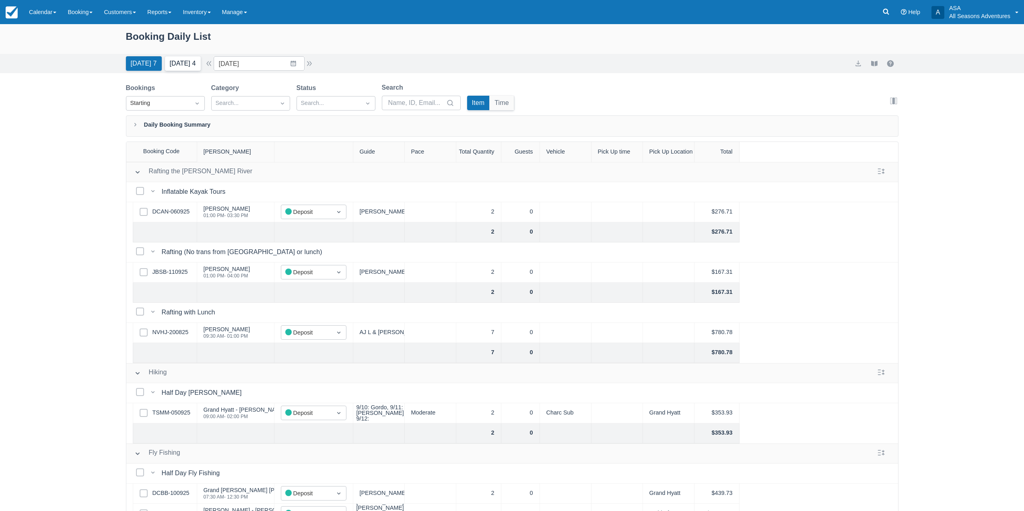
click at [198, 62] on button "Tomorrow 4" at bounding box center [183, 63] width 36 height 14
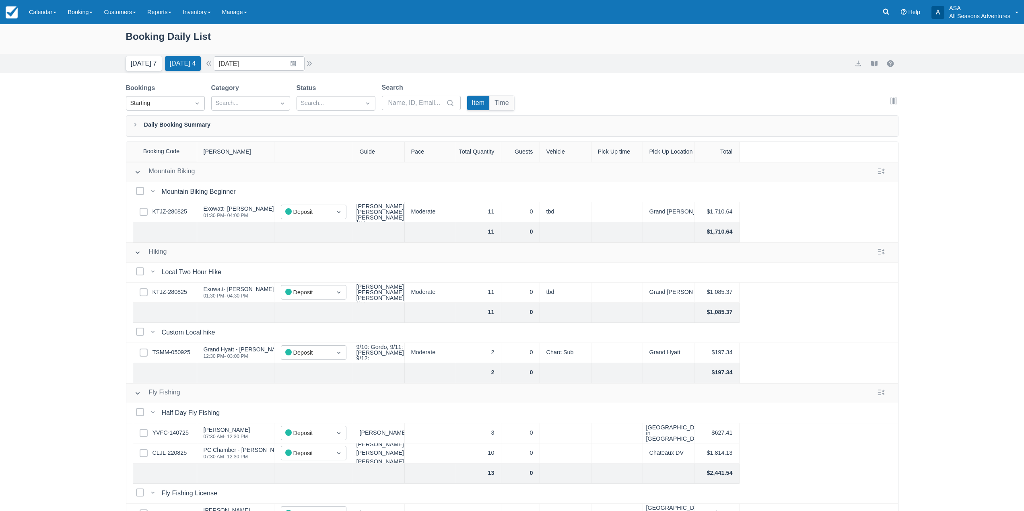
click at [146, 67] on button "Today 7" at bounding box center [144, 63] width 36 height 14
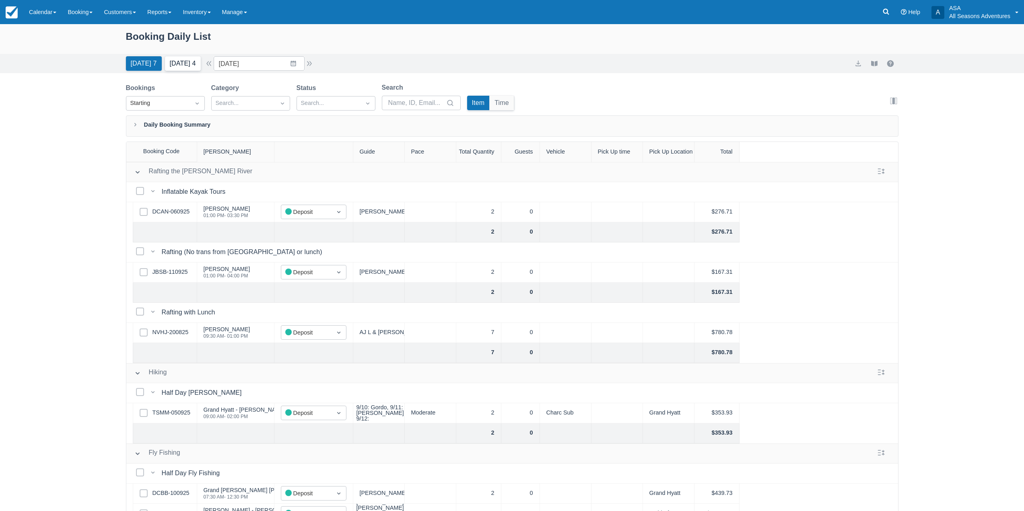
click at [169, 64] on button "Tomorrow 4" at bounding box center [183, 63] width 36 height 14
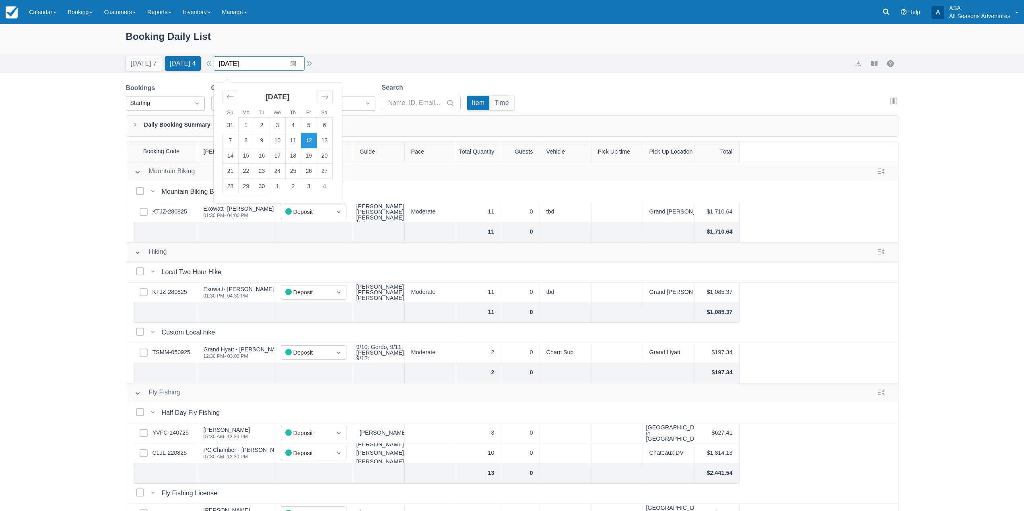
click at [296, 60] on input "09/12/25" at bounding box center [259, 63] width 91 height 14
click at [374, 62] on div "Today 7 Tomorrow 4 Date 09/12/25 Navigate forward to interact with the calendar…" at bounding box center [512, 63] width 772 height 14
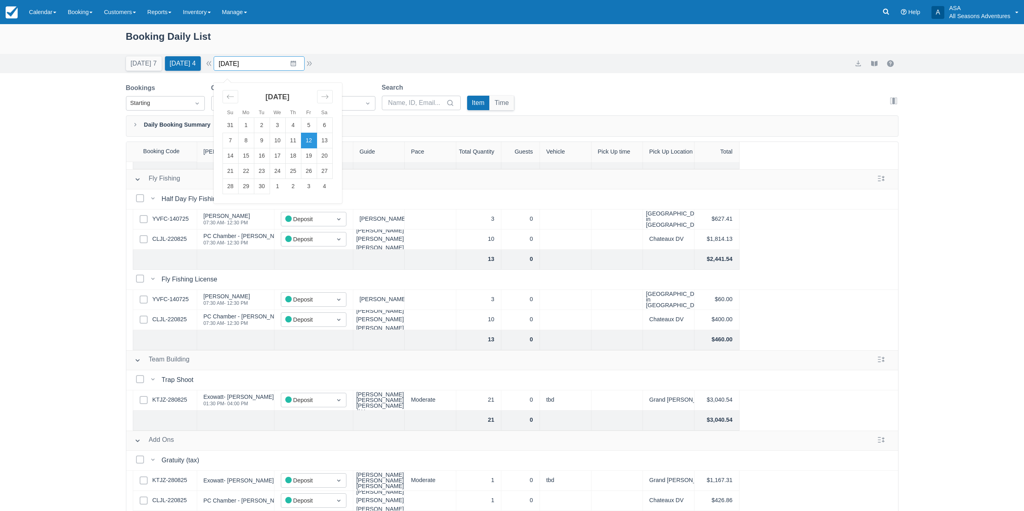
click at [297, 63] on input "09/12/25" at bounding box center [259, 63] width 91 height 14
click at [264, 171] on td "23" at bounding box center [262, 171] width 16 height 15
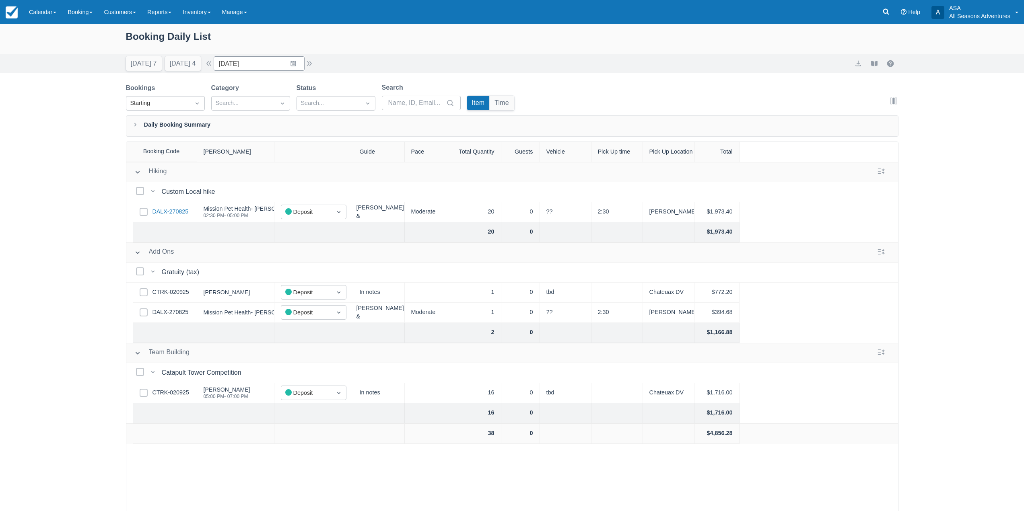
click at [180, 214] on link "DALX-270825" at bounding box center [170, 212] width 36 height 9
click at [292, 64] on input "09/23/25" at bounding box center [259, 63] width 91 height 14
click at [285, 156] on td "17" at bounding box center [278, 155] width 16 height 15
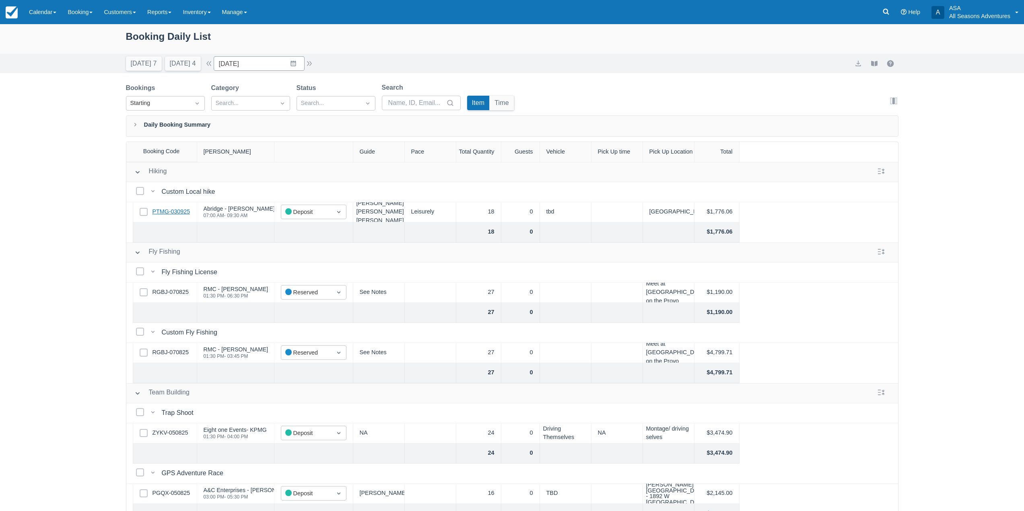
click at [180, 211] on link "PTMG-030925" at bounding box center [171, 212] width 38 height 9
click at [197, 235] on div at bounding box center [235, 232] width 77 height 20
click at [198, 255] on div "Fly Fishing Fly Fishing" at bounding box center [512, 252] width 772 height 14
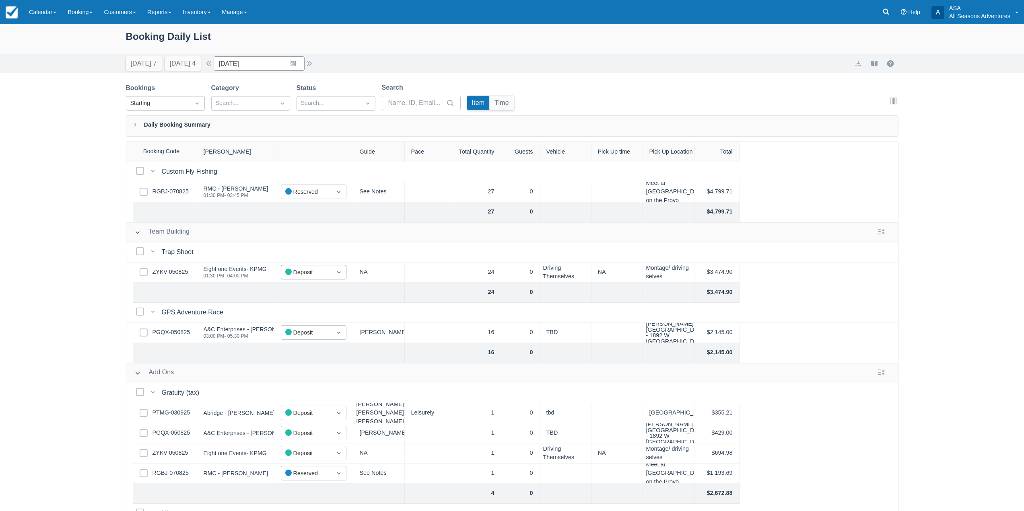
scroll to position [260, 0]
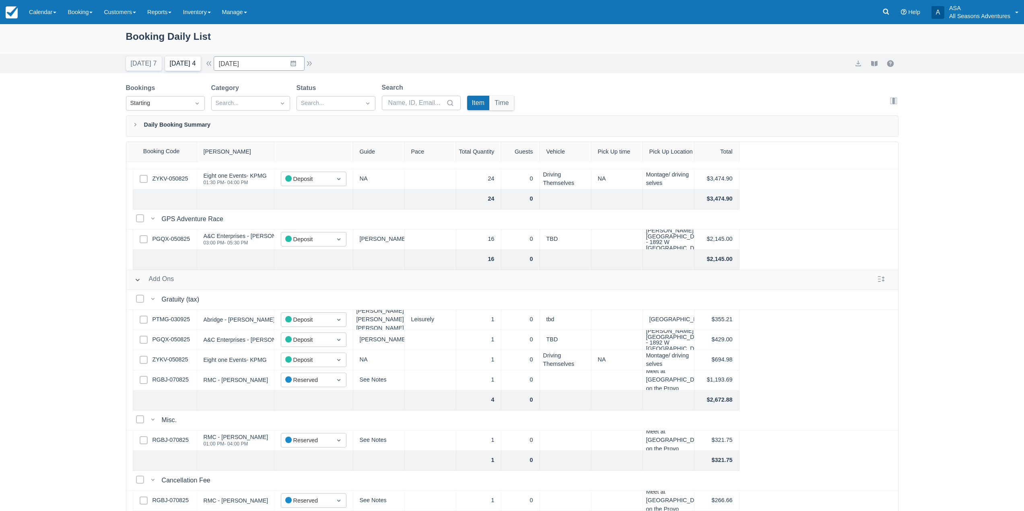
click at [179, 61] on button "Tomorrow 4" at bounding box center [183, 63] width 36 height 14
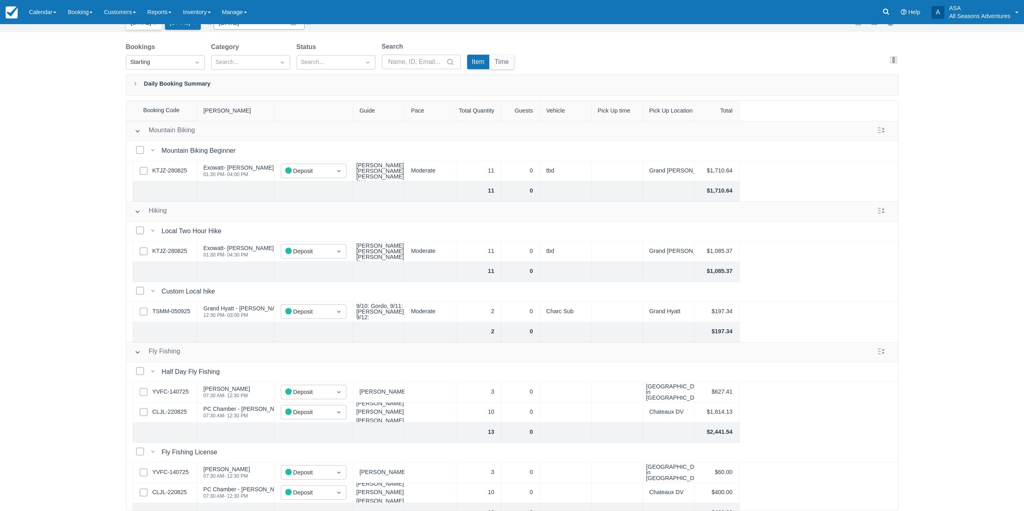
click at [148, 28] on button "[DATE] 7" at bounding box center [144, 22] width 36 height 14
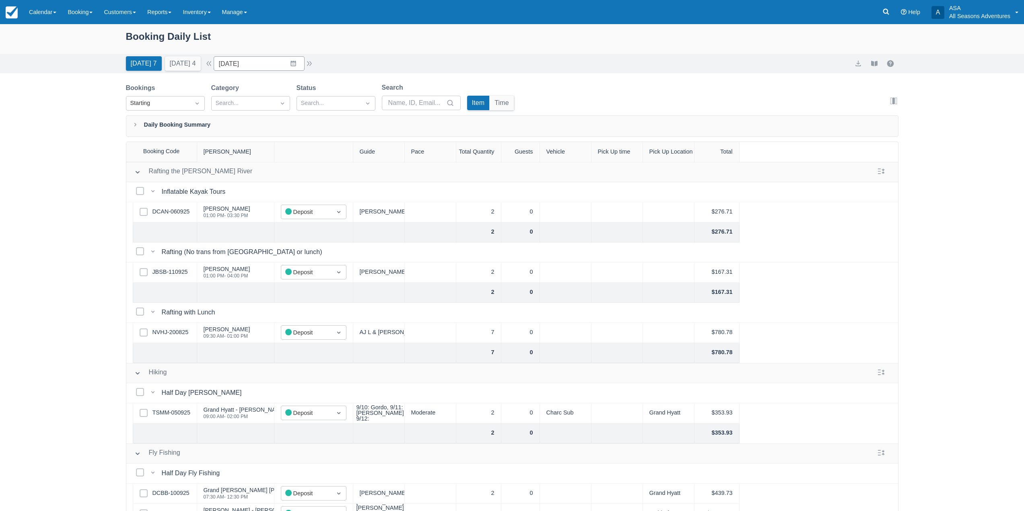
click at [213, 69] on div "Today 7 Tomorrow 4 Date 09/11/25 Navigate forward to interact with the calendar…" at bounding box center [220, 63] width 188 height 14
click at [210, 65] on button "button" at bounding box center [209, 64] width 10 height 10
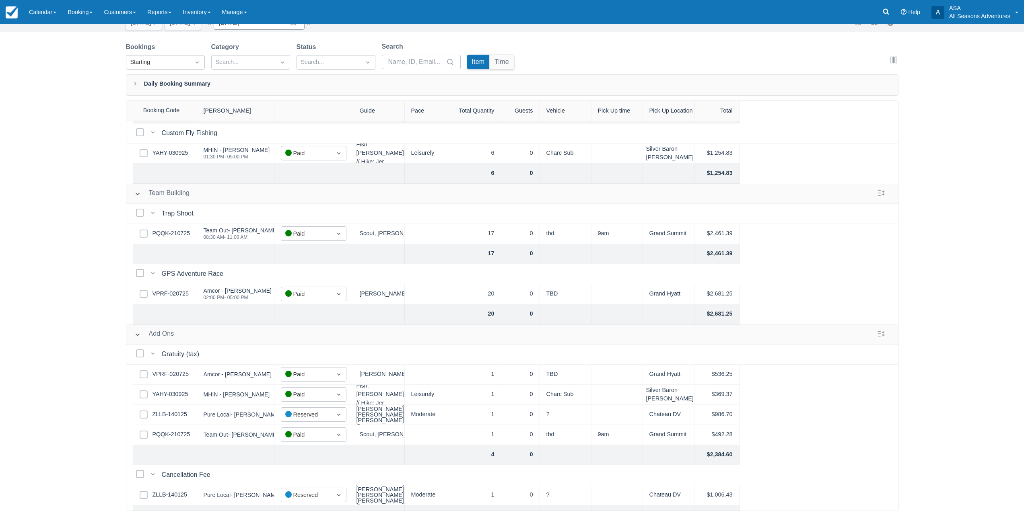
scroll to position [502, 0]
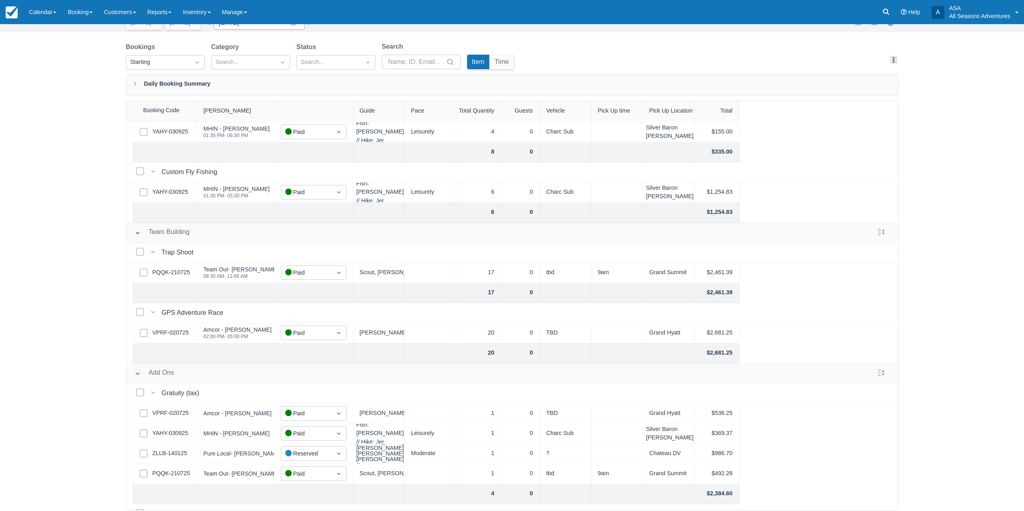
click at [171, 268] on div "Select Row PQQK-210725" at bounding box center [165, 273] width 64 height 20
click at [171, 271] on link "PQQK-210725" at bounding box center [171, 272] width 38 height 9
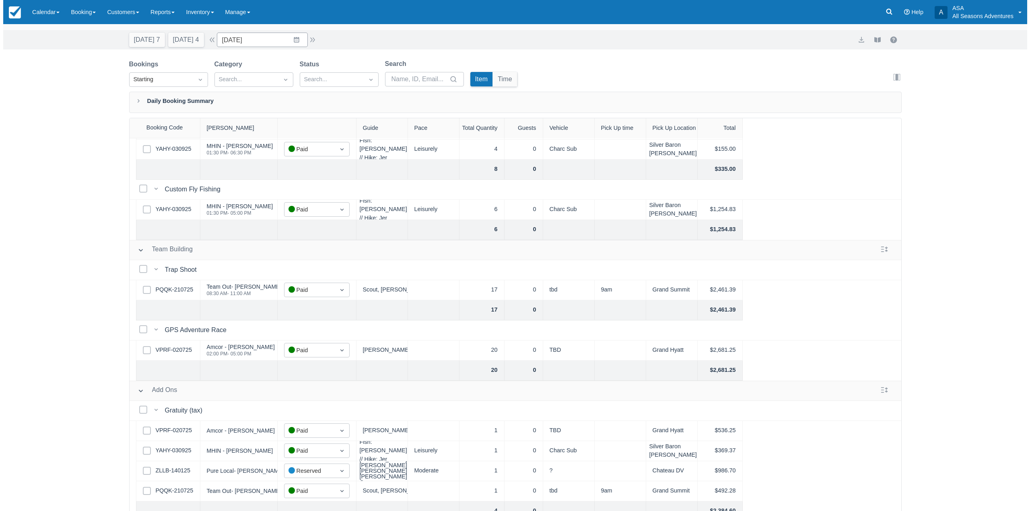
scroll to position [0, 0]
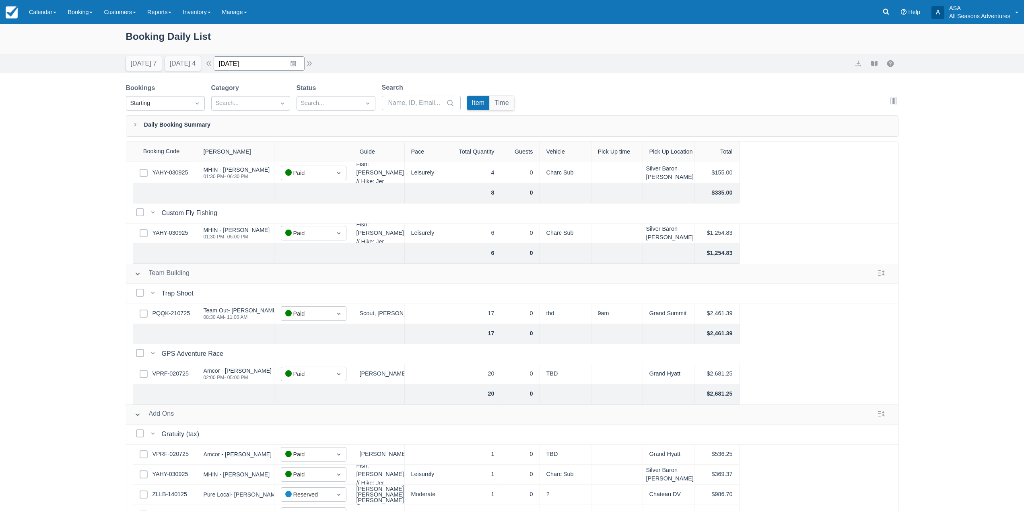
click at [296, 61] on input "09/10/25" at bounding box center [259, 63] width 91 height 14
click at [329, 95] on icon "Move forward to switch to the next month." at bounding box center [325, 97] width 8 height 8
click at [266, 191] on td "28" at bounding box center [262, 186] width 16 height 15
type input "10/28/25"
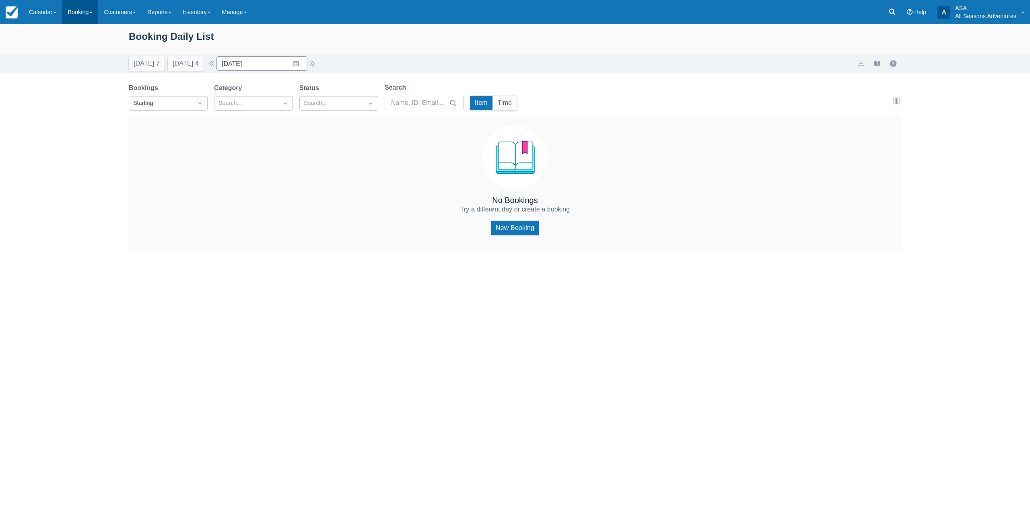
click at [78, 14] on link "Booking" at bounding box center [80, 12] width 36 height 24
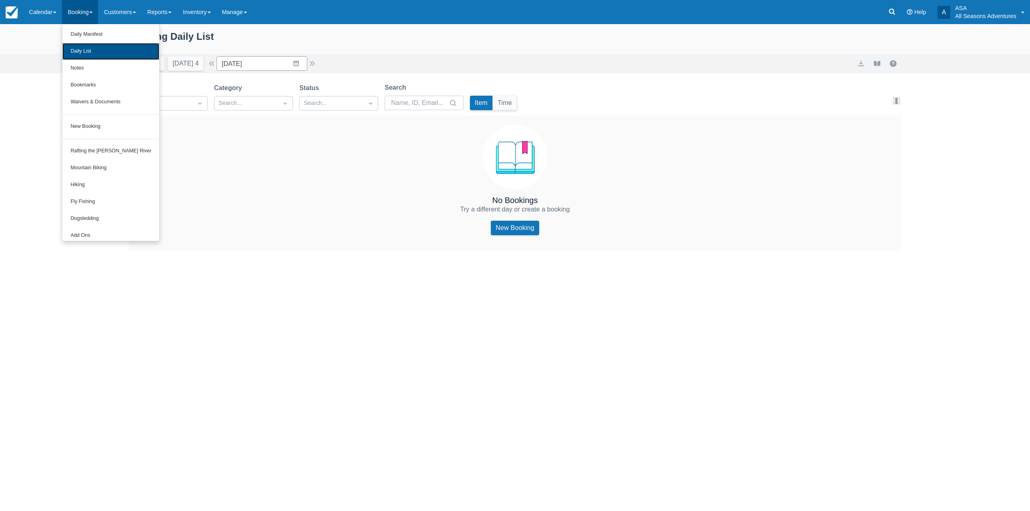
click at [108, 51] on link "Daily List" at bounding box center [110, 51] width 97 height 17
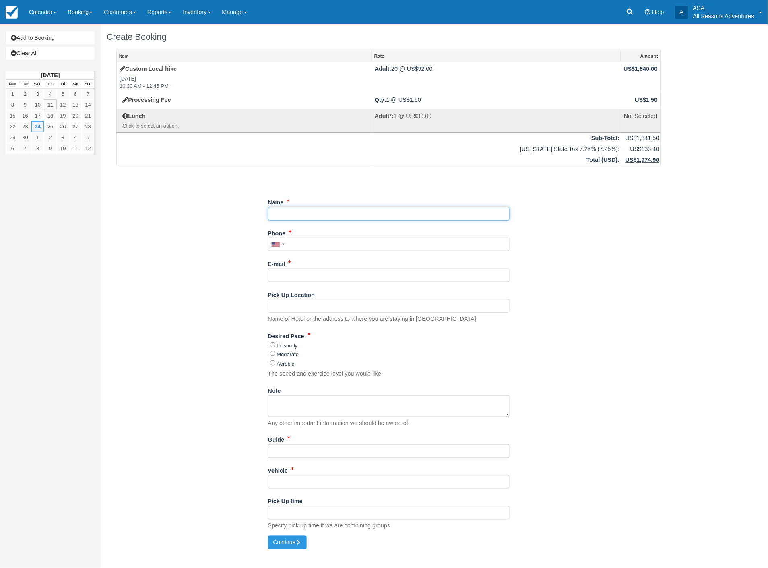
click at [298, 214] on input "Name" at bounding box center [388, 214] width 241 height 14
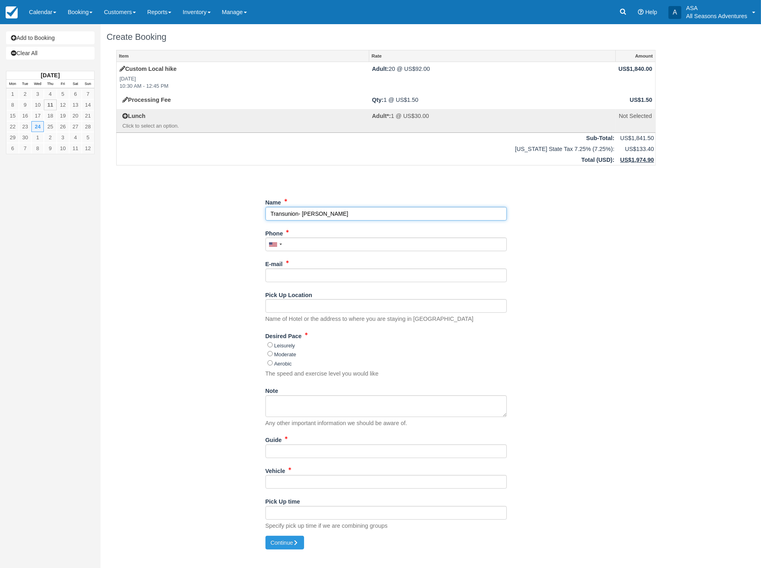
type input "Transunion- [PERSON_NAME]"
click at [300, 247] on input "Phone" at bounding box center [386, 244] width 241 height 14
type input "(703) 675-1594"
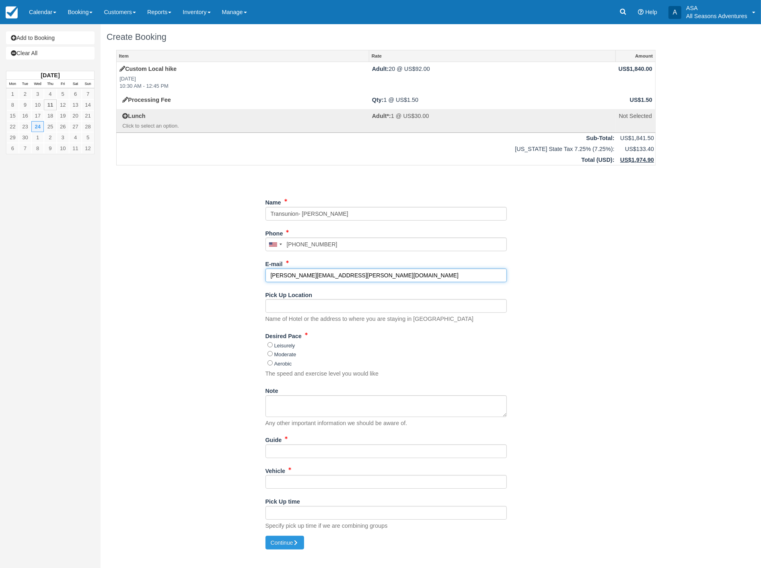
type input "[PERSON_NAME][EMAIL_ADDRESS][PERSON_NAME][DOMAIN_NAME]"
click at [278, 307] on input "Pick Up Location" at bounding box center [386, 306] width 241 height 14
type input "St. Regis"
click at [270, 345] on input "Leisurely" at bounding box center [270, 344] width 5 height 5
radio input "true"
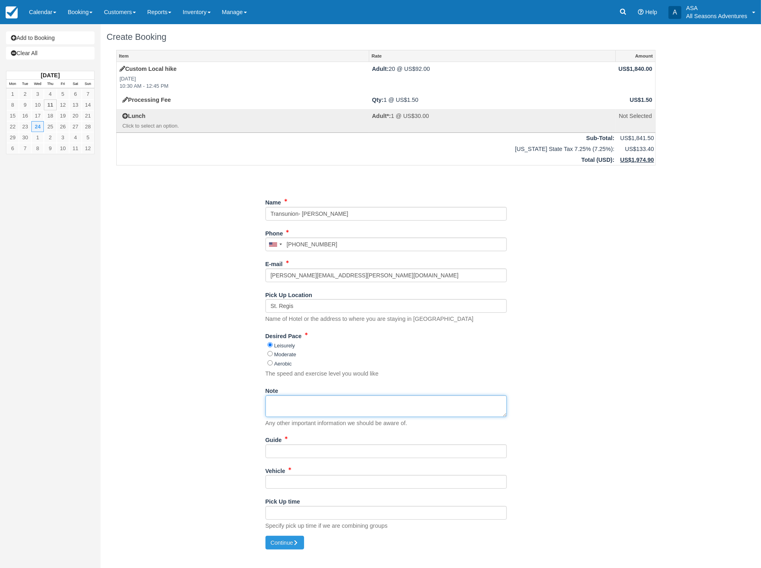
click at [292, 406] on textarea "Note" at bounding box center [386, 406] width 241 height 22
click at [329, 401] on textarea "Want to hike out of the st. Regis" at bounding box center [386, 406] width 241 height 22
type textarea "Want to hike out of the St. Regis"
click at [286, 452] on input "Guide" at bounding box center [386, 451] width 241 height 14
type input "TBD"
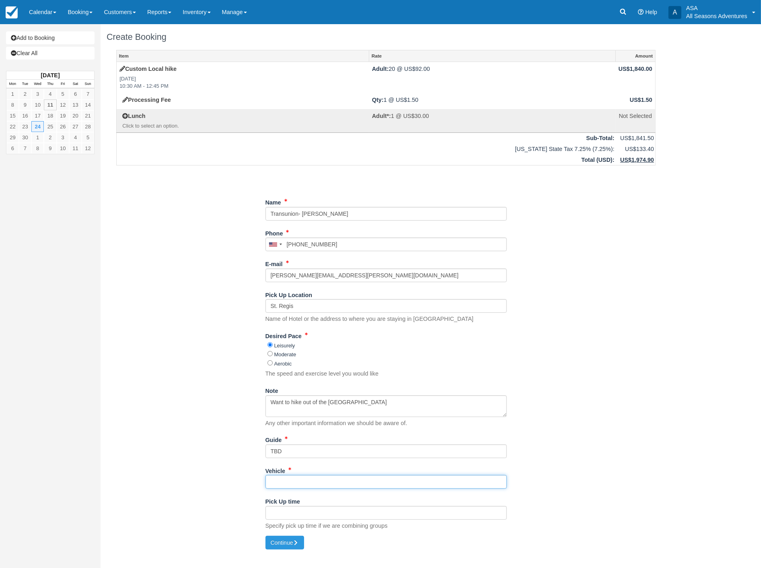
click at [276, 488] on input "Vehicle" at bounding box center [386, 482] width 241 height 14
type input "TBD"
click at [288, 544] on button "Continue" at bounding box center [285, 542] width 39 height 14
type input "[PHONE_NUMBER]"
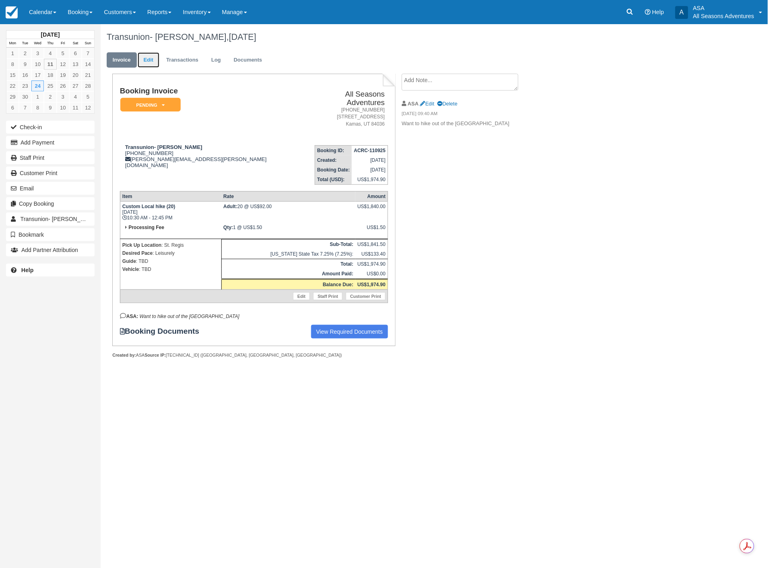
click at [153, 58] on link "Edit" at bounding box center [149, 60] width 22 height 16
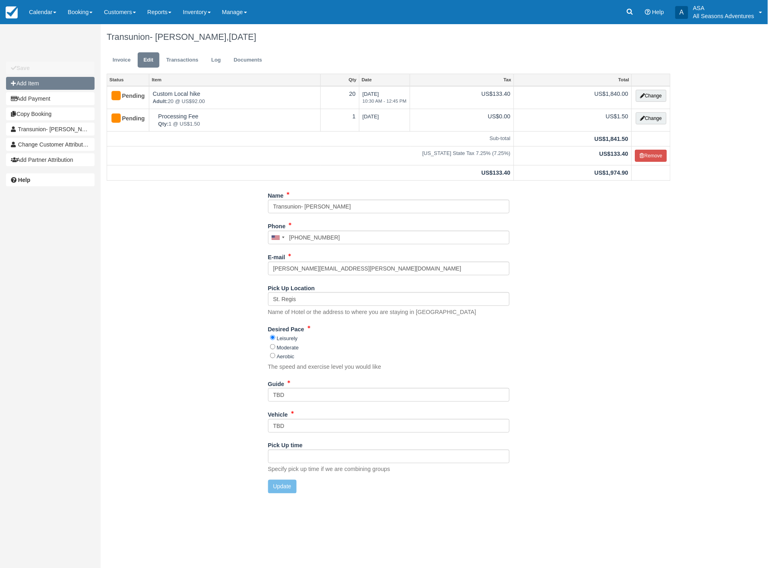
click at [43, 83] on button "Add Item" at bounding box center [50, 83] width 89 height 13
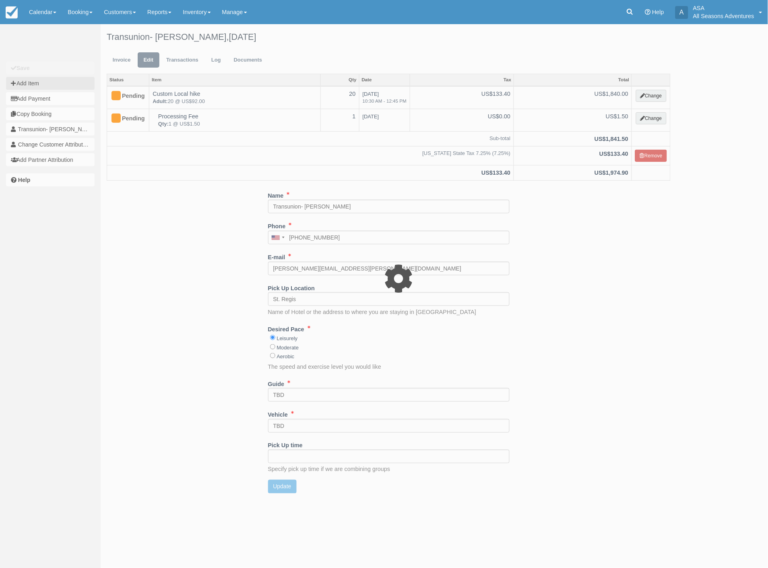
type input "0.00"
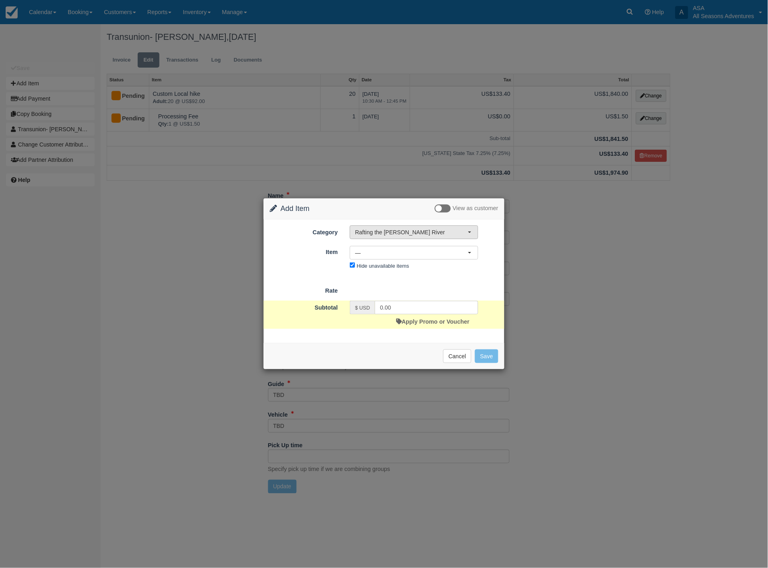
click at [406, 229] on span "Rafting the [PERSON_NAME] River" at bounding box center [411, 232] width 113 height 8
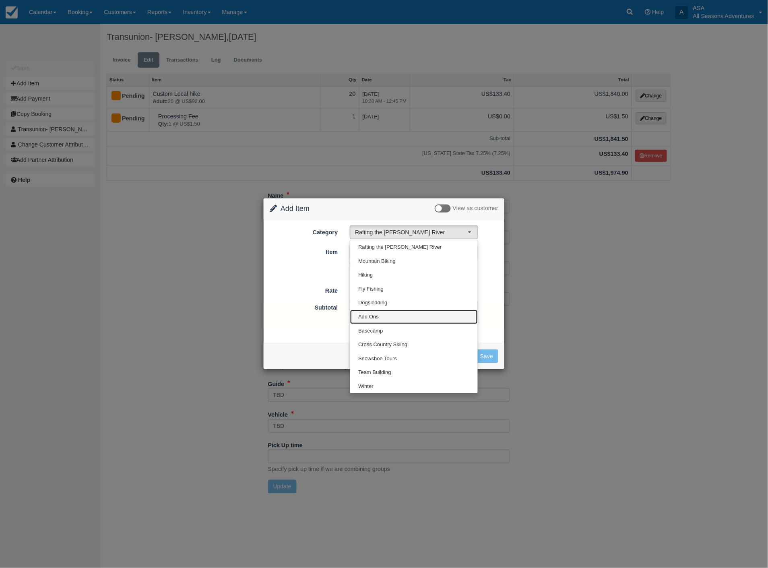
click at [370, 315] on span "Add Ons" at bounding box center [368, 317] width 21 height 8
select select "13"
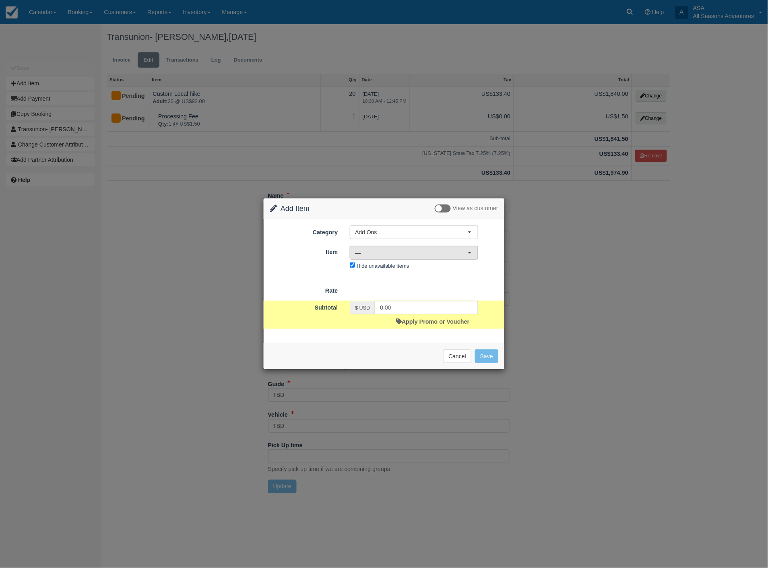
click at [400, 253] on span "—" at bounding box center [411, 253] width 113 height 8
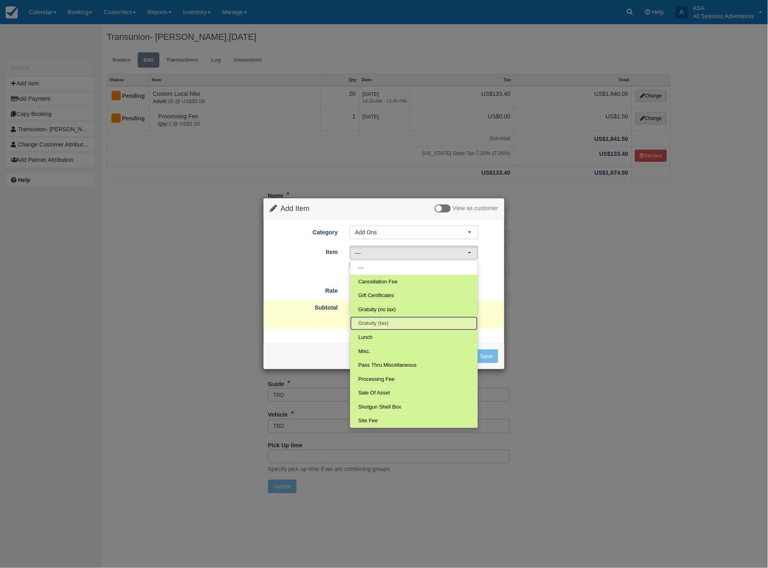
click at [376, 323] on span "Gratuity (tax)" at bounding box center [373, 323] width 30 height 8
select select "68"
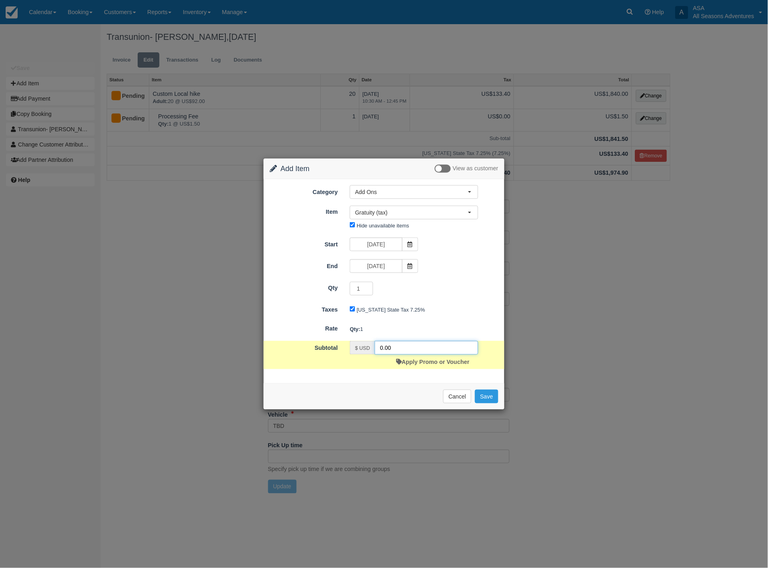
drag, startPoint x: 410, startPoint y: 346, endPoint x: 350, endPoint y: 348, distance: 60.4
click at [347, 350] on div "$ USD 0.00 Apply Promo or Voucher" at bounding box center [414, 355] width 140 height 28
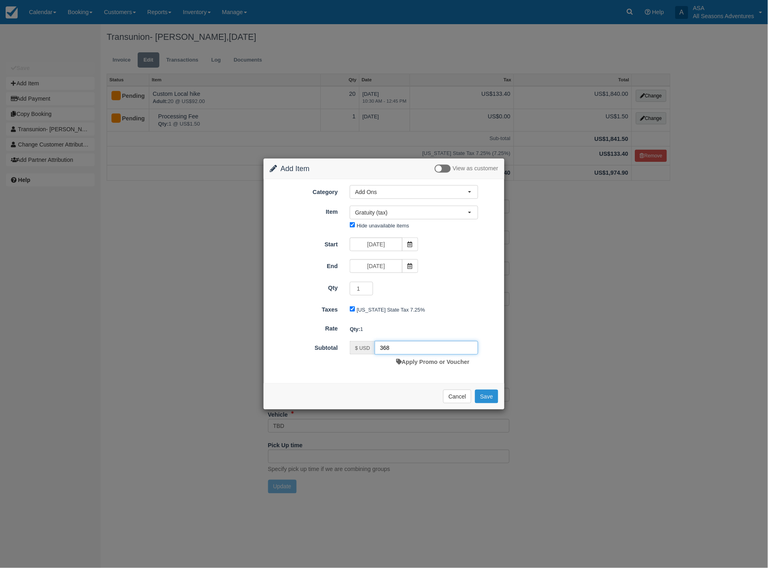
type input "368"
click at [482, 395] on button "Save" at bounding box center [486, 396] width 23 height 14
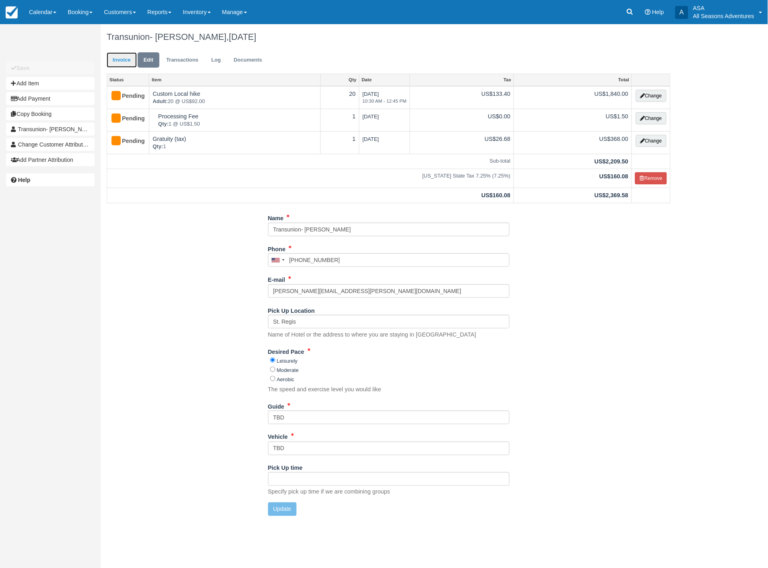
click at [123, 56] on link "Invoice" at bounding box center [122, 60] width 30 height 16
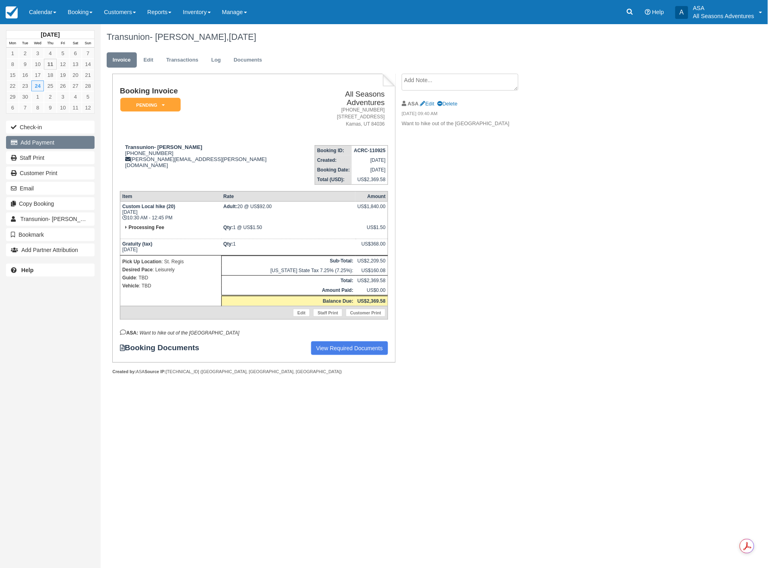
click at [40, 144] on button "Add Payment" at bounding box center [50, 142] width 89 height 13
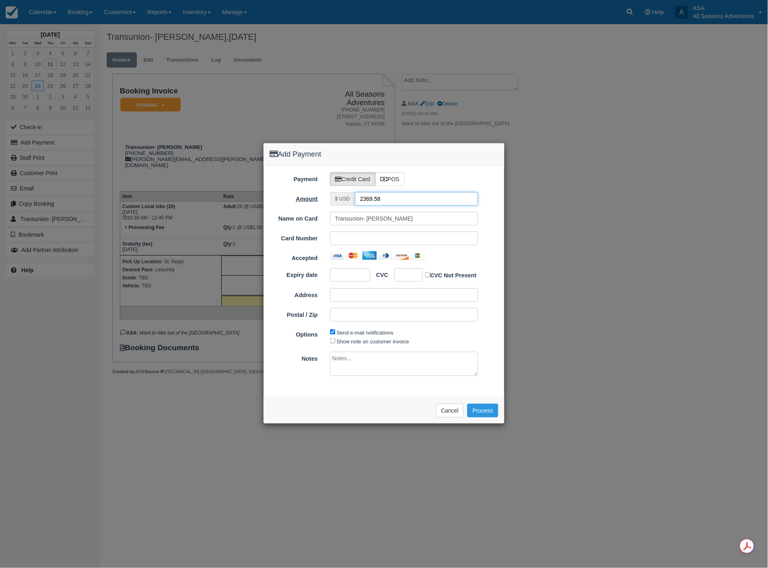
drag, startPoint x: 407, startPoint y: 200, endPoint x: 299, endPoint y: 195, distance: 108.7
click at [299, 195] on div "Amount $ USD 2369.58" at bounding box center [384, 199] width 241 height 14
type input "1.50"
click at [448, 260] on div "Accepted" at bounding box center [384, 256] width 241 height 11
click at [477, 408] on button "Process" at bounding box center [482, 410] width 31 height 14
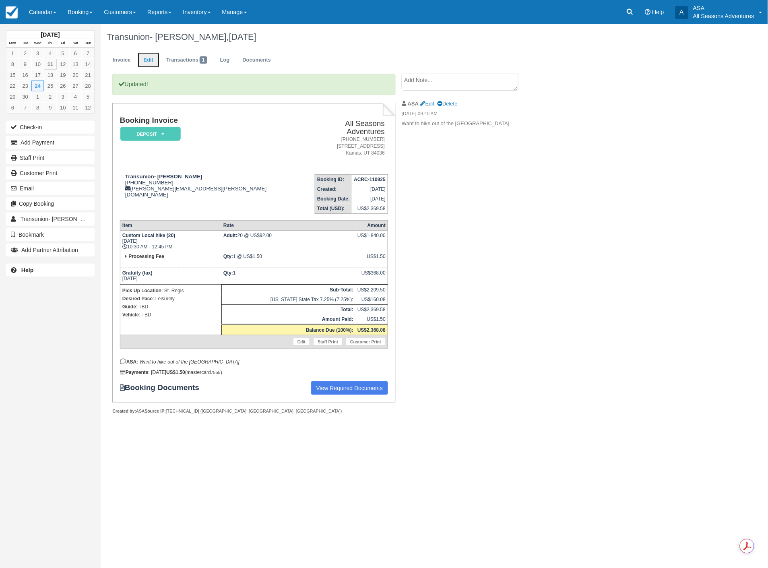
click at [150, 61] on link "Edit" at bounding box center [149, 60] width 22 height 16
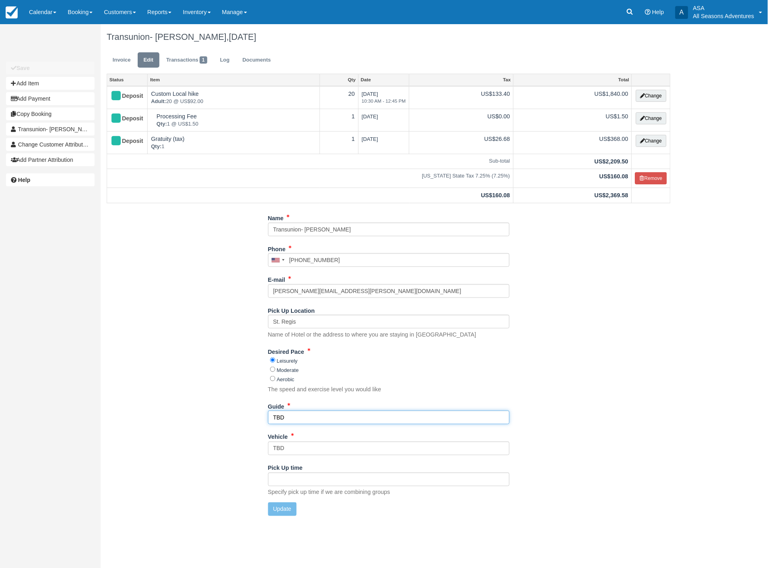
drag, startPoint x: 299, startPoint y: 417, endPoint x: 220, endPoint y: 415, distance: 78.5
click at [221, 415] on div "Name Transunion- [PERSON_NAME] Phone [GEOGRAPHIC_DATA] +1 [GEOGRAPHIC_DATA] +1 …" at bounding box center [389, 366] width 576 height 311
type input "[PERSON_NAME], [PERSON_NAME], [PERSON_NAME]"
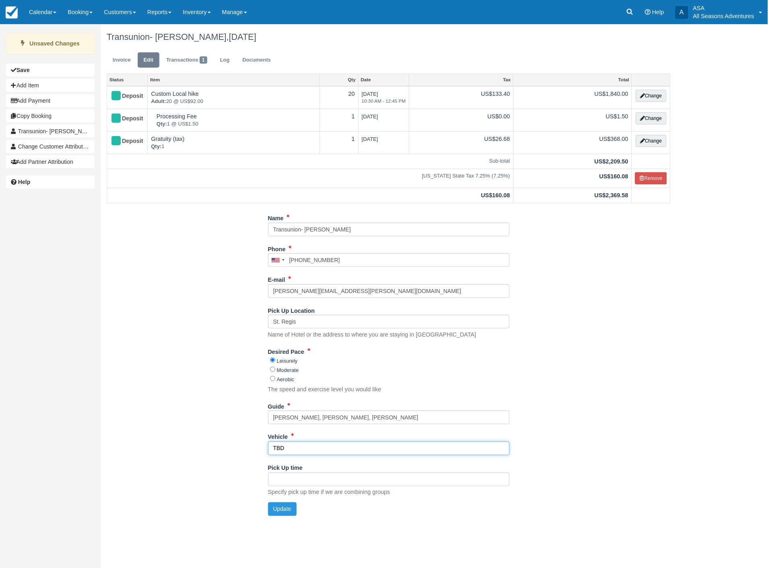
drag, startPoint x: 297, startPoint y: 447, endPoint x: 254, endPoint y: 451, distance: 42.8
click at [254, 451] on div "Name Transunion- [PERSON_NAME] Phone [GEOGRAPHIC_DATA] +1 [GEOGRAPHIC_DATA] +1 …" at bounding box center [389, 366] width 576 height 311
type input "Just need to get guides to the [GEOGRAPHIC_DATA]"
click at [285, 512] on button "Update" at bounding box center [282, 509] width 29 height 14
type input "[PHONE_NUMBER]"
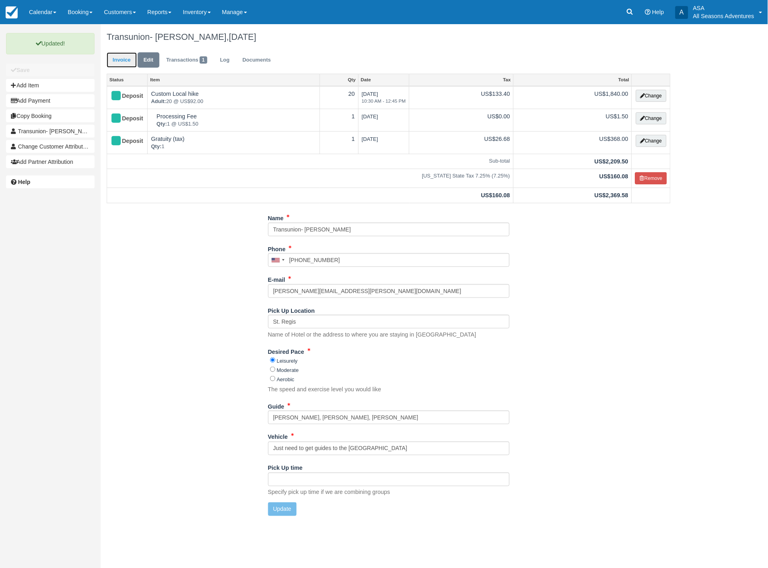
click at [118, 58] on link "Invoice" at bounding box center [122, 60] width 30 height 16
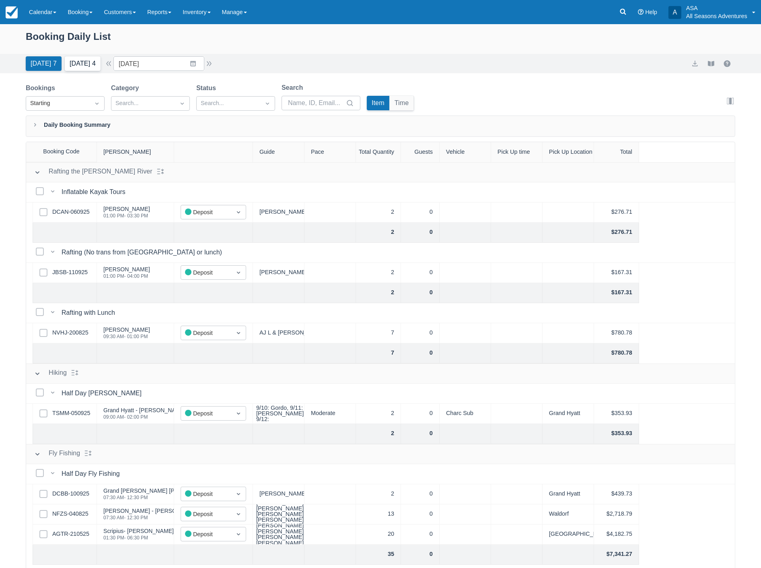
click at [99, 65] on button "[DATE] 4" at bounding box center [83, 63] width 36 height 14
type input "[DATE]"
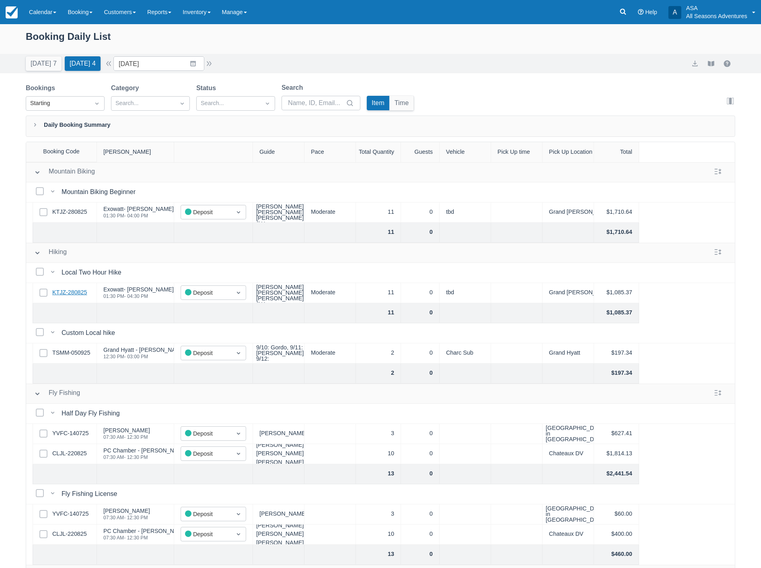
click at [73, 294] on link "KTJZ-280825" at bounding box center [69, 292] width 35 height 9
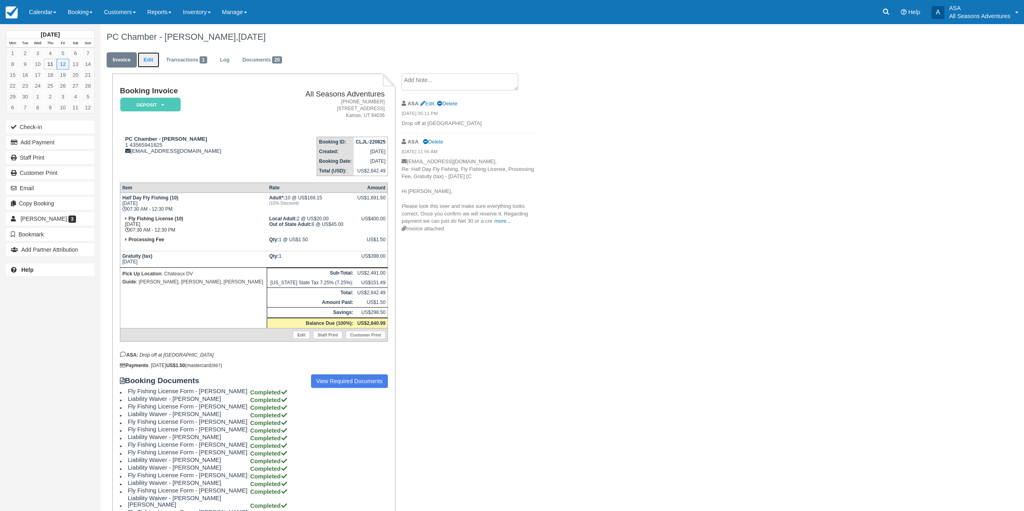
click at [143, 63] on link "Edit" at bounding box center [149, 60] width 22 height 16
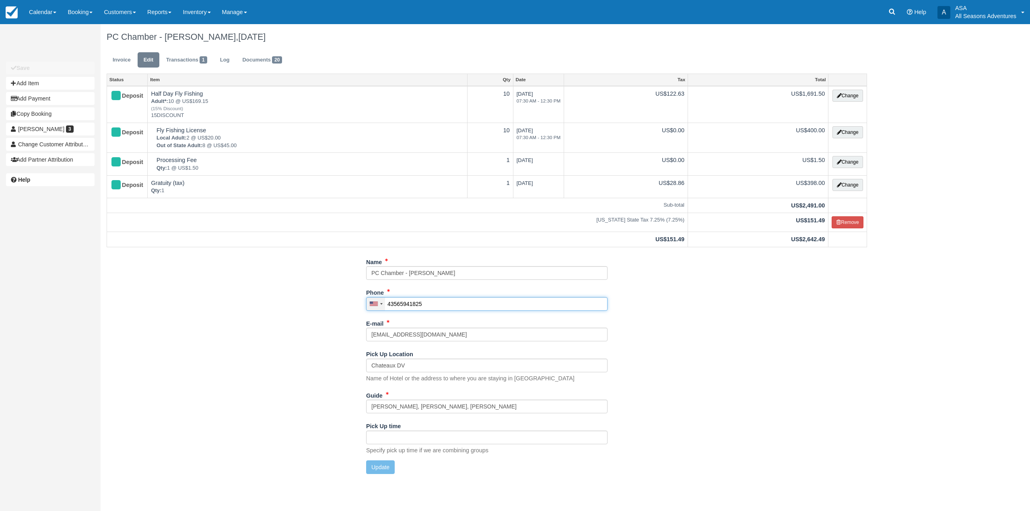
drag, startPoint x: 447, startPoint y: 308, endPoint x: 375, endPoint y: 308, distance: 71.2
click at [375, 308] on div "[GEOGRAPHIC_DATA] +1 [GEOGRAPHIC_DATA] +1 [GEOGRAPHIC_DATA] +44 [GEOGRAPHIC_DAT…" at bounding box center [486, 304] width 241 height 14
paste input "(435) 659-"
click at [382, 463] on button "Update" at bounding box center [380, 468] width 29 height 14
type input "+14356591825"
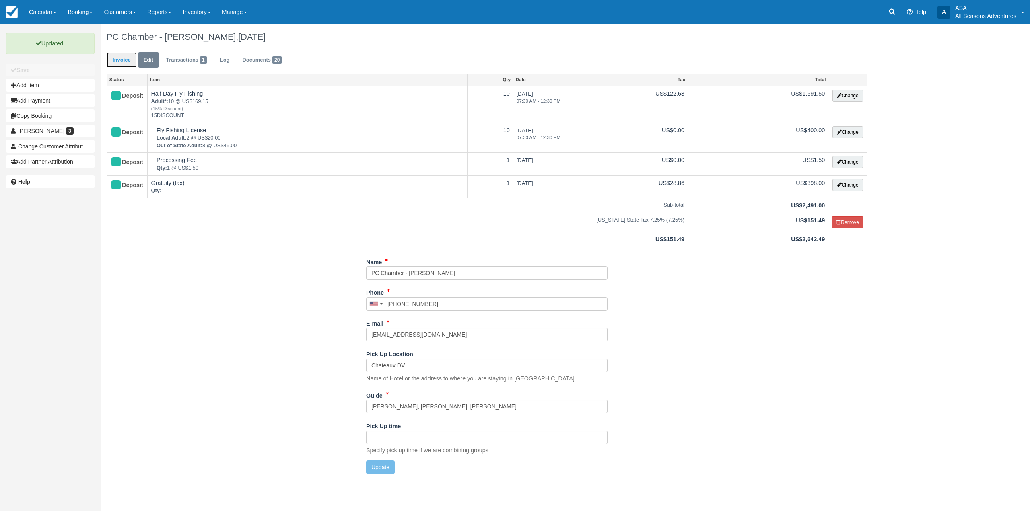
click at [124, 64] on link "Invoice" at bounding box center [122, 60] width 30 height 16
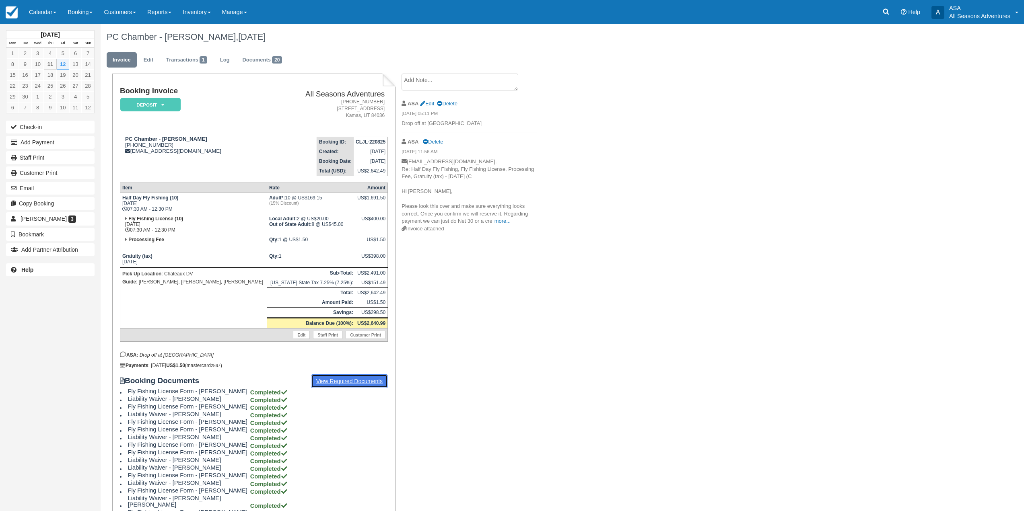
click at [360, 383] on link "View Required Documents" at bounding box center [349, 382] width 77 height 14
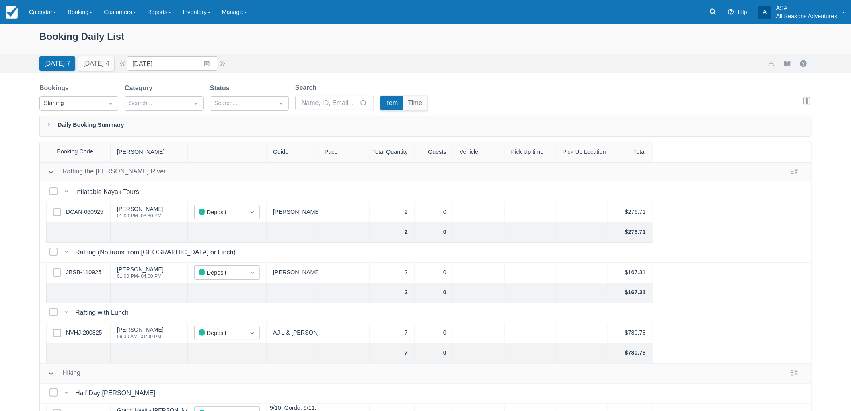
scroll to position [89, 0]
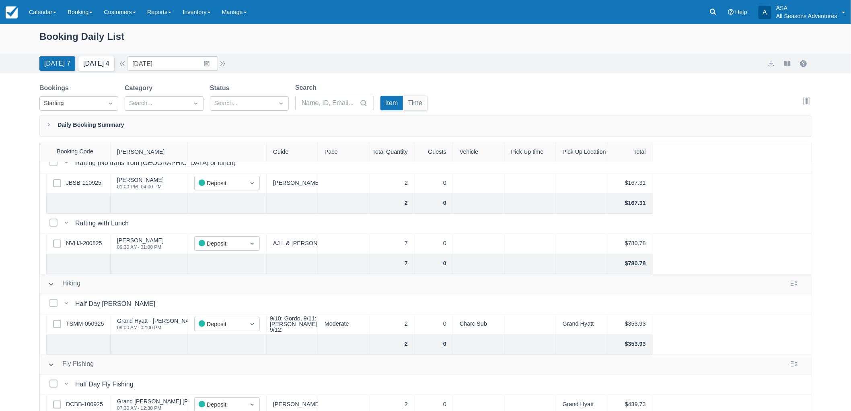
click at [100, 60] on button "Tomorrow 4" at bounding box center [96, 63] width 36 height 14
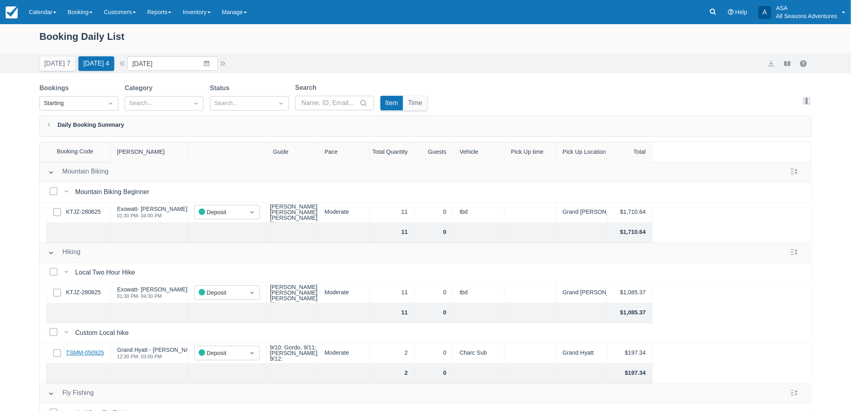
click at [95, 353] on link "TSMM-050925" at bounding box center [85, 352] width 38 height 9
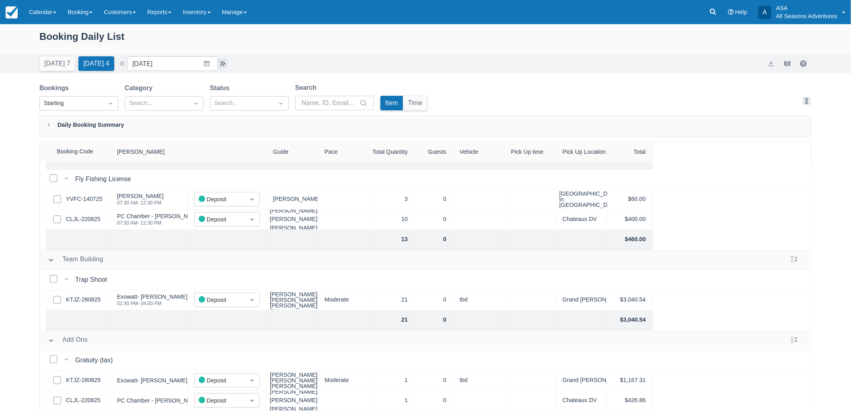
click at [225, 65] on button "button" at bounding box center [223, 64] width 10 height 10
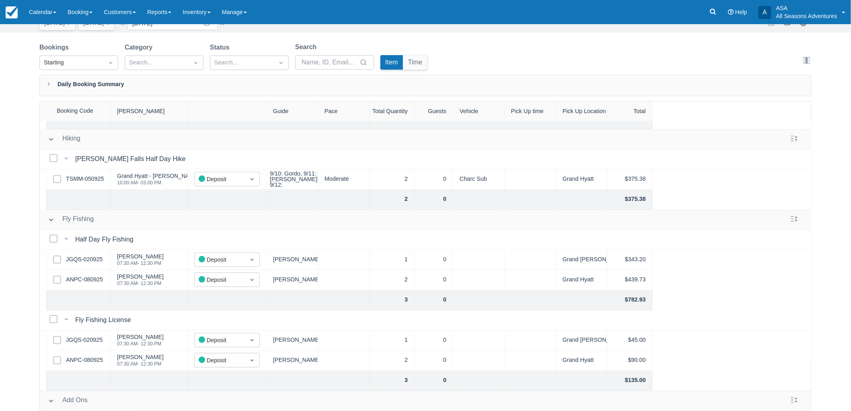
scroll to position [171, 0]
click at [95, 259] on link "JGQS-020925" at bounding box center [84, 261] width 37 height 9
click at [91, 277] on link "ANPC-080925" at bounding box center [84, 281] width 37 height 9
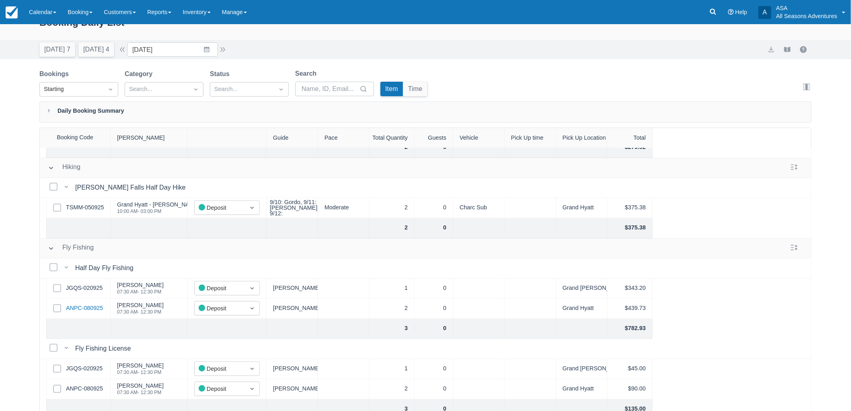
scroll to position [0, 0]
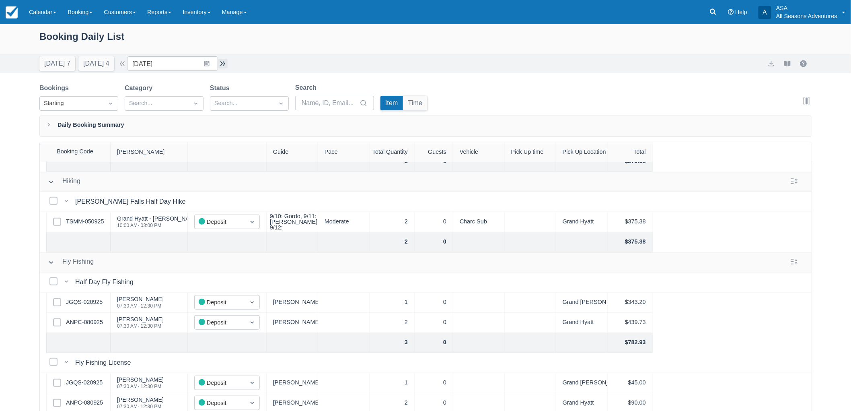
click at [223, 63] on button "button" at bounding box center [223, 64] width 10 height 10
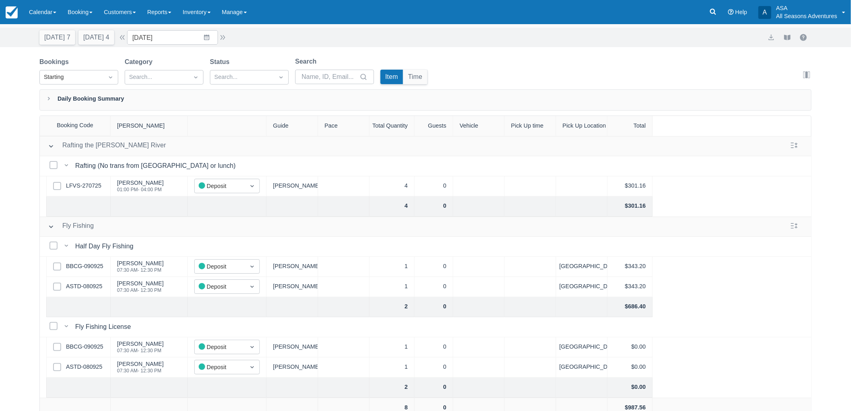
scroll to position [41, 0]
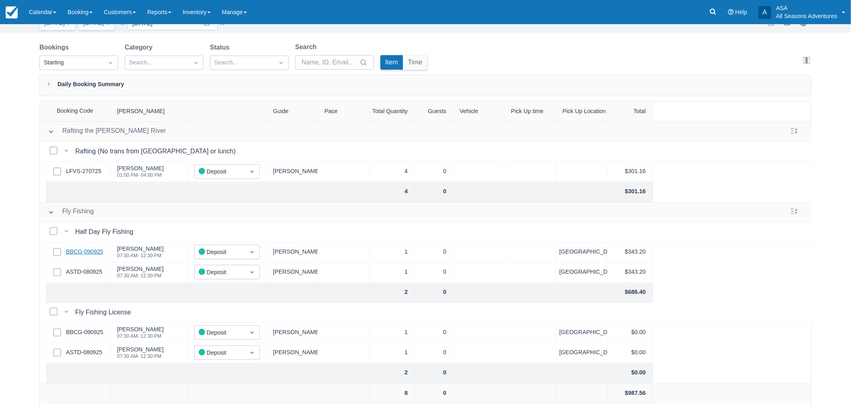
click at [92, 255] on link "BBCG-090925" at bounding box center [84, 251] width 37 height 9
click at [79, 356] on link "ASTD-080925" at bounding box center [84, 352] width 36 height 9
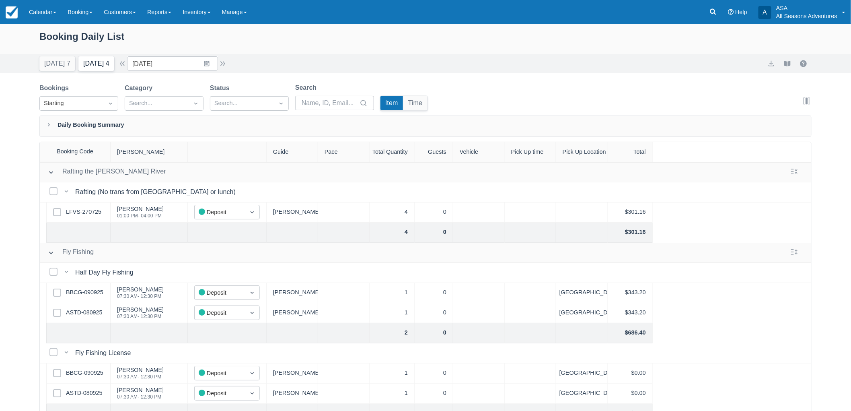
click at [107, 68] on button "Tomorrow 4" at bounding box center [96, 63] width 36 height 14
type input "09/12/25"
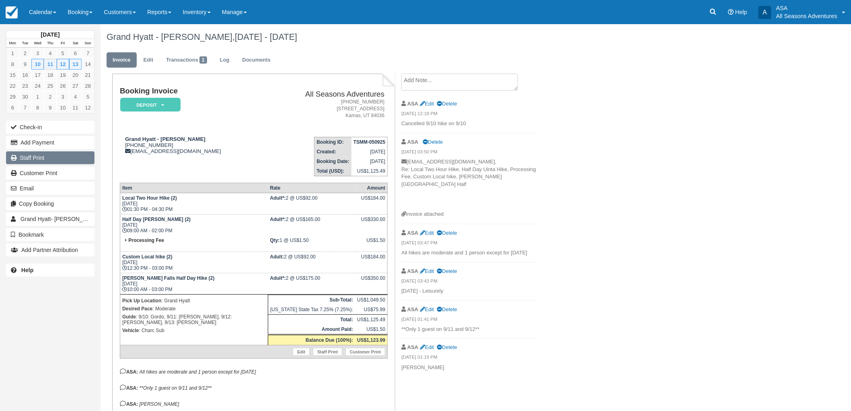
click at [29, 157] on link "Staff Print" at bounding box center [50, 157] width 89 height 13
click at [39, 160] on link "Staff Print" at bounding box center [50, 157] width 89 height 13
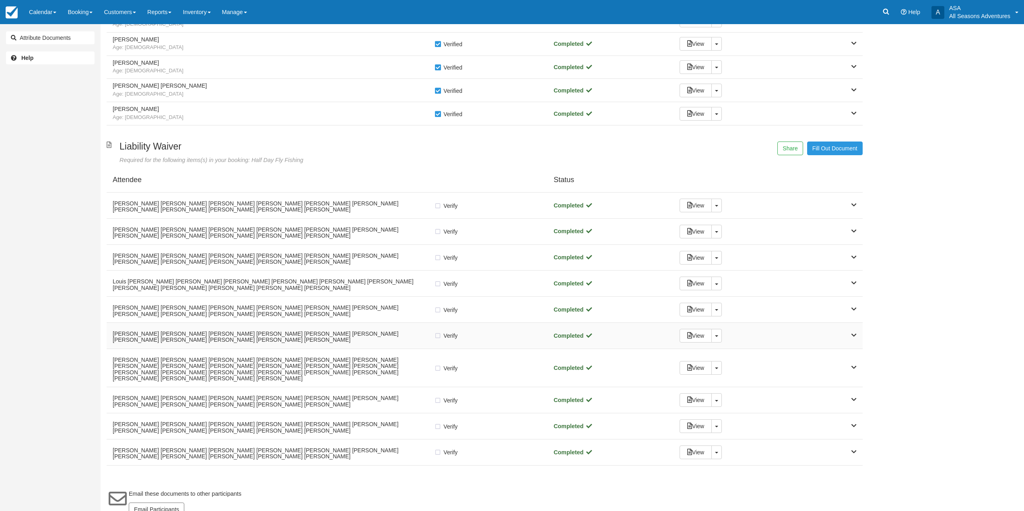
scroll to position [245, 0]
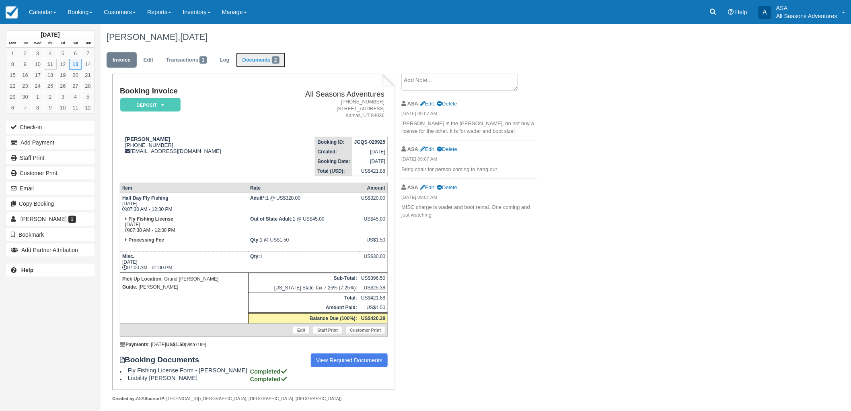
click at [252, 59] on link "Documents 2" at bounding box center [260, 60] width 49 height 16
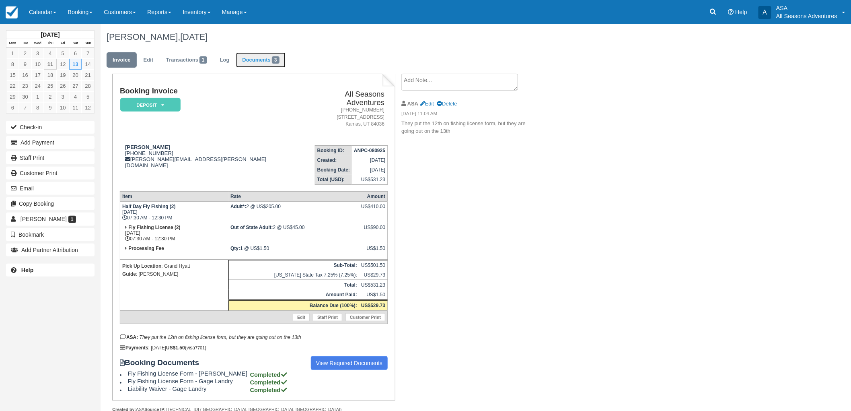
click at [251, 65] on link "Documents 3" at bounding box center [260, 60] width 49 height 16
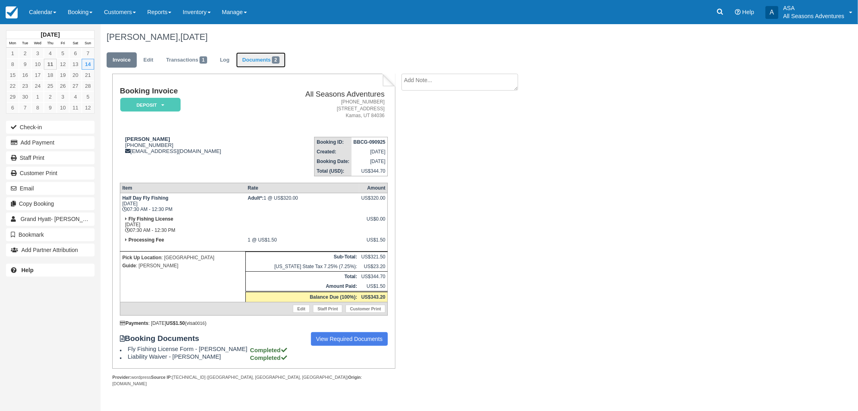
click at [257, 61] on link "Documents 2" at bounding box center [260, 60] width 49 height 16
click at [256, 61] on link "Documents 2" at bounding box center [260, 60] width 49 height 16
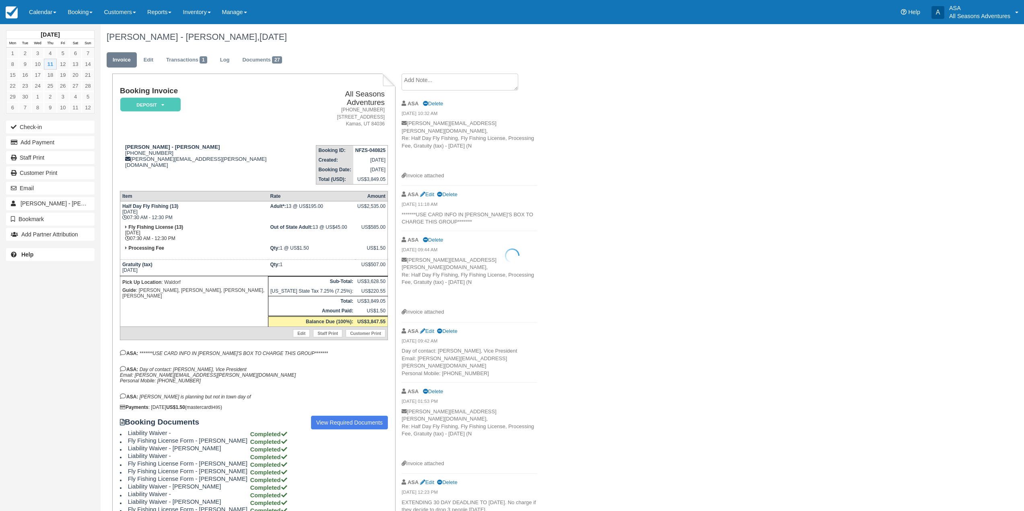
click at [488, 83] on textarea at bounding box center [459, 82] width 117 height 17
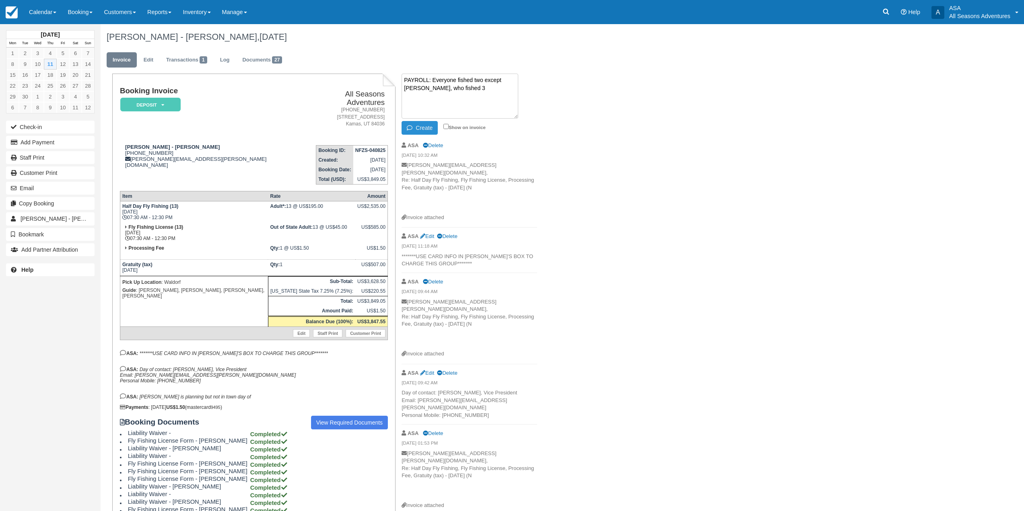
type textarea "PAYROLL: Everyone fished two except tyler, who fished 3"
click at [416, 123] on button "Create" at bounding box center [419, 128] width 36 height 14
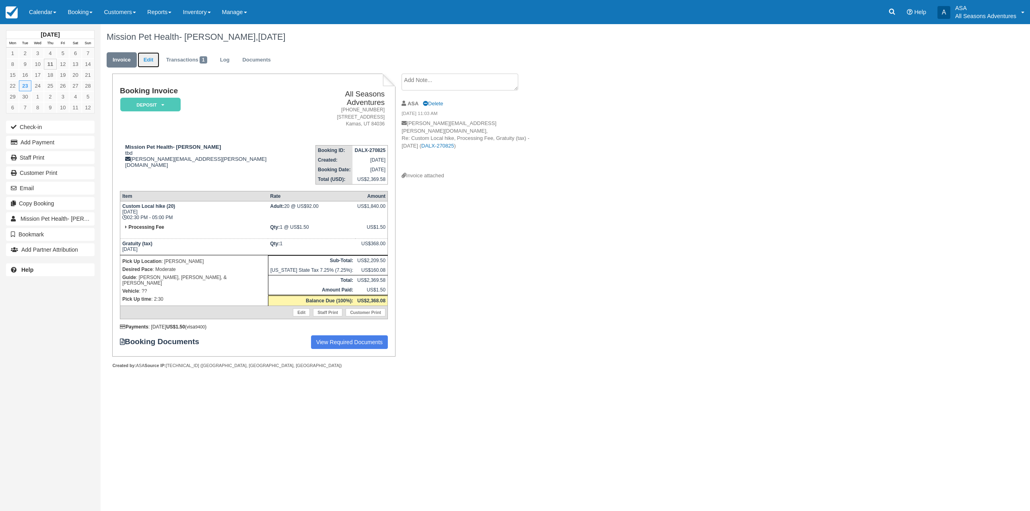
click at [145, 57] on link "Edit" at bounding box center [149, 60] width 22 height 16
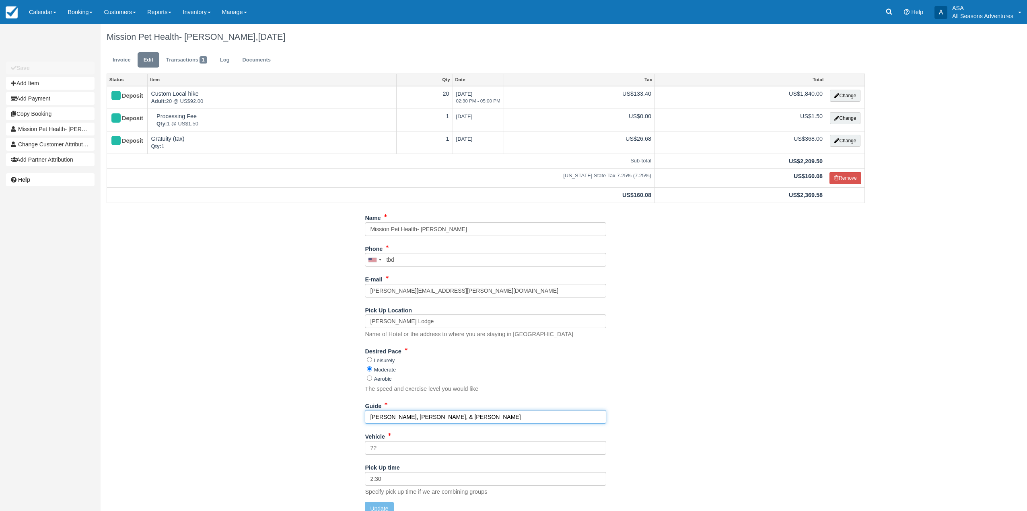
click at [458, 420] on input "Shakira, Hannah, Logan, & Gaege" at bounding box center [485, 417] width 241 height 14
type input "Shakira, Hannah, Logan, & Brandon"
click at [390, 509] on button "Update" at bounding box center [379, 509] width 29 height 14
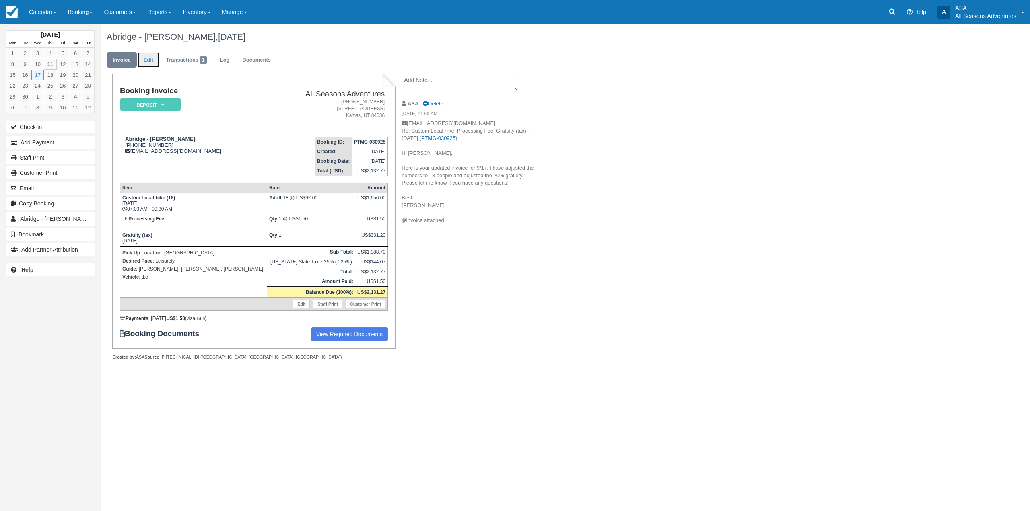
click at [154, 63] on link "Edit" at bounding box center [149, 60] width 22 height 16
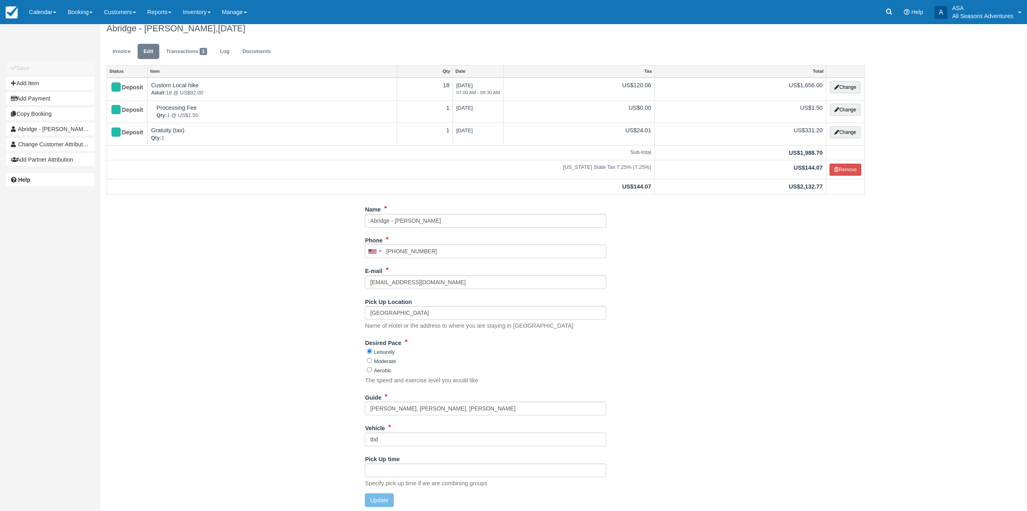
scroll to position [10, 0]
click at [407, 407] on input "Noah, Shakira, Harry" at bounding box center [485, 407] width 241 height 14
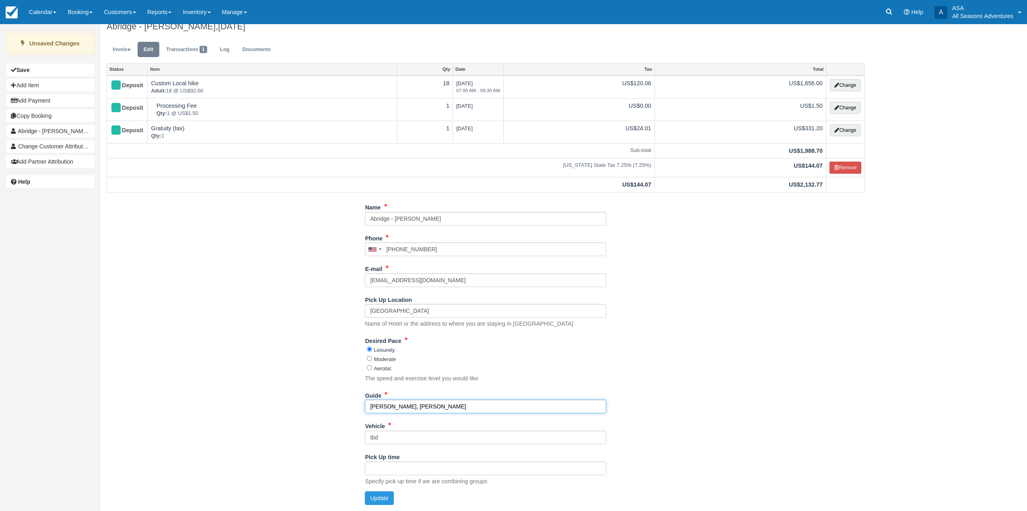
type input "Noah, Gordo, Harry"
click at [364, 502] on div "Update" at bounding box center [485, 499] width 253 height 14
click at [371, 501] on button "Update" at bounding box center [379, 499] width 29 height 14
type input "+12039623573"
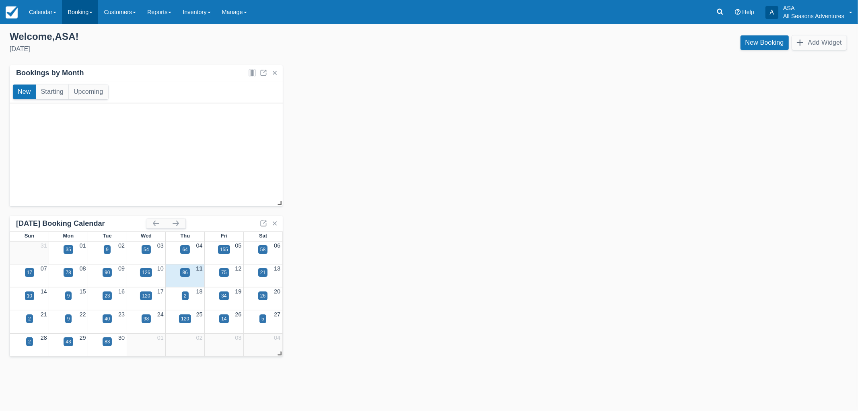
click at [74, 12] on link "Booking" at bounding box center [80, 12] width 36 height 24
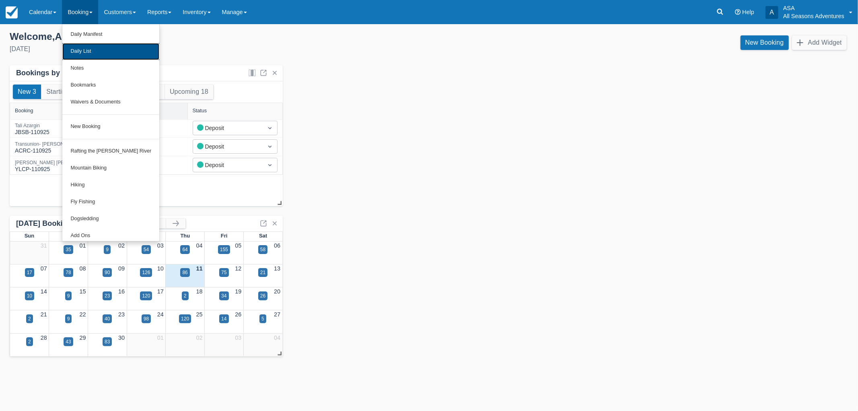
click at [85, 57] on link "Daily List" at bounding box center [110, 51] width 97 height 17
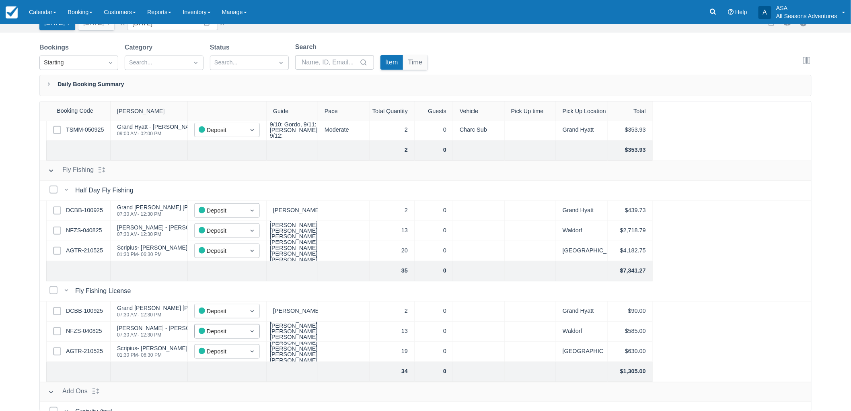
scroll to position [335, 0]
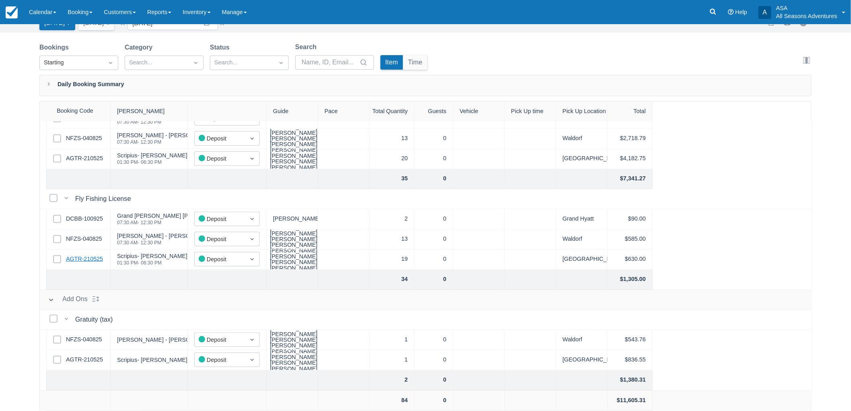
click at [86, 257] on link "AGTR-210525" at bounding box center [84, 259] width 37 height 9
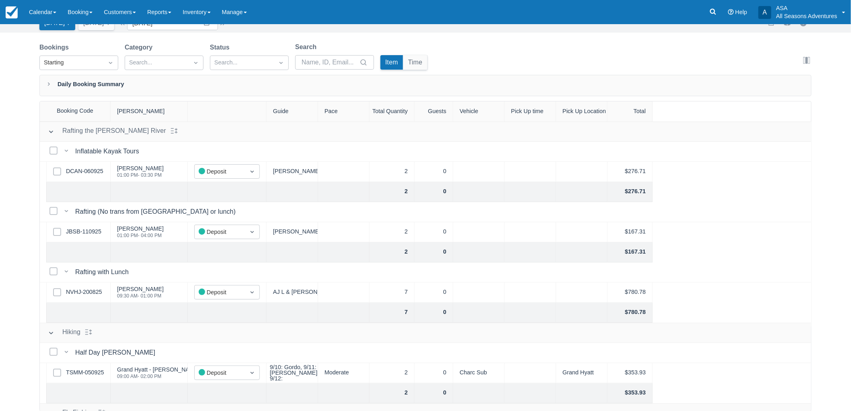
scroll to position [0, 0]
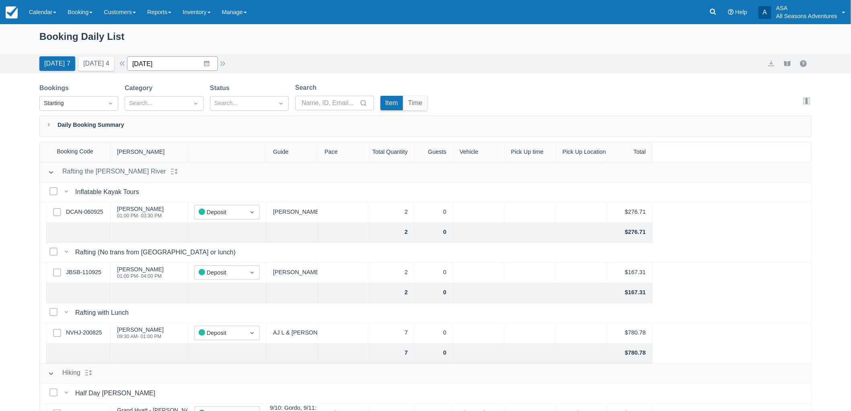
click at [201, 70] on input "[DATE]" at bounding box center [172, 63] width 91 height 14
click at [226, 157] on td "19" at bounding box center [223, 155] width 16 height 15
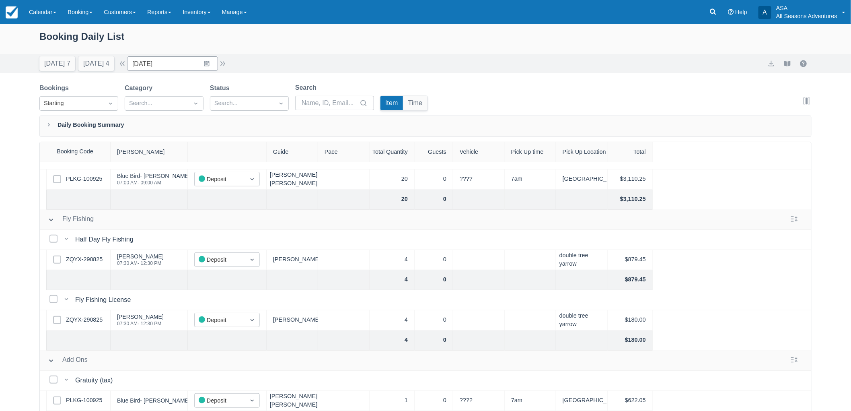
scroll to position [179, 0]
click at [91, 175] on link "PLKG-100925" at bounding box center [84, 179] width 36 height 9
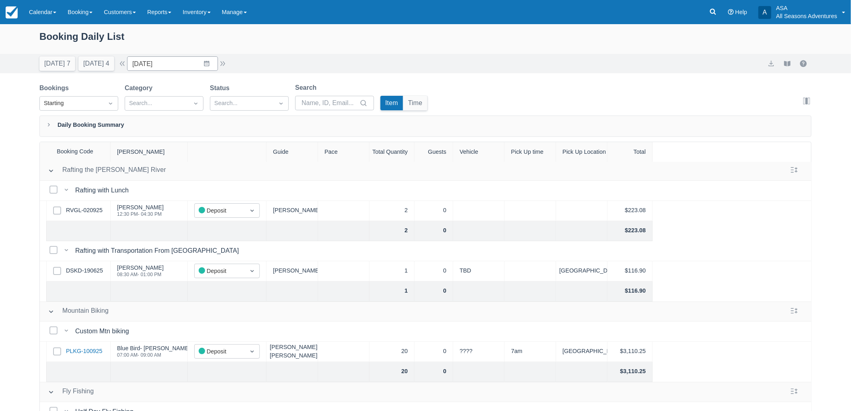
scroll to position [0, 0]
click at [174, 65] on input "09/19/25" at bounding box center [172, 63] width 91 height 14
click at [241, 95] on icon "Move forward to switch to the next month." at bounding box center [239, 97] width 8 height 8
click at [198, 126] on td "1" at bounding box center [191, 125] width 16 height 15
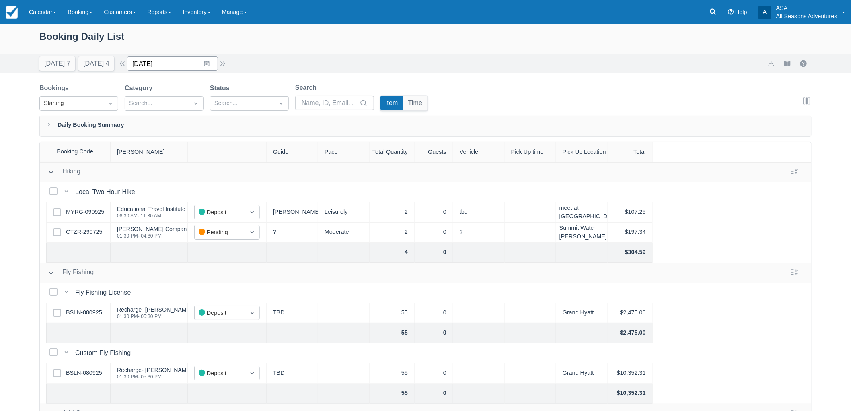
click at [215, 63] on input "10/01/25" at bounding box center [172, 63] width 91 height 14
click at [274, 77] on div "Booking Daily List Today 7 Tomorrow 4 Date 10/01/25 Navigate forward to interac…" at bounding box center [425, 238] width 851 height 428
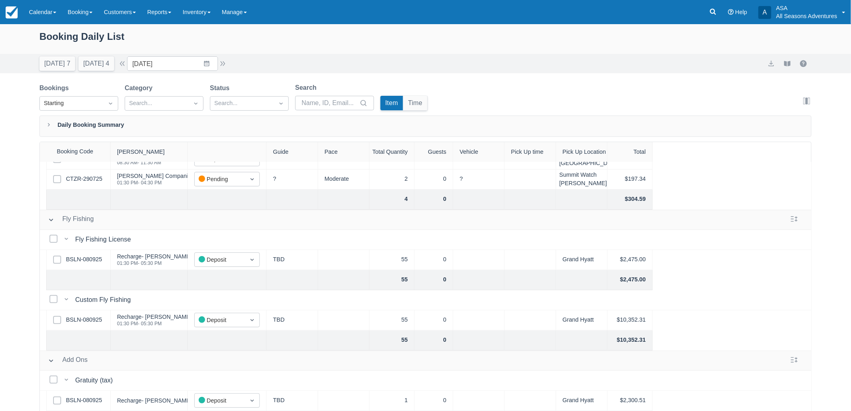
scroll to position [60, 0]
click at [101, 316] on link "BSLN-080925" at bounding box center [84, 319] width 36 height 9
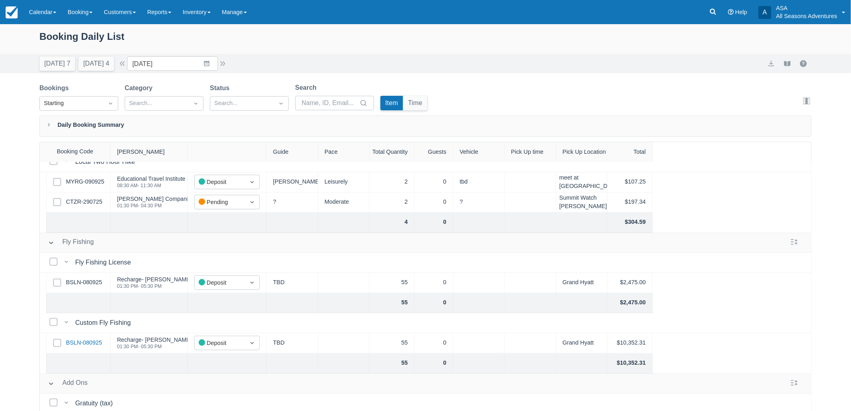
scroll to position [0, 0]
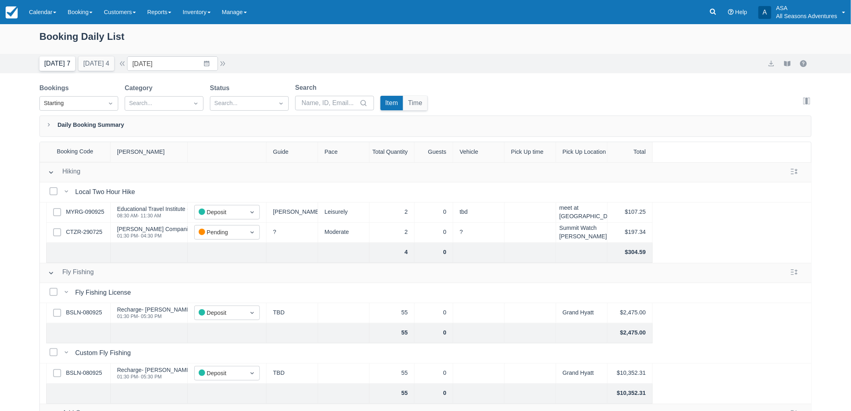
click at [69, 63] on button "Today 7" at bounding box center [57, 63] width 36 height 14
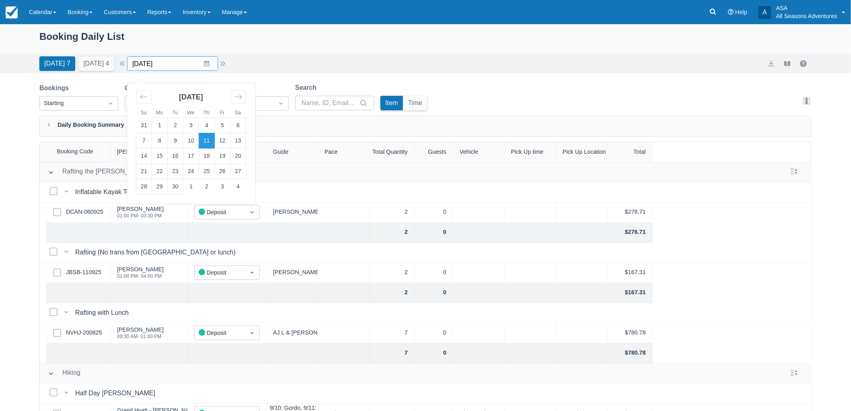
click at [211, 58] on input "09/11/25" at bounding box center [172, 63] width 91 height 14
click at [237, 96] on div "Move forward to switch to the next month." at bounding box center [239, 96] width 16 height 13
click at [197, 123] on td "1" at bounding box center [191, 125] width 16 height 15
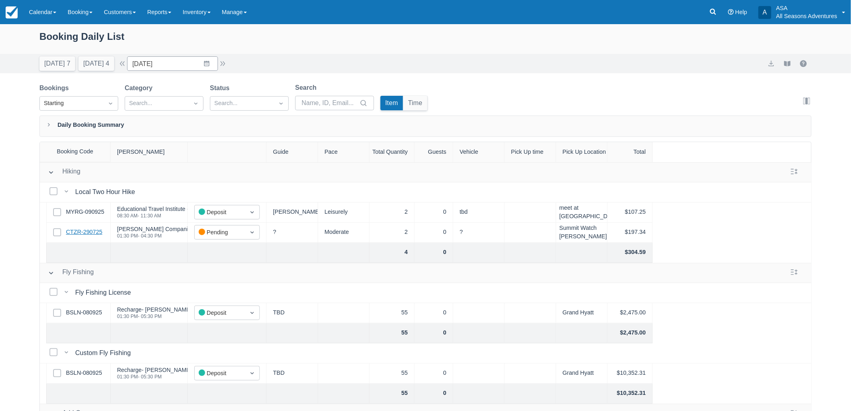
click at [92, 232] on link "CTZR-290725" at bounding box center [84, 232] width 36 height 9
click at [54, 63] on button "Today 7" at bounding box center [57, 63] width 36 height 14
type input "09/11/25"
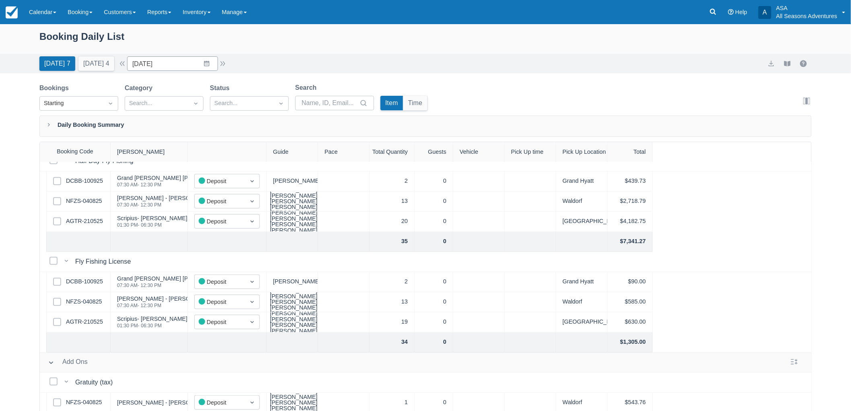
scroll to position [268, 0]
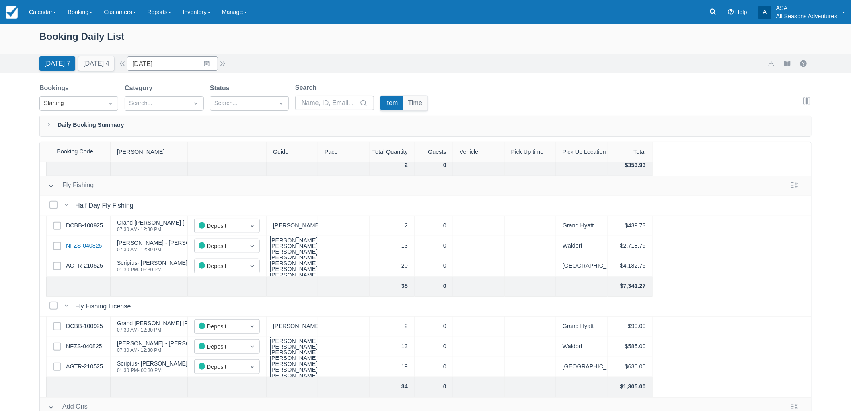
click at [99, 246] on link "NFZS-040825" at bounding box center [84, 245] width 36 height 9
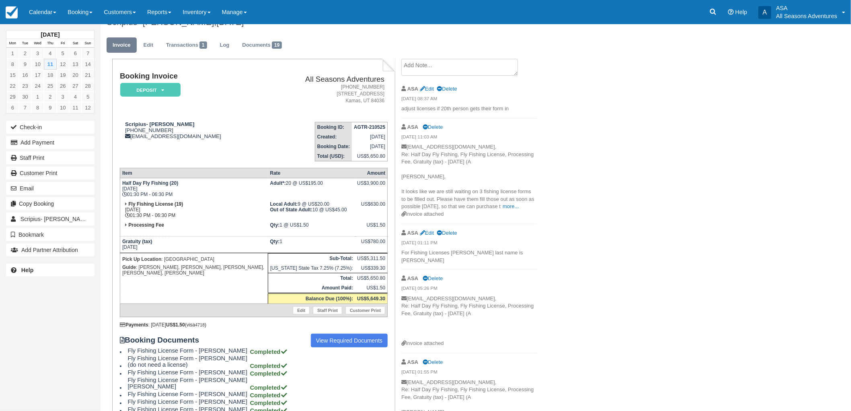
scroll to position [10, 0]
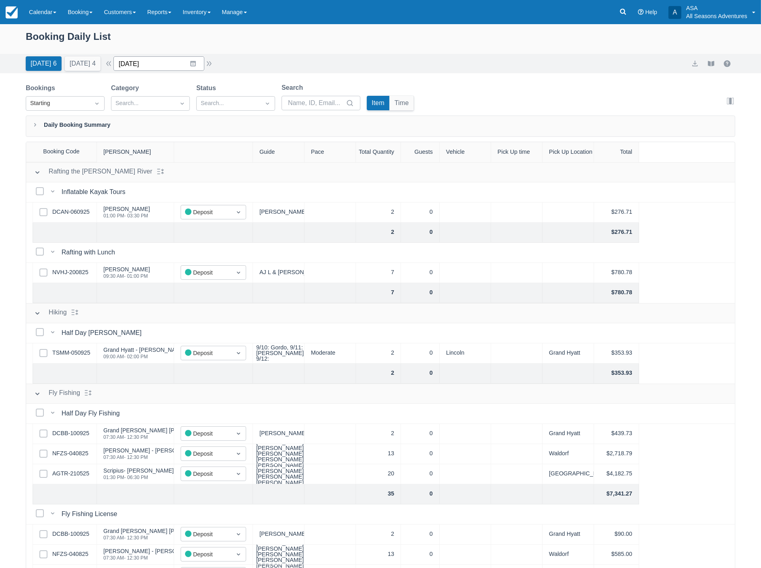
click at [173, 63] on input "[DATE]" at bounding box center [158, 63] width 91 height 14
click at [227, 95] on icon "Move forward to switch to the next month." at bounding box center [225, 97] width 8 height 8
click at [184, 128] on td "1" at bounding box center [178, 125] width 16 height 15
type input "10/01/25"
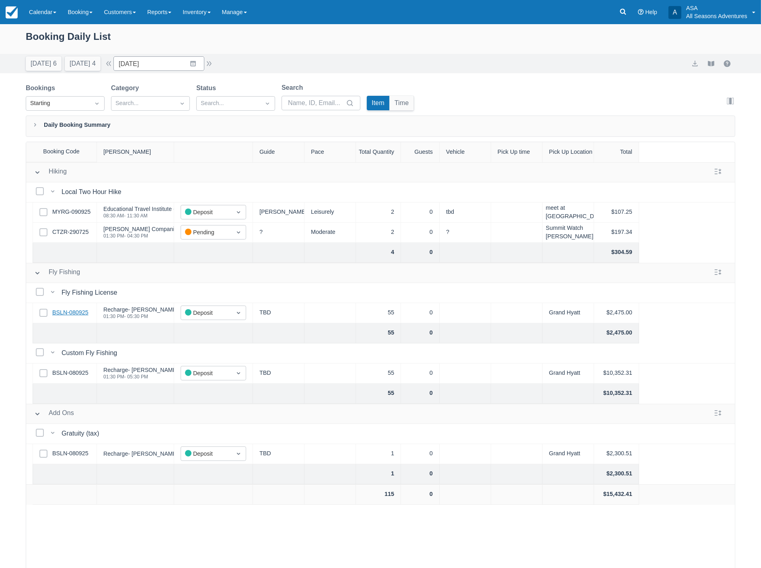
click at [74, 314] on link "BSLN-080925" at bounding box center [70, 312] width 36 height 9
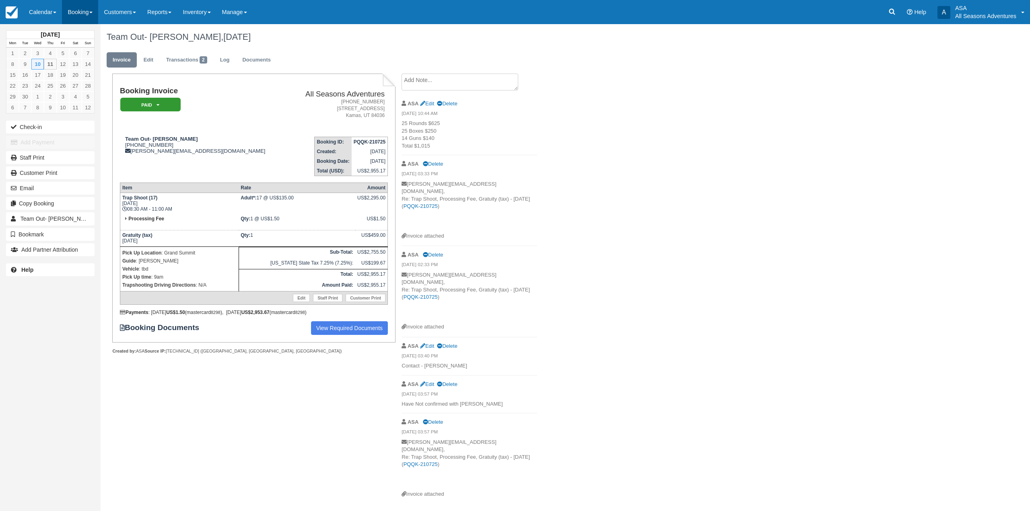
click at [73, 17] on link "Booking" at bounding box center [80, 12] width 36 height 24
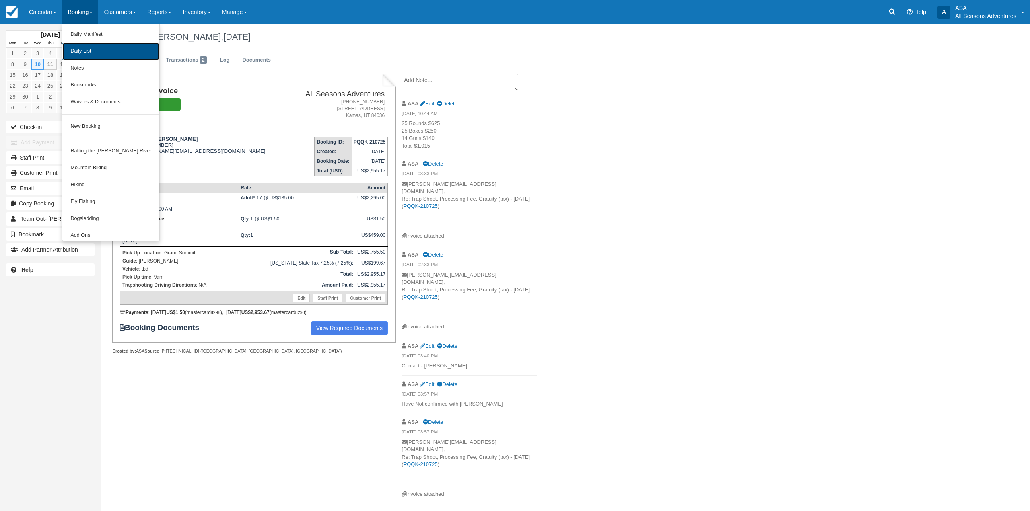
click at [97, 50] on link "Daily List" at bounding box center [110, 51] width 97 height 17
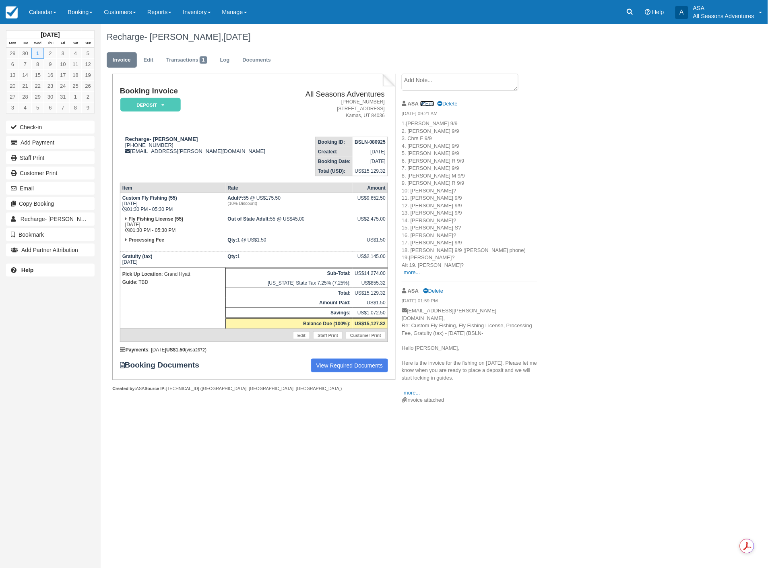
click at [429, 101] on link "Edit" at bounding box center [427, 104] width 14 height 6
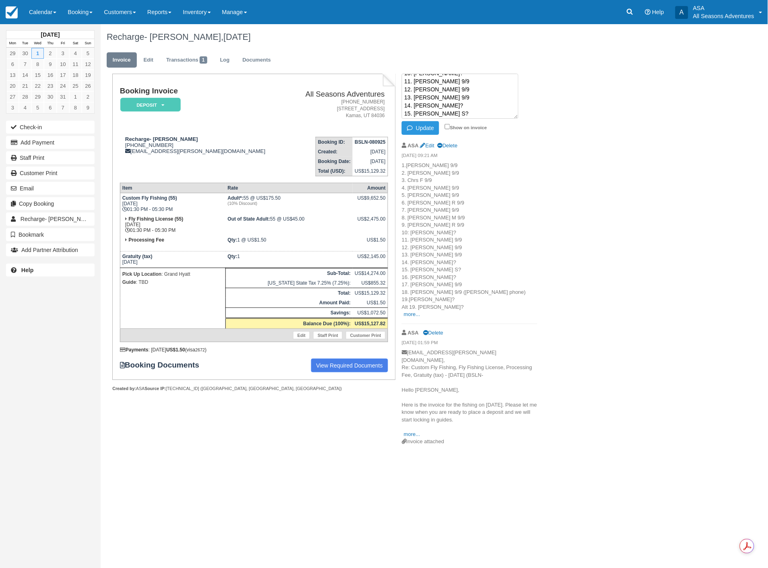
scroll to position [124, 0]
click at [439, 109] on textarea "1.Scott 9/9 2. Clark 9/9 3. Chrs F 9/9 4. Tyler 9/9 5. Sammy 9/9 6. James R 9/9…" at bounding box center [459, 96] width 117 height 45
click at [443, 98] on textarea "1.Scott 9/9 2. Clark 9/9 3. Chrs F 9/9 4. Tyler 9/9 5. Sammy 9/9 6. James R 9/9…" at bounding box center [459, 96] width 117 height 45
paste textarea "(920) 284-5874‬"
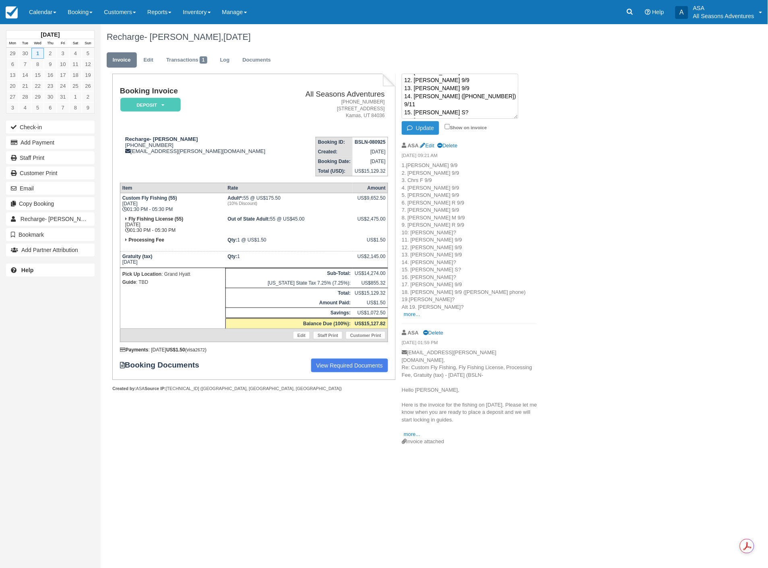
type textarea "1.Scott 9/9 2. Clark 9/9 3. Chrs F 9/9 4. Tyler 9/9 5. Sammy 9/9 6. James R 9/9…"
click at [421, 129] on button "Update" at bounding box center [419, 128] width 37 height 14
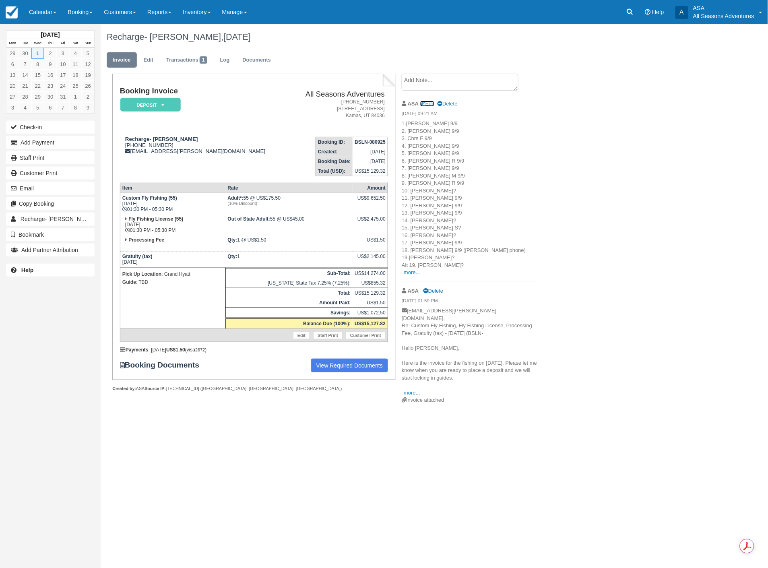
click at [429, 103] on link "Edit" at bounding box center [427, 104] width 14 height 6
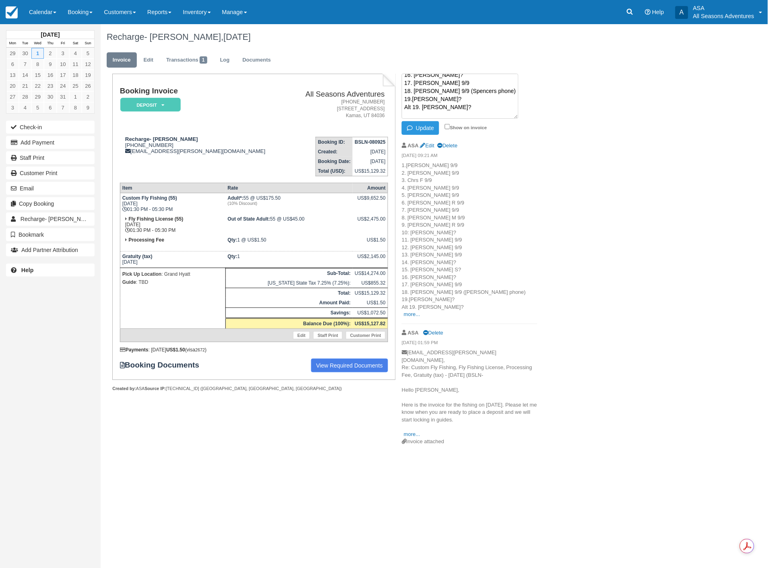
scroll to position [124, 0]
click at [438, 107] on textarea "1.[PERSON_NAME] 9/9 2. [PERSON_NAME] 9/9 3. Chrs F 9/9 4. [PERSON_NAME] 9/9 5. …" at bounding box center [459, 96] width 117 height 45
click at [447, 98] on textarea "1.[PERSON_NAME] 9/9 2. [PERSON_NAME] 9/9 3. Chrs F 9/9 4. [PERSON_NAME] 9/9 5. …" at bounding box center [459, 96] width 117 height 45
paste textarea "[PHONE_NUMBER]‬"
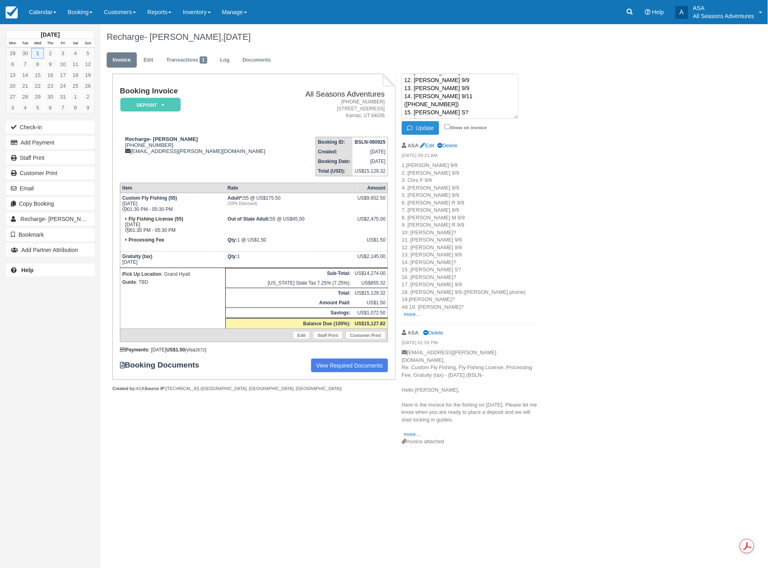
type textarea "1.[PERSON_NAME] 9/9 2. [PERSON_NAME] 9/9 3. Chrs F 9/9 4. [PERSON_NAME] 9/9 5. …"
click at [425, 128] on button "Update" at bounding box center [419, 128] width 37 height 14
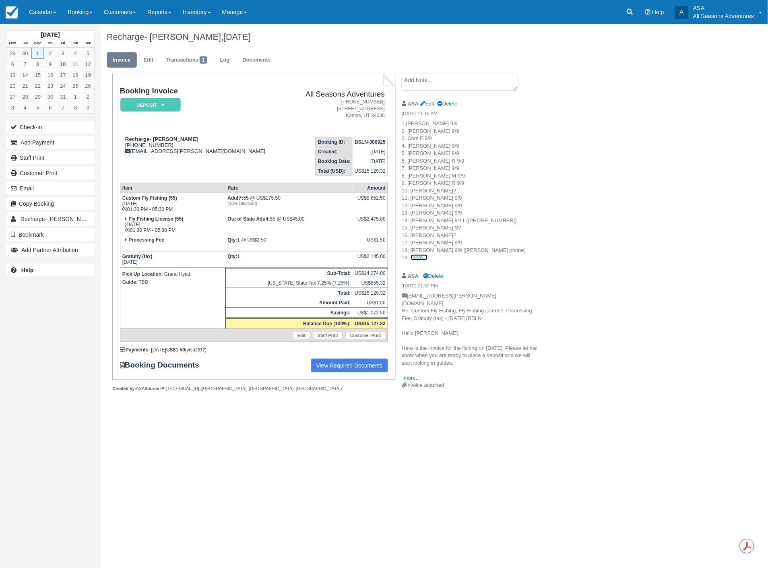
click at [417, 257] on link "more..." at bounding box center [419, 257] width 16 height 6
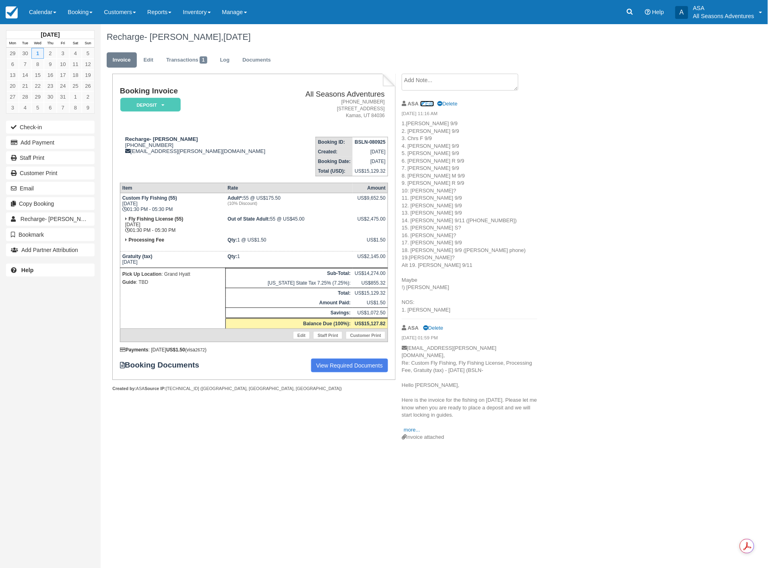
click at [428, 103] on link "Edit" at bounding box center [427, 104] width 14 height 6
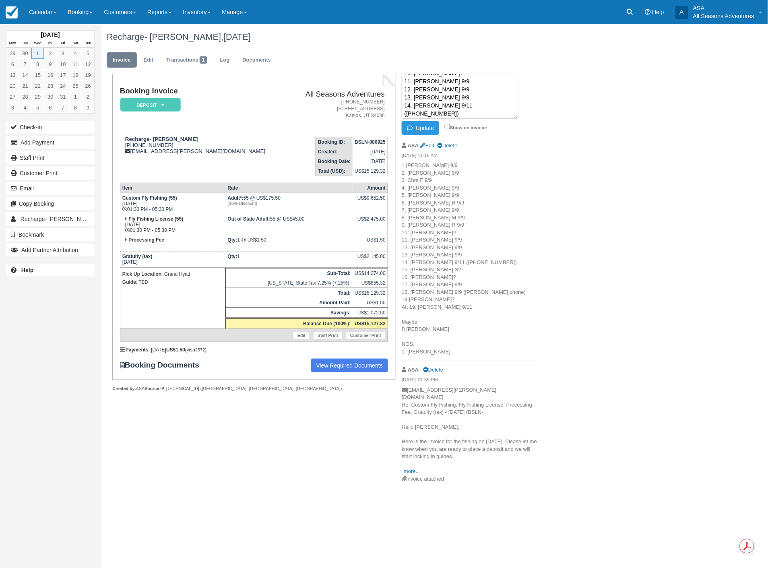
scroll to position [124, 0]
click at [451, 111] on textarea "1.[PERSON_NAME] 9/9 2. [PERSON_NAME] 9/9 3. Chrs F 9/9 4. [PERSON_NAME] 9/9 5. …" at bounding box center [459, 96] width 117 height 45
paste textarea "‪[PHONE_NUMBER]‬"
click at [449, 109] on textarea "1.[PERSON_NAME] 9/9 2. [PERSON_NAME] 9/9 3. Chrs F 9/9 4. [PERSON_NAME] 9/9 5. …" at bounding box center [459, 96] width 117 height 45
type textarea "1.[PERSON_NAME] 9/9 2. [PERSON_NAME] 9/9 3. Chrs F 9/9 4. [PERSON_NAME] 9/9 5. …"
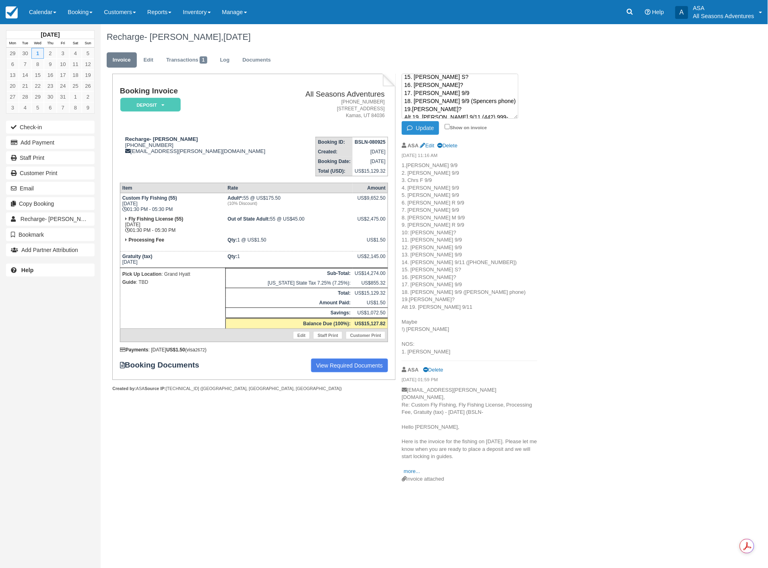
click at [420, 128] on button "Update" at bounding box center [419, 128] width 37 height 14
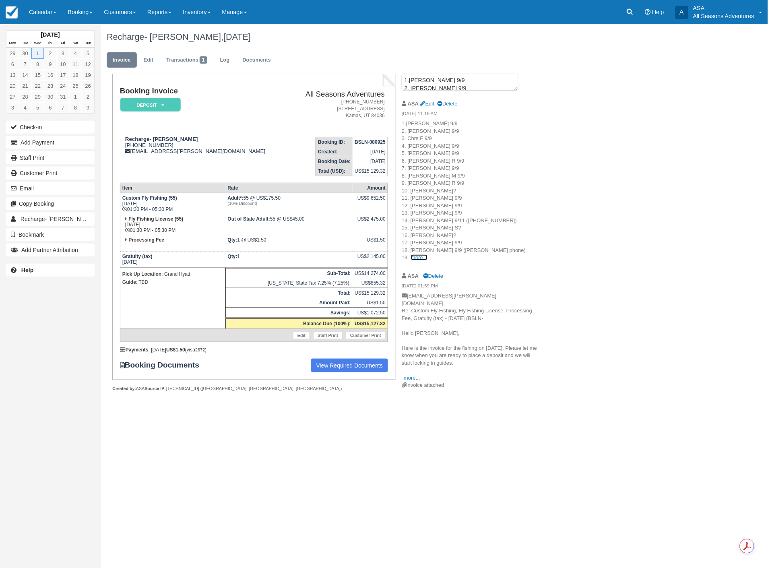
click at [413, 258] on link "more..." at bounding box center [419, 257] width 16 height 6
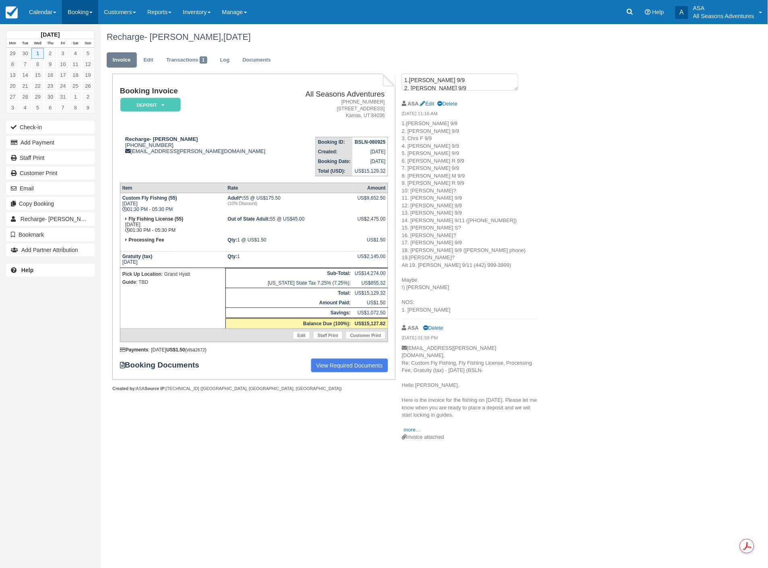
click at [81, 11] on link "Booking" at bounding box center [80, 12] width 36 height 24
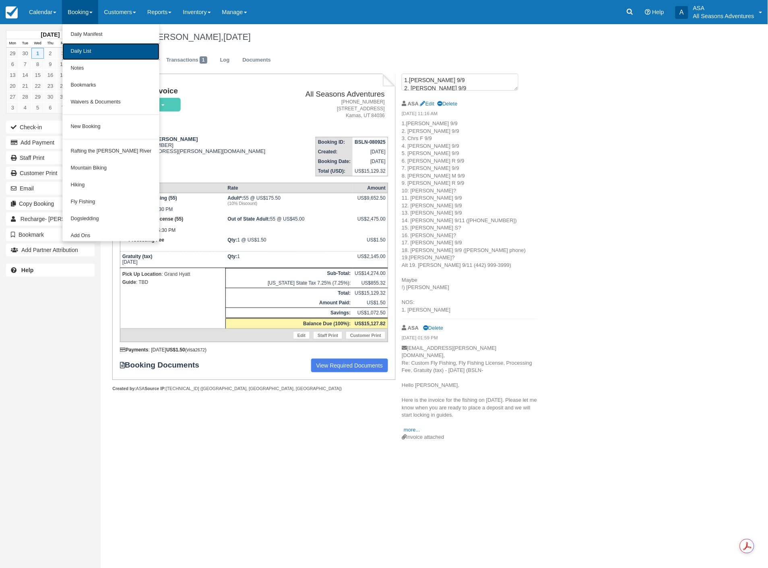
click at [84, 51] on link "Daily List" at bounding box center [110, 51] width 97 height 17
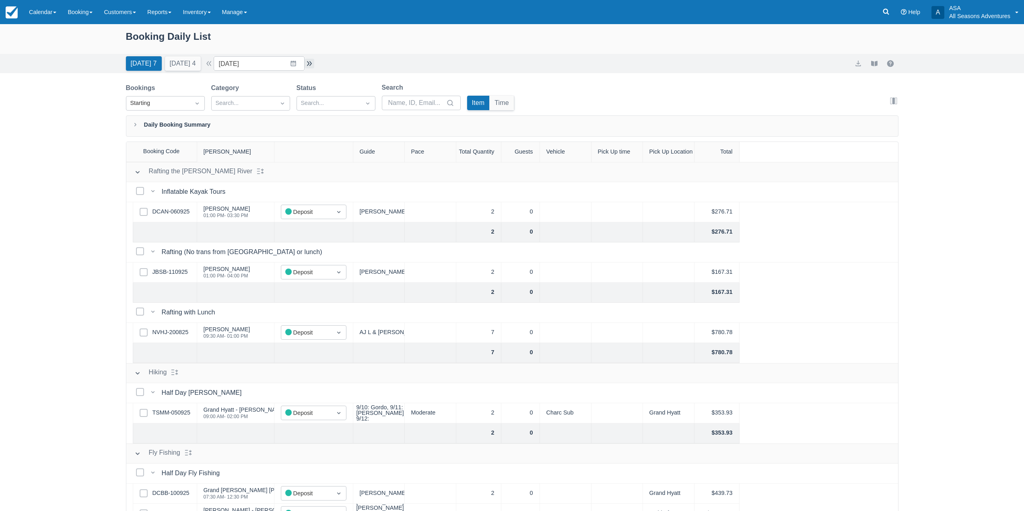
click at [310, 59] on button "button" at bounding box center [310, 64] width 10 height 10
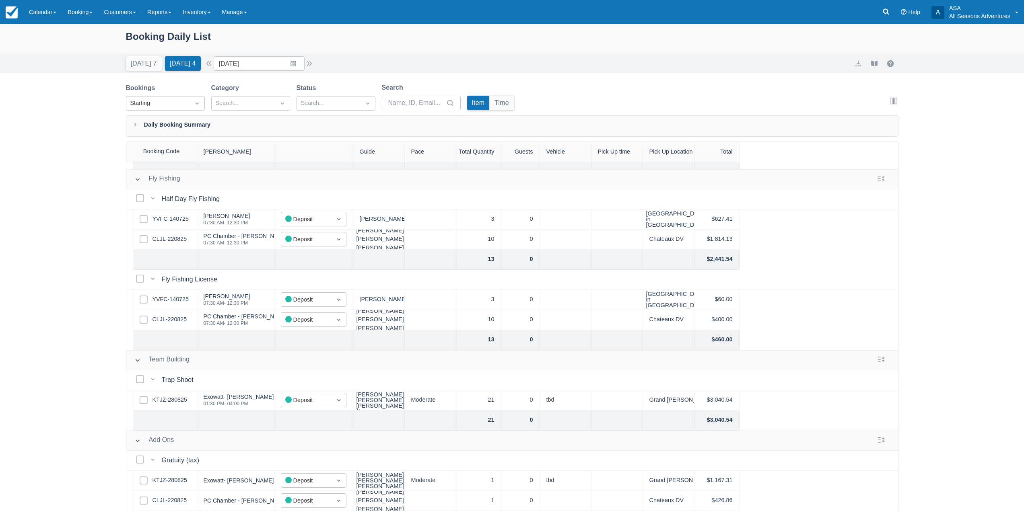
click at [227, 260] on div at bounding box center [235, 260] width 77 height 20
drag, startPoint x: 227, startPoint y: 260, endPoint x: 223, endPoint y: 261, distance: 4.6
click at [226, 260] on div at bounding box center [235, 260] width 77 height 20
drag, startPoint x: 223, startPoint y: 261, endPoint x: 204, endPoint y: 266, distance: 19.2
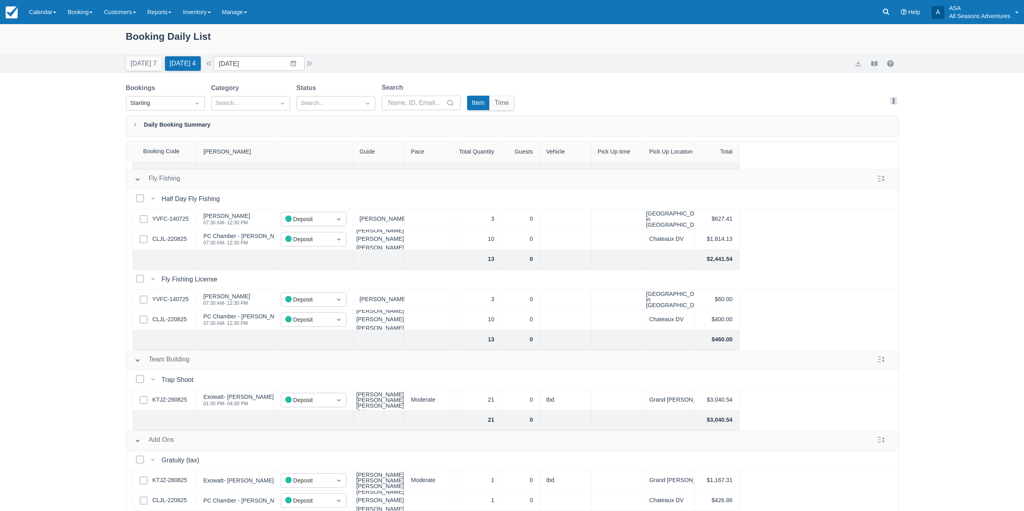
click at [220, 262] on div at bounding box center [235, 260] width 77 height 20
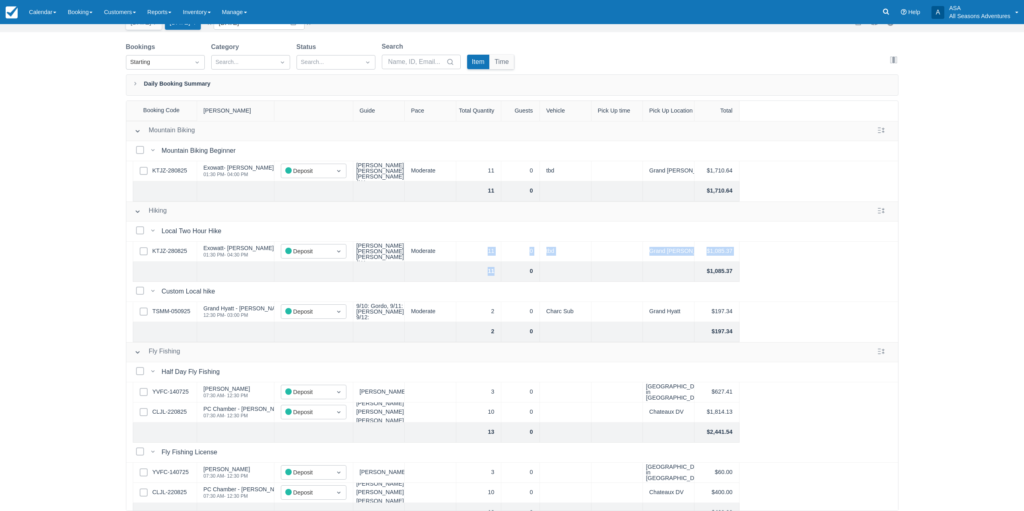
drag, startPoint x: 485, startPoint y: 243, endPoint x: 500, endPoint y: 274, distance: 34.0
click at [500, 274] on div "Select Bookings Local Two Hour Hike Local Two Hour Hike Select Row KTJZ-280825 …" at bounding box center [512, 252] width 772 height 60
click at [826, 236] on div "Select Bookings Local Two Hour Hike Local Two Hour Hike" at bounding box center [512, 232] width 772 height 20
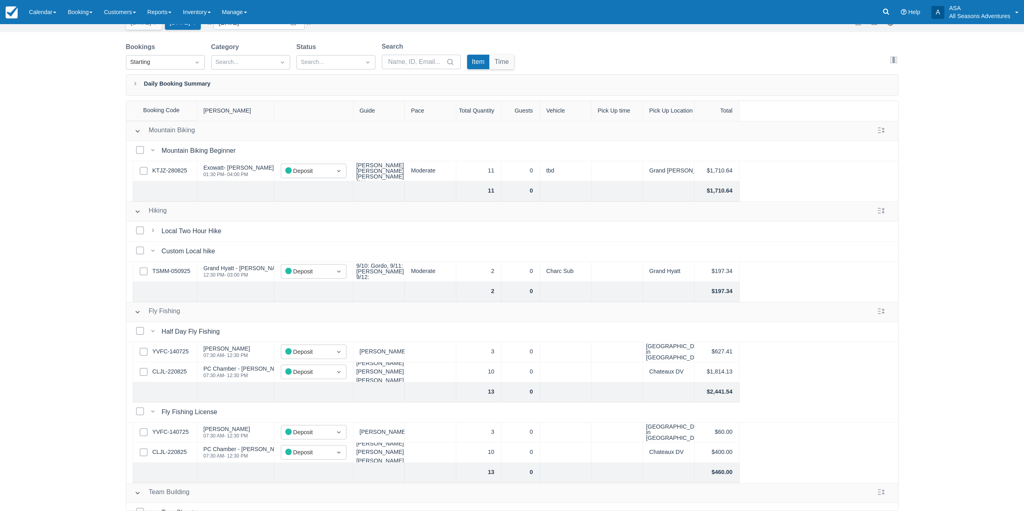
click at [797, 237] on div "Select Bookings Local Two Hour Hike Local Two Hour Hike" at bounding box center [512, 232] width 772 height 20
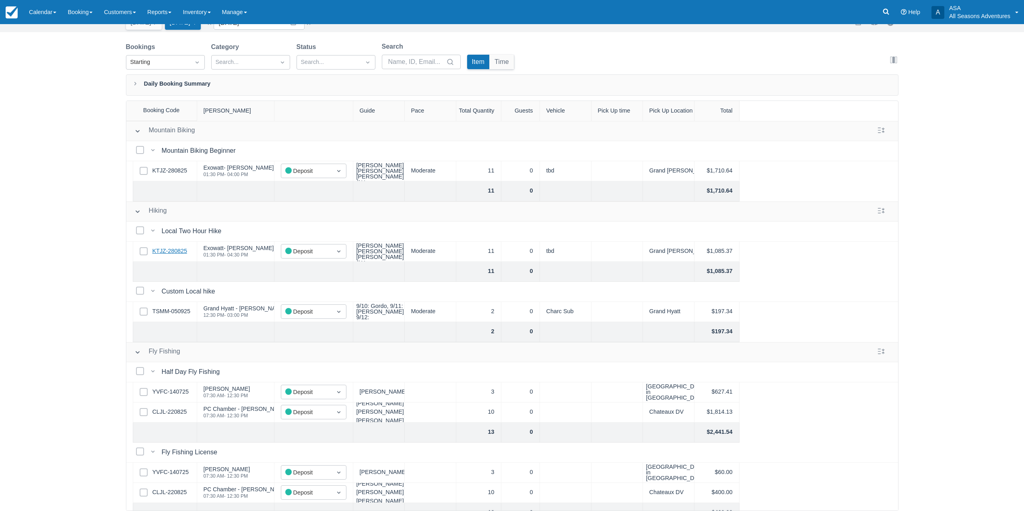
click at [163, 250] on link "KTJZ-280825" at bounding box center [169, 251] width 35 height 9
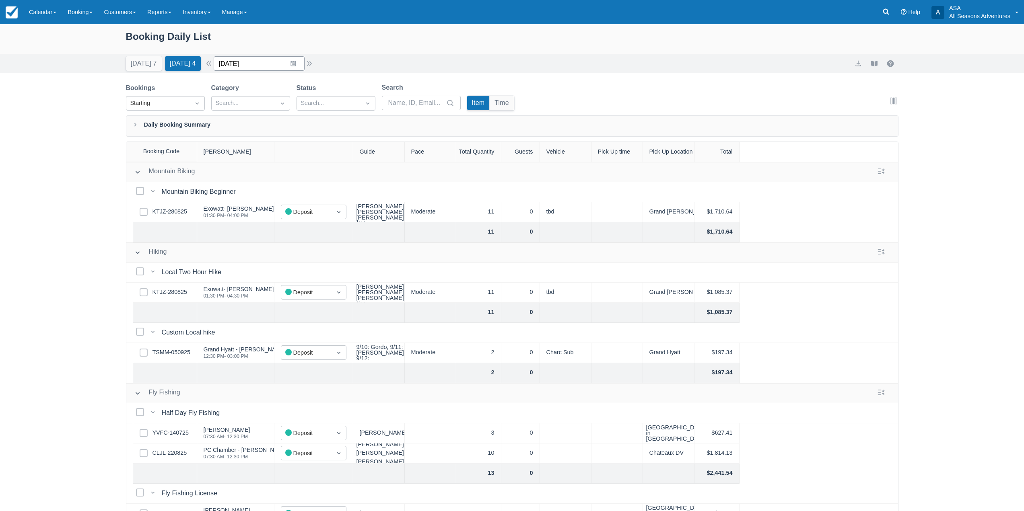
click at [296, 58] on input "09/12/25" at bounding box center [259, 63] width 91 height 14
click at [324, 100] on div "Move forward to switch to the next month." at bounding box center [325, 96] width 16 height 13
click at [261, 187] on td "28" at bounding box center [262, 186] width 16 height 15
type input "10/28/25"
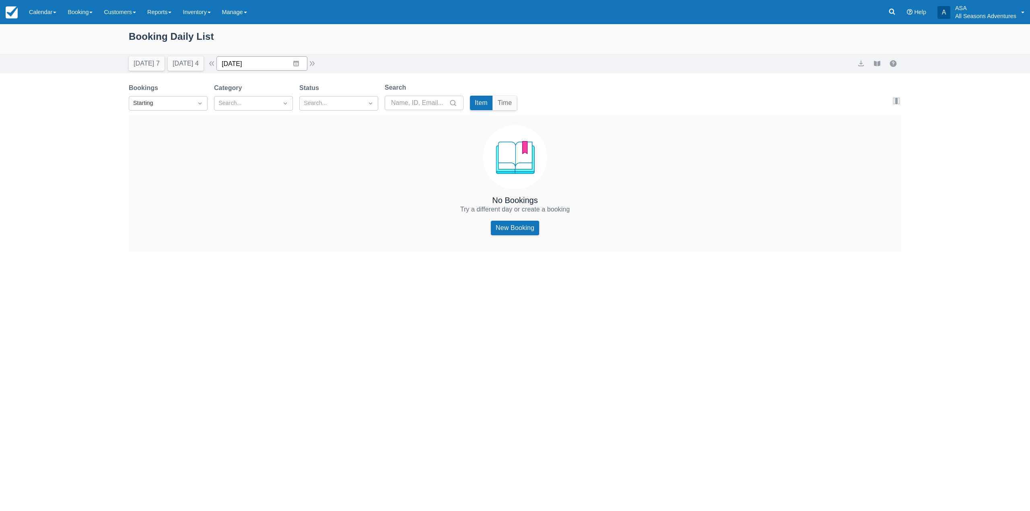
click at [306, 60] on input "10/28/25" at bounding box center [261, 63] width 91 height 14
click at [421, 115] on div "Bookings Starting Category Search... Status Search... Search Item Time" at bounding box center [324, 99] width 391 height 33
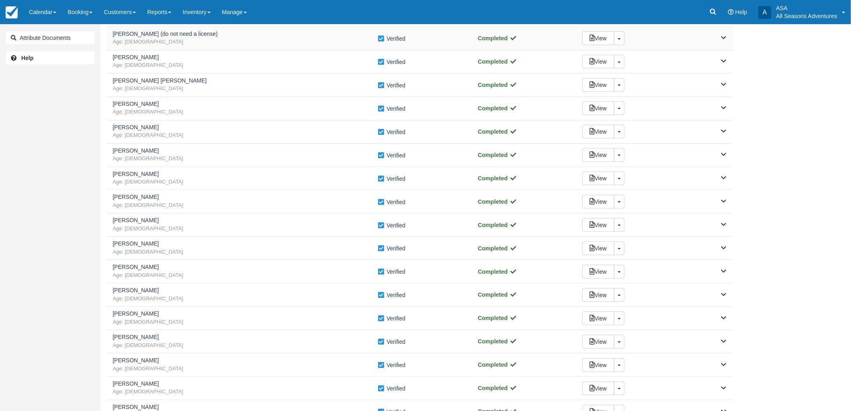
scroll to position [134, 0]
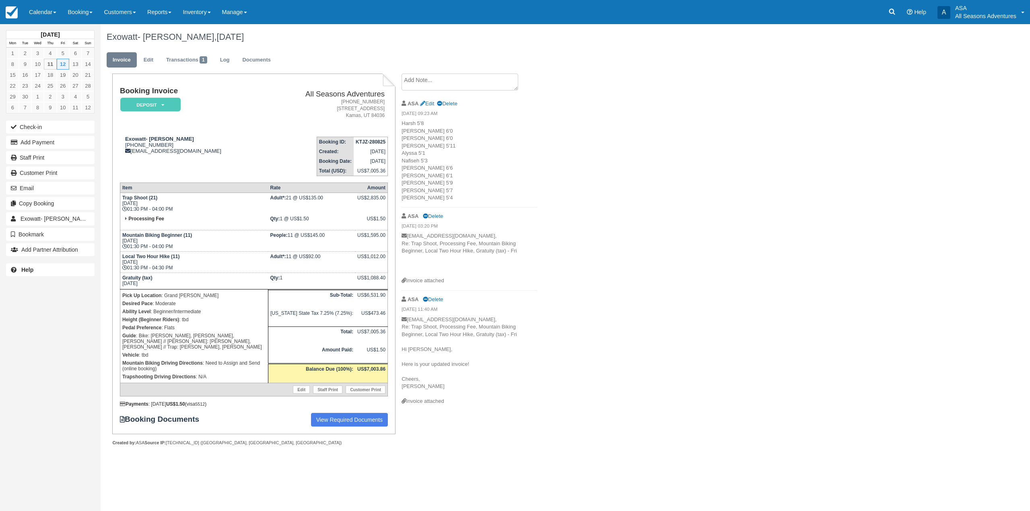
click at [440, 83] on textarea at bounding box center [459, 82] width 117 height 17
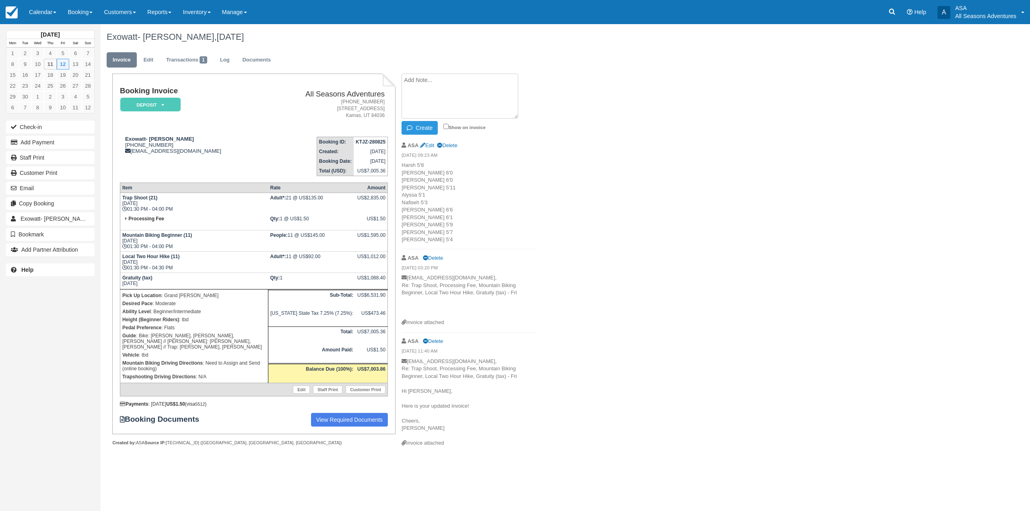
click at [451, 84] on textarea at bounding box center [459, 96] width 117 height 45
type textarea "One person going to observe trapshooting"
click at [408, 121] on button "Create" at bounding box center [419, 128] width 36 height 14
click at [84, 17] on link "Booking" at bounding box center [80, 12] width 36 height 24
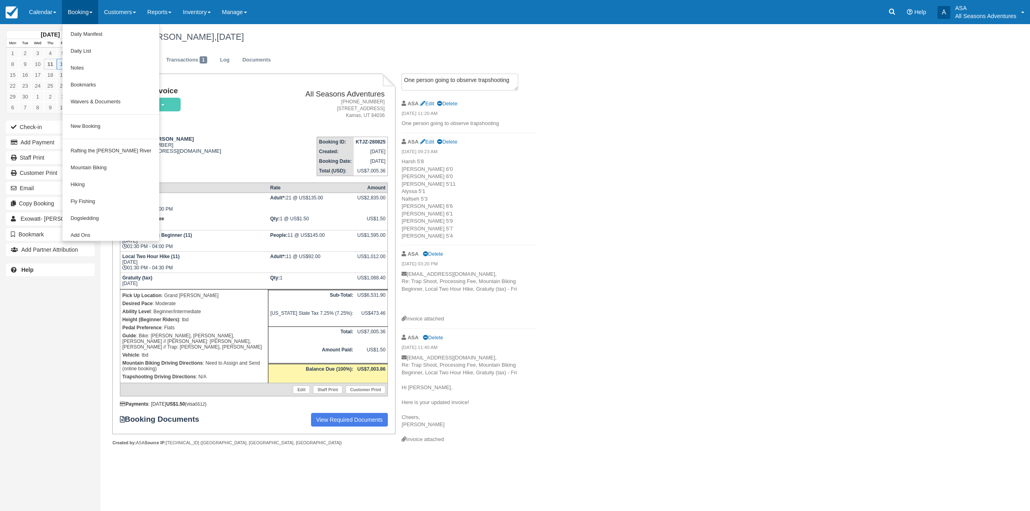
click at [307, 53] on ul "Invoice Edit Transactions 1 Log Documents" at bounding box center [487, 62] width 760 height 24
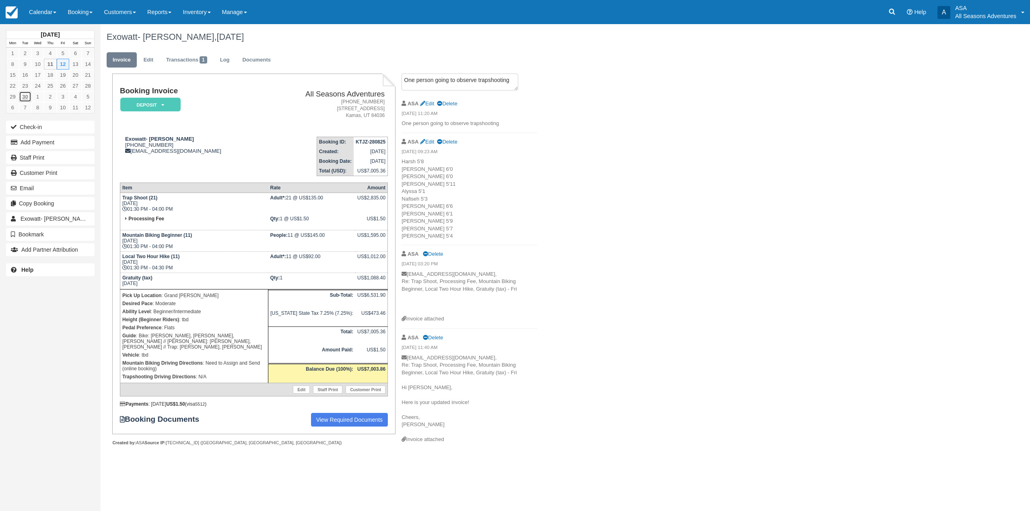
click at [26, 92] on link "30" at bounding box center [25, 96] width 12 height 11
click at [89, 88] on link "28" at bounding box center [88, 85] width 12 height 11
click at [89, 85] on link "28" at bounding box center [88, 85] width 12 height 11
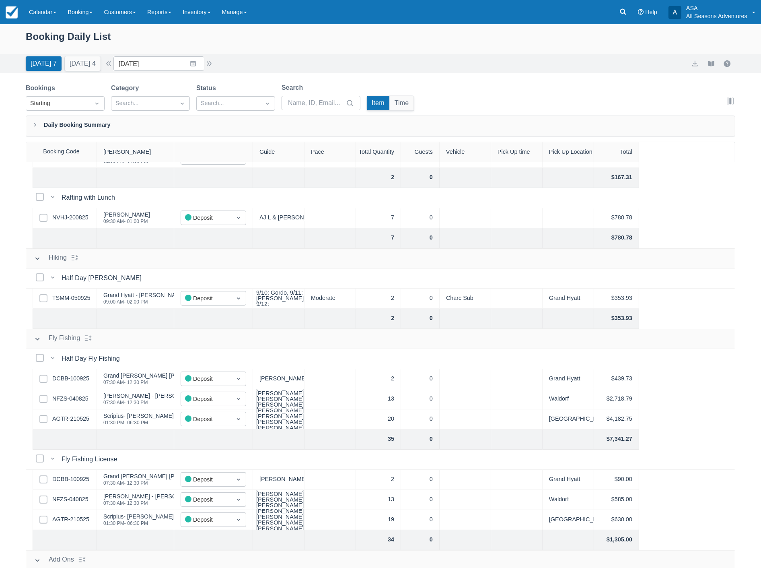
scroll to position [134, 0]
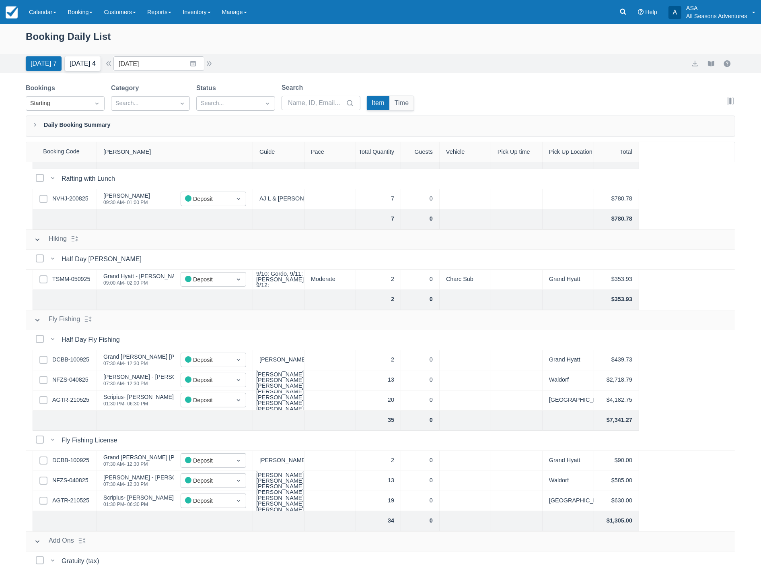
click at [93, 65] on button "[DATE] 4" at bounding box center [83, 63] width 36 height 14
type input "09/12/25"
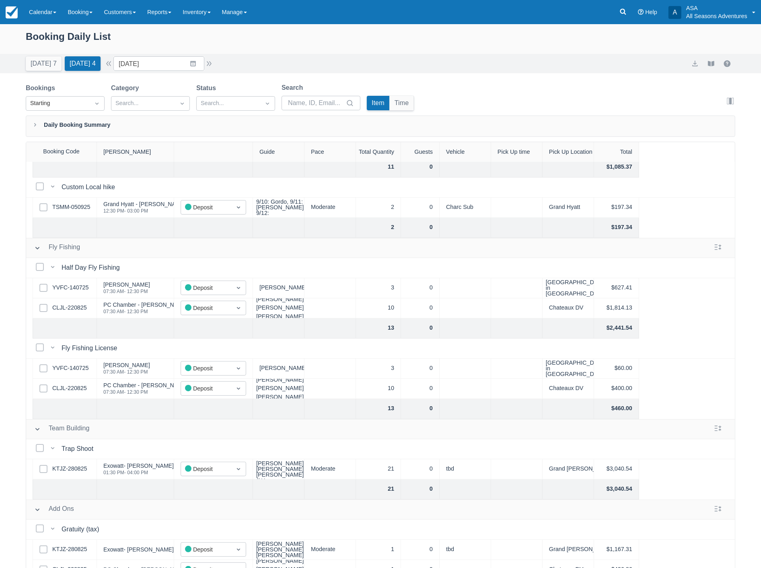
scroll to position [164, 0]
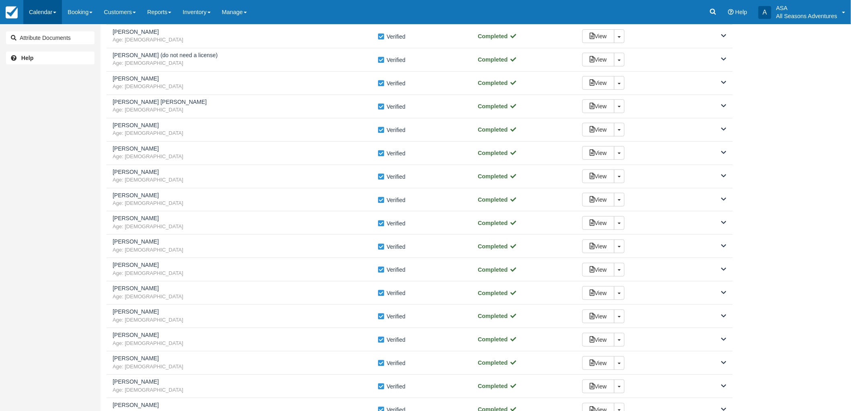
scroll to position [45, 0]
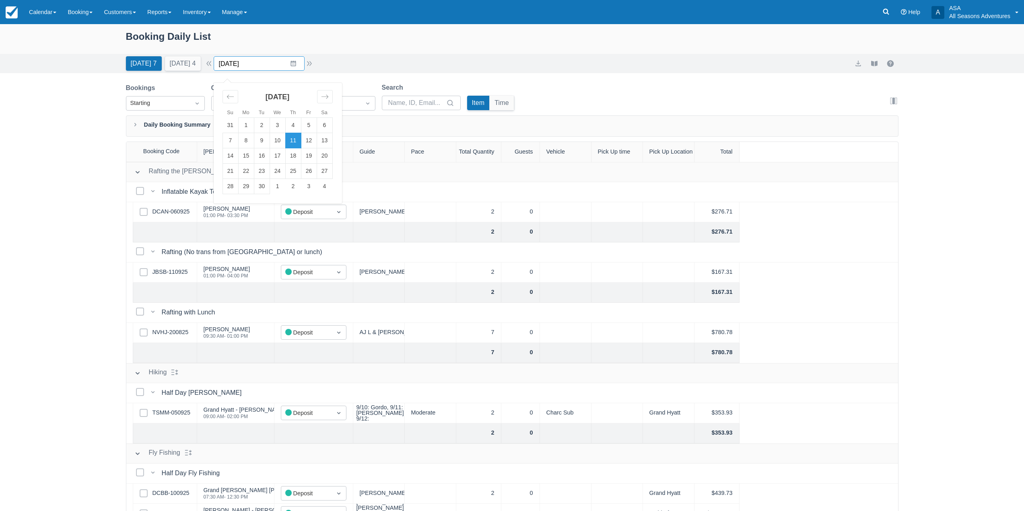
click at [297, 60] on input "[DATE]" at bounding box center [259, 63] width 91 height 14
click at [285, 186] on td "1" at bounding box center [278, 186] width 16 height 15
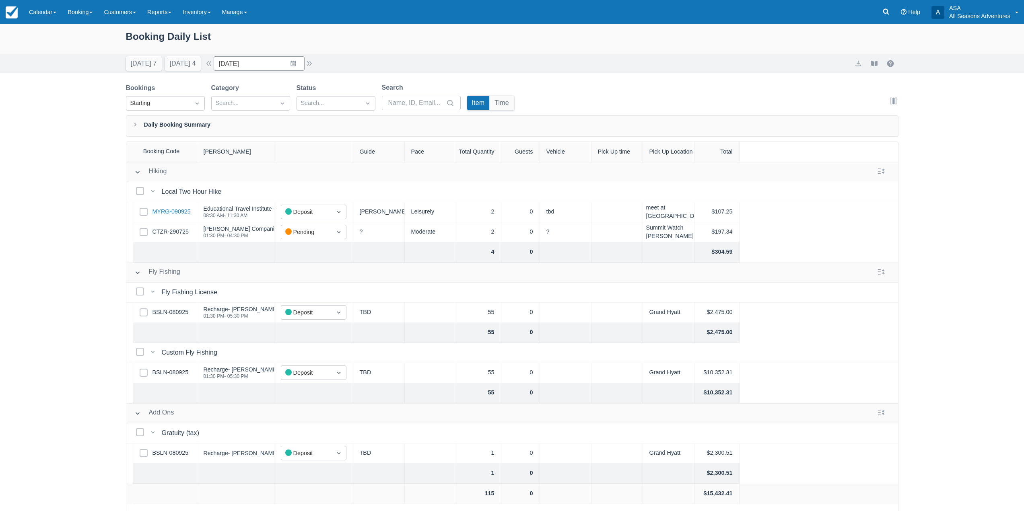
click at [166, 209] on link "MYRG-090925" at bounding box center [171, 212] width 38 height 9
click at [172, 310] on link "BSLN-080925" at bounding box center [170, 312] width 36 height 9
click at [152, 66] on button "[DATE] 7" at bounding box center [144, 63] width 36 height 14
type input "[DATE]"
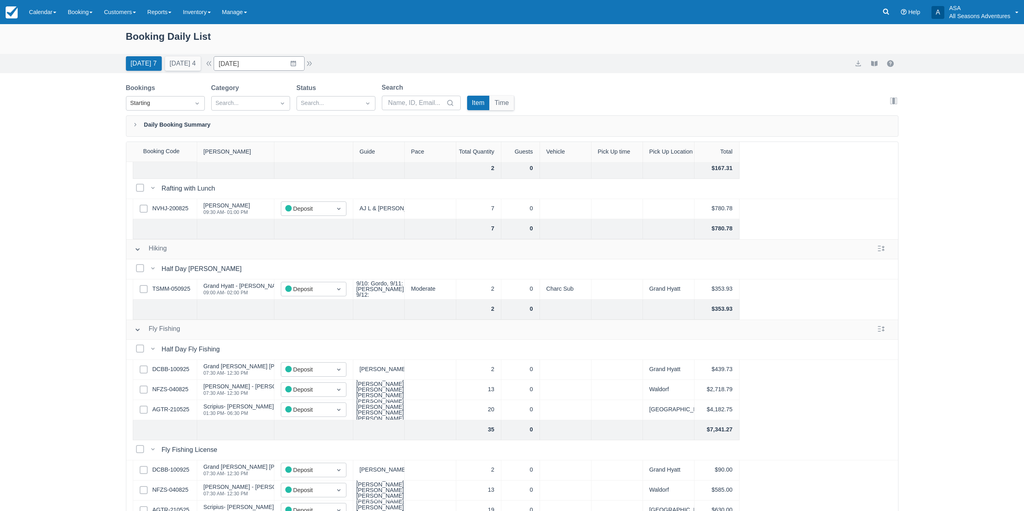
scroll to position [240, 0]
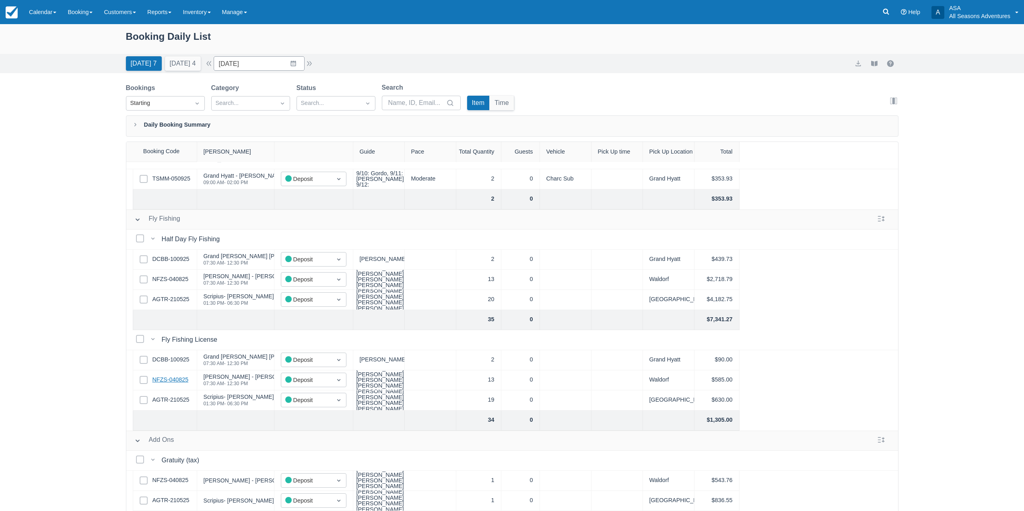
click at [183, 376] on link "NFZS-040825" at bounding box center [170, 380] width 36 height 9
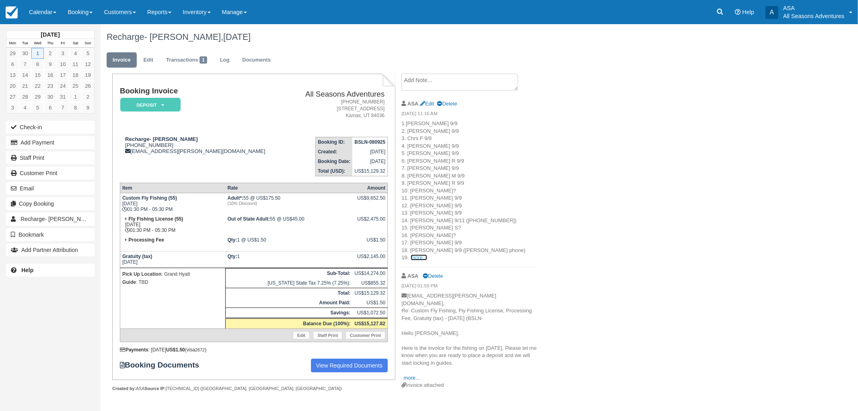
click at [415, 258] on link "more..." at bounding box center [419, 257] width 16 height 6
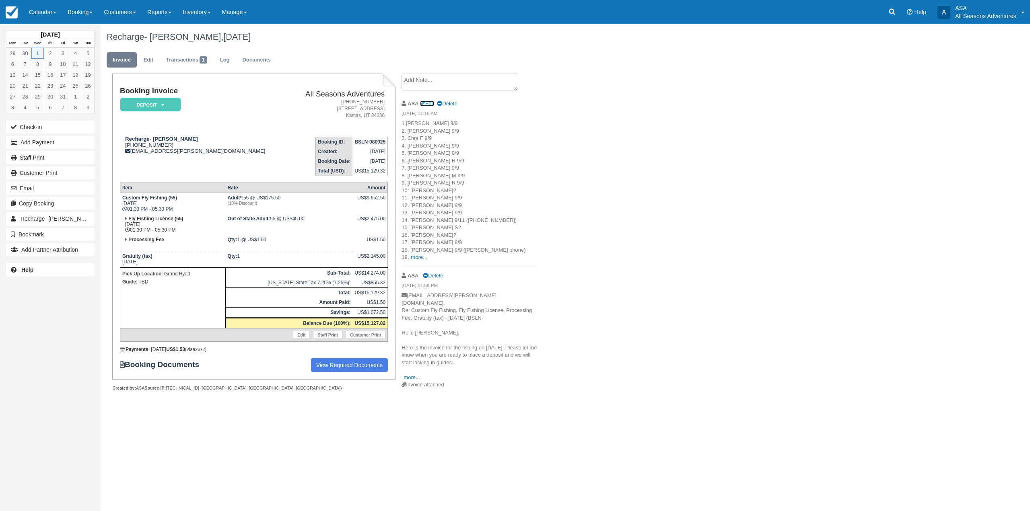
click at [425, 105] on icon at bounding box center [422, 103] width 5 height 5
type textarea "1.[PERSON_NAME] 9/9 2. [PERSON_NAME] 9/9 3. Chrs F 9/9 4. [PERSON_NAME] 9/9 5. …"
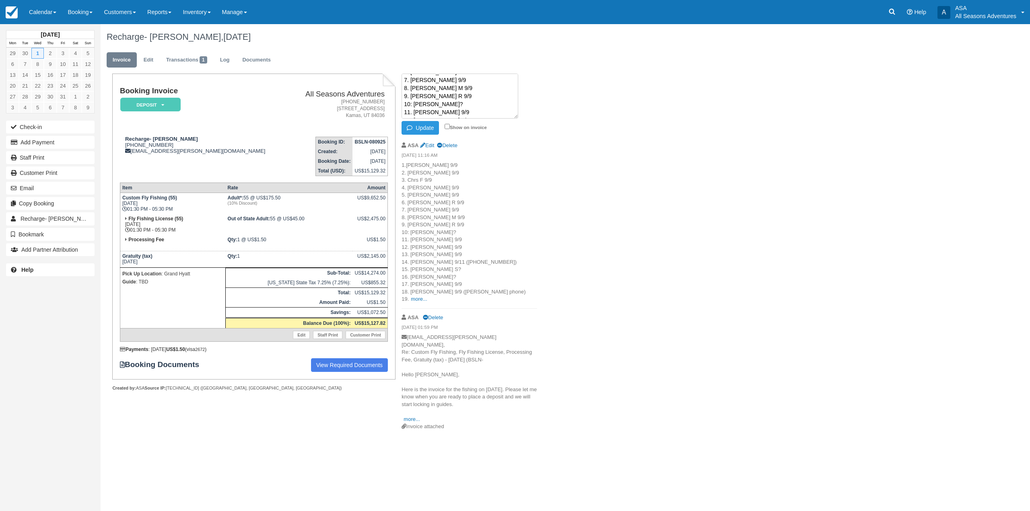
scroll to position [89, 0]
click at [432, 126] on button "Update" at bounding box center [419, 128] width 37 height 14
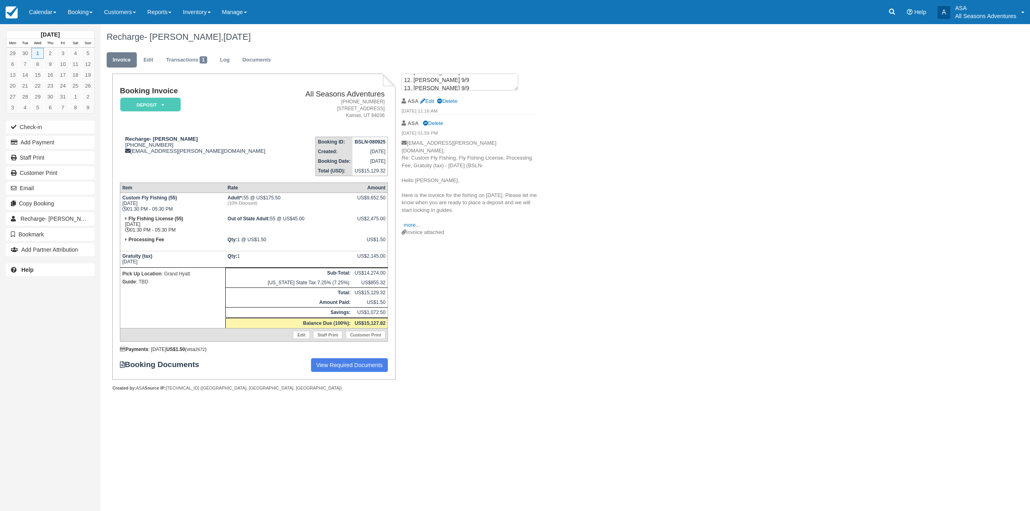
scroll to position [0, 0]
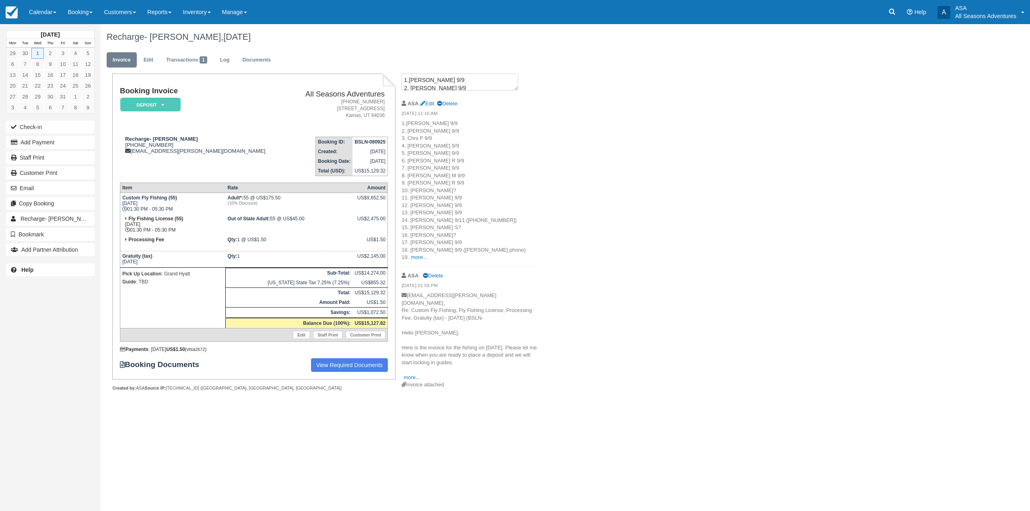
click at [420, 253] on p "1.[PERSON_NAME] 9/9 2. [PERSON_NAME] 9/9 3. Chrs F 9/9 4. [PERSON_NAME] 9/9 5. …" at bounding box center [469, 191] width 136 height 142
click at [418, 259] on link "more..." at bounding box center [419, 257] width 16 height 6
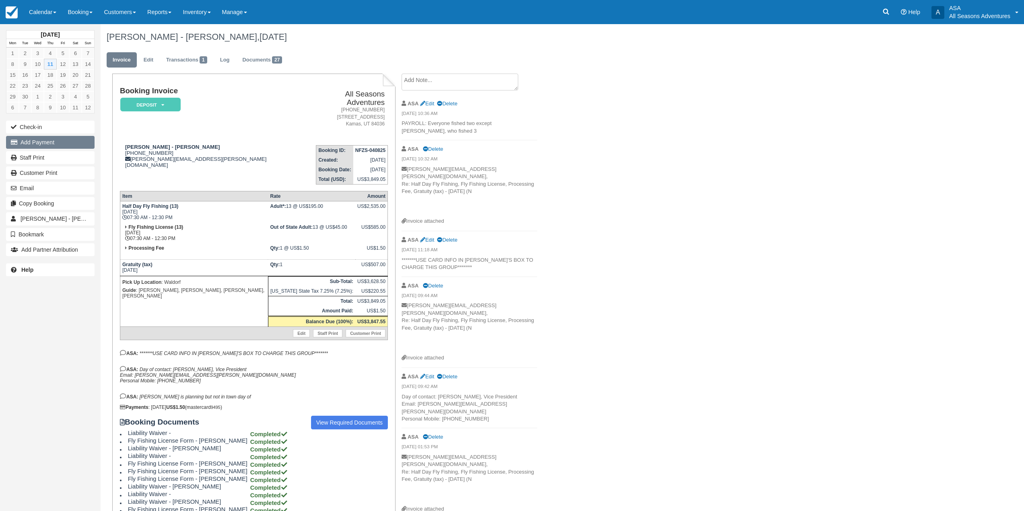
click at [77, 146] on button "Add Payment" at bounding box center [50, 142] width 89 height 13
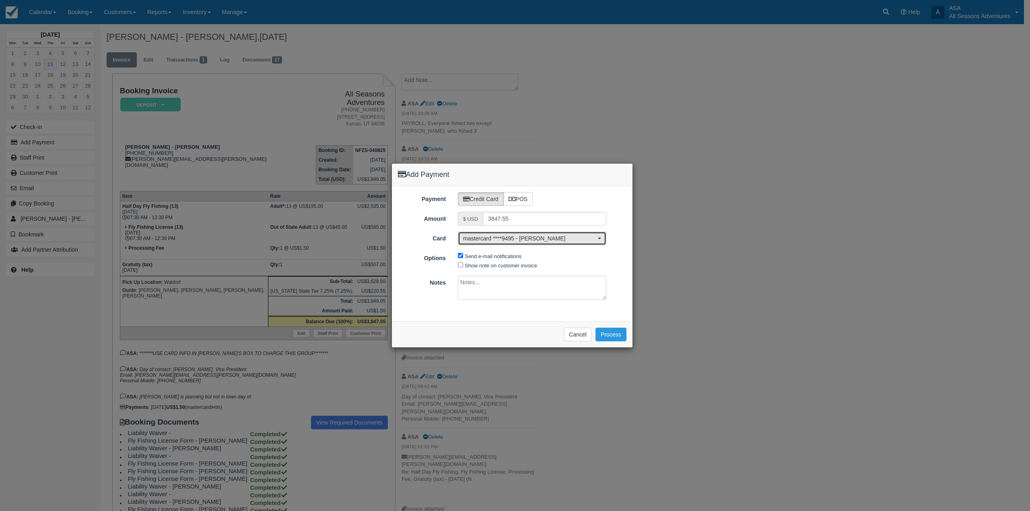
click at [541, 243] on button "mastercard ****9495 - nikul patel" at bounding box center [532, 239] width 148 height 14
click at [537, 265] on link "[ New Card ]" at bounding box center [532, 265] width 148 height 12
select select "0"
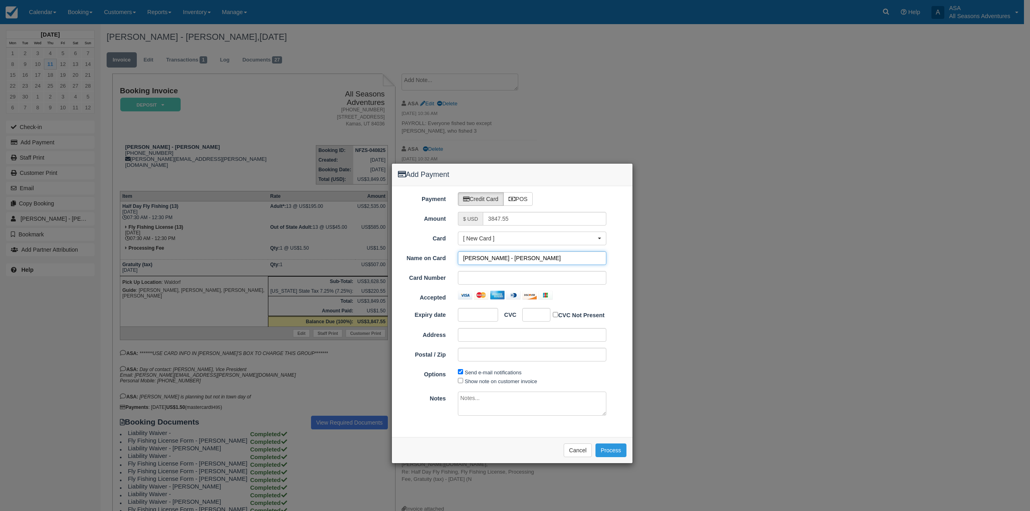
click at [506, 258] on input "JP Morgan - Harry Pearson" at bounding box center [532, 258] width 148 height 14
drag, startPoint x: 542, startPoint y: 262, endPoint x: 423, endPoint y: 262, distance: 119.1
click at [423, 262] on div "Name on Card JP Morgan - Harry Pearson" at bounding box center [512, 258] width 241 height 14
type input "Matthew Young"
click at [487, 273] on div at bounding box center [532, 278] width 148 height 14
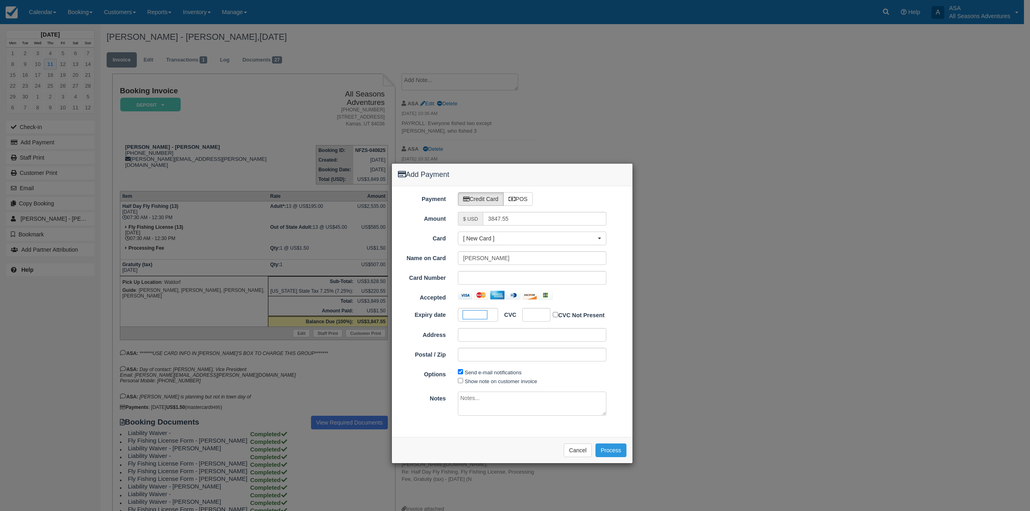
click at [543, 316] on div at bounding box center [536, 315] width 28 height 14
click at [490, 456] on div "Please wait while the payment is processed ... Cancel Process" at bounding box center [512, 450] width 241 height 26
click at [606, 455] on button "Process" at bounding box center [610, 451] width 31 height 14
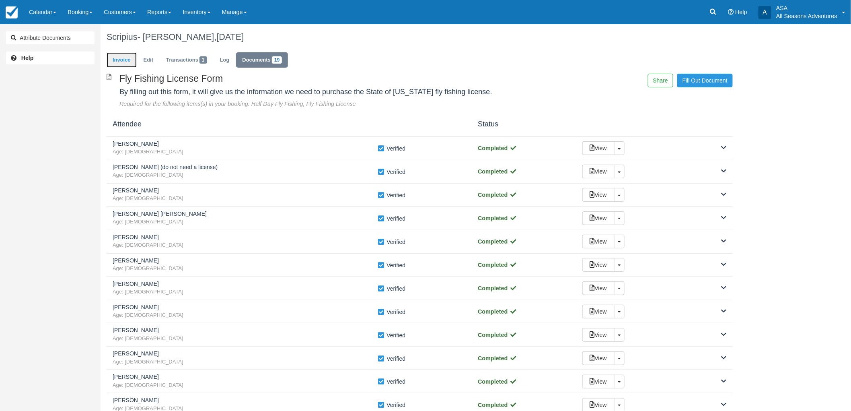
click at [125, 59] on link "Invoice" at bounding box center [122, 60] width 30 height 16
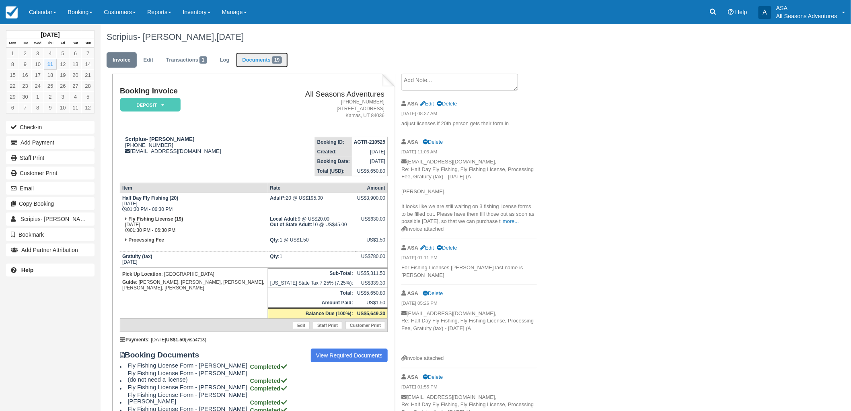
click at [244, 62] on link "Documents 19" at bounding box center [262, 60] width 52 height 16
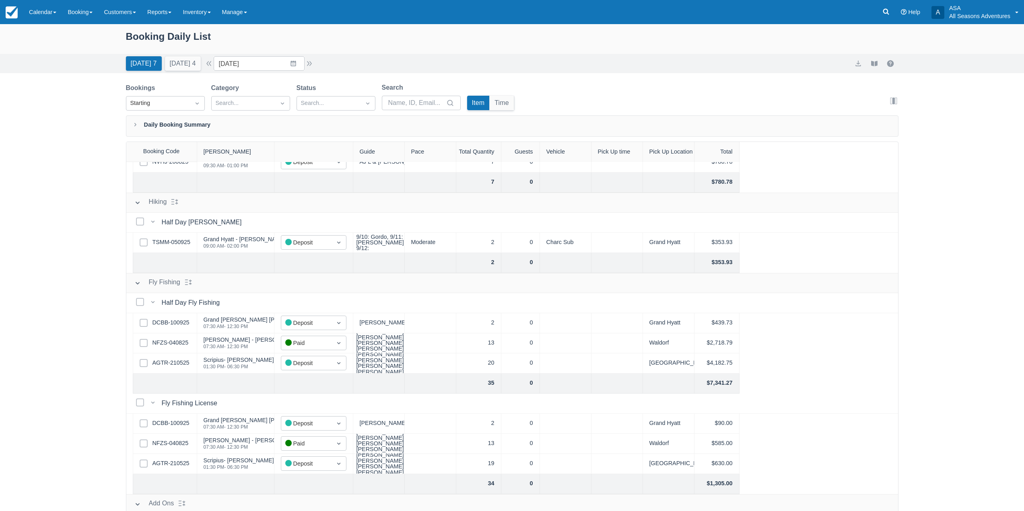
scroll to position [234, 0]
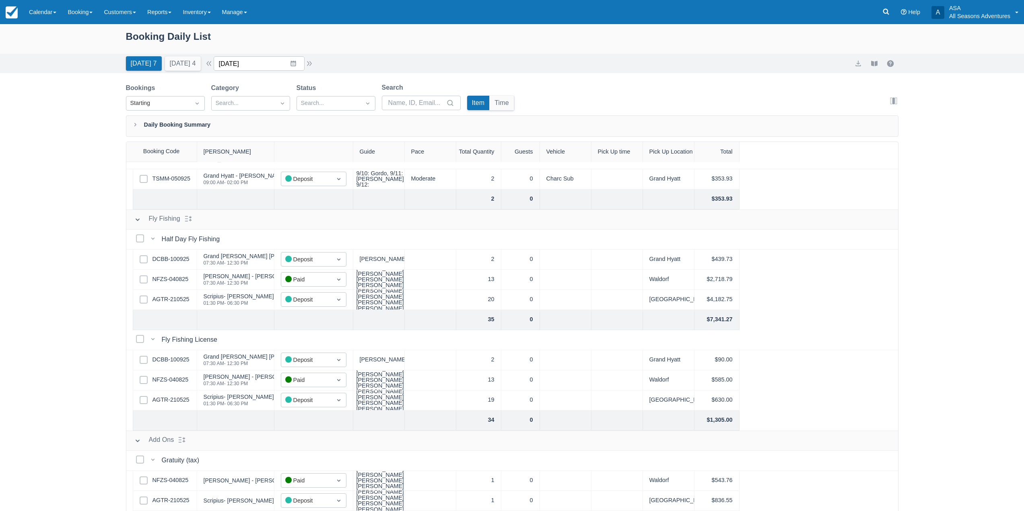
drag, startPoint x: 293, startPoint y: 66, endPoint x: 286, endPoint y: 76, distance: 12.4
click at [293, 66] on input "09/11/25" at bounding box center [259, 63] width 91 height 14
click at [296, 166] on td "25" at bounding box center [293, 171] width 16 height 15
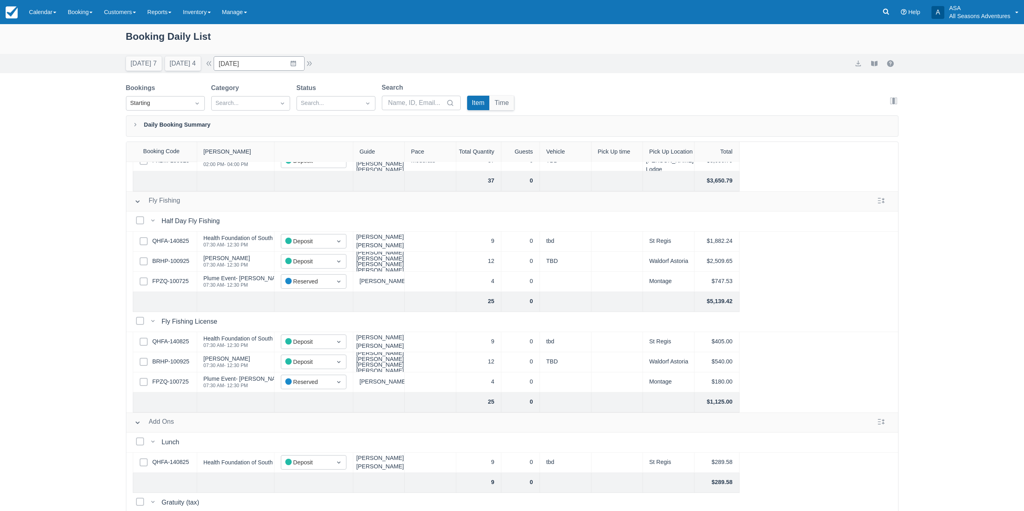
scroll to position [121, 0]
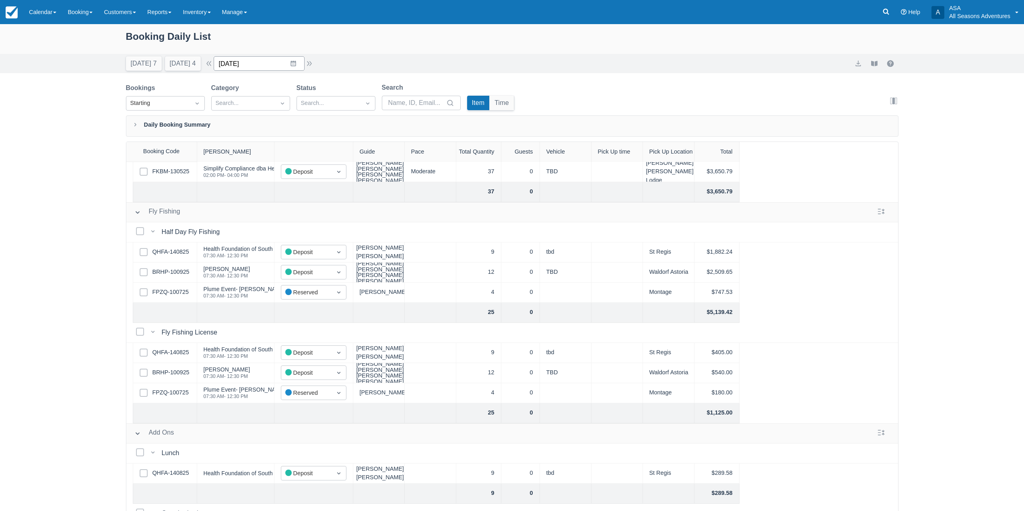
click at [293, 65] on input "09/25/25" at bounding box center [259, 63] width 91 height 14
click at [281, 187] on td "1" at bounding box center [278, 186] width 16 height 15
type input "10/01/25"
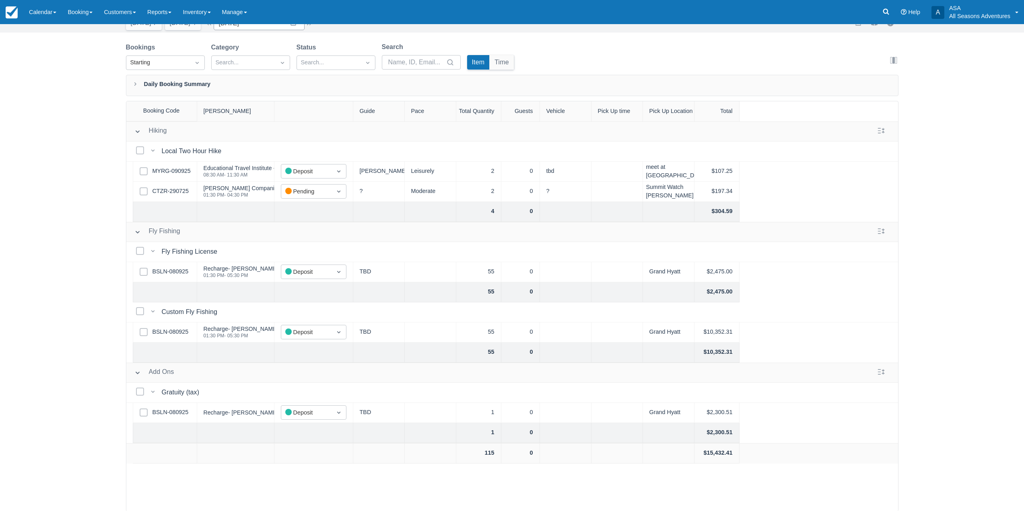
scroll to position [41, 0]
click at [175, 270] on link "BSLN-080925" at bounding box center [170, 271] width 36 height 9
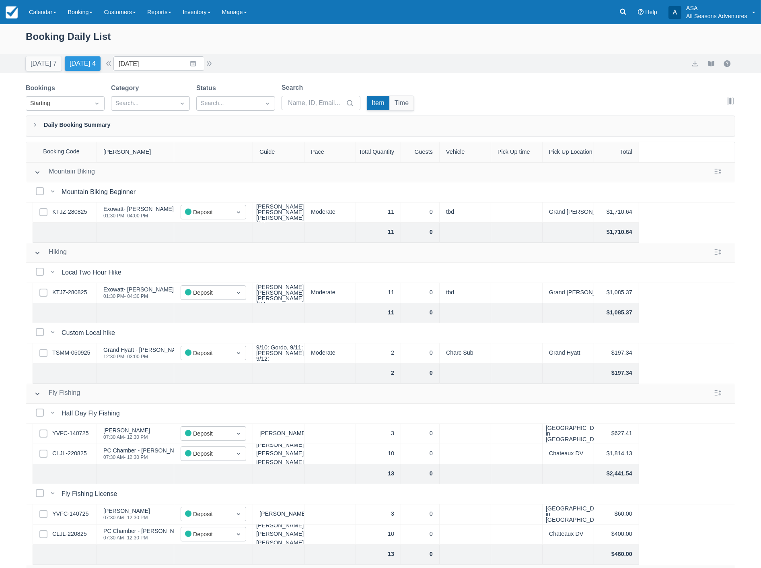
scroll to position [164, 0]
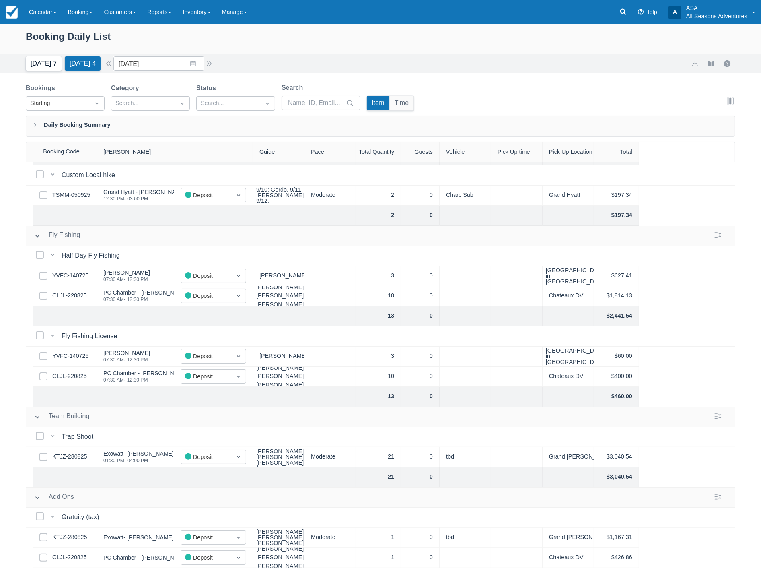
click at [41, 64] on button "Today 7" at bounding box center [44, 63] width 36 height 14
type input "09/11/25"
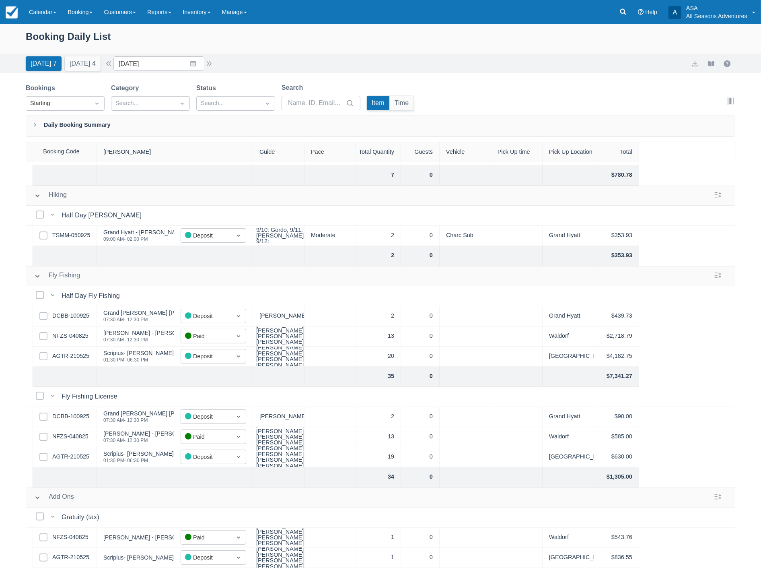
scroll to position [41, 0]
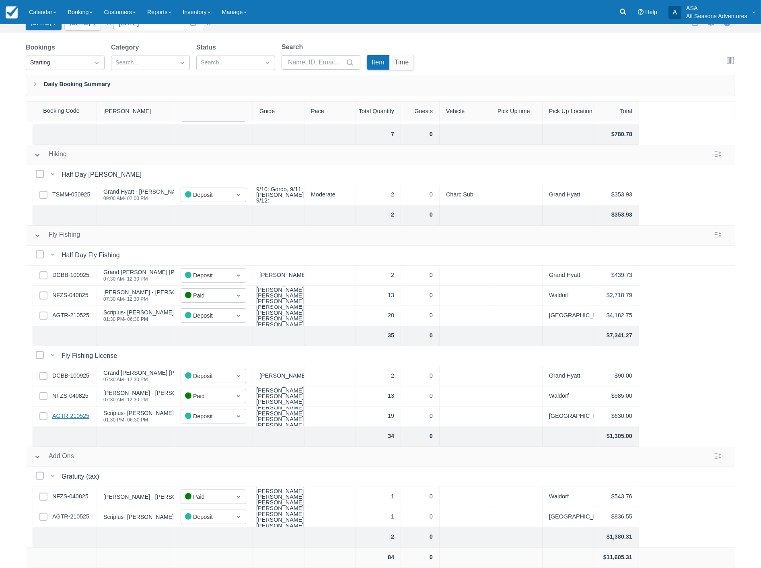
click at [68, 412] on link "AGTR-210525" at bounding box center [70, 416] width 37 height 9
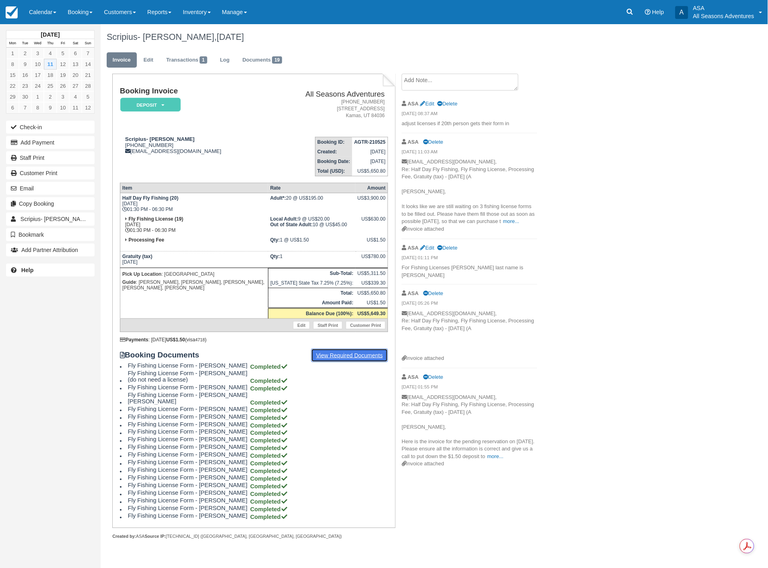
click at [344, 348] on link "View Required Documents" at bounding box center [349, 355] width 77 height 14
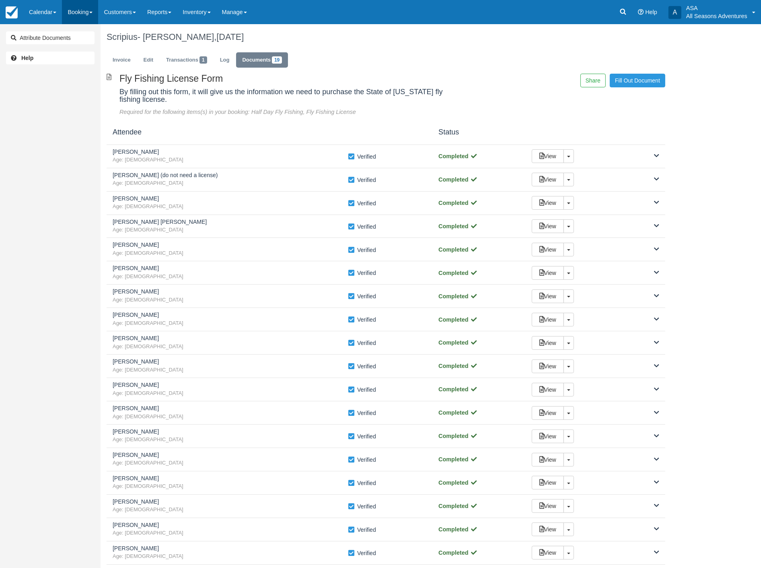
click at [81, 13] on link "Booking" at bounding box center [80, 12] width 36 height 24
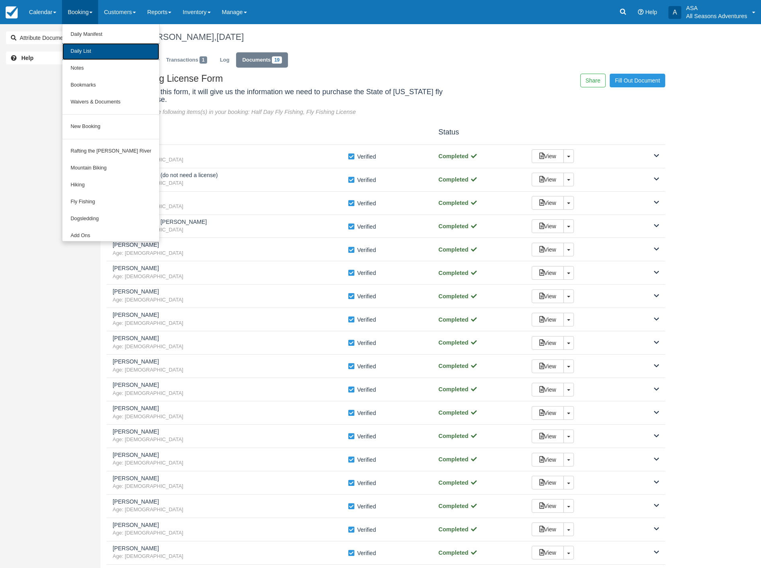
click at [90, 53] on link "Daily List" at bounding box center [110, 51] width 97 height 17
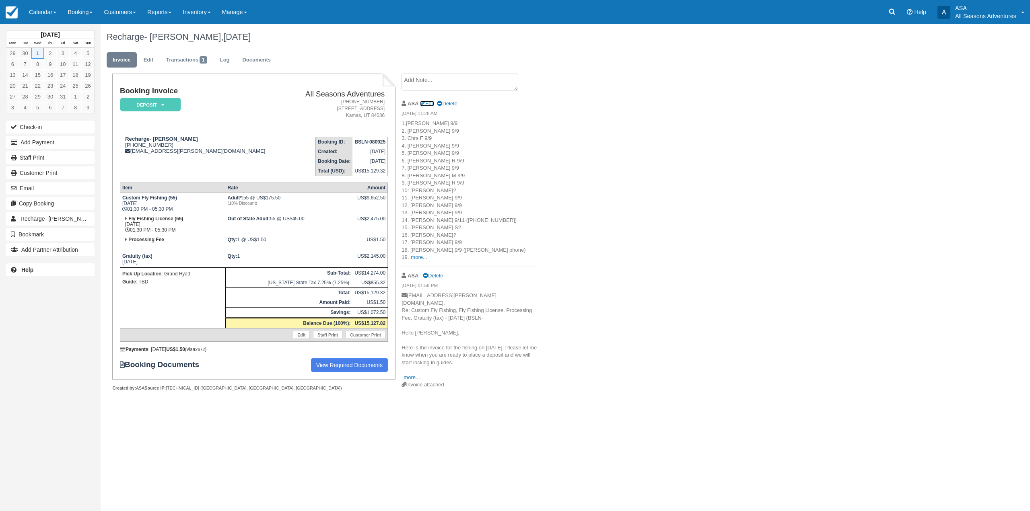
click at [427, 105] on link "Edit" at bounding box center [427, 104] width 14 height 6
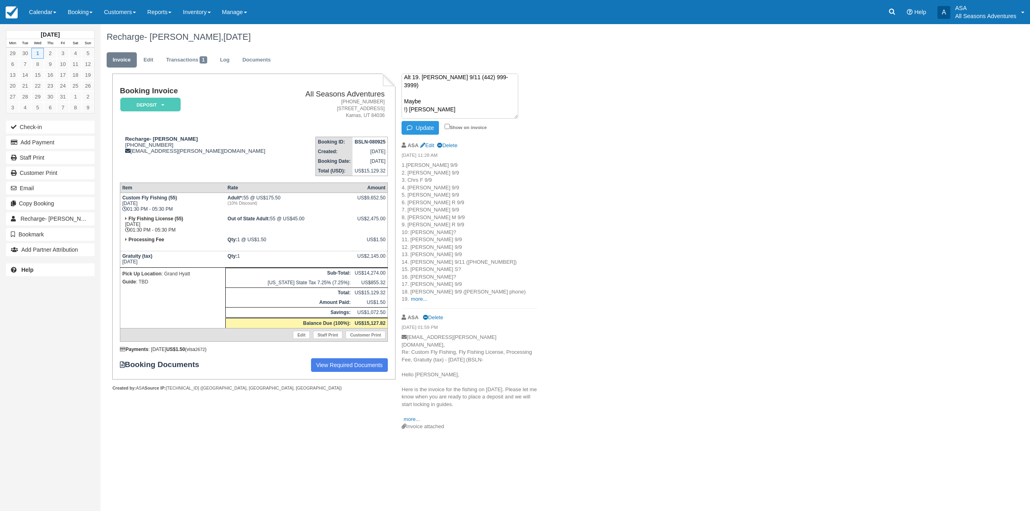
scroll to position [177, 0]
click at [426, 85] on textarea "1.[PERSON_NAME] 9/9 2. [PERSON_NAME] 9/9 3. Chrs F 9/9 4. [PERSON_NAME] 9/9 5. …" at bounding box center [459, 96] width 117 height 45
type textarea "1.[PERSON_NAME] 9/9 2. [PERSON_NAME] 9/9 3. Chrs F 9/9 4. [PERSON_NAME] 9/9 5. …"
click at [426, 120] on li "1.[PERSON_NAME] 9/9 2. [PERSON_NAME] 9/9 3. Chrs F 9/9 4. [PERSON_NAME] 9/9 5. …" at bounding box center [469, 105] width 136 height 63
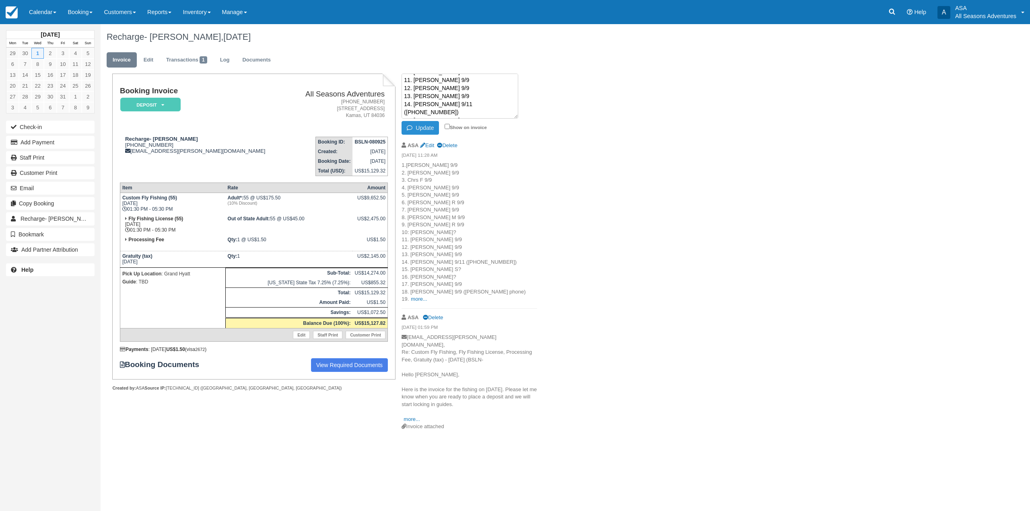
click at [424, 128] on button "Update" at bounding box center [419, 128] width 37 height 14
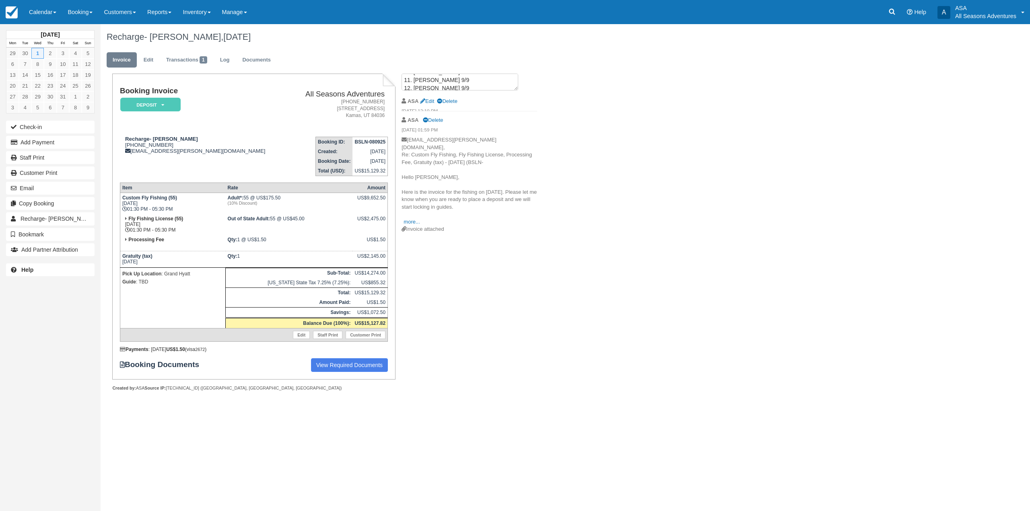
scroll to position [0, 0]
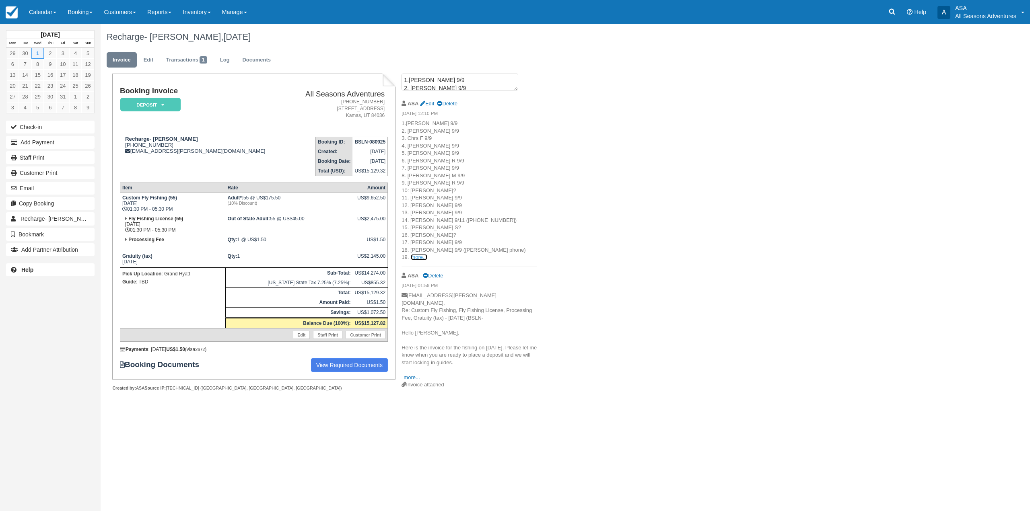
click at [417, 255] on link "more..." at bounding box center [419, 257] width 16 height 6
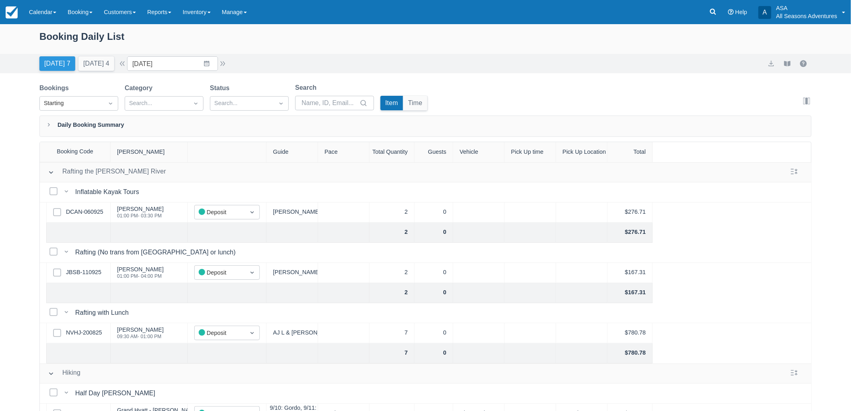
scroll to position [268, 0]
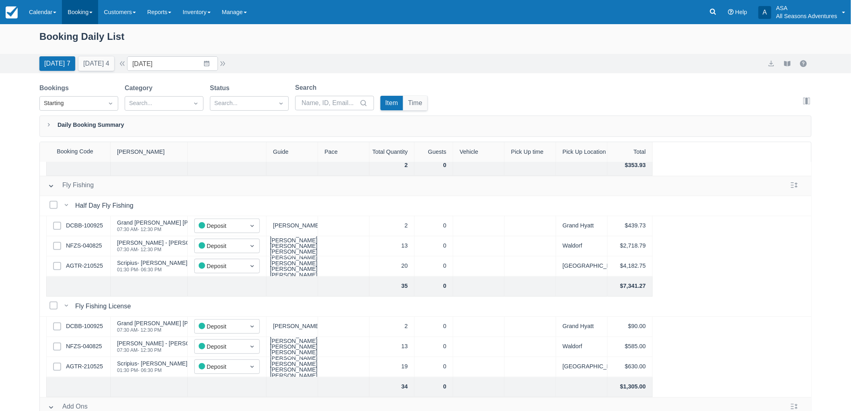
click at [84, 11] on link "Booking" at bounding box center [80, 12] width 36 height 24
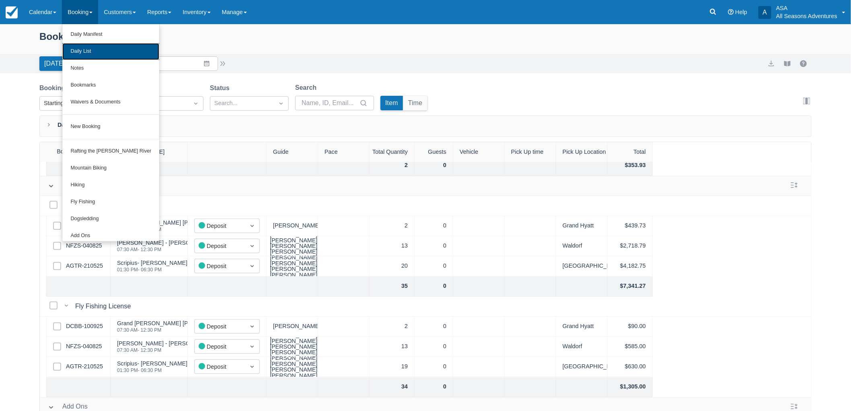
click at [104, 58] on link "Daily List" at bounding box center [110, 51] width 97 height 17
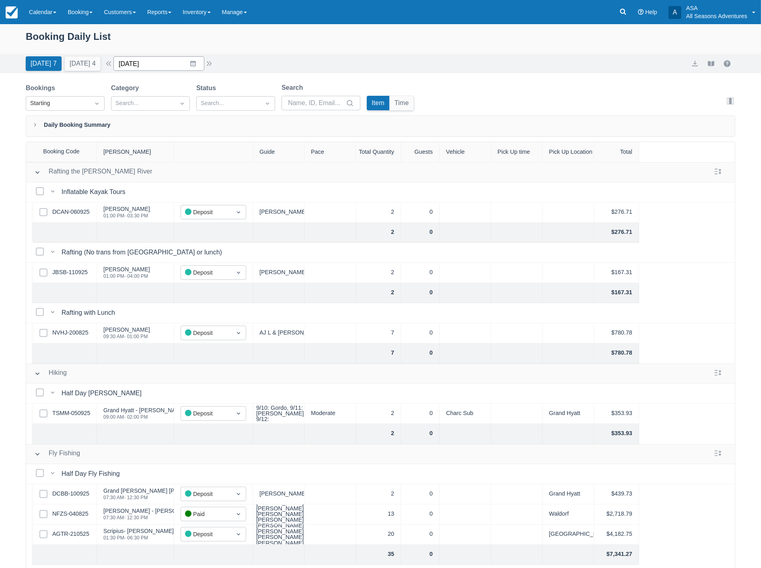
click at [167, 65] on input "09/11/25" at bounding box center [158, 63] width 91 height 14
click at [232, 137] on td "13" at bounding box center [225, 140] width 16 height 15
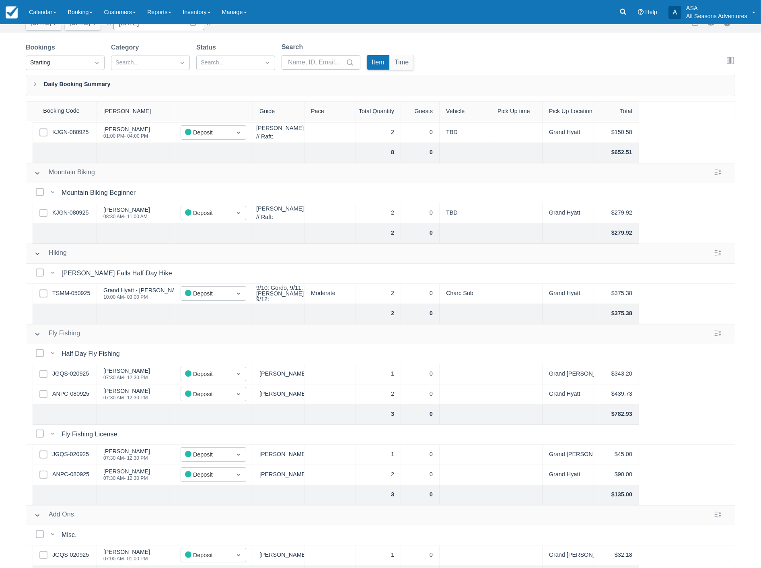
scroll to position [104, 0]
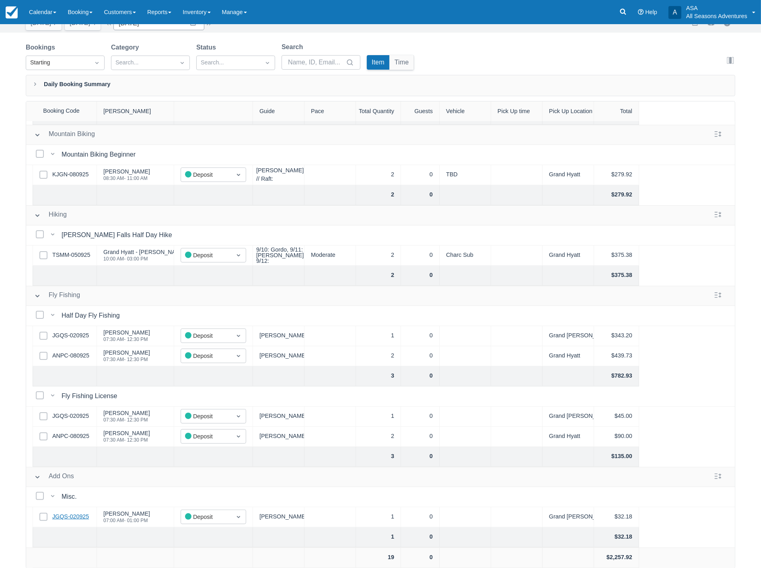
click at [76, 512] on link "JGQS-020925" at bounding box center [70, 516] width 37 height 9
click at [68, 351] on link "ANPC-080925" at bounding box center [70, 355] width 37 height 9
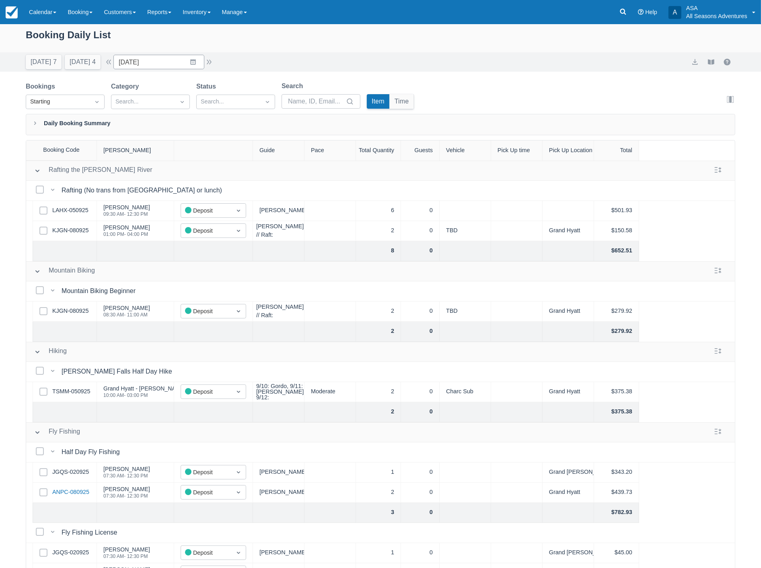
scroll to position [0, 0]
click at [77, 63] on button "[DATE] 4" at bounding box center [83, 63] width 36 height 14
type input "[DATE]"
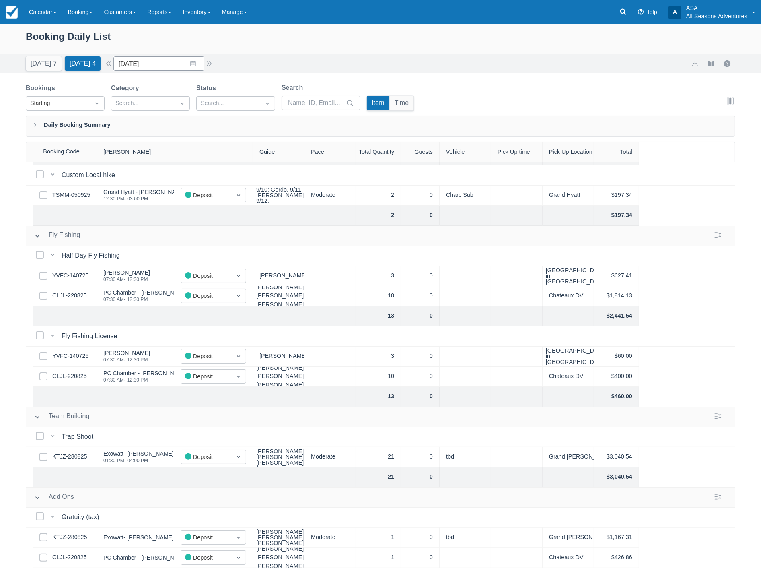
scroll to position [41, 0]
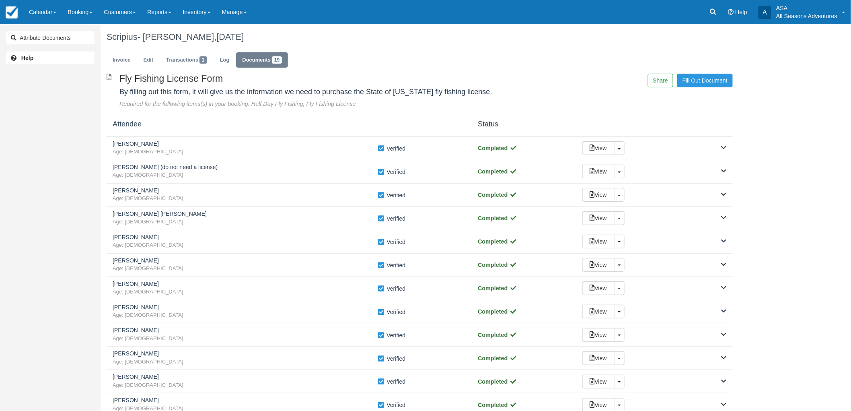
drag, startPoint x: 345, startPoint y: 246, endPoint x: 538, endPoint y: 79, distance: 255.3
click at [538, 79] on div "Fill Out Document Share" at bounding box center [632, 81] width 213 height 14
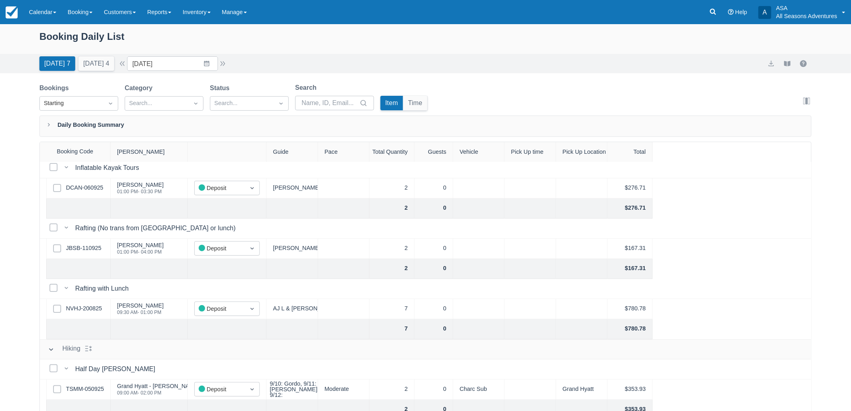
scroll to position [45, 0]
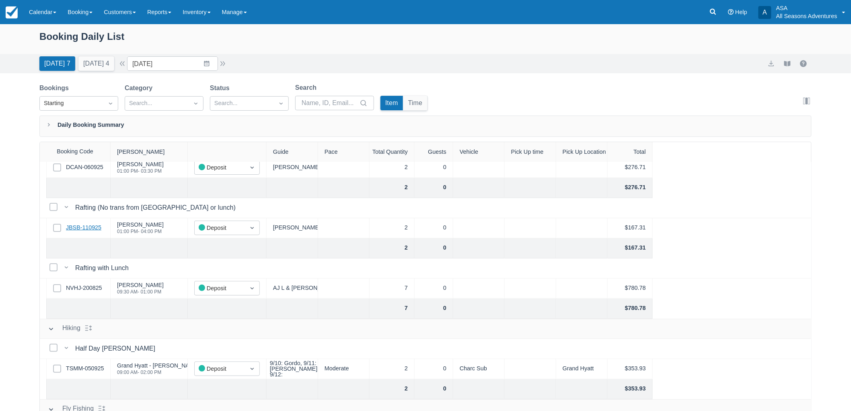
click at [85, 224] on link "JBSB-110925" at bounding box center [83, 227] width 35 height 9
click at [179, 64] on input "[DATE]" at bounding box center [172, 63] width 91 height 14
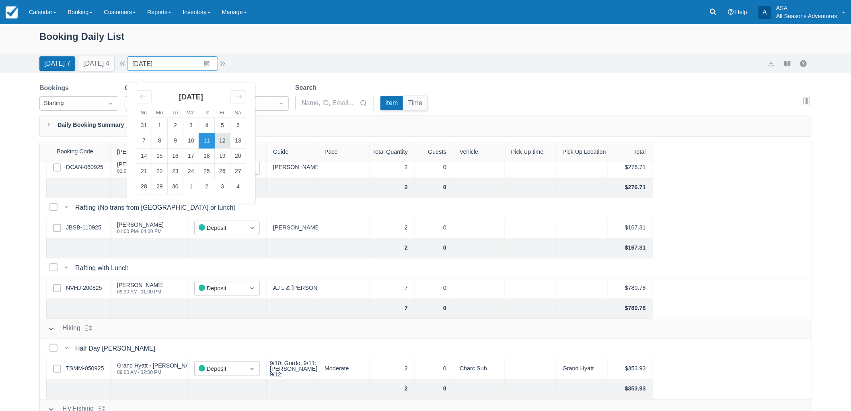
click at [226, 144] on td "12" at bounding box center [223, 140] width 16 height 15
type input "09/12/25"
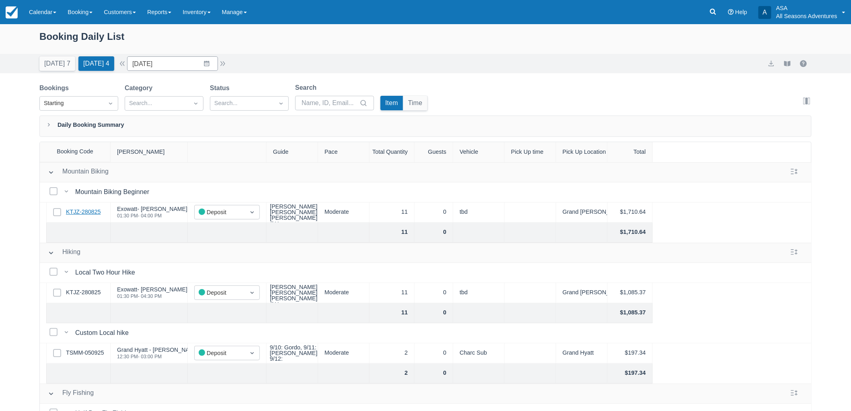
click at [89, 214] on link "KTJZ-280825" at bounding box center [83, 212] width 35 height 9
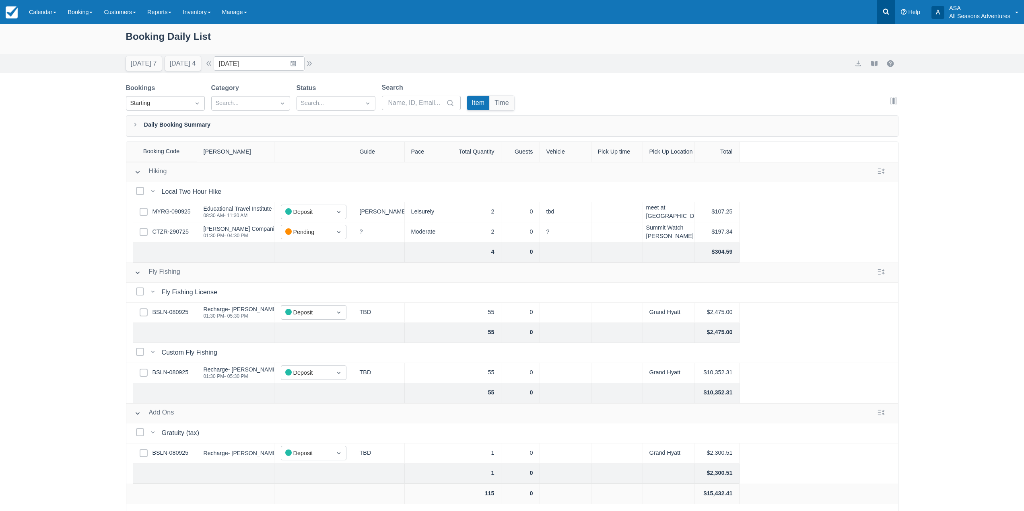
click at [883, 17] on link at bounding box center [886, 12] width 19 height 24
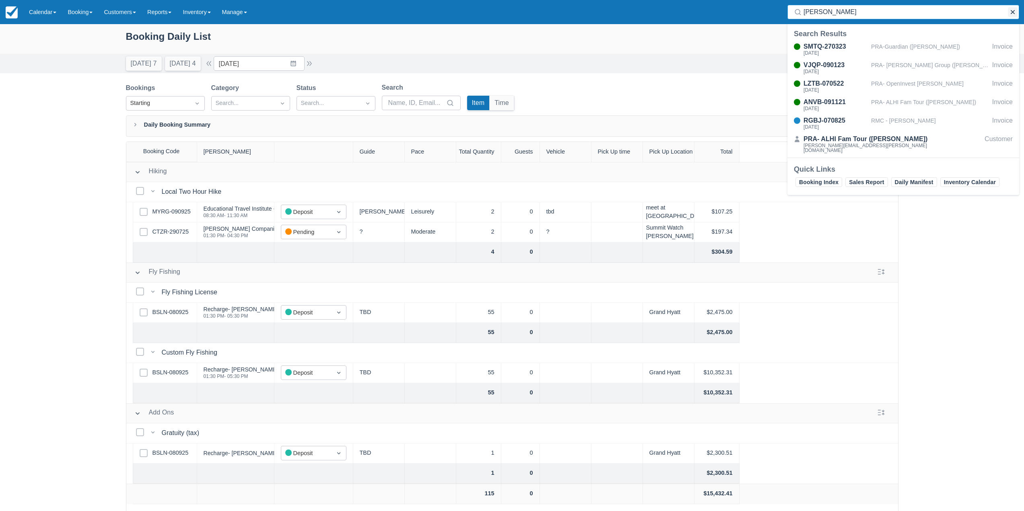
type input "sarah ande"
click at [1009, 10] on button "button" at bounding box center [1013, 12] width 10 height 10
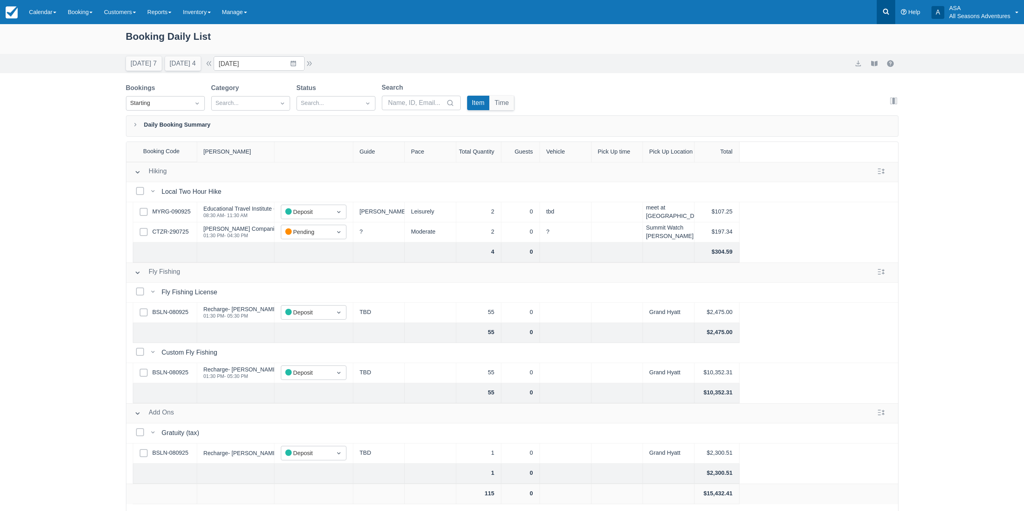
click at [886, 6] on link at bounding box center [886, 12] width 19 height 24
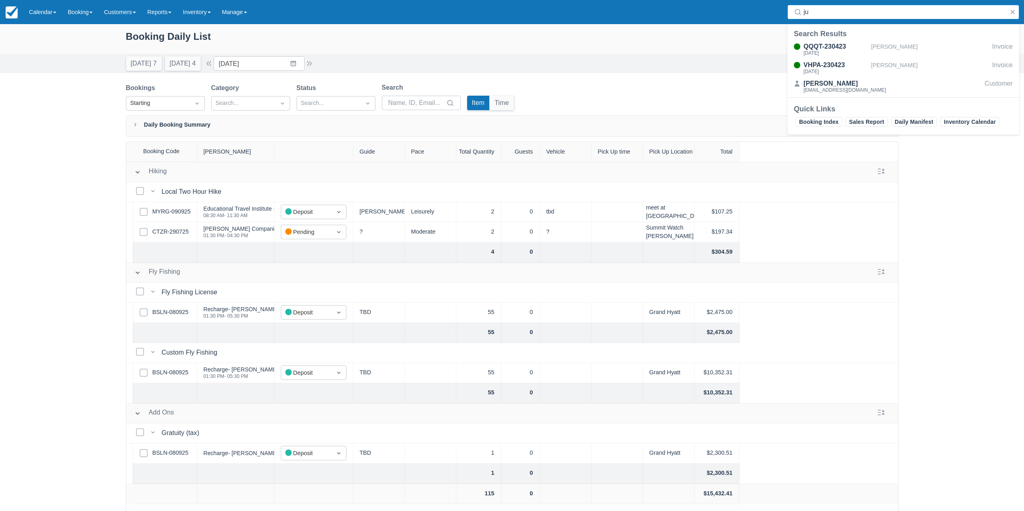
type input "j"
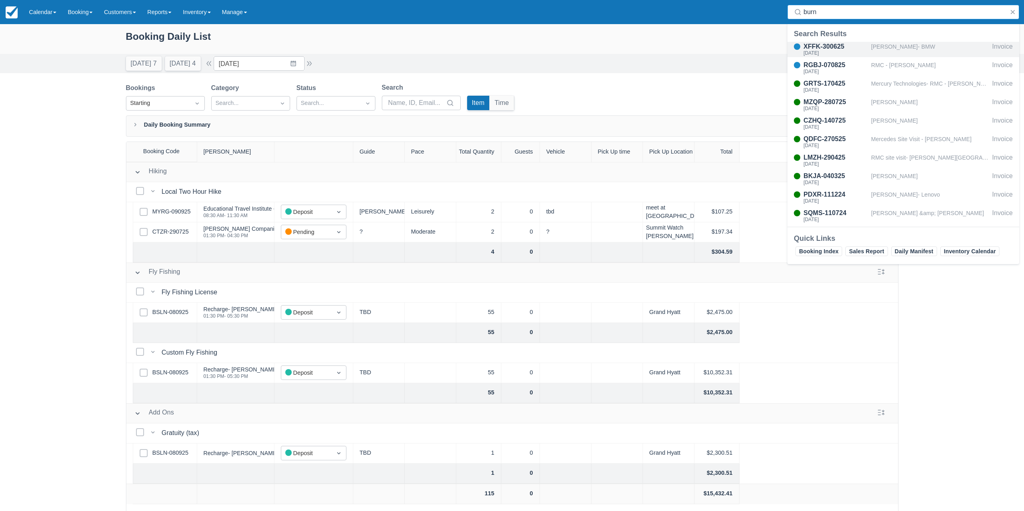
type input "burn"
click at [885, 45] on div "Jillian Burnham- BMW" at bounding box center [930, 49] width 118 height 15
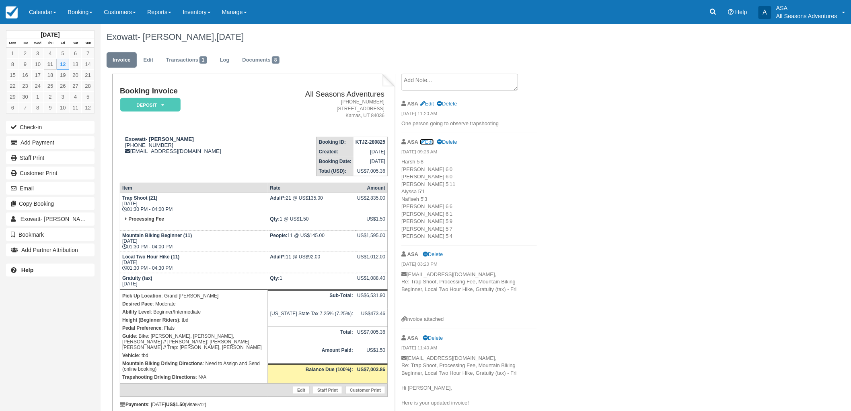
click at [432, 141] on link "Edit" at bounding box center [427, 142] width 14 height 6
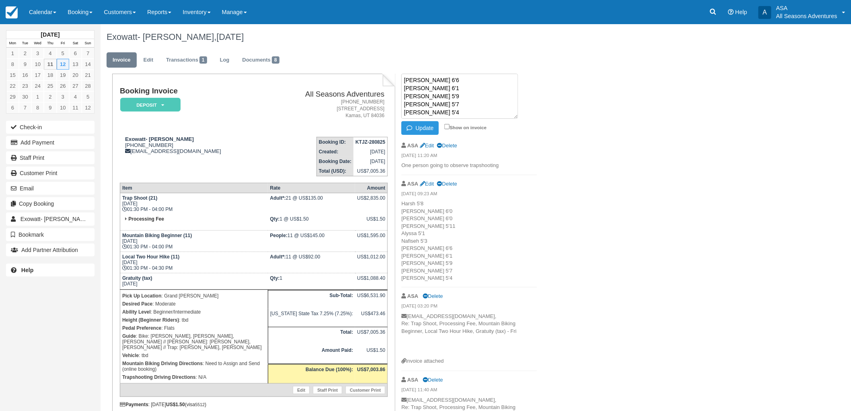
scroll to position [53, 0]
type textarea "Harsh 5'8 [PERSON_NAME] 6'0 [PERSON_NAME] 6'0 [PERSON_NAME] 5'11 [PERSON_NAME] …"
click at [410, 130] on icon "button" at bounding box center [411, 128] width 9 height 6
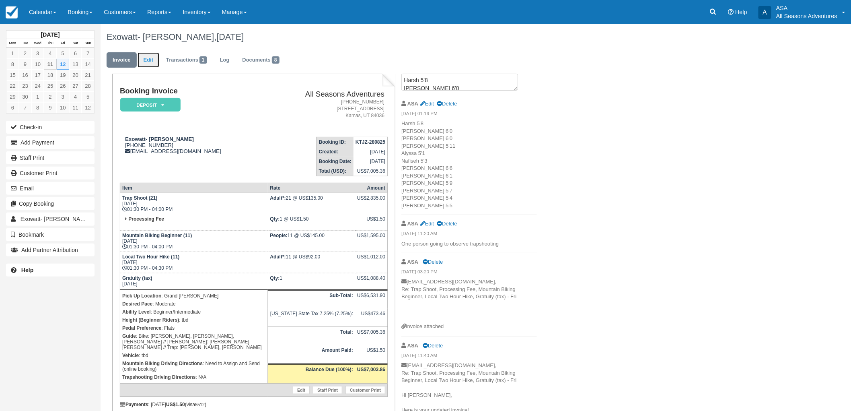
click at [145, 66] on link "Edit" at bounding box center [149, 60] width 22 height 16
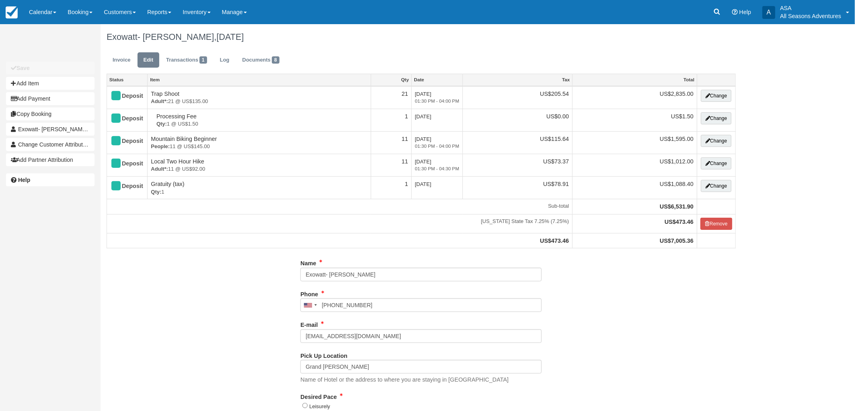
type input "(616) 206-2118"
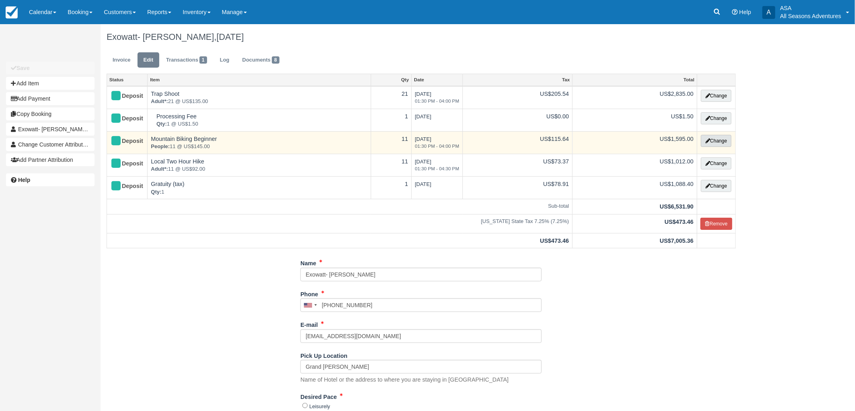
click at [718, 144] on button "Change" at bounding box center [716, 141] width 31 height 12
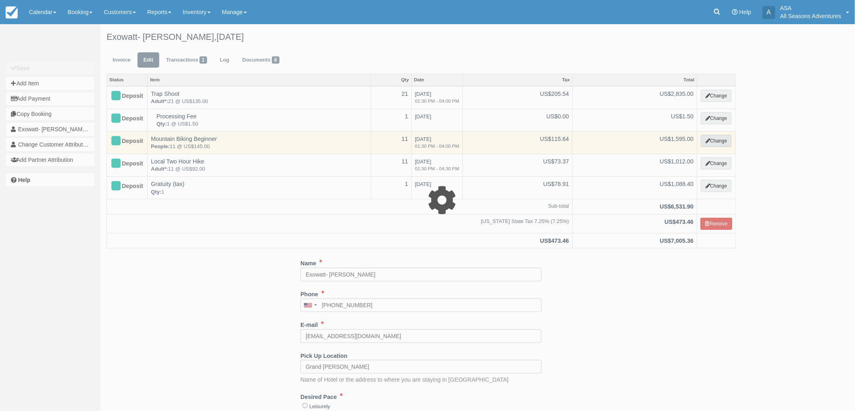
type input "1595.00"
select select "9"
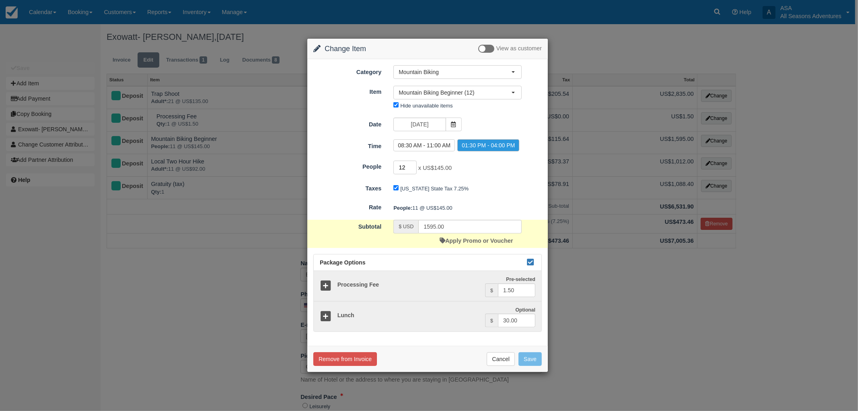
type input "12"
click at [412, 165] on input "12" at bounding box center [404, 168] width 23 height 14
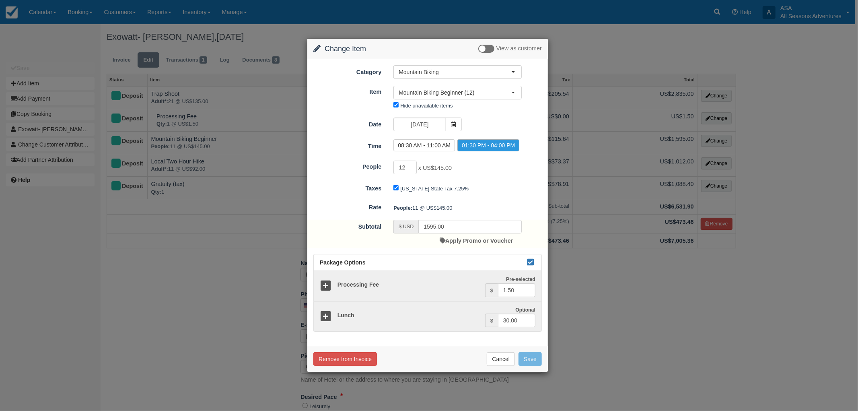
type input "1740.00"
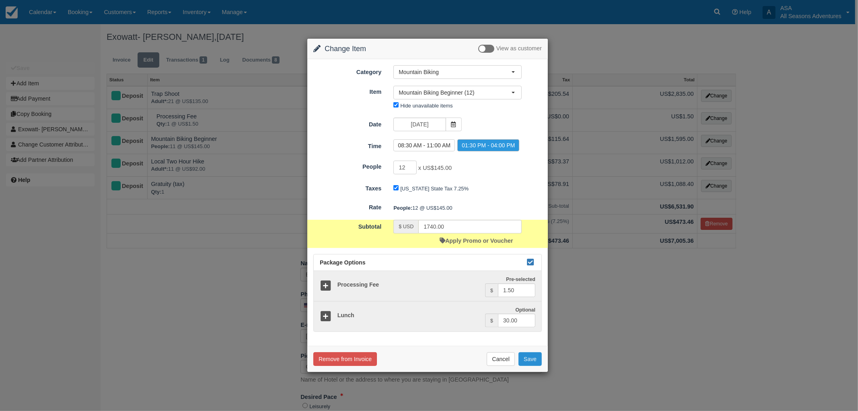
click at [533, 360] on button "Save" at bounding box center [530, 359] width 23 height 14
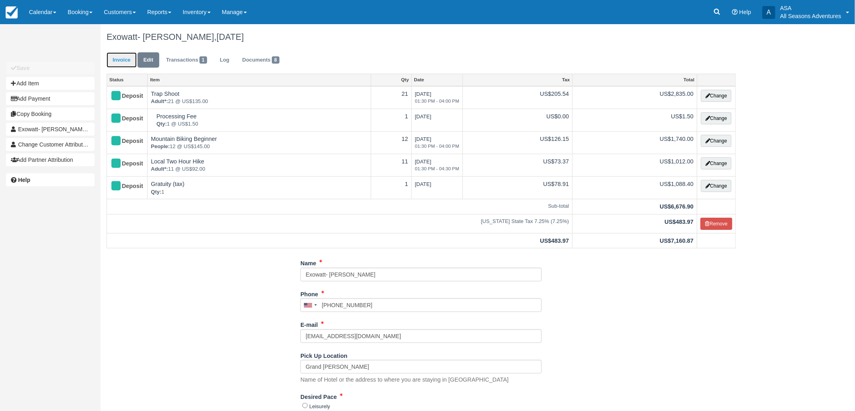
click at [123, 67] on link "Invoice" at bounding box center [122, 60] width 30 height 16
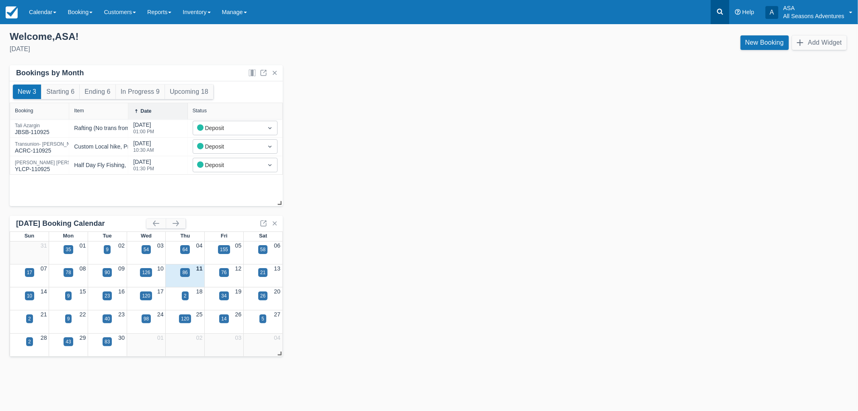
click at [712, 16] on link at bounding box center [720, 12] width 19 height 24
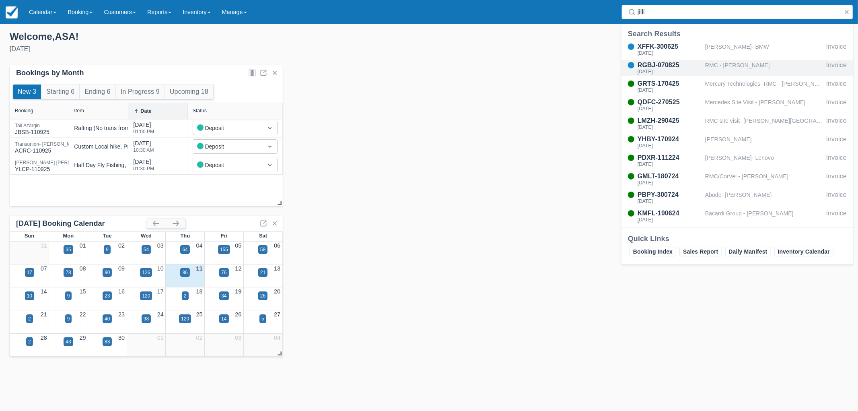
type input "jilli"
click at [690, 68] on div "RGBJ-070825" at bounding box center [670, 65] width 64 height 10
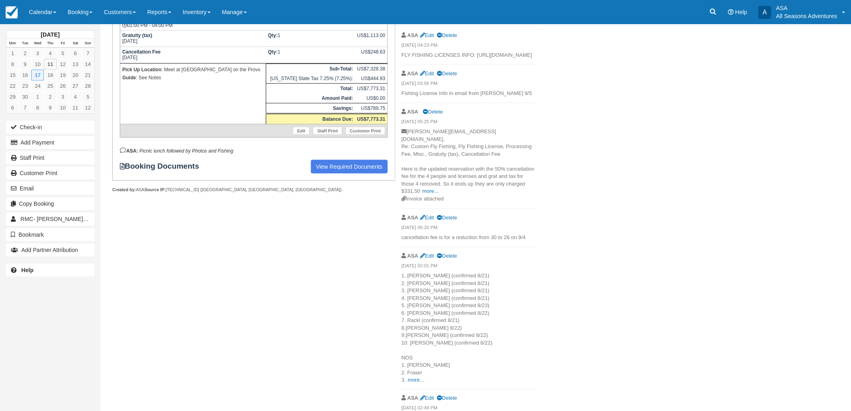
scroll to position [266, 0]
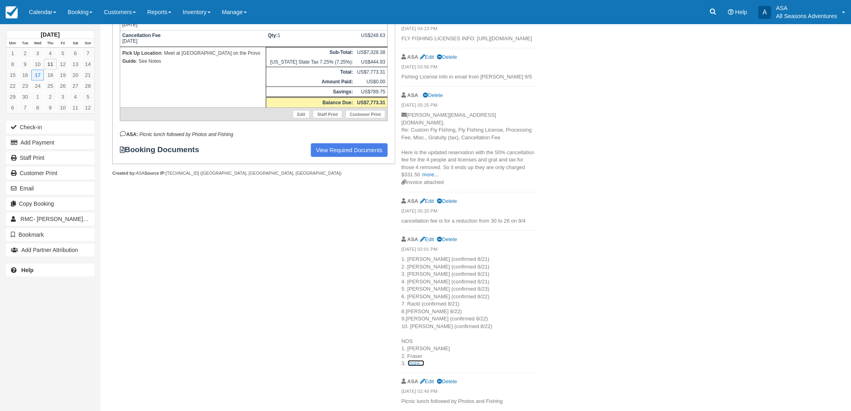
click at [417, 362] on link "more..." at bounding box center [416, 363] width 16 height 6
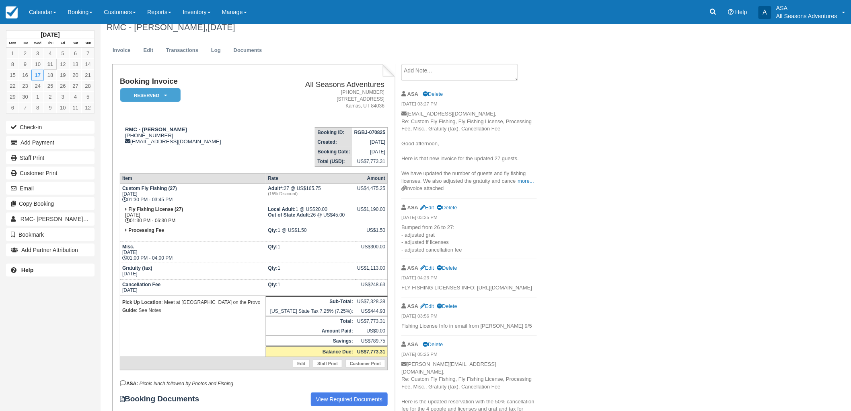
scroll to position [0, 0]
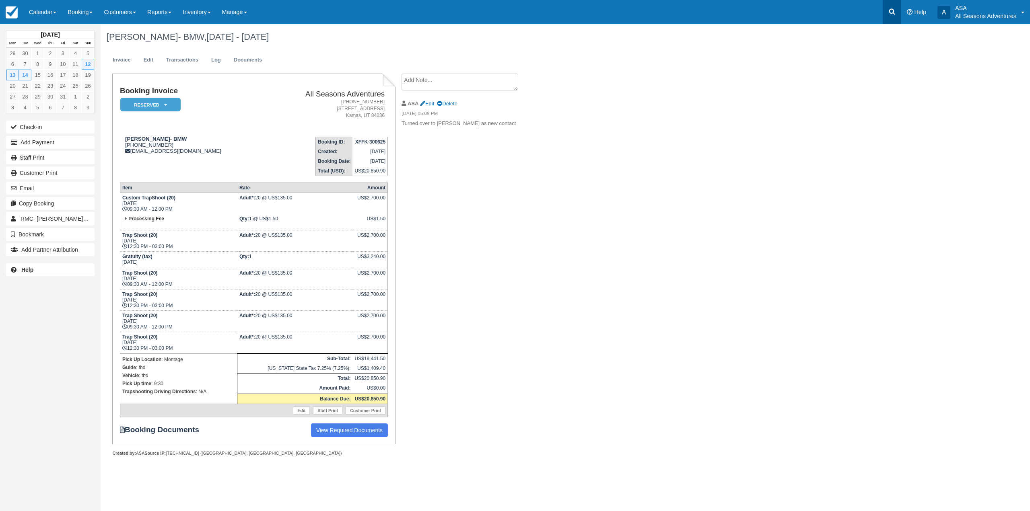
click at [896, 14] on link at bounding box center [892, 12] width 19 height 24
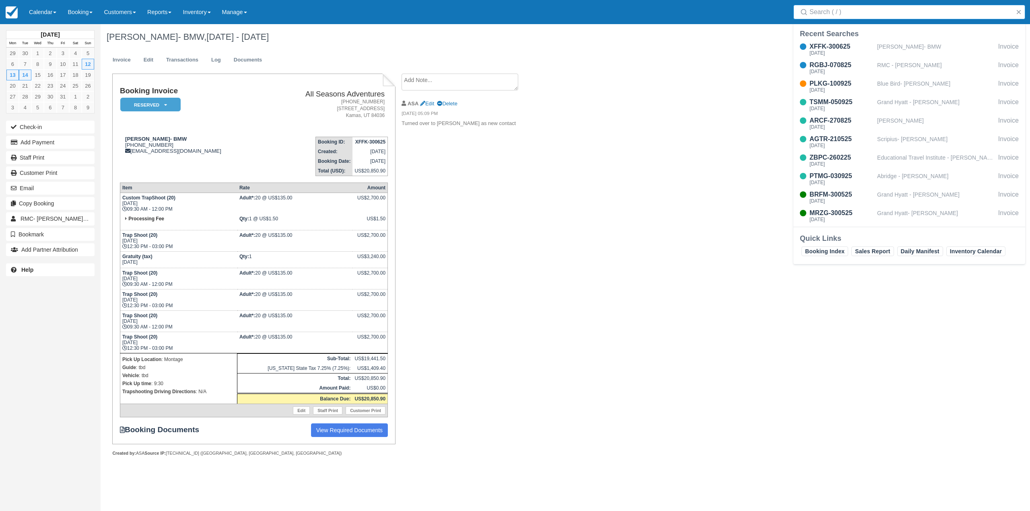
click at [546, 241] on div "[PERSON_NAME]- BMW, [DATE] - [DATE] Invoice Edit Transactions Log Documents Boo…" at bounding box center [487, 249] width 772 height 450
click at [88, 14] on link "Booking" at bounding box center [80, 12] width 36 height 24
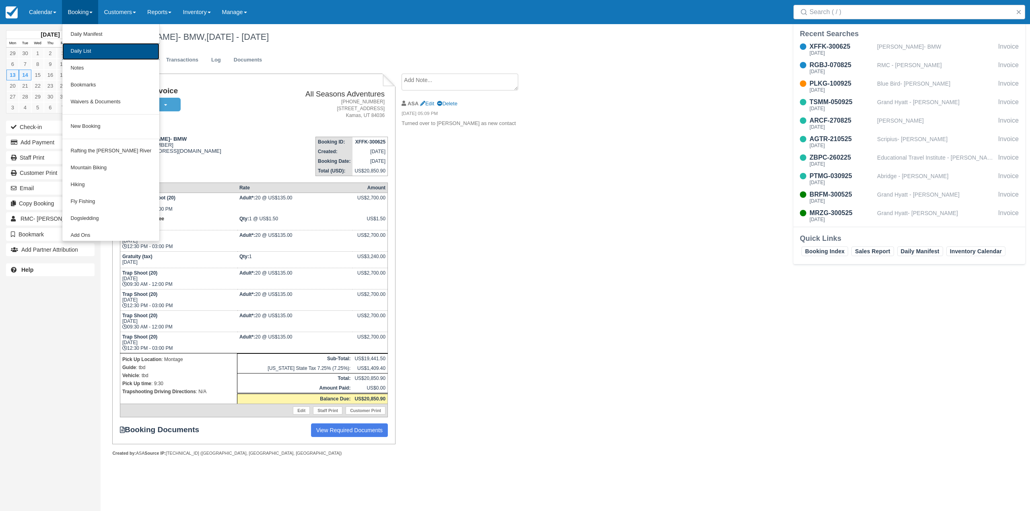
click at [107, 54] on link "Daily List" at bounding box center [110, 51] width 97 height 17
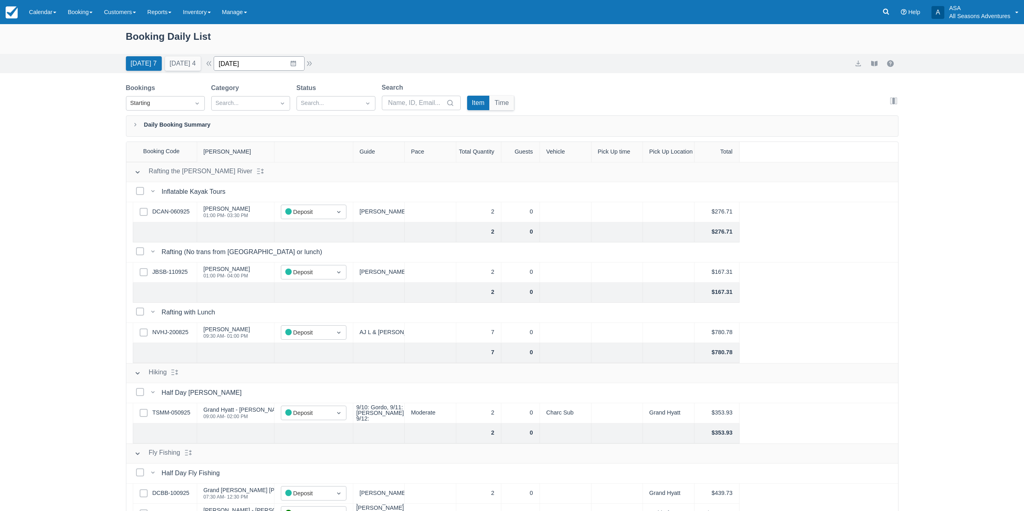
click at [298, 66] on input "09/11/25" at bounding box center [259, 63] width 91 height 14
click at [234, 157] on td "14" at bounding box center [230, 155] width 16 height 15
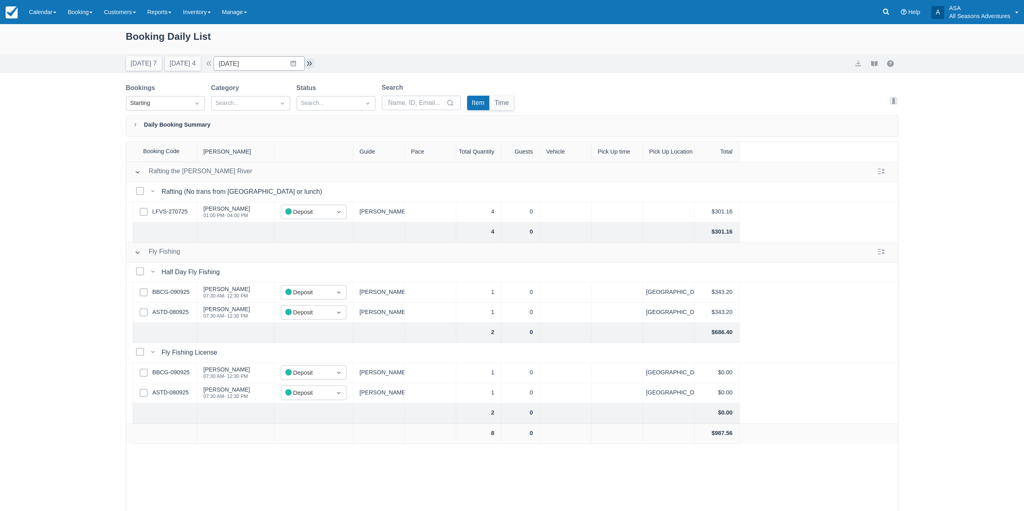
click at [314, 66] on button "button" at bounding box center [310, 64] width 10 height 10
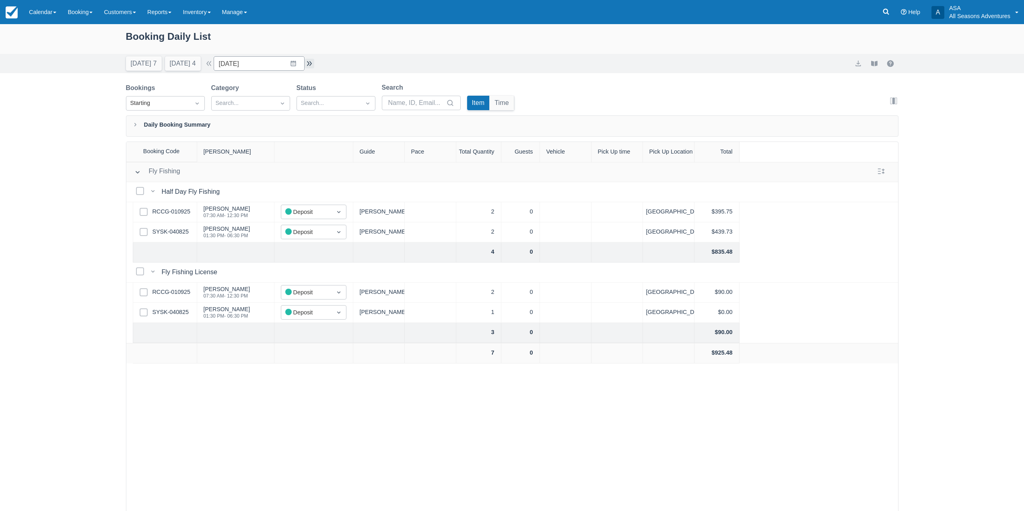
click at [314, 66] on button "button" at bounding box center [310, 64] width 10 height 10
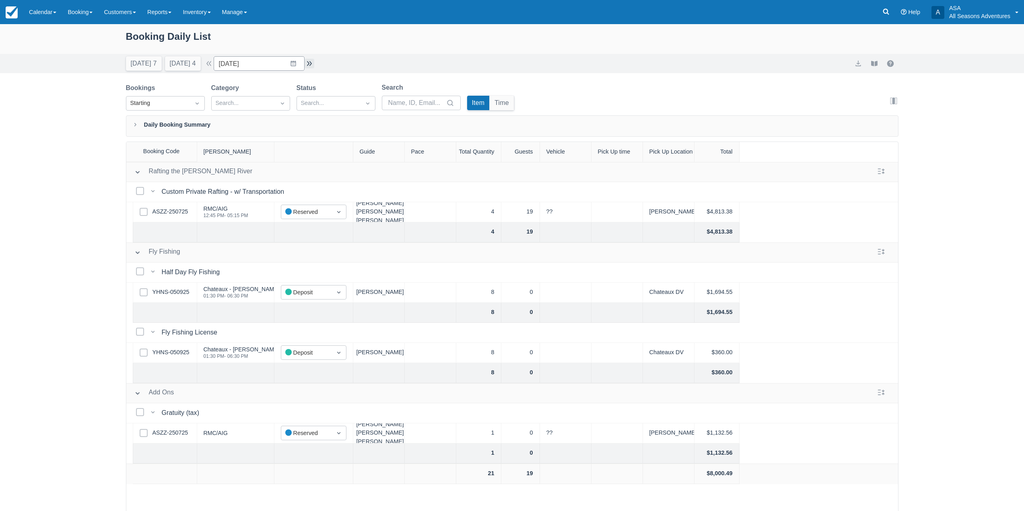
click at [314, 64] on button "button" at bounding box center [310, 64] width 10 height 10
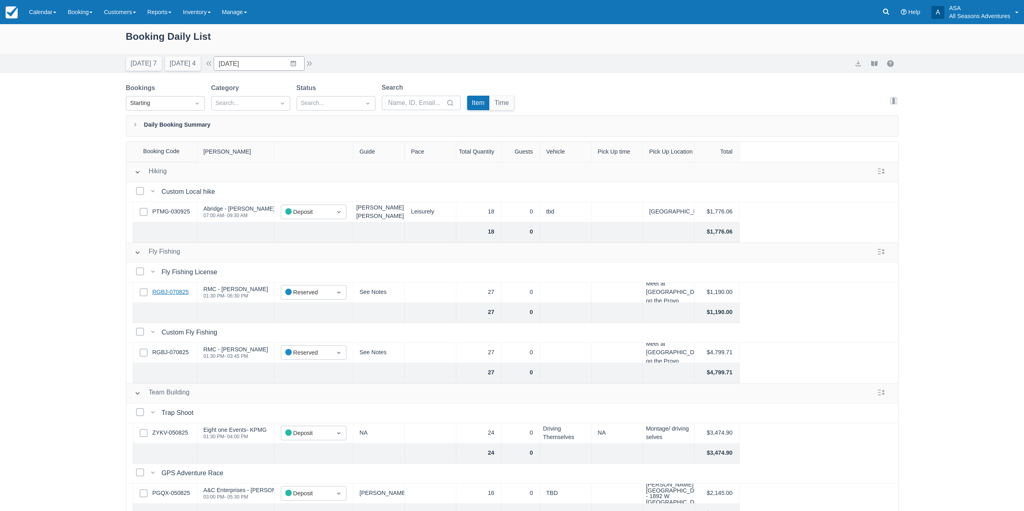
click at [178, 291] on link "RGBJ-070825" at bounding box center [170, 292] width 36 height 9
click at [141, 65] on button "Today 7" at bounding box center [144, 63] width 36 height 14
type input "09/11/25"
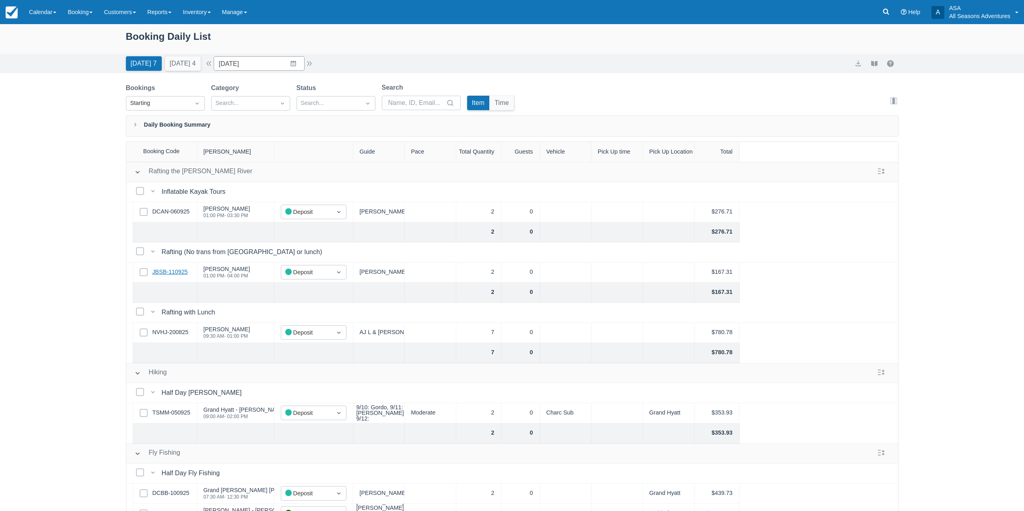
click at [161, 276] on link "JBSB-110925" at bounding box center [169, 272] width 35 height 9
